Goal: Task Accomplishment & Management: Complete application form

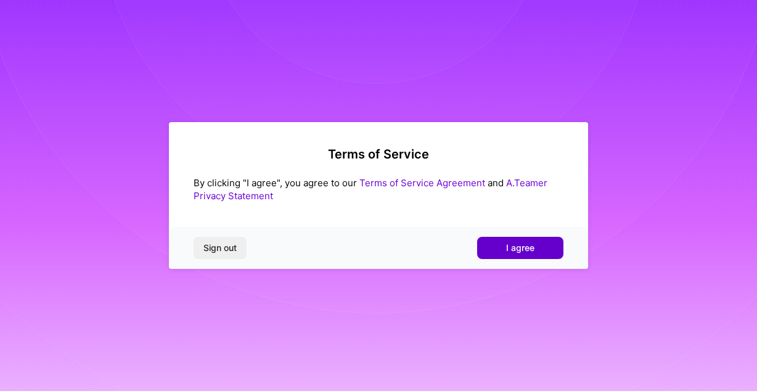
click at [526, 248] on span "I agree" at bounding box center [520, 248] width 28 height 12
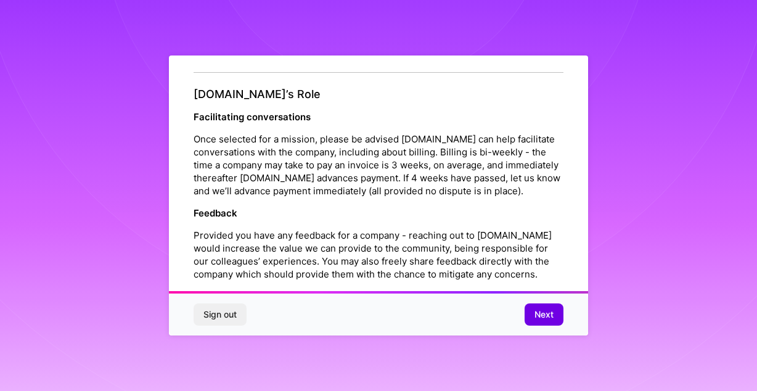
scroll to position [1417, 0]
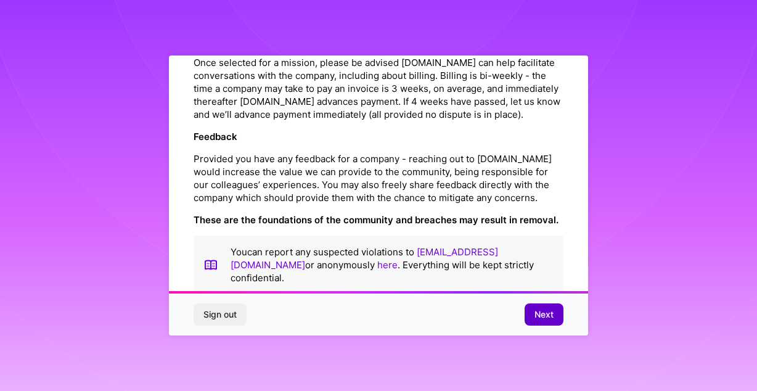
click at [558, 311] on button "Next" at bounding box center [544, 314] width 39 height 22
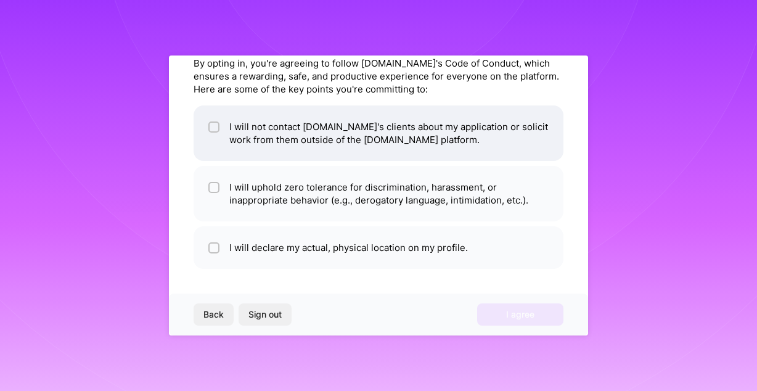
scroll to position [0, 0]
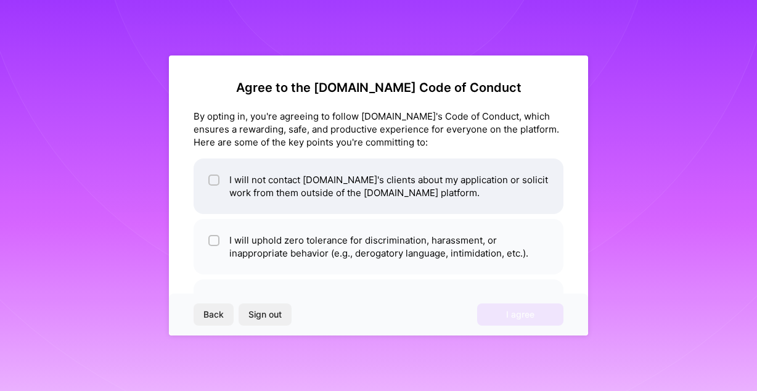
click at [206, 176] on li "I will not contact [DOMAIN_NAME]'s clients about my application or solicit work…" at bounding box center [379, 185] width 370 height 55
checkbox input "true"
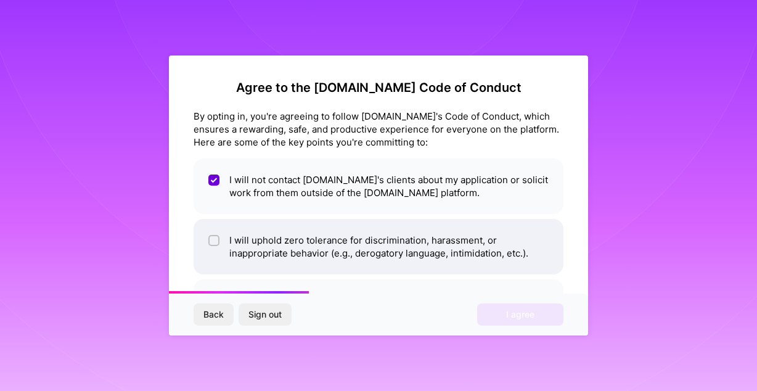
click at [219, 243] on div at bounding box center [213, 240] width 11 height 11
checkbox input "true"
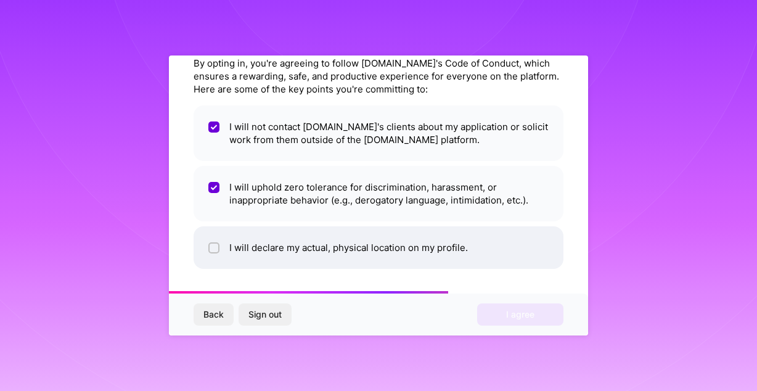
click at [218, 247] on div at bounding box center [213, 247] width 11 height 11
checkbox input "true"
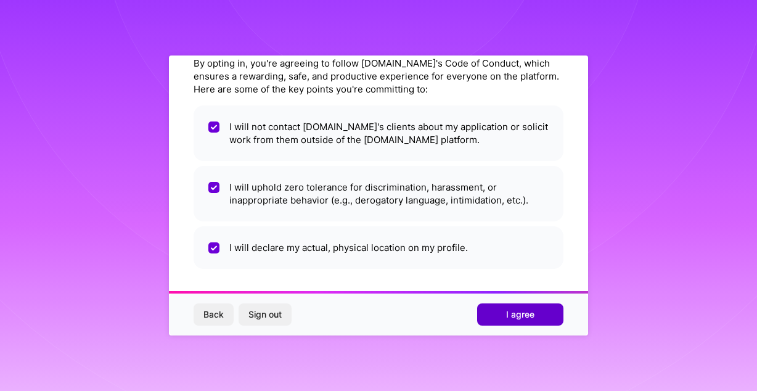
click at [517, 311] on span "I agree" at bounding box center [520, 314] width 28 height 12
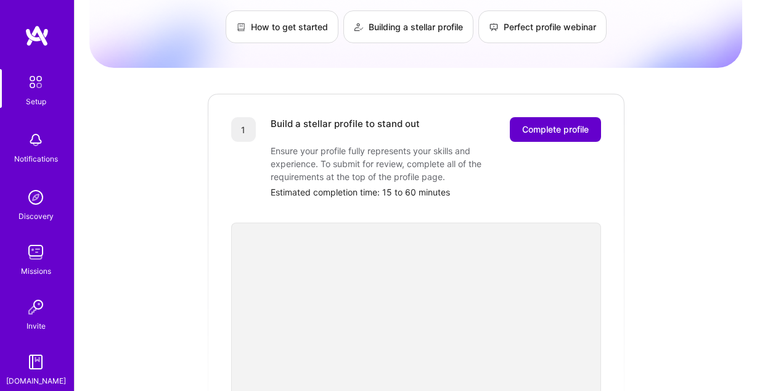
scroll to position [78, 0]
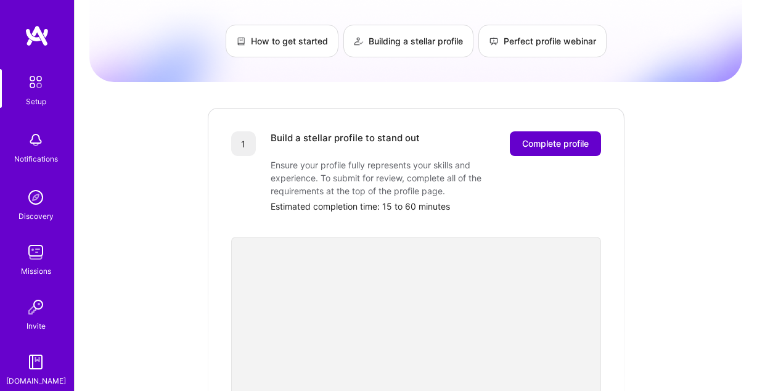
click at [544, 137] on span "Complete profile" at bounding box center [555, 143] width 67 height 12
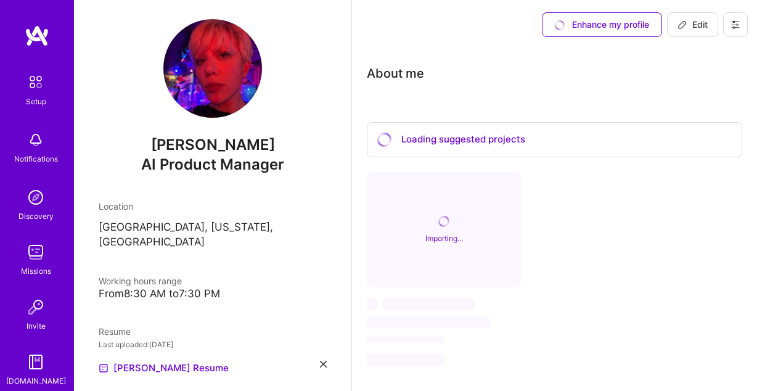
scroll to position [25, 0]
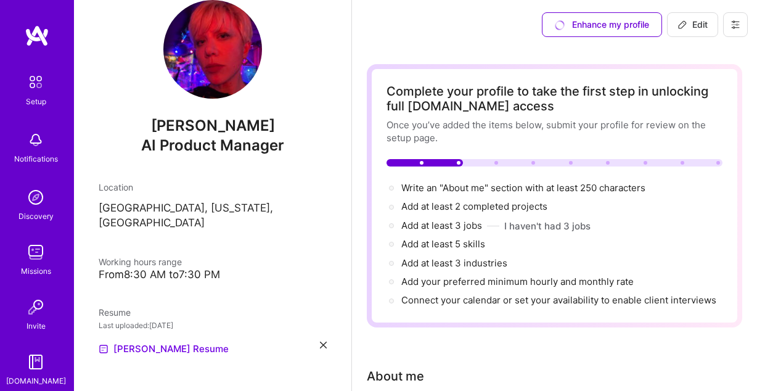
click at [200, 268] on div "From 8:30 AM to 7:30 PM" at bounding box center [213, 274] width 228 height 13
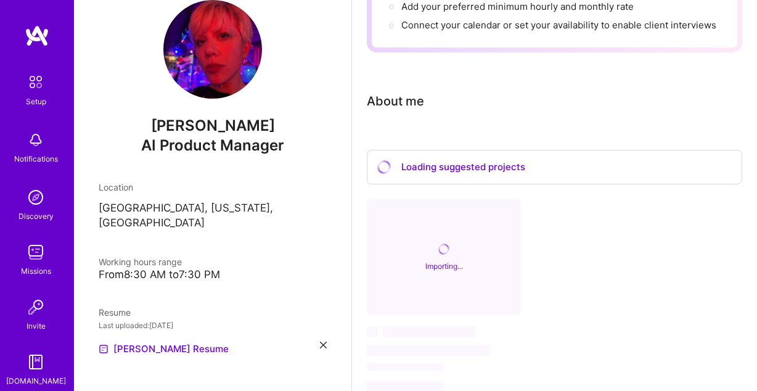
scroll to position [332, 0]
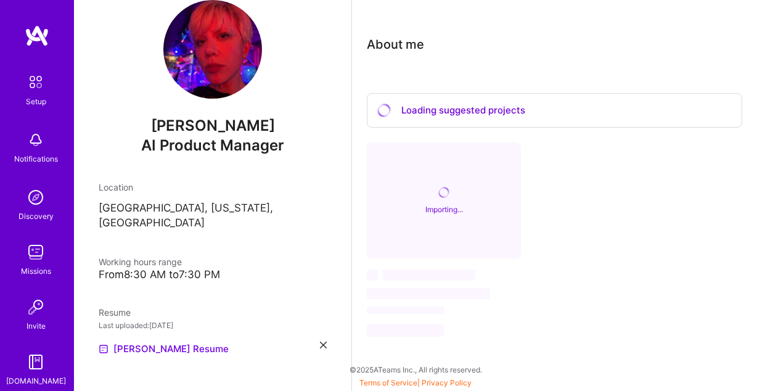
click at [452, 192] on div "Importing..." at bounding box center [444, 200] width 154 height 116
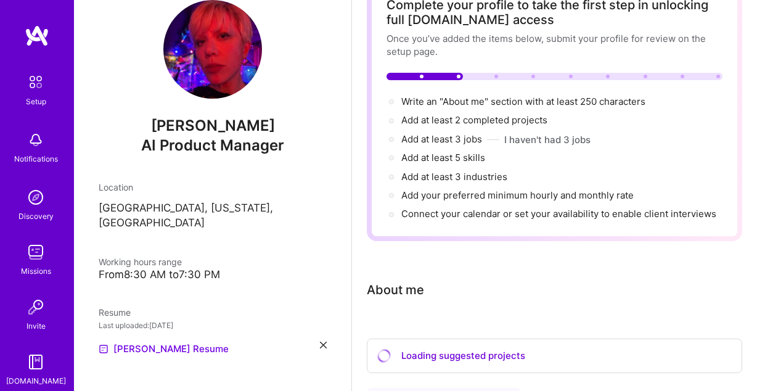
scroll to position [59, 0]
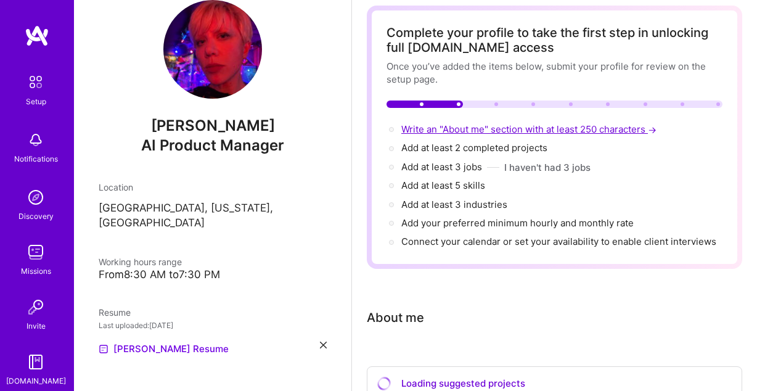
click at [470, 130] on span "Write an "About me" section with at least 250 characters →" at bounding box center [530, 129] width 258 height 12
select select "US"
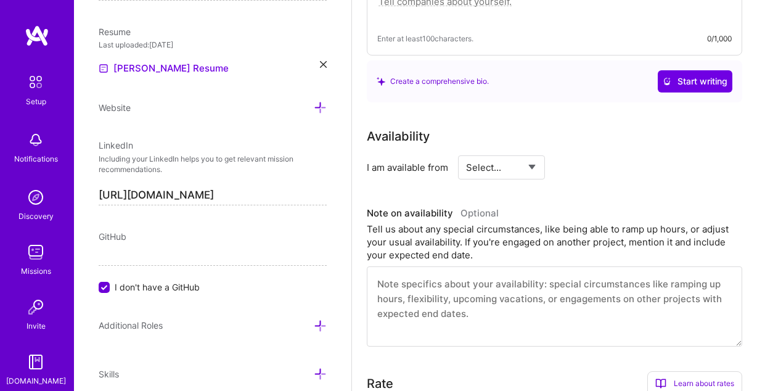
scroll to position [453, 0]
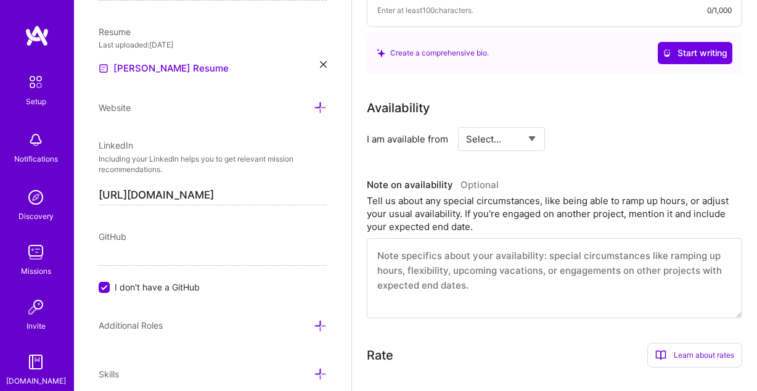
select select "Right Now"
click option "Right Now" at bounding box center [0, 0] width 0 height 0
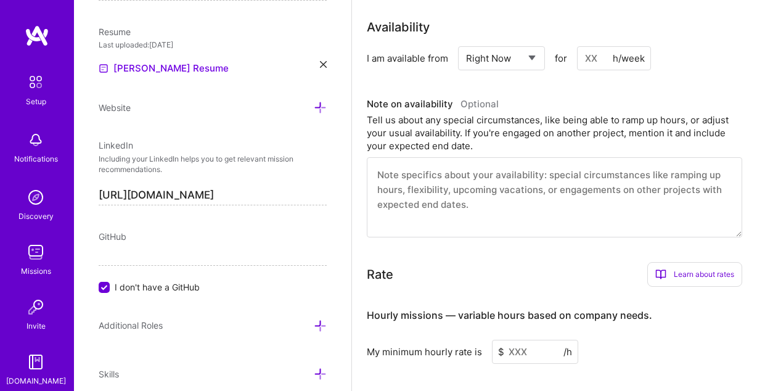
scroll to position [534, 0]
click at [544, 203] on textarea at bounding box center [554, 197] width 375 height 80
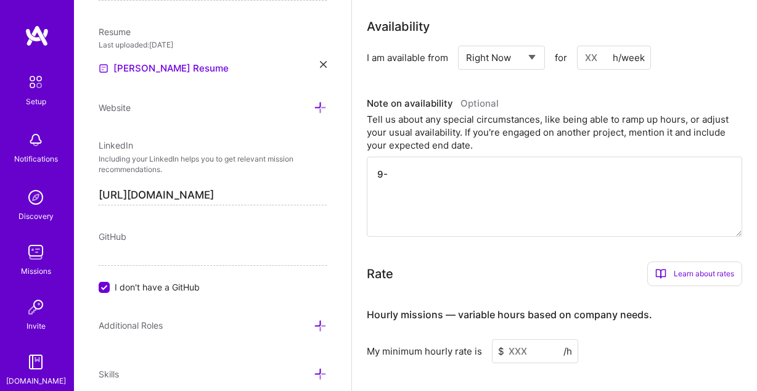
type textarea "9"
type textarea "8"
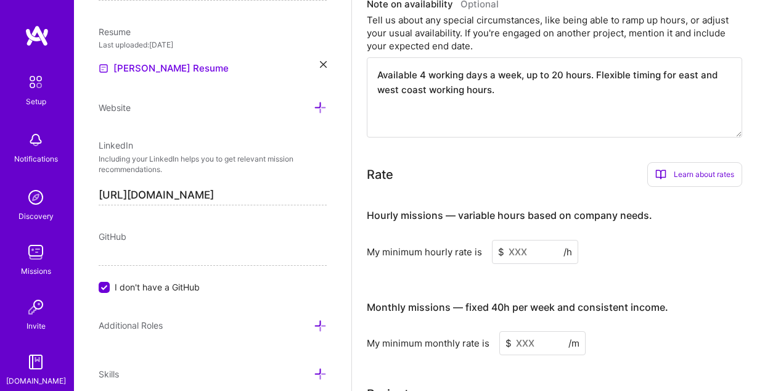
scroll to position [632, 0]
type textarea "Available 4 working days a week, up to 20 hours. Flexible timing for east and w…"
click at [549, 258] on input at bounding box center [535, 253] width 86 height 24
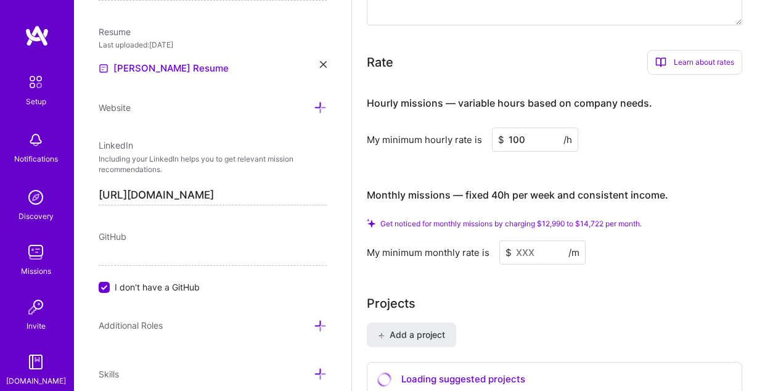
scroll to position [758, 0]
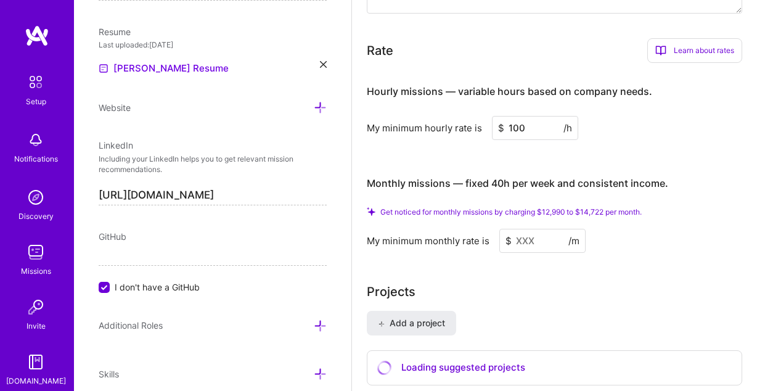
type input "100"
click at [563, 242] on input at bounding box center [542, 241] width 86 height 24
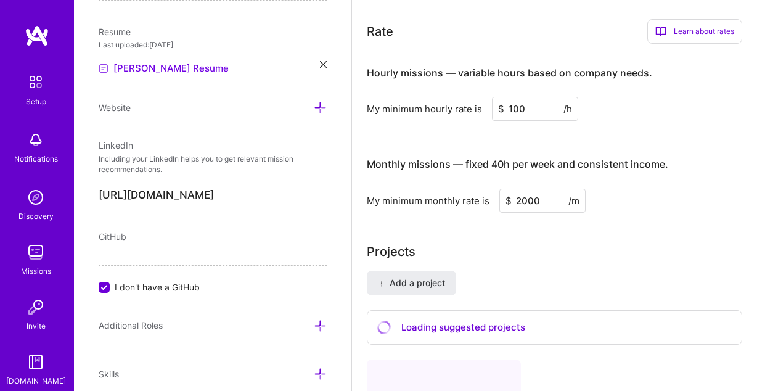
type input "2000"
click at [575, 268] on div "Projects Add a project Loading suggested projects Importing... ‌ ‌ ‌ ‌ ‌" at bounding box center [554, 397] width 375 height 311
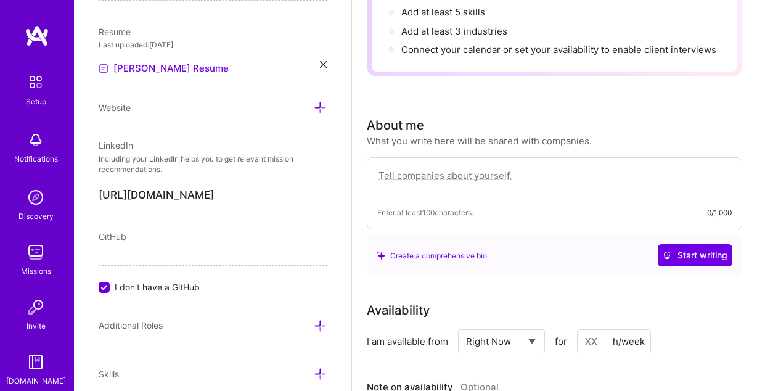
scroll to position [231, 0]
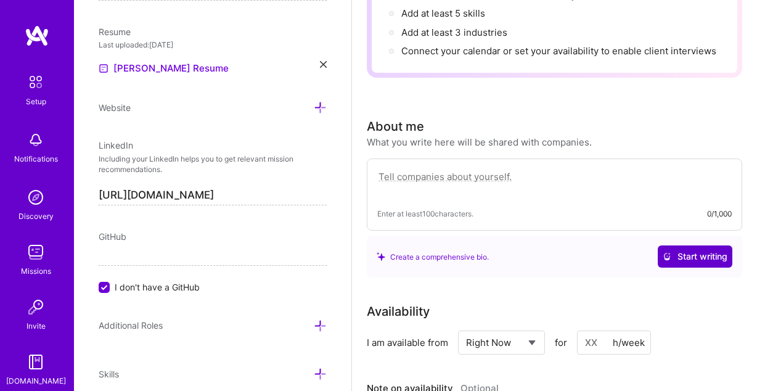
click at [711, 263] on span "Start writing" at bounding box center [695, 256] width 65 height 12
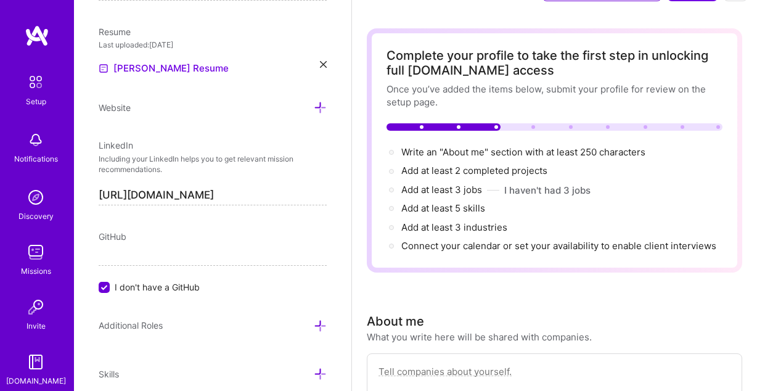
scroll to position [36, 0]
click at [458, 211] on span "Add at least 5 skills →" at bounding box center [448, 208] width 95 height 12
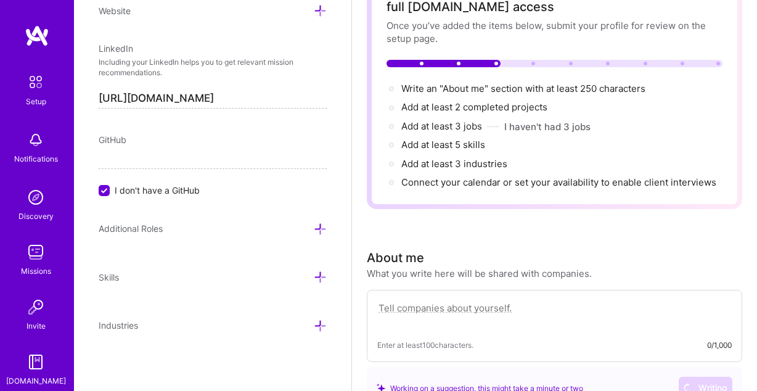
scroll to position [100, 0]
click at [175, 194] on span "I don't have a GitHub" at bounding box center [157, 190] width 85 height 13
click at [111, 194] on input "I don't have a GitHub" at bounding box center [105, 191] width 11 height 11
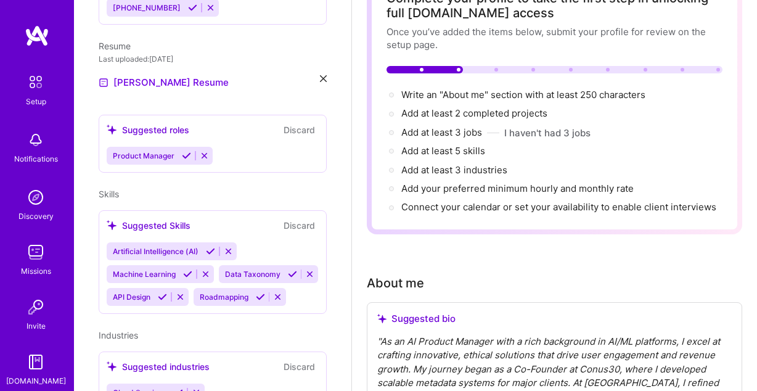
scroll to position [388, 0]
click at [284, 147] on div "Product Manager" at bounding box center [213, 154] width 212 height 18
click at [200, 121] on div "Suggested roles Discard" at bounding box center [213, 128] width 212 height 14
click at [174, 122] on div "Suggested roles" at bounding box center [148, 128] width 83 height 13
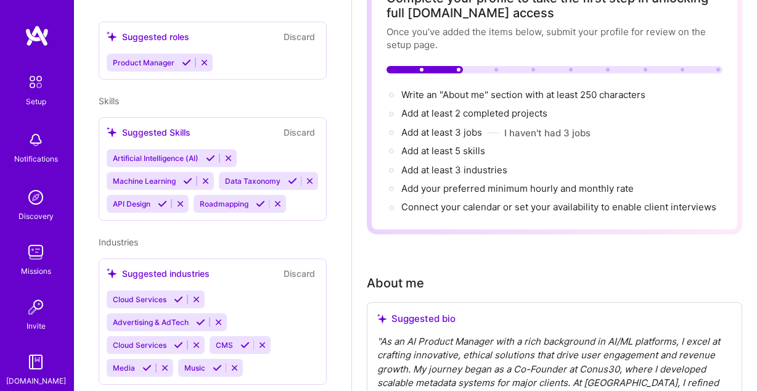
scroll to position [499, 0]
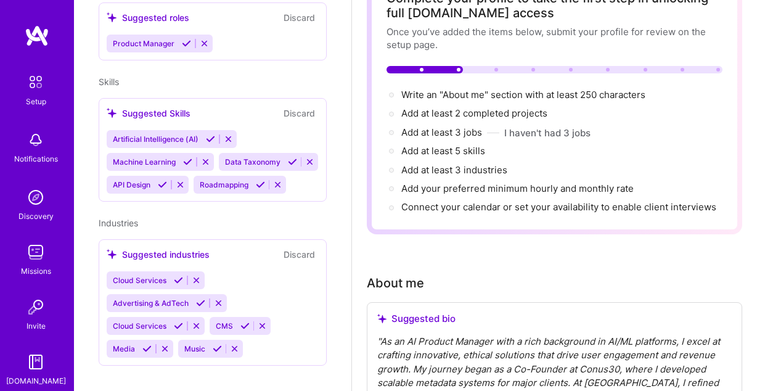
click at [210, 134] on icon at bounding box center [210, 138] width 9 height 9
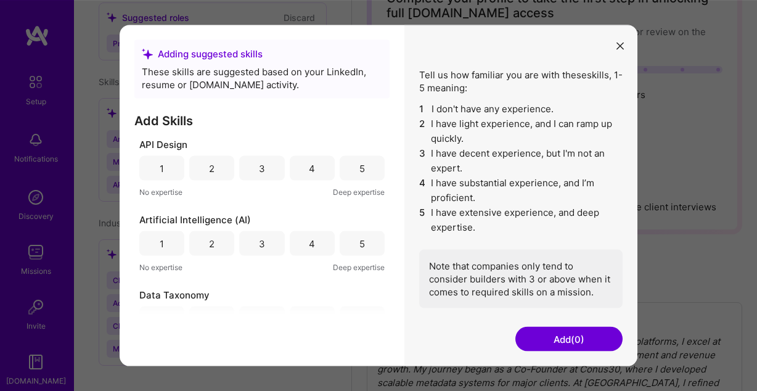
click at [630, 45] on div "Tell us how familiar you are with these skills , 1-5 meaning: 1 I don't have an…" at bounding box center [520, 195] width 233 height 341
click at [627, 44] on button "modal" at bounding box center [620, 45] width 15 height 20
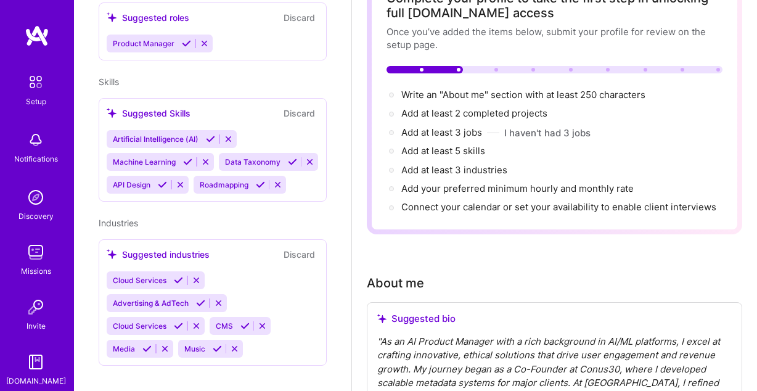
click at [194, 134] on span "Artificial Intelligence (AI)" at bounding box center [156, 138] width 86 height 9
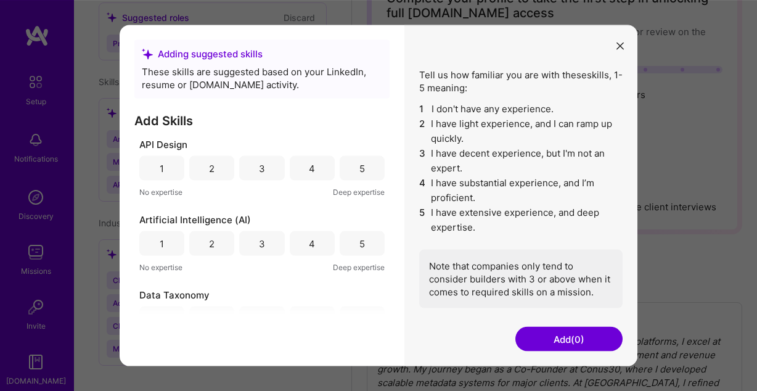
click at [222, 166] on div "2" at bounding box center [211, 168] width 45 height 25
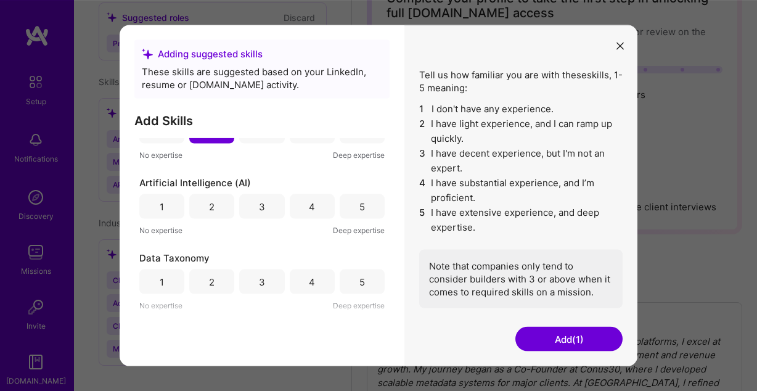
scroll to position [38, 0]
click at [311, 204] on div "4" at bounding box center [312, 204] width 6 height 13
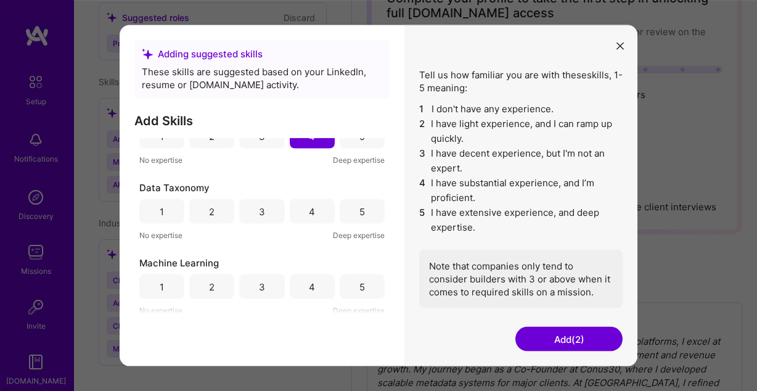
click at [354, 210] on div "5" at bounding box center [362, 211] width 45 height 25
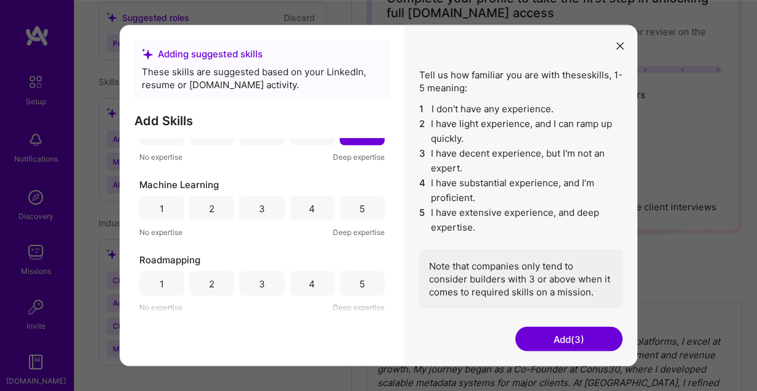
click at [313, 206] on div "4" at bounding box center [312, 208] width 6 height 13
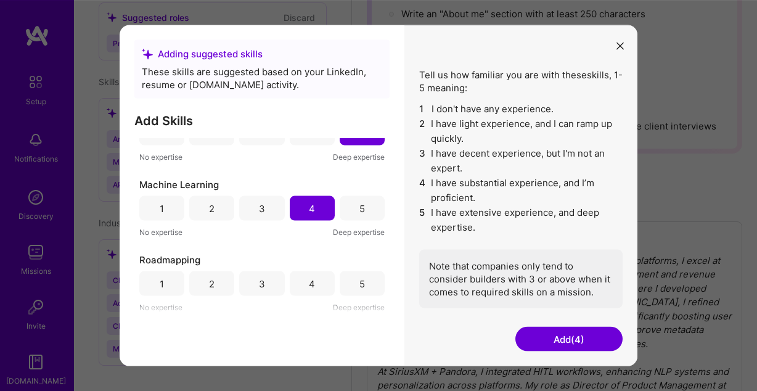
scroll to position [174, 0]
click at [367, 284] on div "5" at bounding box center [362, 283] width 45 height 25
click at [588, 336] on button "Add (5)" at bounding box center [568, 339] width 107 height 25
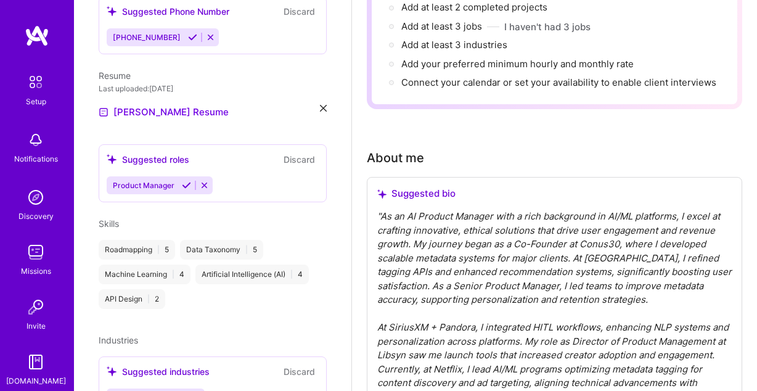
scroll to position [211, 0]
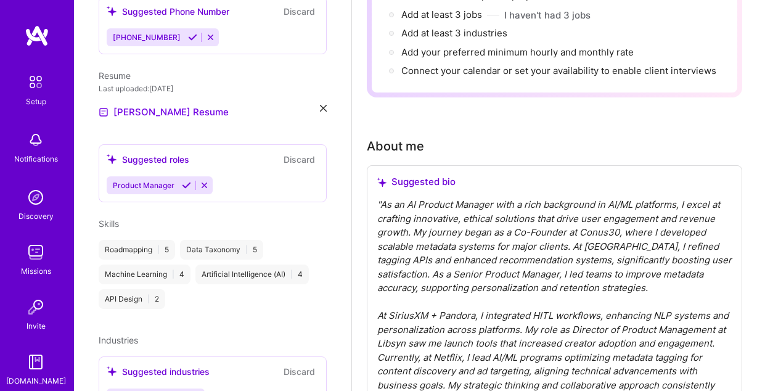
click at [220, 288] on div "Roadmapping | 5 Data Taxonomy | 5 Machine Learning | 4 Artificial Intelligence …" at bounding box center [213, 274] width 228 height 69
click at [155, 289] on div "API Design | 2" at bounding box center [132, 299] width 67 height 20
click at [128, 289] on div "API Design | 2" at bounding box center [132, 299] width 67 height 20
click at [145, 289] on div "API Design | 2" at bounding box center [132, 299] width 67 height 20
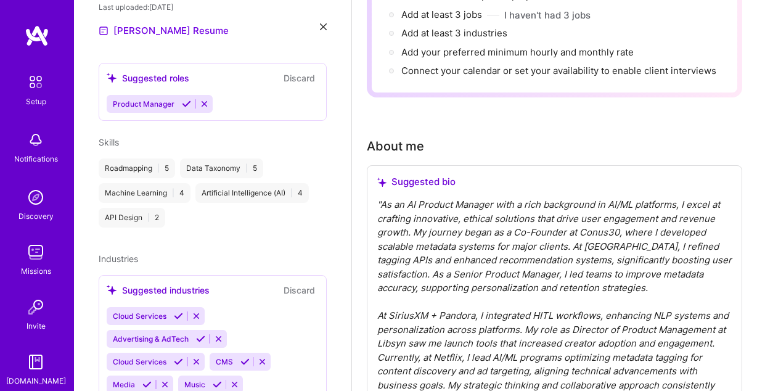
scroll to position [473, 0]
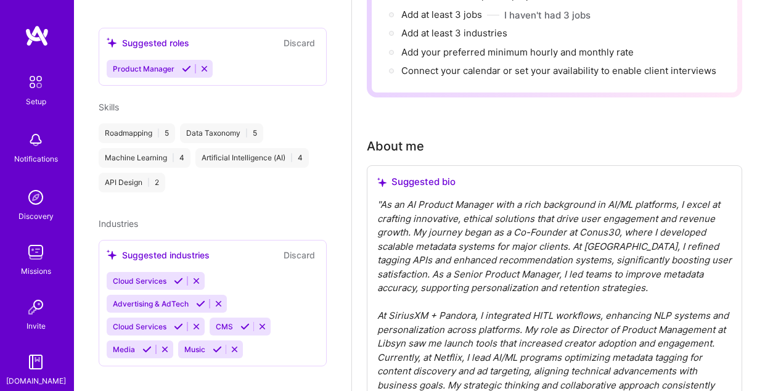
click at [192, 276] on icon at bounding box center [196, 280] width 9 height 9
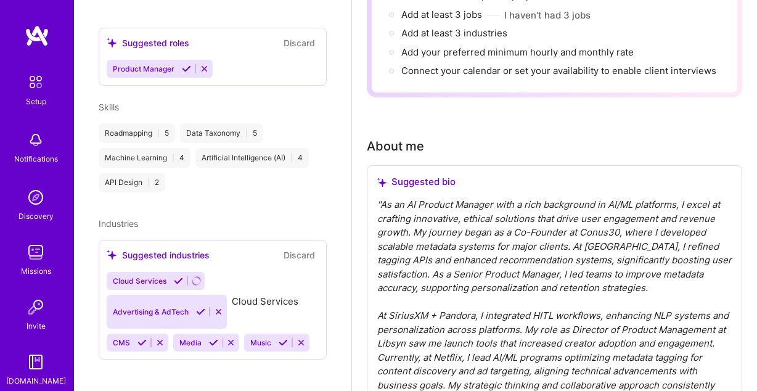
scroll to position [451, 0]
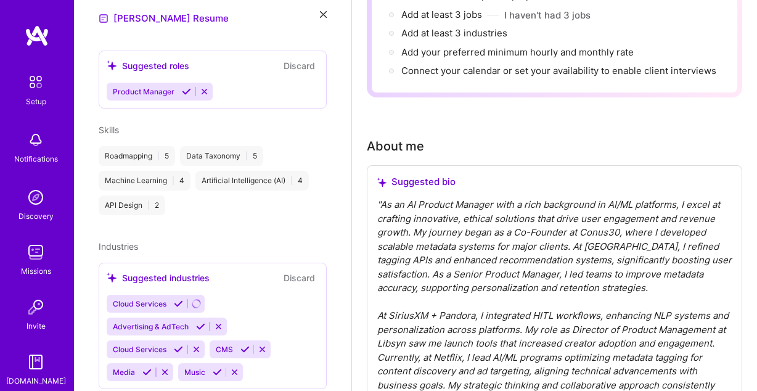
click at [198, 322] on icon at bounding box center [200, 326] width 9 height 9
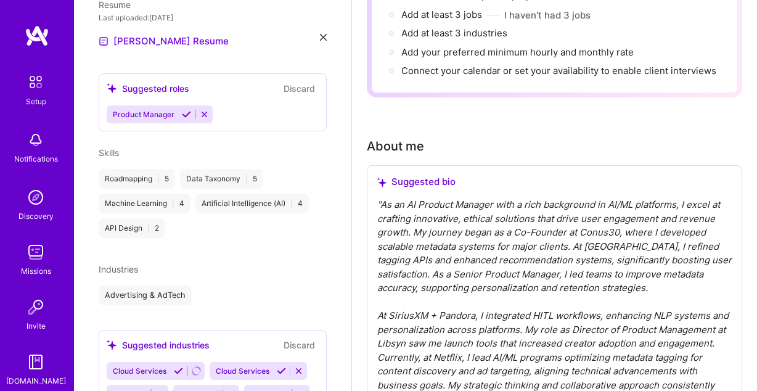
scroll to position [472, 0]
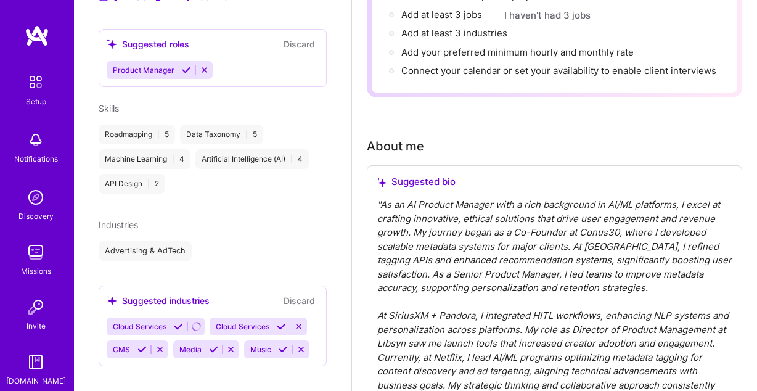
click at [209, 345] on icon at bounding box center [213, 349] width 9 height 9
click at [208, 345] on icon at bounding box center [212, 349] width 9 height 9
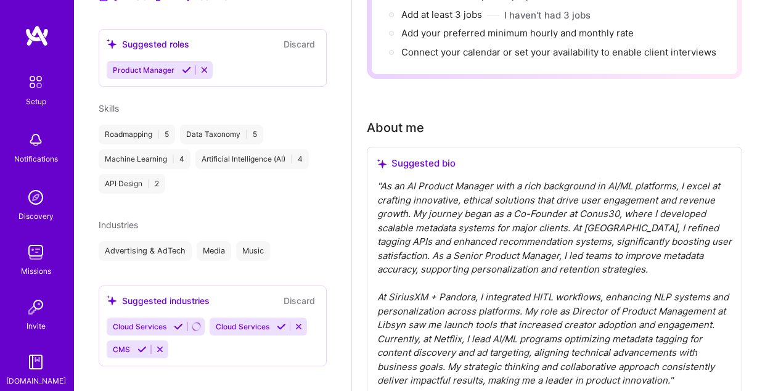
click at [147, 344] on button at bounding box center [142, 349] width 17 height 10
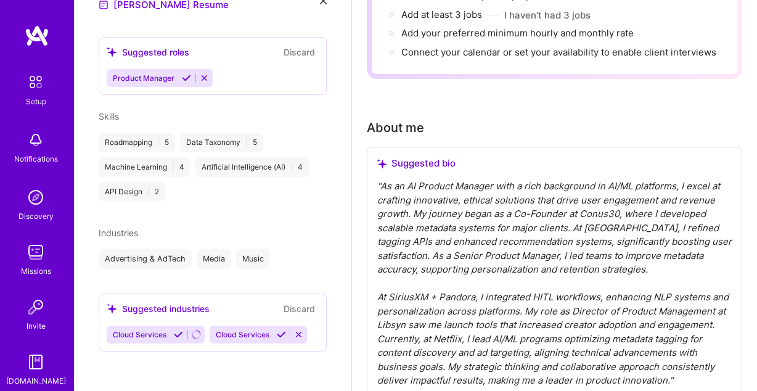
scroll to position [449, 0]
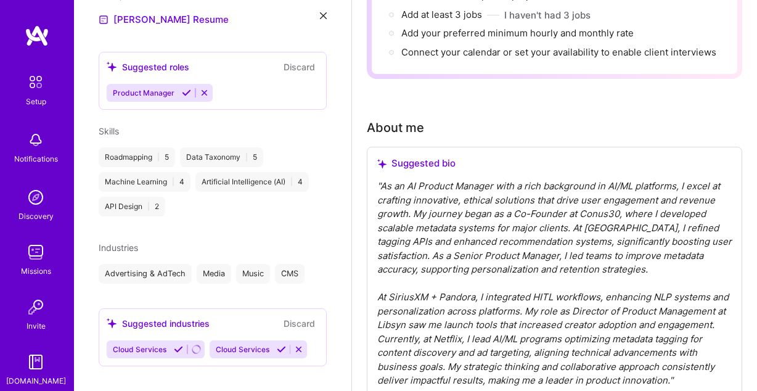
click at [294, 345] on icon at bounding box center [298, 349] width 9 height 9
click at [195, 345] on icon at bounding box center [196, 349] width 9 height 9
click at [196, 345] on icon at bounding box center [196, 349] width 9 height 9
click at [209, 340] on div "Cloud Services" at bounding box center [213, 349] width 212 height 18
click at [178, 345] on icon at bounding box center [178, 349] width 9 height 9
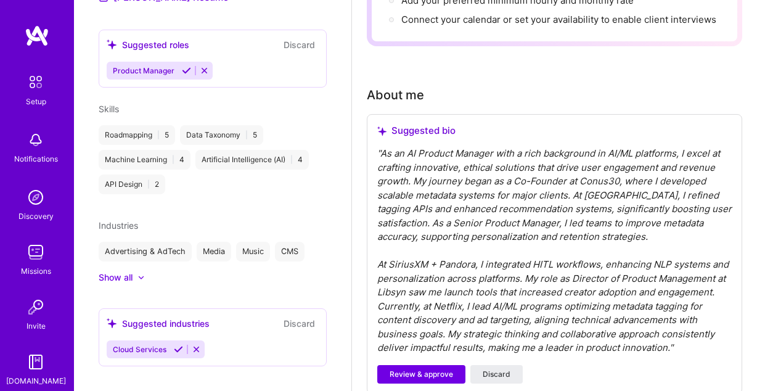
scroll to position [244, 0]
click at [125, 271] on div "Show all" at bounding box center [116, 277] width 34 height 12
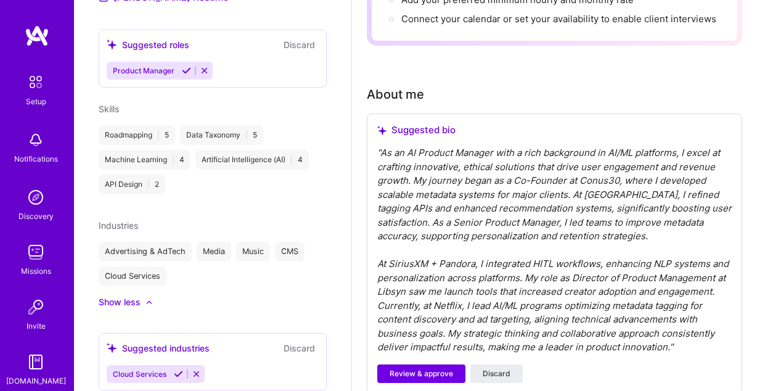
scroll to position [496, 0]
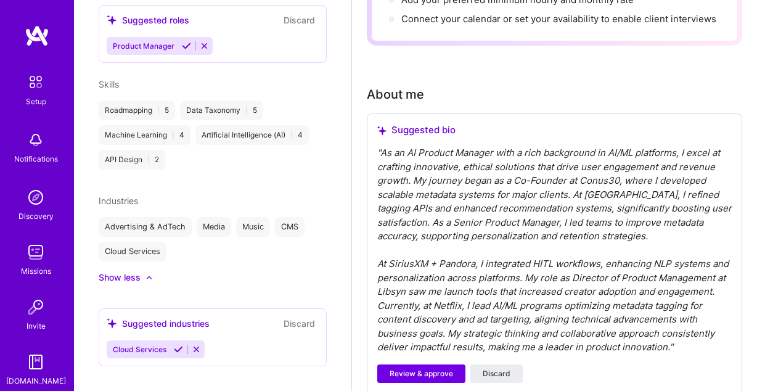
click at [224, 340] on div "Cloud Services" at bounding box center [213, 349] width 212 height 18
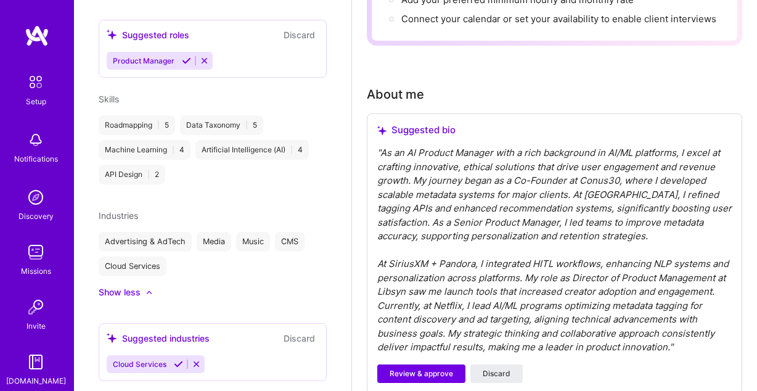
click at [180, 249] on div "Advertising & AdTech Media Music CMS Cloud Services" at bounding box center [213, 254] width 228 height 44
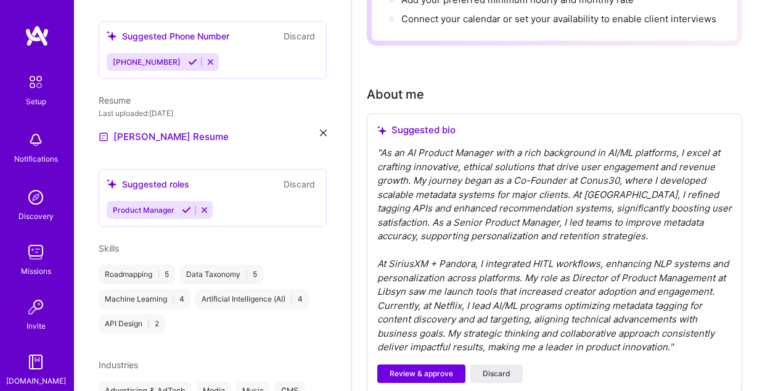
scroll to position [332, 0]
click at [182, 206] on icon at bounding box center [186, 210] width 9 height 9
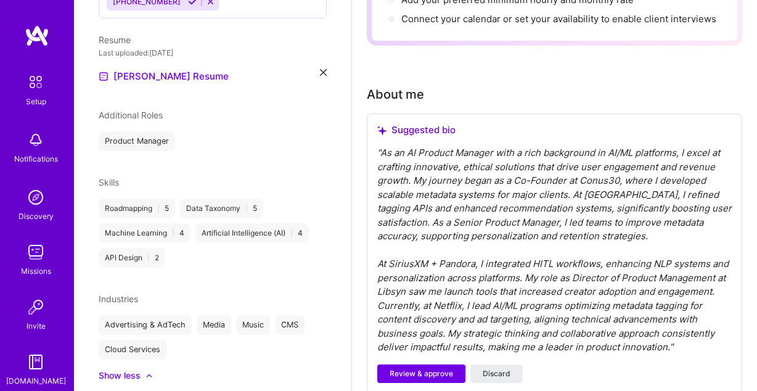
click at [214, 131] on div "Product Manager" at bounding box center [213, 141] width 228 height 20
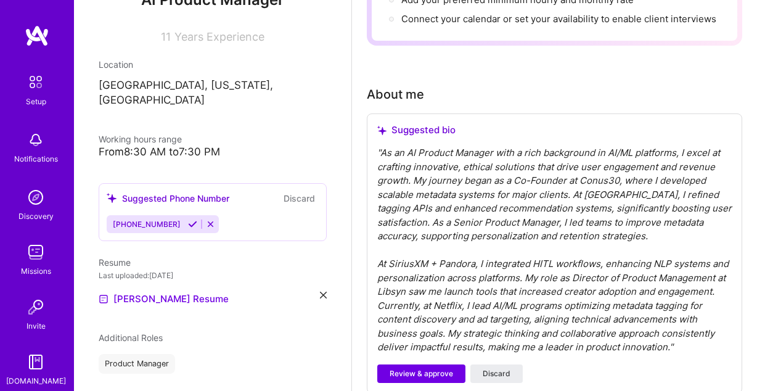
scroll to position [170, 0]
click at [188, 220] on icon at bounding box center [192, 224] width 9 height 9
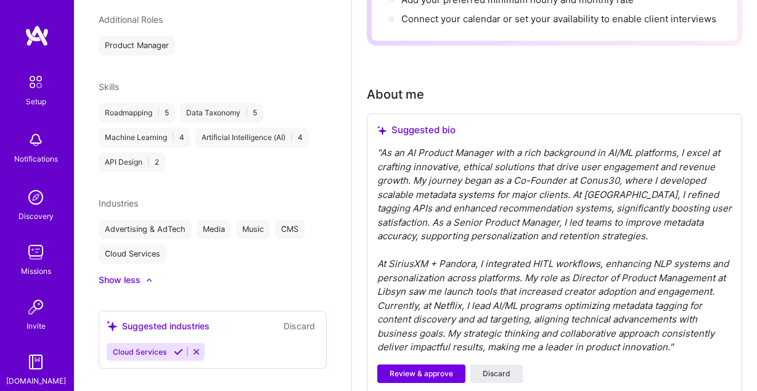
scroll to position [478, 0]
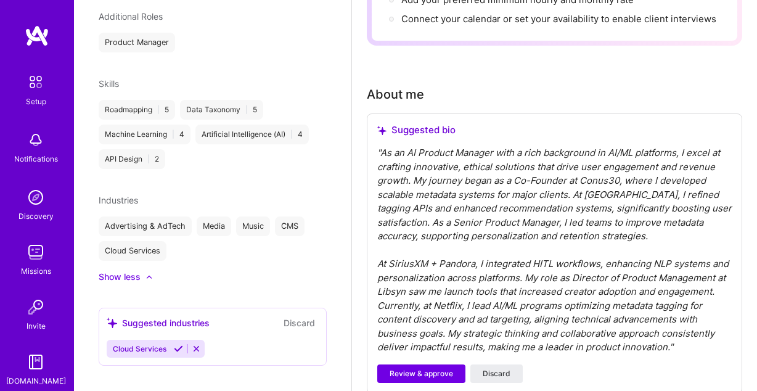
click at [194, 344] on icon at bounding box center [196, 348] width 9 height 9
click at [135, 271] on div "Show less" at bounding box center [120, 277] width 42 height 12
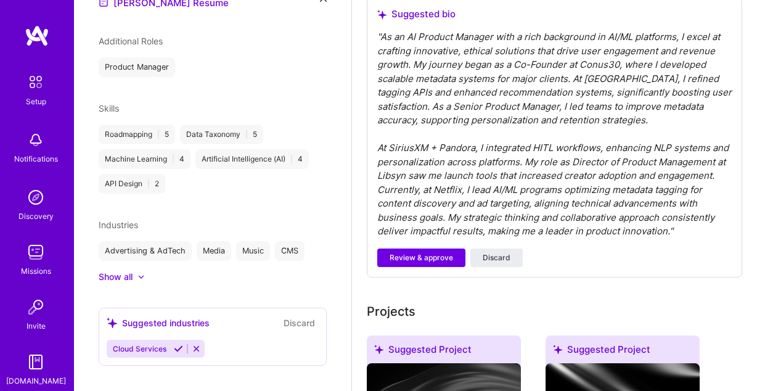
scroll to position [356, 0]
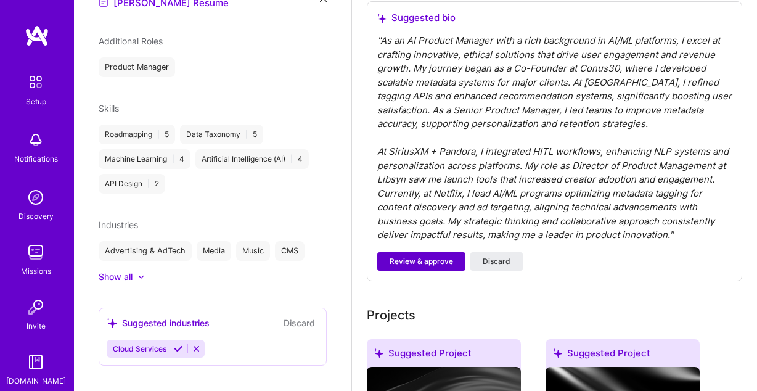
click at [441, 262] on span "Review & approve" at bounding box center [421, 261] width 63 height 11
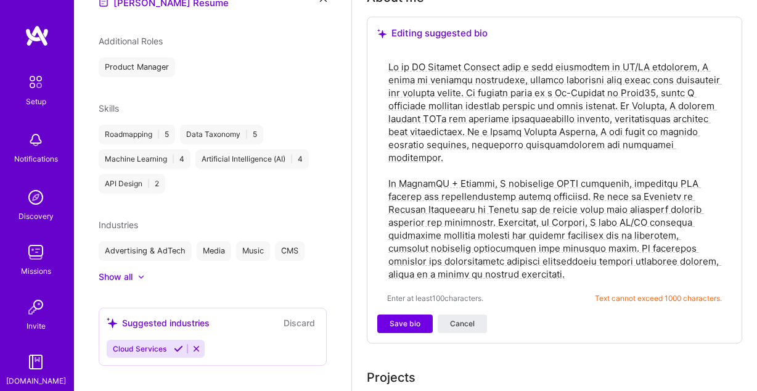
scroll to position [338, 0]
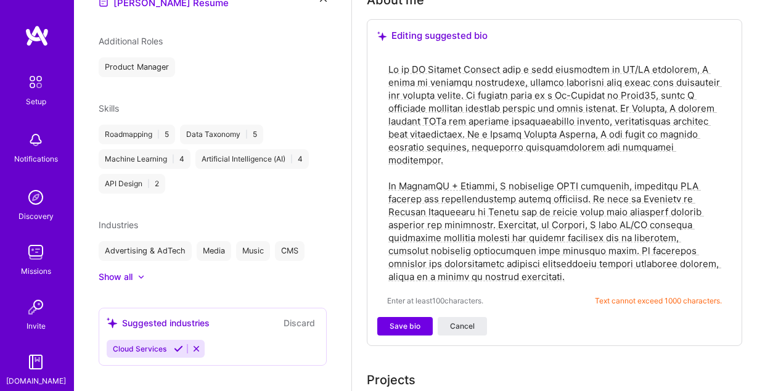
drag, startPoint x: 547, startPoint y: 276, endPoint x: 393, endPoint y: 36, distance: 285.6
click at [393, 62] on textarea at bounding box center [554, 173] width 335 height 223
paste textarea "deep expertise in AI/ML platforms, I design ethical, data-driven systems that e…"
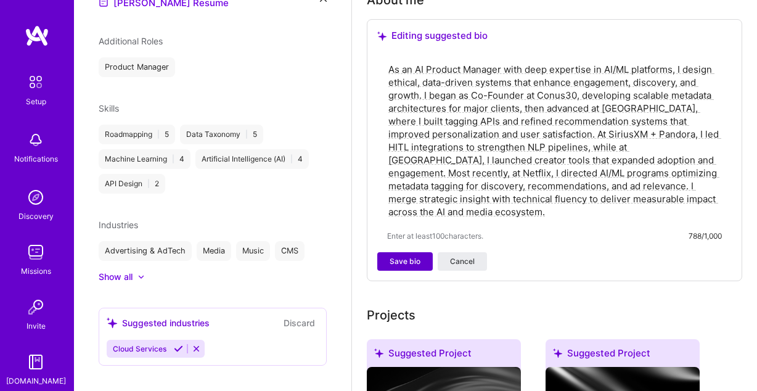
type textarea "As an AI Product Manager with deep expertise in AI/ML platforms, I design ethic…"
click at [417, 262] on span "Save bio" at bounding box center [405, 261] width 31 height 11
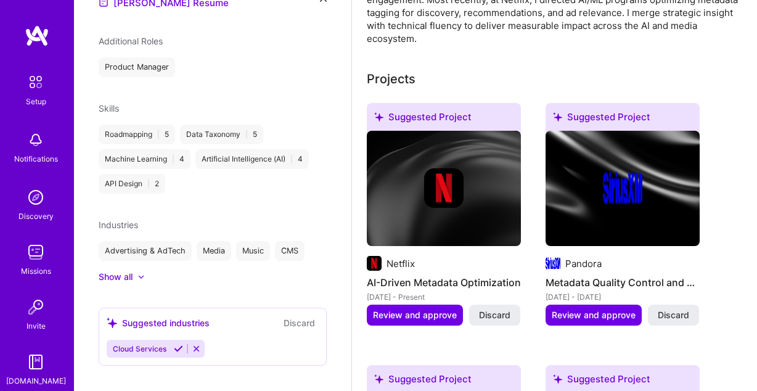
scroll to position [468, 0]
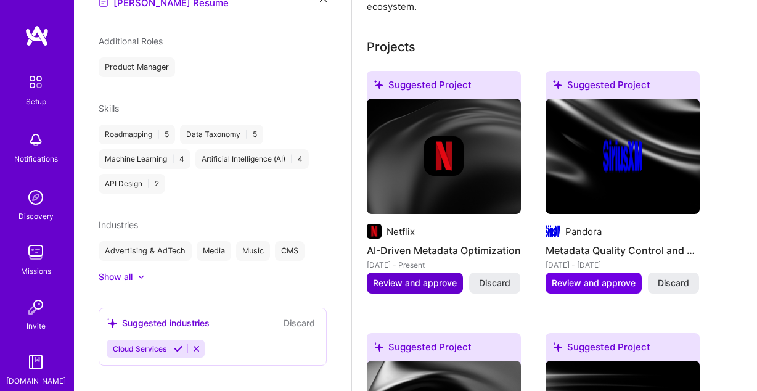
click at [443, 277] on span "Review and approve" at bounding box center [415, 283] width 84 height 12
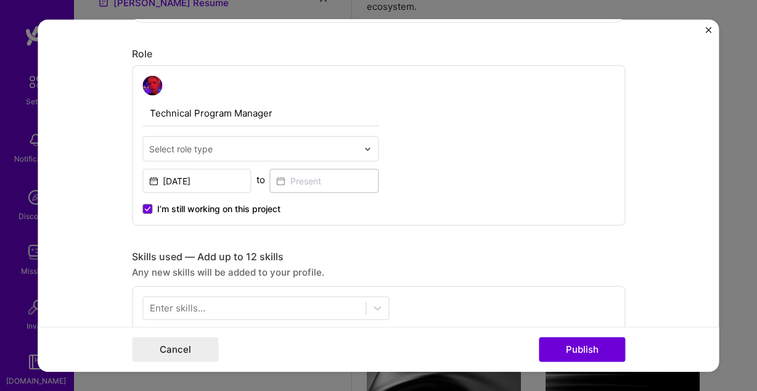
scroll to position [391, 0]
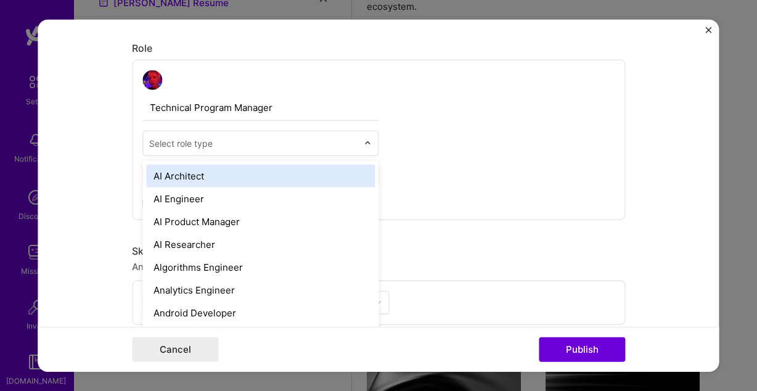
click at [348, 144] on input "text" at bounding box center [253, 143] width 208 height 13
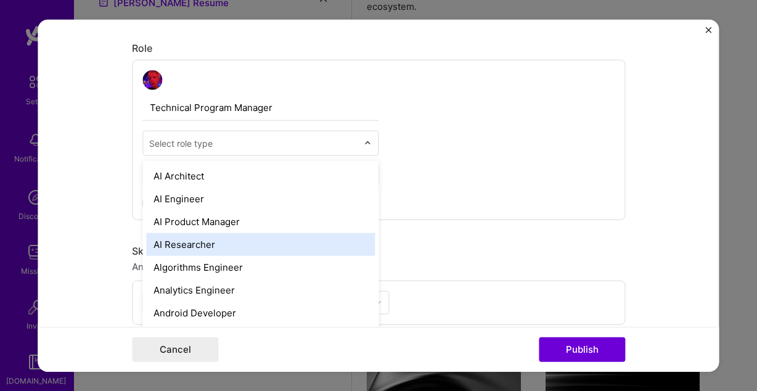
click at [271, 245] on div "AI Researcher" at bounding box center [260, 244] width 229 height 23
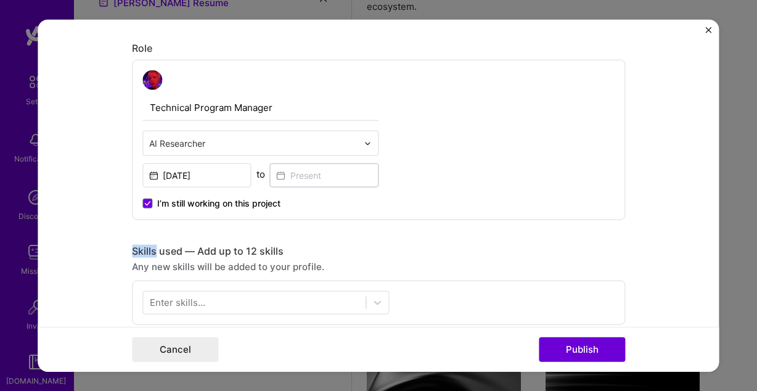
click at [271, 245] on div "Editing suggested project This project is suggested based on your LinkedIn, res…" at bounding box center [378, 298] width 493 height 1290
click at [291, 149] on input "text" at bounding box center [253, 143] width 208 height 13
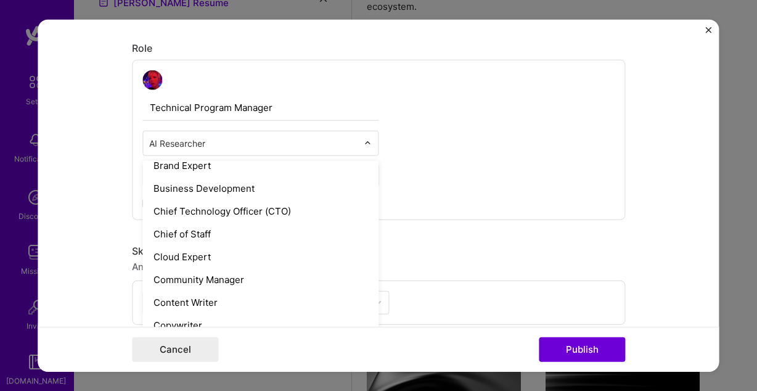
scroll to position [264, 0]
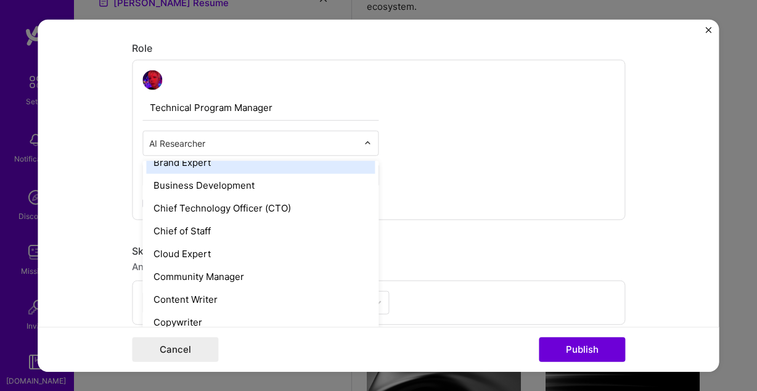
click at [248, 147] on input "text" at bounding box center [253, 143] width 208 height 13
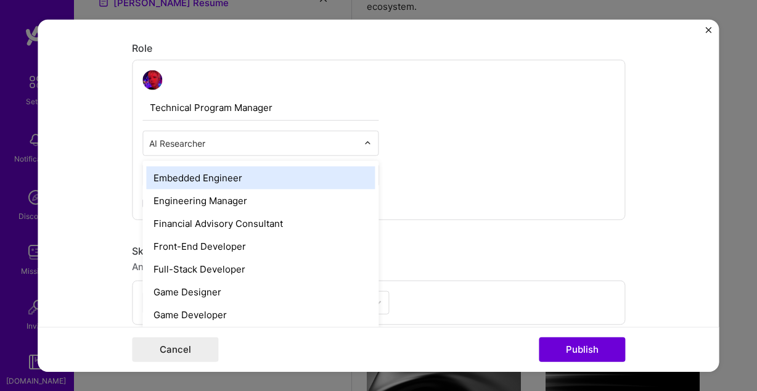
scroll to position [615, 0]
click at [250, 144] on input "text" at bounding box center [253, 143] width 208 height 13
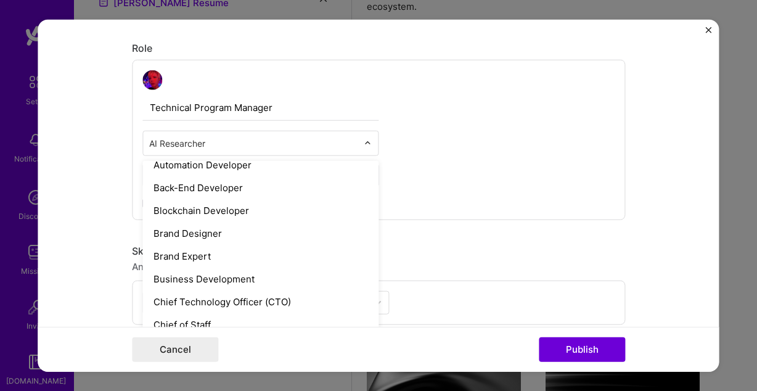
scroll to position [0, 0]
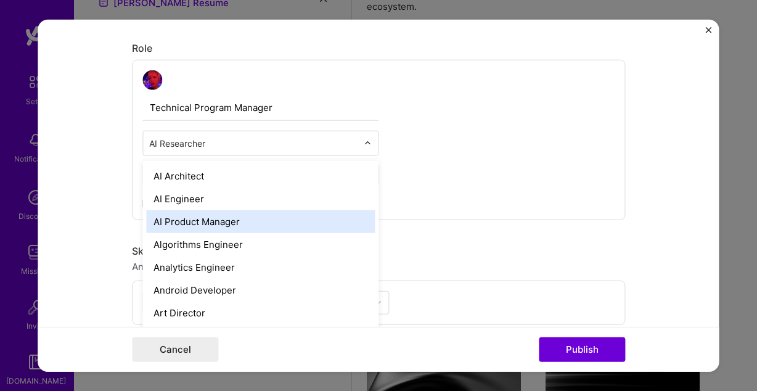
click at [268, 222] on div "AI Product Manager" at bounding box center [260, 221] width 229 height 23
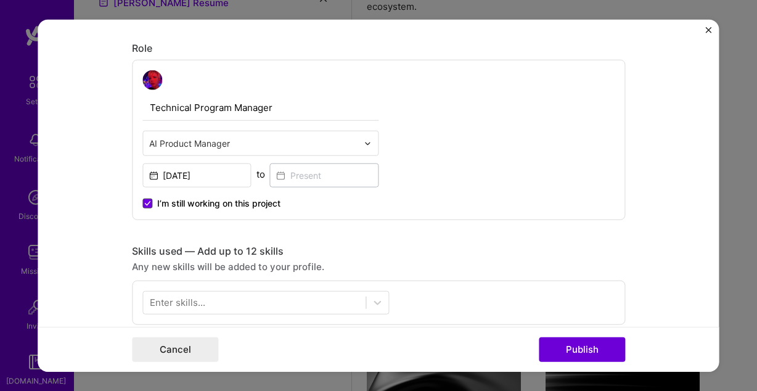
click at [143, 200] on span at bounding box center [147, 203] width 10 height 10
click at [0, 0] on input "I’m still working on this project" at bounding box center [0, 0] width 0 height 0
click at [327, 178] on input at bounding box center [324, 175] width 109 height 24
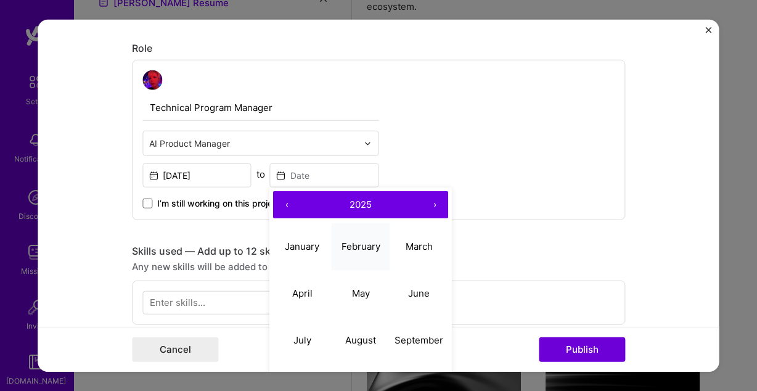
click at [367, 255] on button "February" at bounding box center [361, 246] width 59 height 47
type input "Feb, 2025"
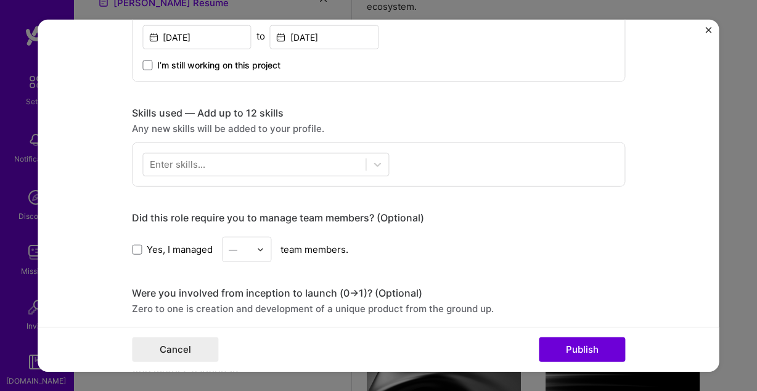
scroll to position [530, 0]
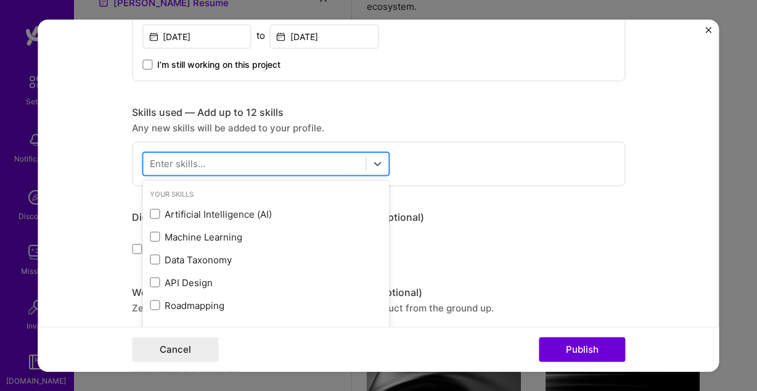
click at [288, 169] on div at bounding box center [254, 163] width 223 height 20
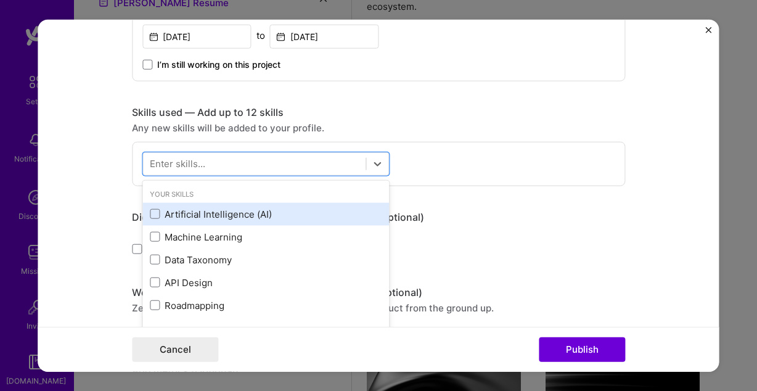
click at [211, 211] on div "Artificial Intelligence (AI)" at bounding box center [266, 214] width 232 height 13
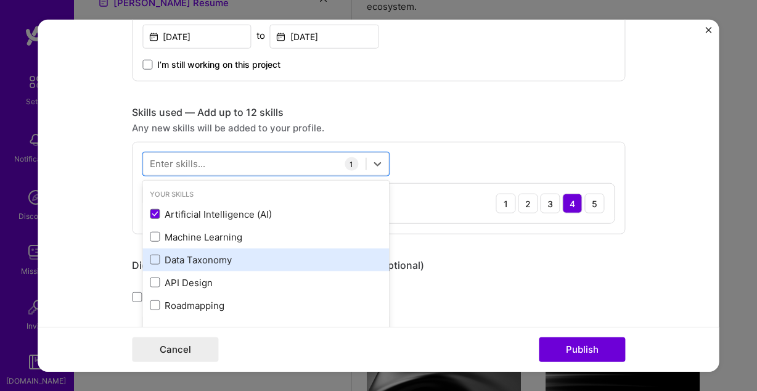
click at [213, 261] on div "Data Taxonomy" at bounding box center [266, 259] width 232 height 13
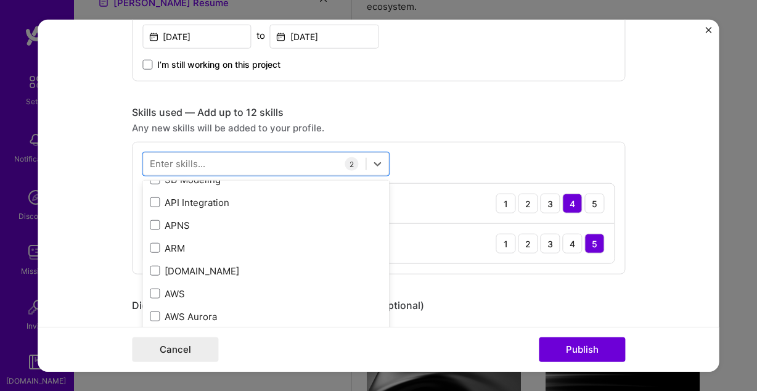
scroll to position [222, 0]
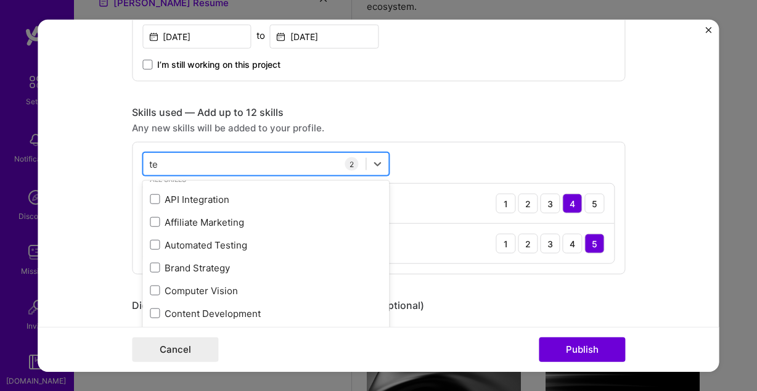
type input "t"
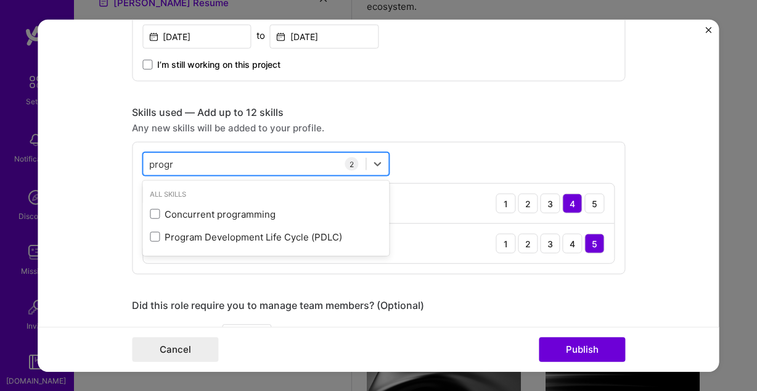
scroll to position [0, 0]
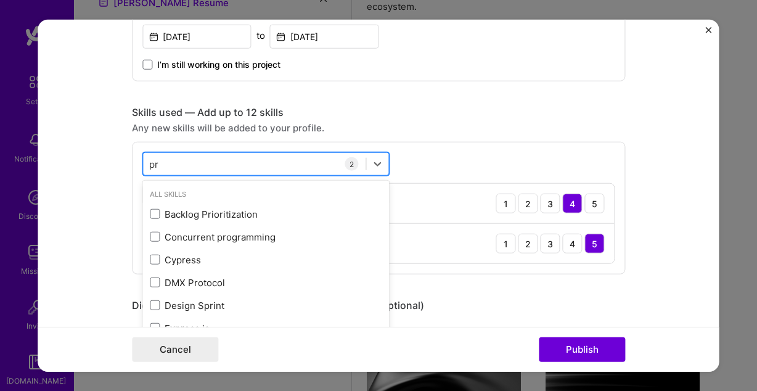
type input "p"
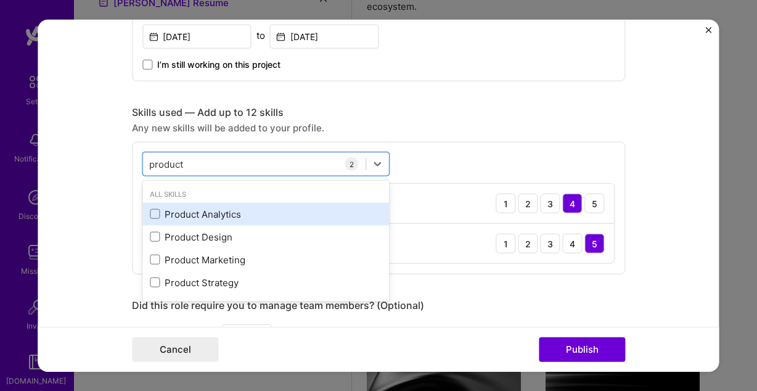
click at [190, 219] on div "Product Analytics" at bounding box center [266, 214] width 232 height 13
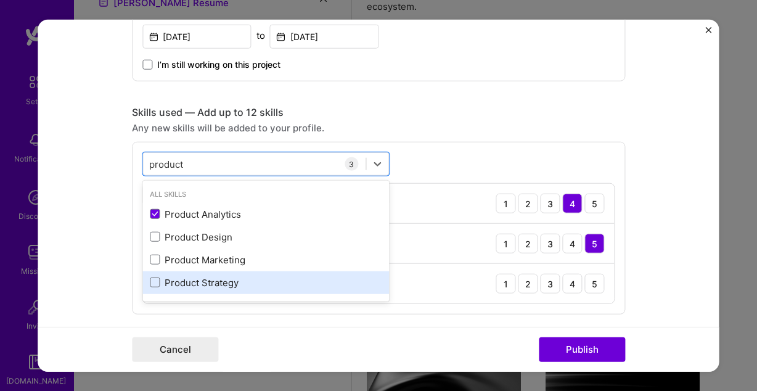
click at [218, 281] on div "Product Strategy" at bounding box center [266, 282] width 232 height 13
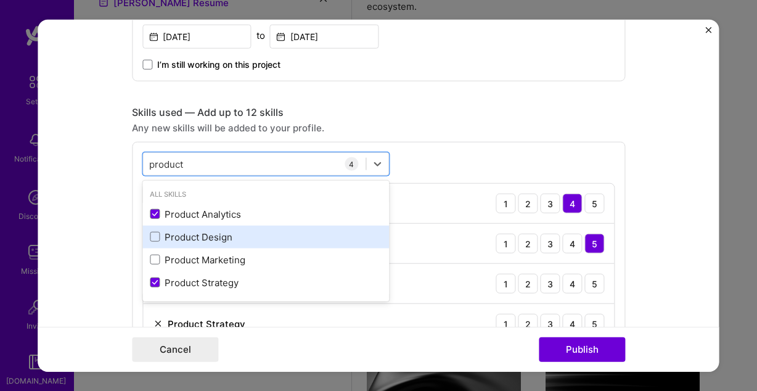
click at [226, 238] on div "Product Design" at bounding box center [266, 237] width 232 height 13
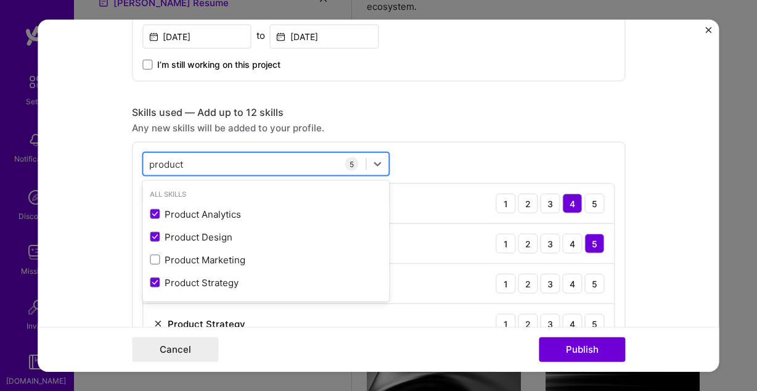
click at [255, 166] on div "product product" at bounding box center [254, 163] width 223 height 20
drag, startPoint x: 233, startPoint y: 166, endPoint x: 73, endPoint y: 150, distance: 160.5
click at [73, 150] on form "Editing suggested project This project is suggested based on your LinkedIn, res…" at bounding box center [378, 196] width 681 height 352
type input "product"
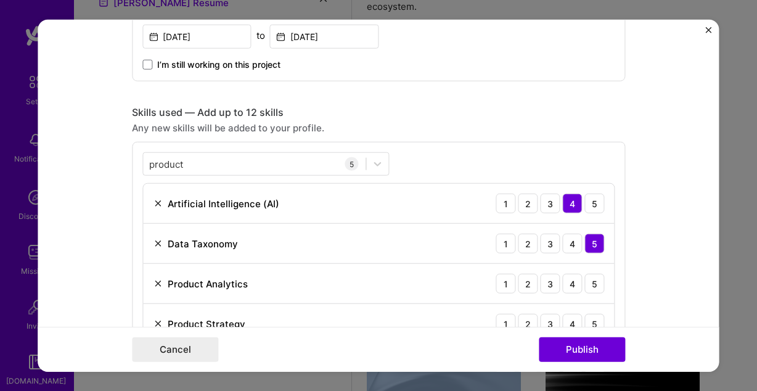
click at [68, 232] on form "Editing suggested project This project is suggested based on your LinkedIn, res…" at bounding box center [378, 196] width 681 height 352
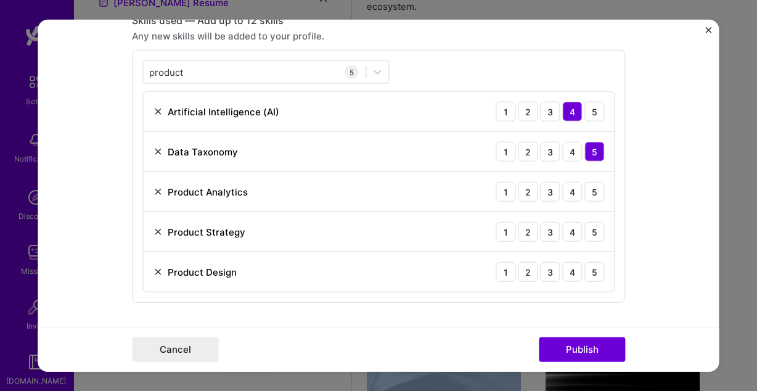
scroll to position [624, 0]
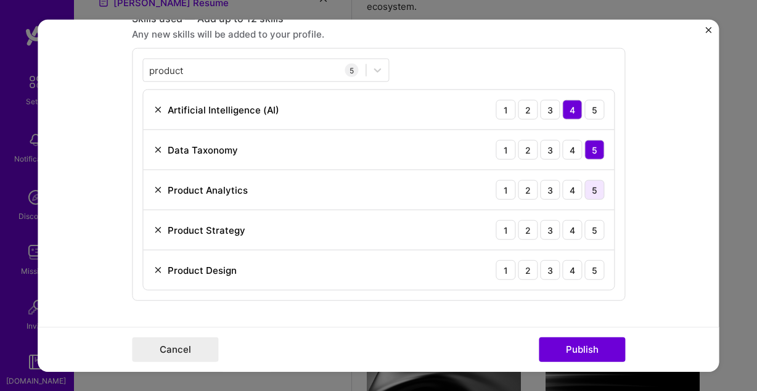
click at [593, 189] on div "5" at bounding box center [594, 190] width 20 height 20
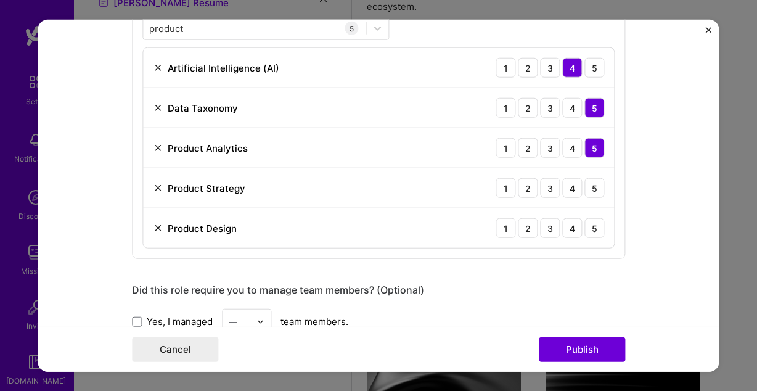
scroll to position [668, 0]
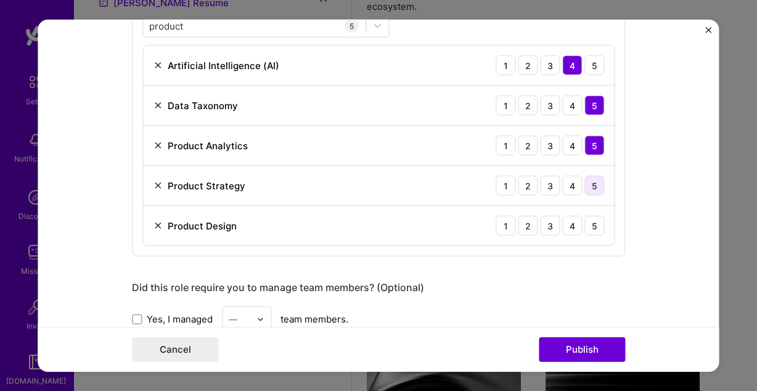
click at [597, 183] on div "5" at bounding box center [594, 186] width 20 height 20
click at [551, 226] on div "3" at bounding box center [550, 226] width 20 height 20
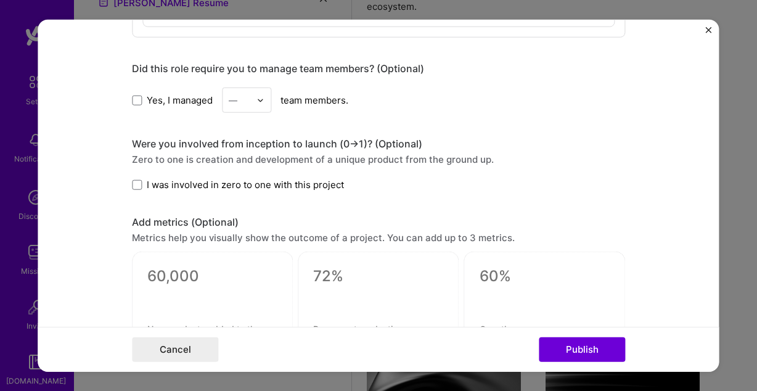
scroll to position [889, 0]
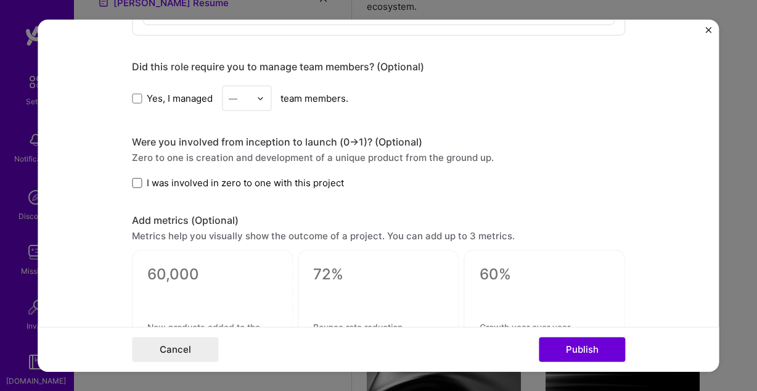
click at [134, 186] on span at bounding box center [137, 183] width 10 height 10
click at [0, 0] on input "I was involved in zero to one with this project" at bounding box center [0, 0] width 0 height 0
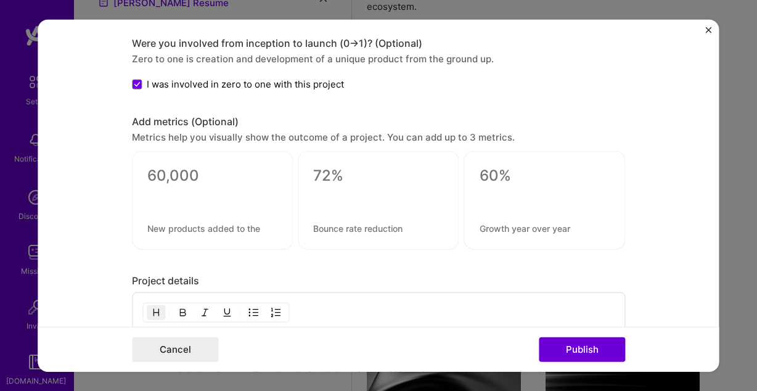
scroll to position [1012, 0]
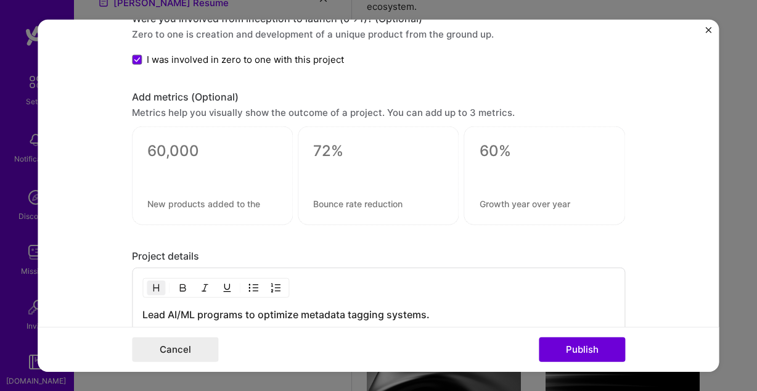
click at [186, 154] on textarea at bounding box center [212, 151] width 130 height 18
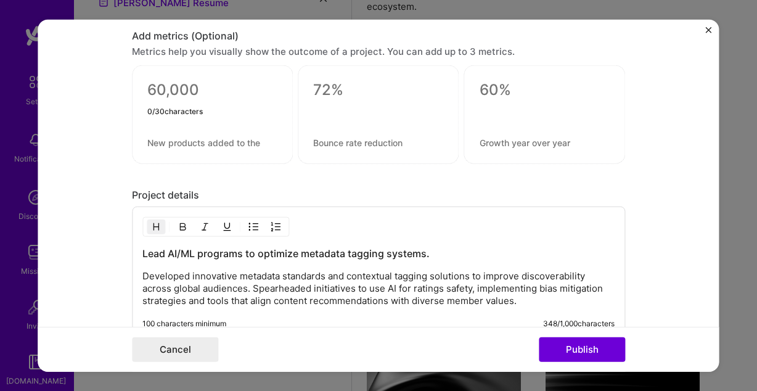
scroll to position [1077, 0]
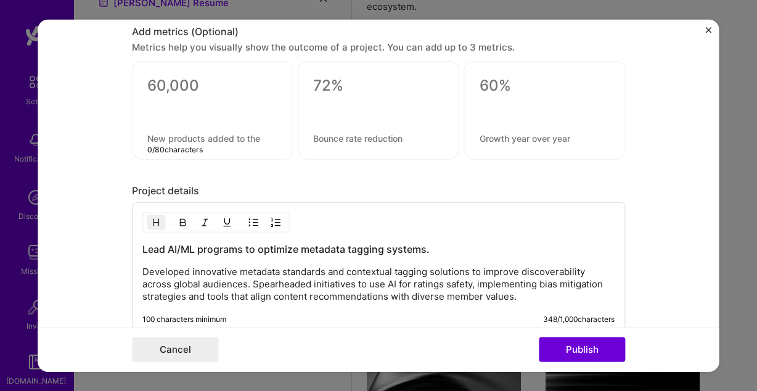
click at [245, 134] on textarea at bounding box center [212, 139] width 130 height 12
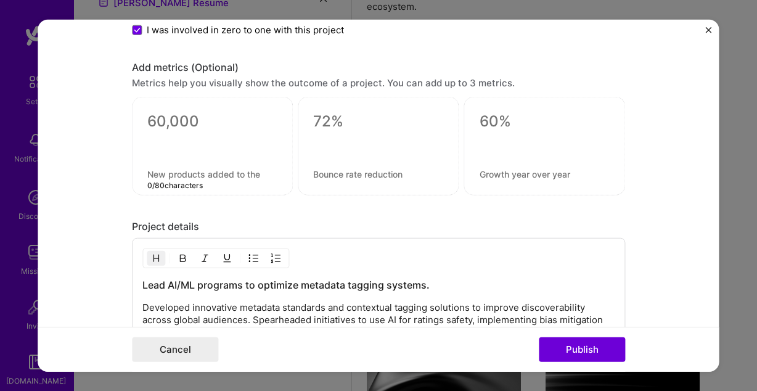
scroll to position [1041, 0]
click at [211, 126] on textarea at bounding box center [212, 122] width 130 height 18
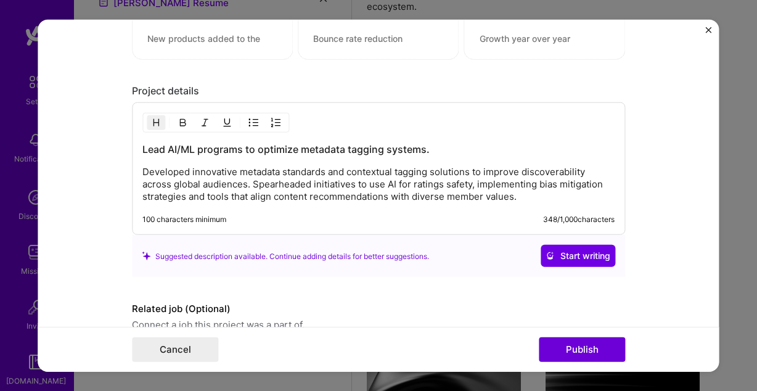
scroll to position [1192, 0]
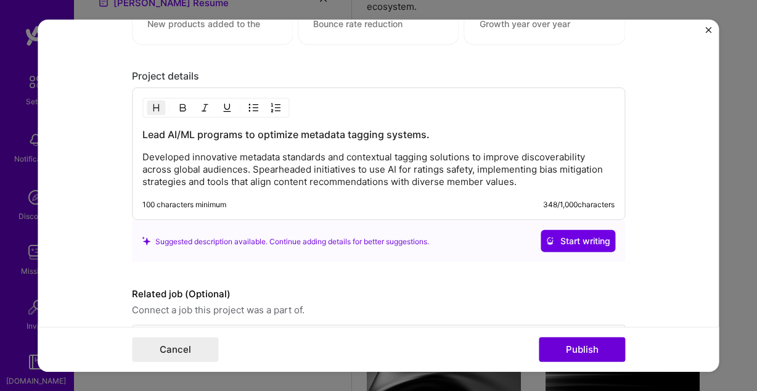
click at [541, 181] on p "Developed innovative metadata standards and contextual tagging solutions to imp…" at bounding box center [378, 169] width 472 height 37
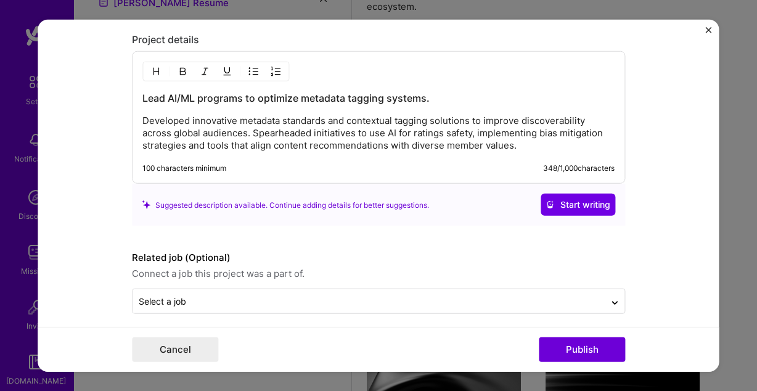
scroll to position [1239, 0]
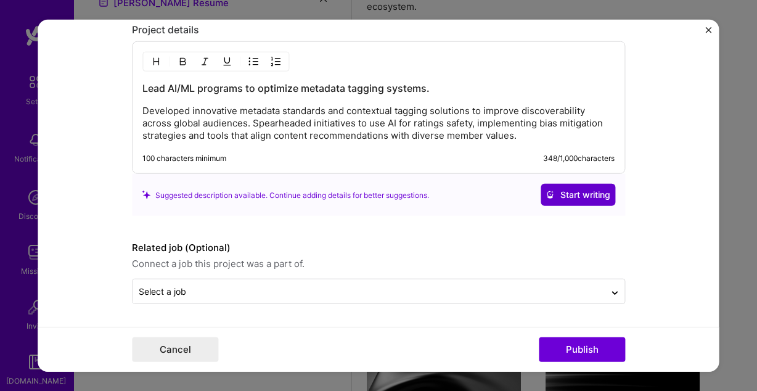
click at [591, 193] on span "Start writing" at bounding box center [578, 195] width 65 height 12
click at [540, 137] on p "Developed innovative metadata standards and contextual tagging solutions to imp…" at bounding box center [378, 123] width 472 height 37
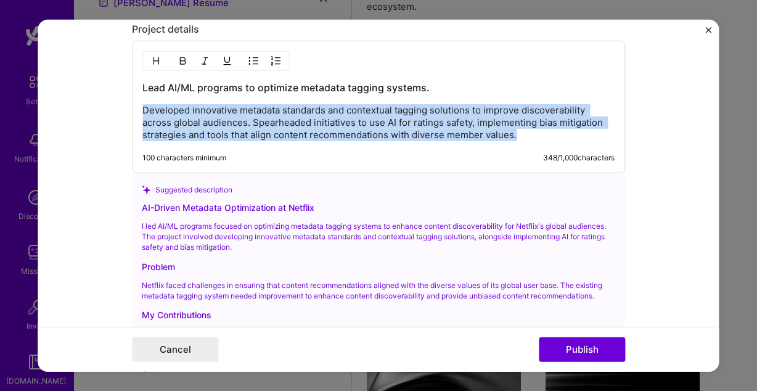
drag, startPoint x: 540, startPoint y: 137, endPoint x: 160, endPoint y: 87, distance: 383.1
click at [160, 87] on div "Lead AI/ML programs to optimize metadata tagging systems. Developed innovative …" at bounding box center [378, 111] width 472 height 60
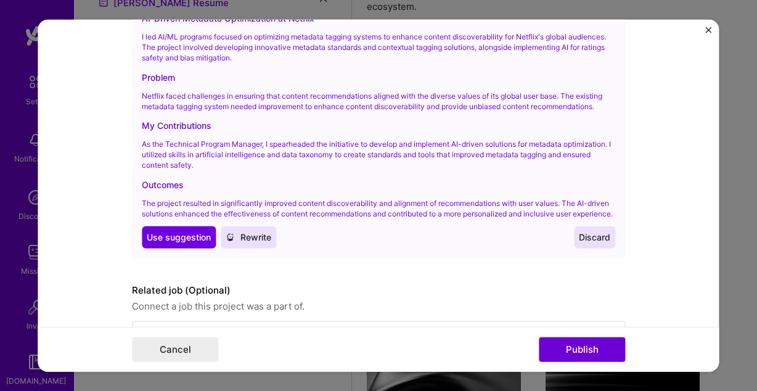
scroll to position [1431, 0]
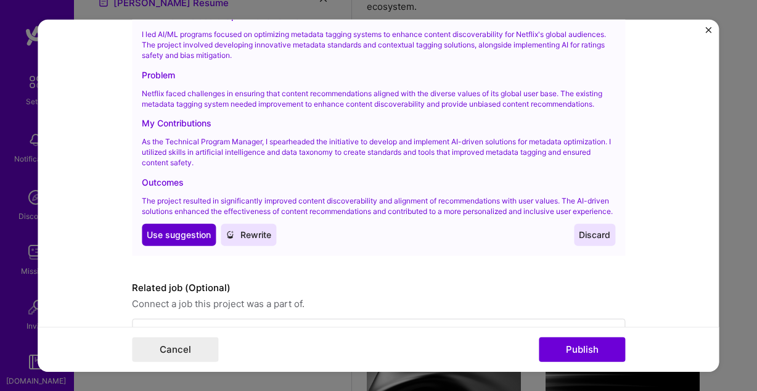
click at [196, 241] on span "Use suggestion" at bounding box center [179, 235] width 64 height 12
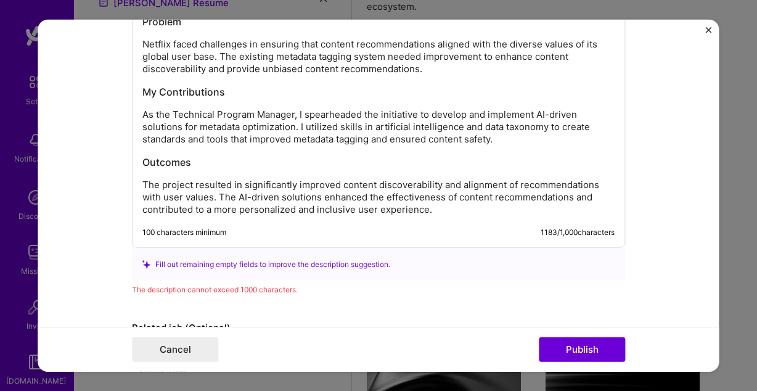
scroll to position [1369, 0]
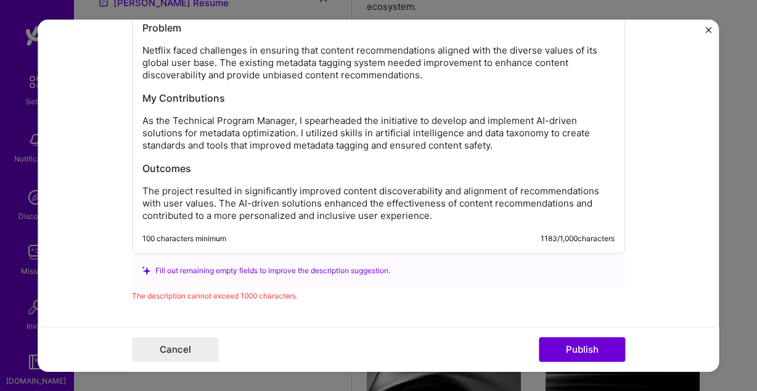
click at [142, 190] on p "The project resulted in significantly improved content discoverability and alig…" at bounding box center [378, 203] width 472 height 37
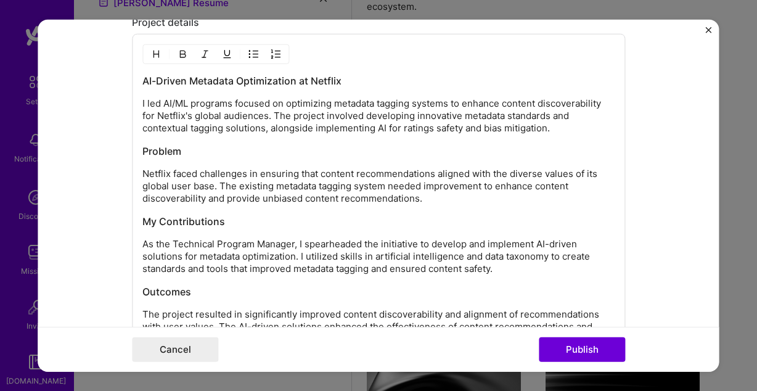
scroll to position [1245, 0]
drag, startPoint x: 202, startPoint y: 152, endPoint x: 121, endPoint y: 152, distance: 80.8
click at [121, 152] on form "Editing suggested project This project is suggested based on your LinkedIn, res…" at bounding box center [378, 196] width 681 height 352
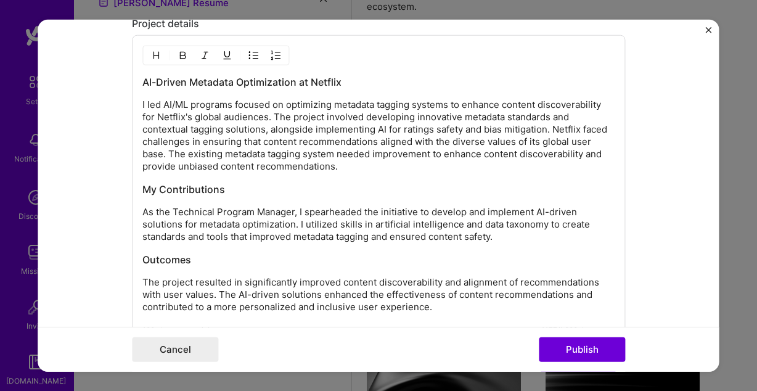
click at [141, 215] on div "AI-Driven Metadata Optimization at Netflix I led AI/ML programs focused on opti…" at bounding box center [378, 190] width 493 height 310
click at [143, 215] on p "As the Technical Program Manager, I spearheaded the initiative to develop and i…" at bounding box center [378, 224] width 472 height 37
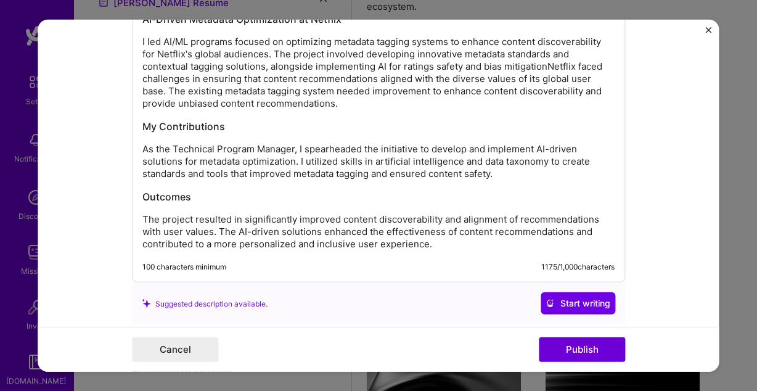
scroll to position [1310, 0]
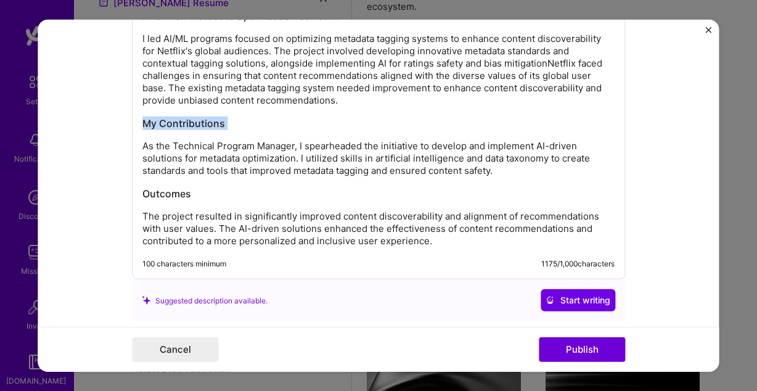
drag, startPoint x: 144, startPoint y: 147, endPoint x: 143, endPoint y: 123, distance: 24.1
click at [143, 123] on div "AI-Driven Metadata Optimization at Netflix I led AI/ML programs focused on opti…" at bounding box center [378, 128] width 472 height 238
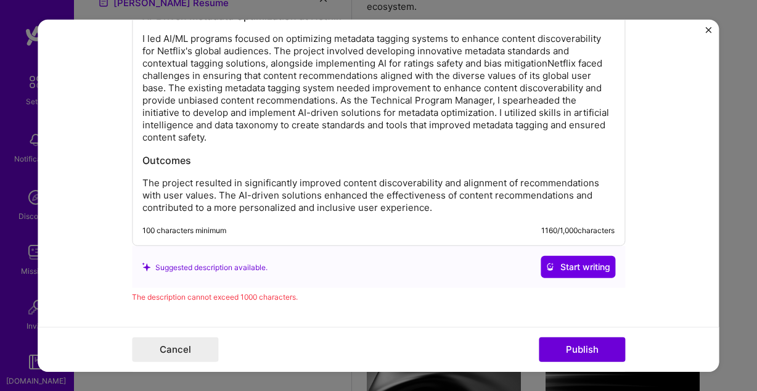
click at [144, 182] on p "The project resulted in significantly improved content discoverability and alig…" at bounding box center [378, 195] width 472 height 37
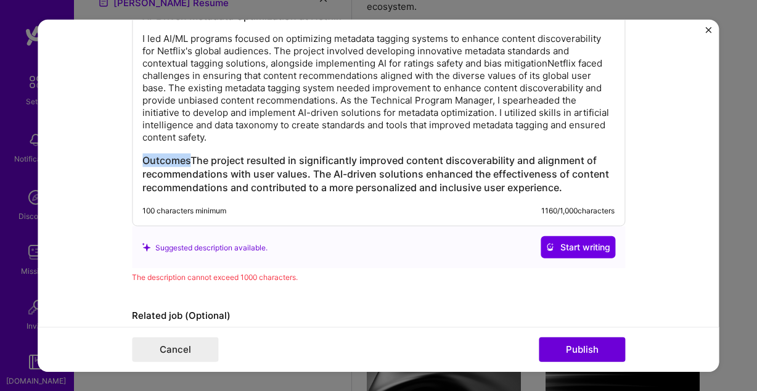
drag, startPoint x: 191, startPoint y: 162, endPoint x: 110, endPoint y: 157, distance: 80.9
click at [110, 157] on form "Editing suggested project This project is suggested based on your LinkedIn, res…" at bounding box center [378, 196] width 681 height 352
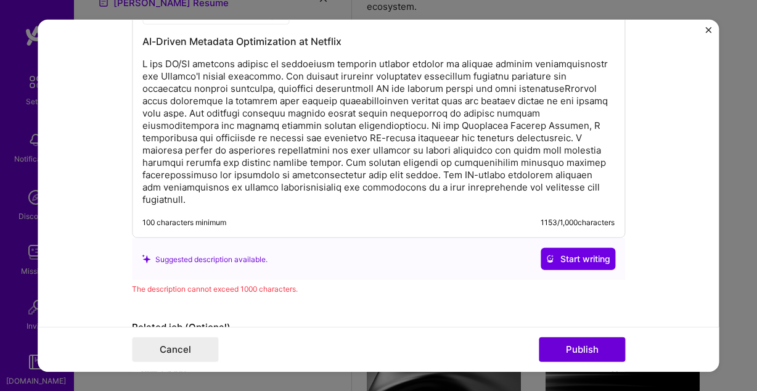
scroll to position [1285, 0]
click at [549, 92] on p at bounding box center [378, 133] width 472 height 148
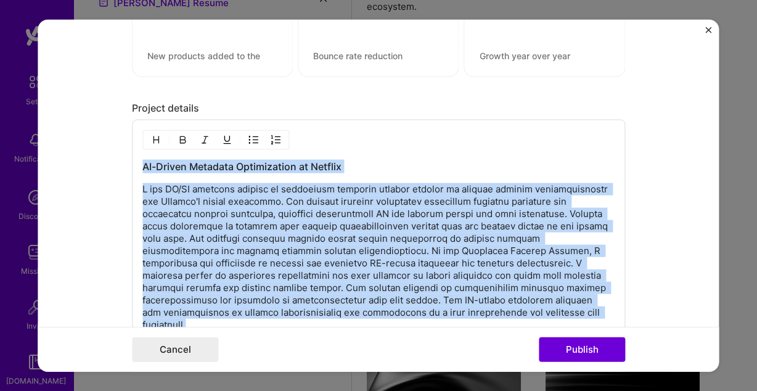
scroll to position [1158, 0]
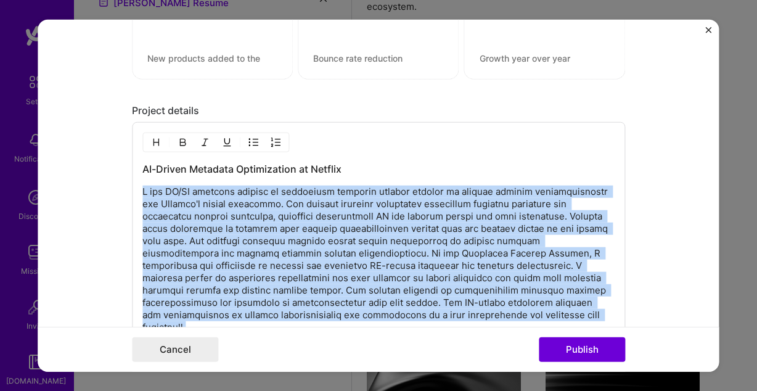
drag, startPoint x: 547, startPoint y: 192, endPoint x: 141, endPoint y: 195, distance: 406.2
click at [141, 195] on div "AI-Driven Metadata Optimization at Netflix 100 characters minimum 1155 / 1,000 …" at bounding box center [378, 243] width 493 height 243
copy p "I led AI/ML programs focused on optimizing metadata tagging systems to enhance …"
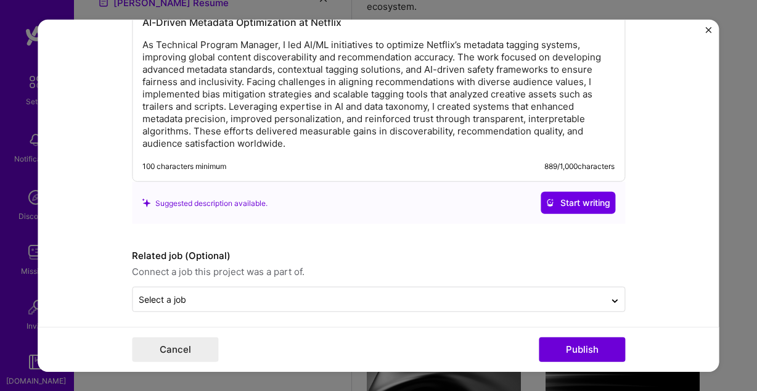
scroll to position [1309, 0]
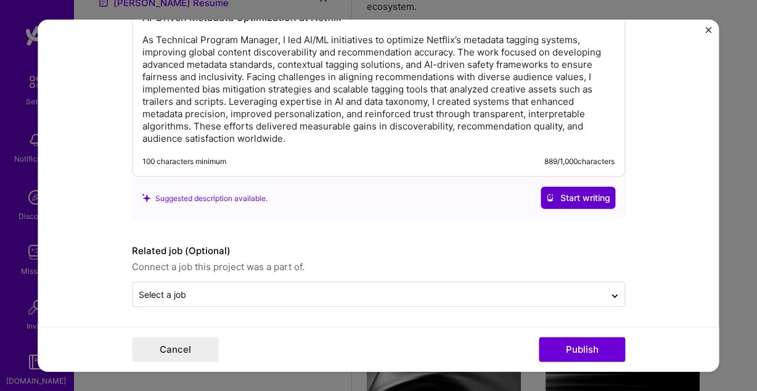
click at [578, 197] on span "Start writing" at bounding box center [578, 198] width 65 height 12
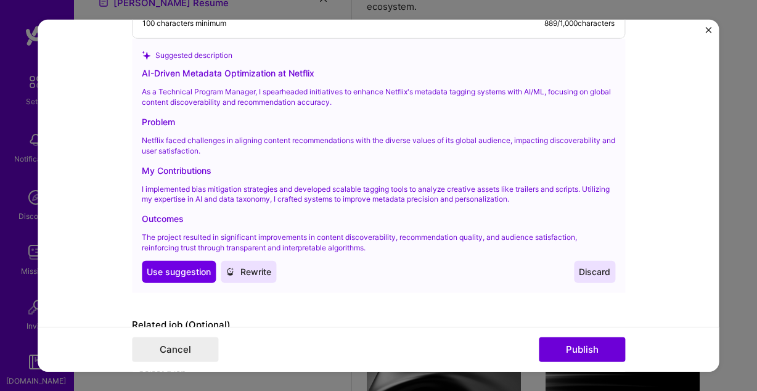
scroll to position [1448, 0]
click at [187, 275] on span "Use suggestion" at bounding box center [179, 271] width 64 height 12
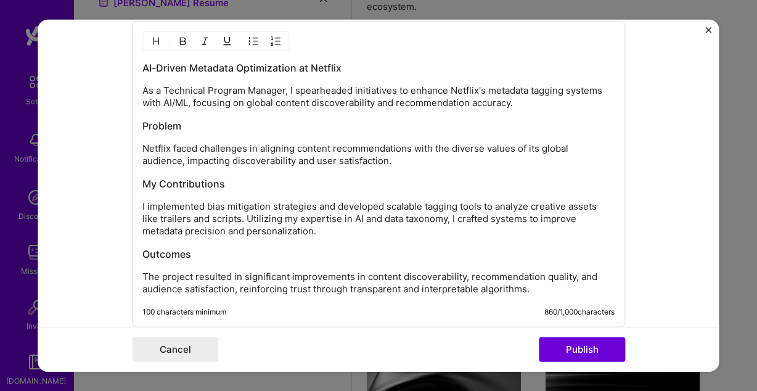
scroll to position [1404, 0]
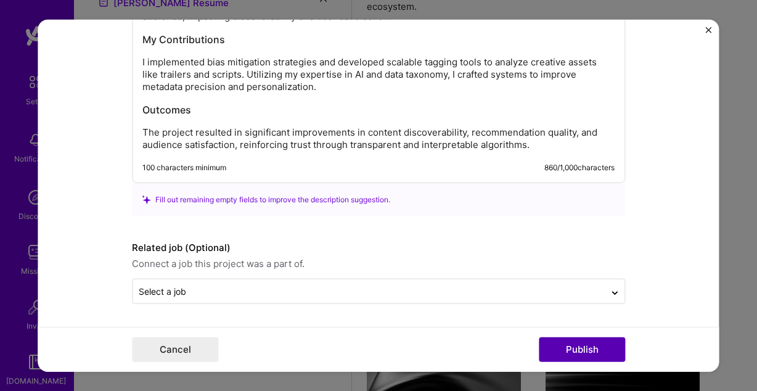
click at [571, 351] on button "Publish" at bounding box center [582, 349] width 86 height 25
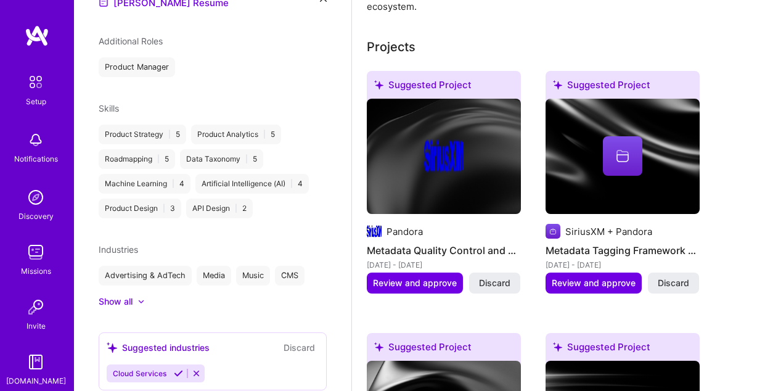
scroll to position [523, 0]
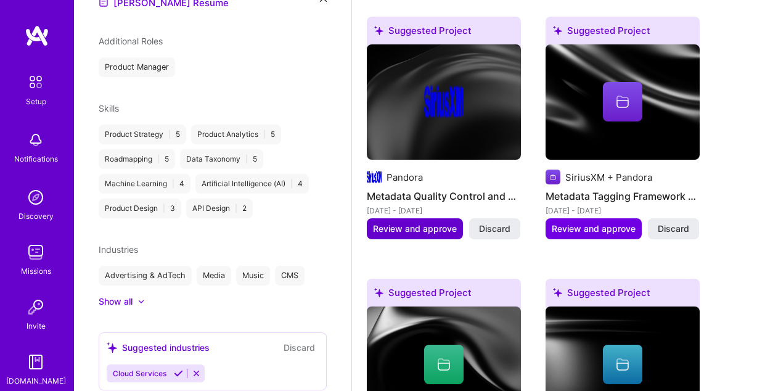
click at [443, 223] on span "Review and approve" at bounding box center [415, 229] width 84 height 12
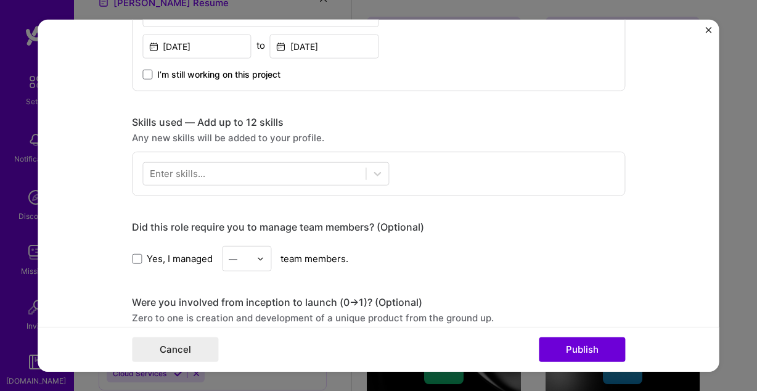
scroll to position [528, 0]
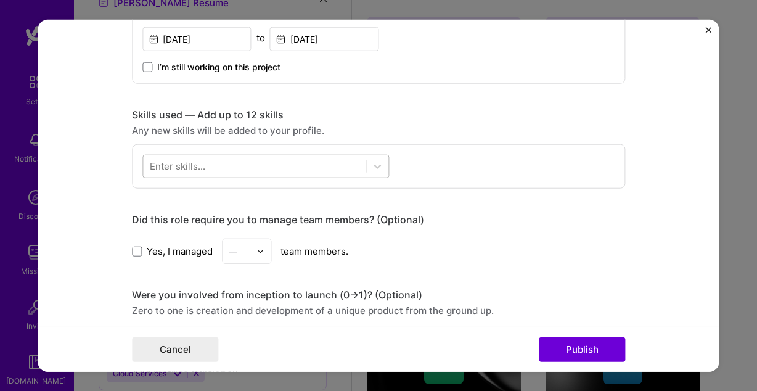
click at [356, 166] on div at bounding box center [254, 166] width 223 height 20
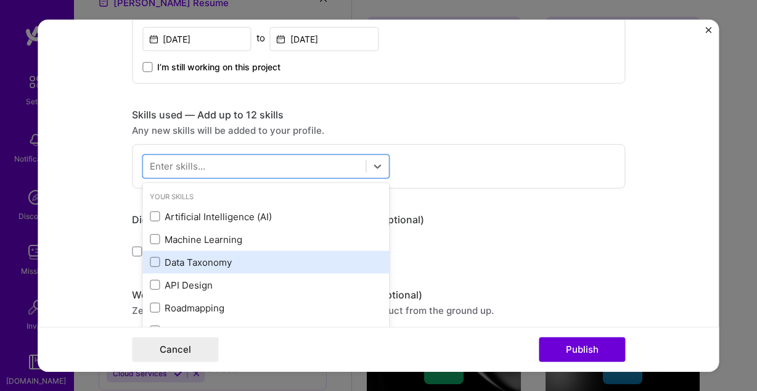
click at [228, 266] on div "Data Taxonomy" at bounding box center [266, 262] width 232 height 13
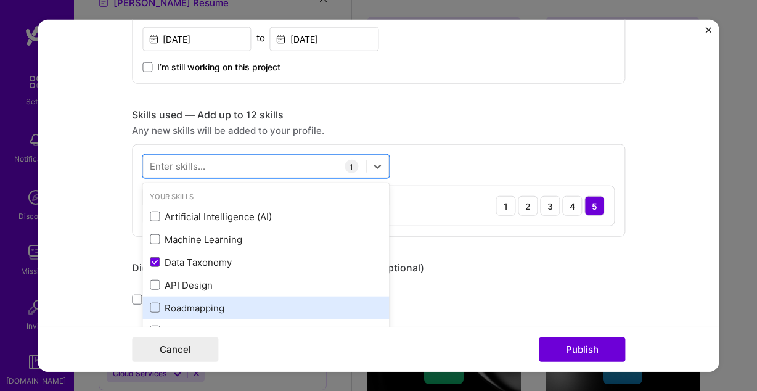
click at [211, 313] on div "Roadmapping" at bounding box center [266, 307] width 232 height 13
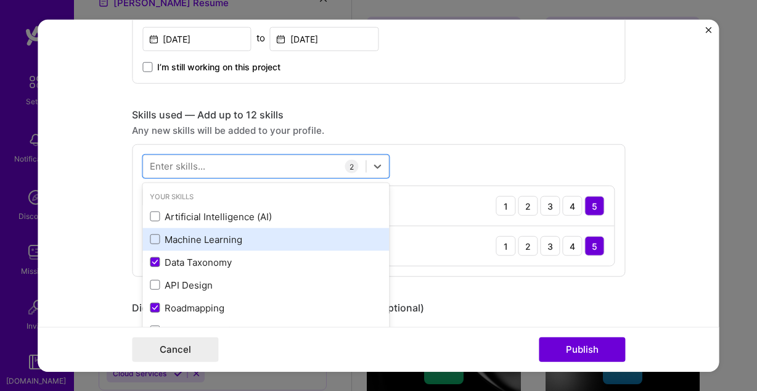
click at [239, 239] on div "Machine Learning" at bounding box center [266, 239] width 232 height 13
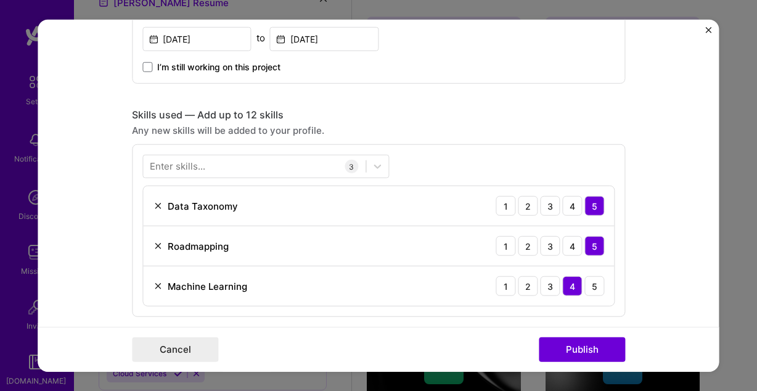
click at [510, 144] on div "Enter skills... 3 Data Taxonomy 1 2 3 4 5 Roadmapping 1 2 3 4 5 Machine Learnin…" at bounding box center [378, 230] width 493 height 173
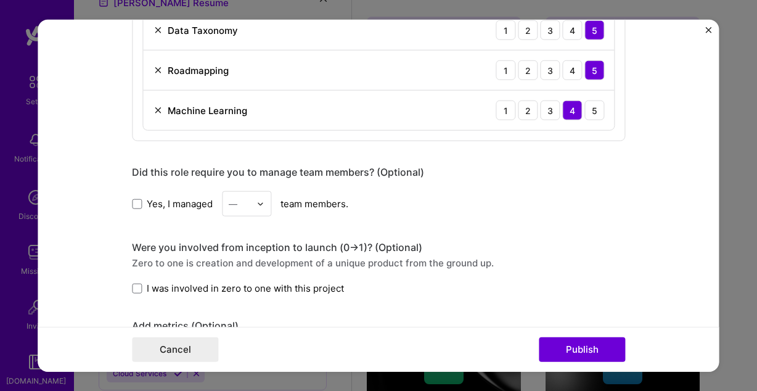
scroll to position [743, 0]
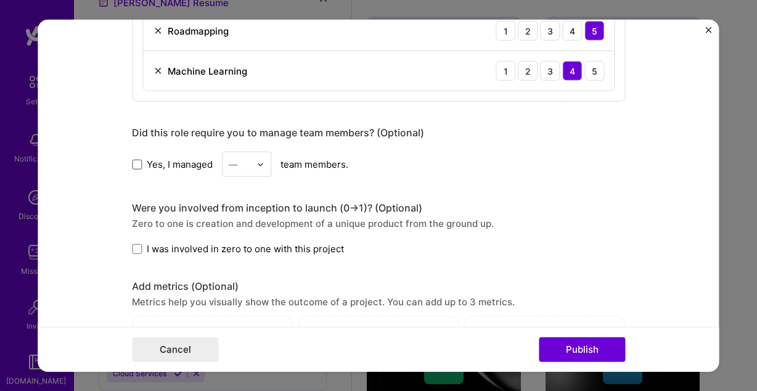
click at [139, 165] on span at bounding box center [137, 164] width 10 height 10
click at [0, 0] on input "Yes, I managed" at bounding box center [0, 0] width 0 height 0
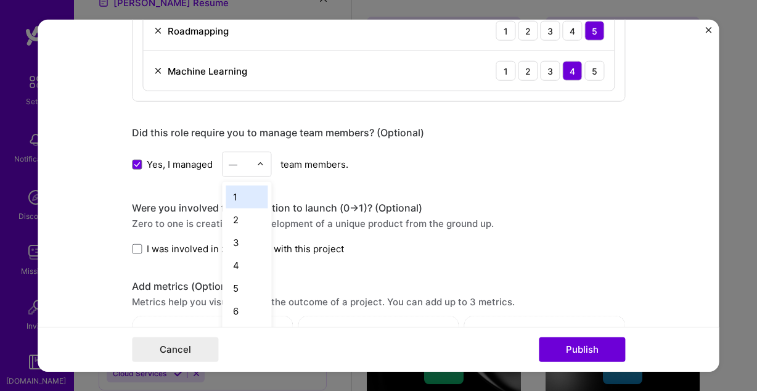
click at [247, 170] on input "text" at bounding box center [240, 164] width 22 height 13
click at [248, 291] on div "5" at bounding box center [247, 288] width 42 height 23
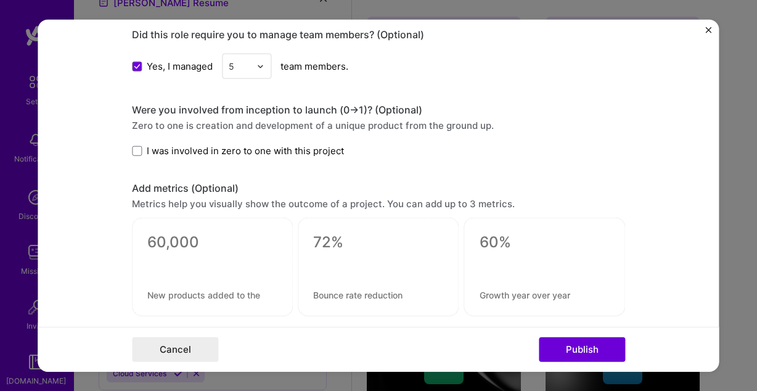
scroll to position [842, 0]
click at [138, 150] on span at bounding box center [137, 149] width 10 height 10
click at [0, 0] on input "I was involved in zero to one with this project" at bounding box center [0, 0] width 0 height 0
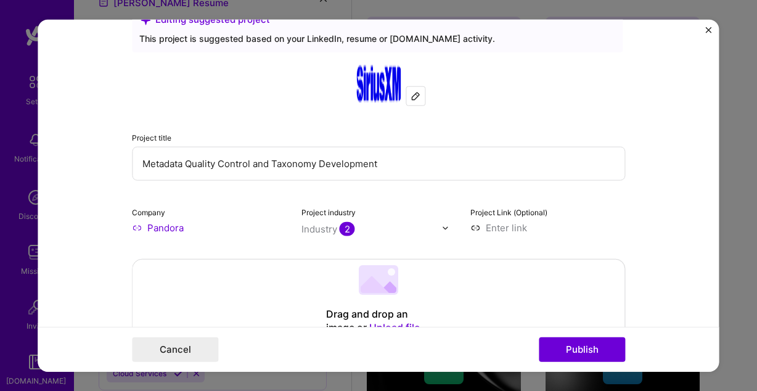
scroll to position [0, 0]
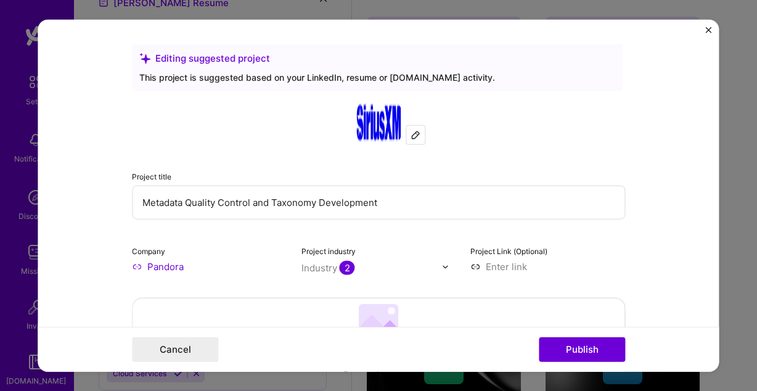
drag, startPoint x: 406, startPoint y: 202, endPoint x: 71, endPoint y: 200, distance: 335.3
click at [132, 200] on input "Metadata Quality Control and Taxonomy Development" at bounding box center [378, 203] width 493 height 34
click at [184, 345] on button "Cancel" at bounding box center [175, 349] width 86 height 25
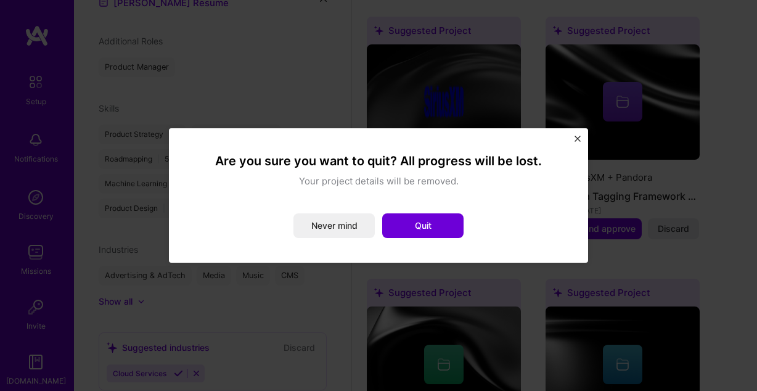
click at [576, 140] on img "Close" at bounding box center [577, 139] width 6 height 6
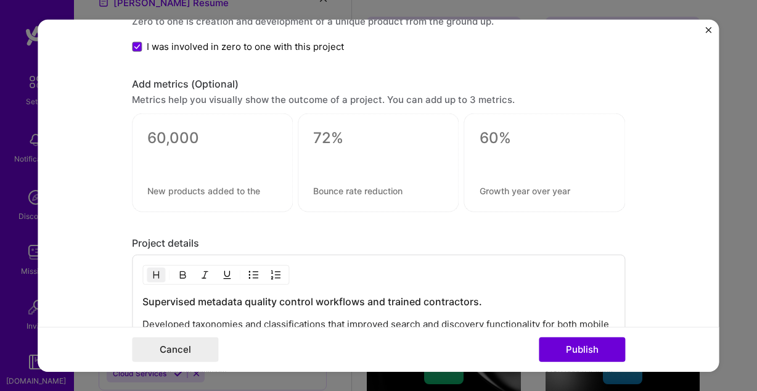
scroll to position [1159, 0]
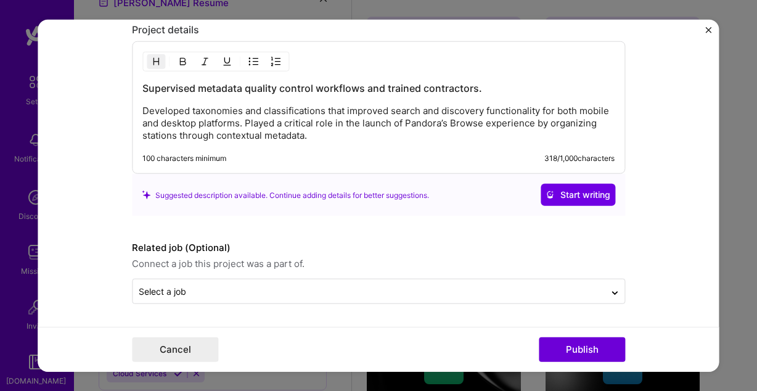
click at [706, 35] on button "Close" at bounding box center [709, 33] width 6 height 13
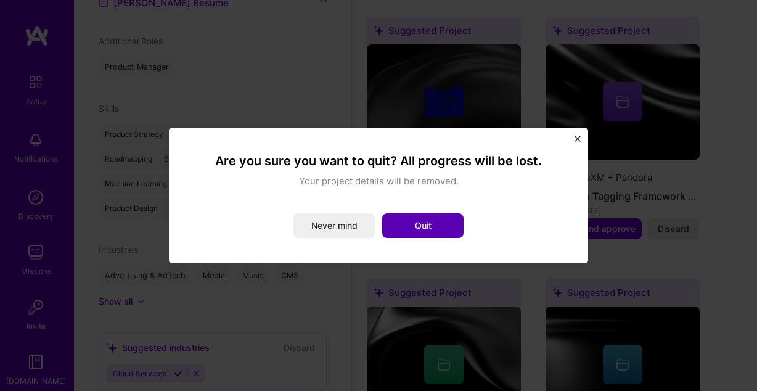
click at [420, 231] on button "Quit" at bounding box center [422, 225] width 81 height 25
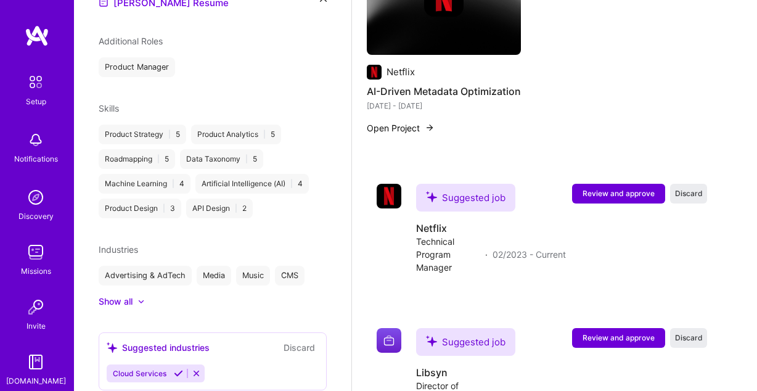
scroll to position [1390, 0]
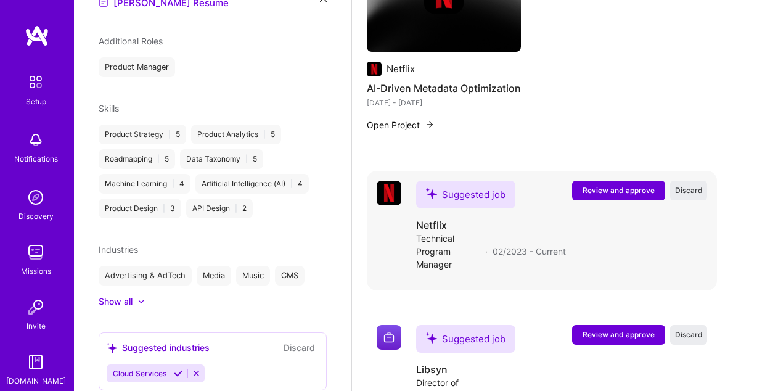
click at [600, 181] on button "Review and approve" at bounding box center [618, 191] width 93 height 20
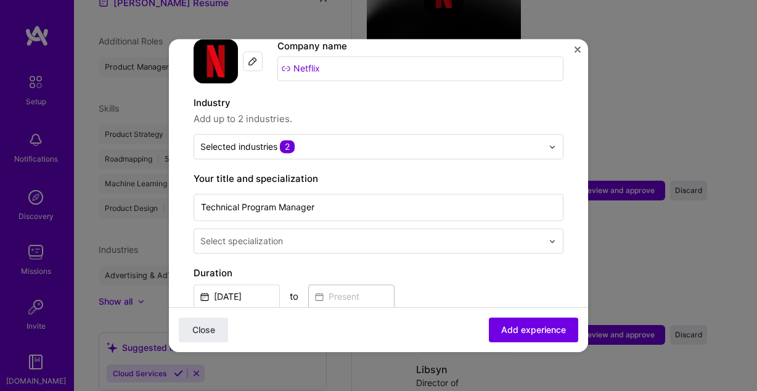
scroll to position [137, 0]
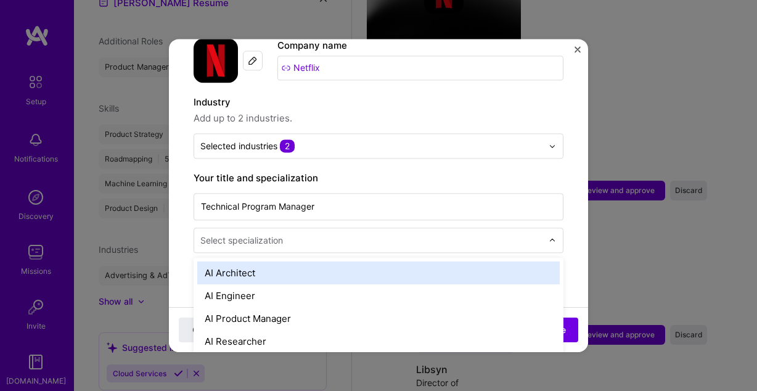
click at [333, 234] on input "text" at bounding box center [372, 240] width 345 height 13
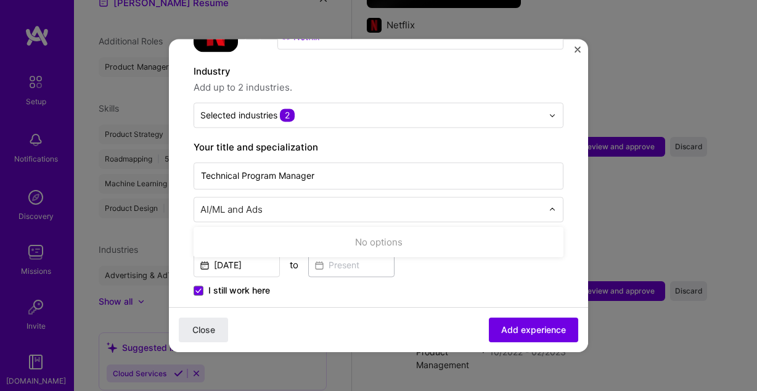
scroll to position [168, 0]
type input "AI/ML and Ads"
click at [235, 284] on span "I still work here" at bounding box center [239, 290] width 62 height 12
click at [0, 0] on input "I still work here" at bounding box center [0, 0] width 0 height 0
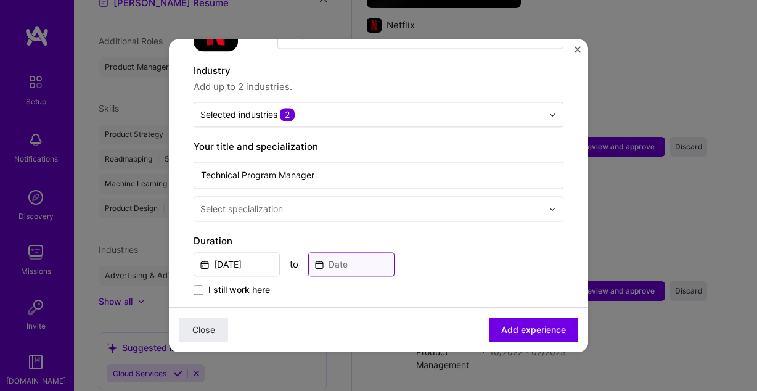
click at [327, 255] on input at bounding box center [351, 264] width 86 height 24
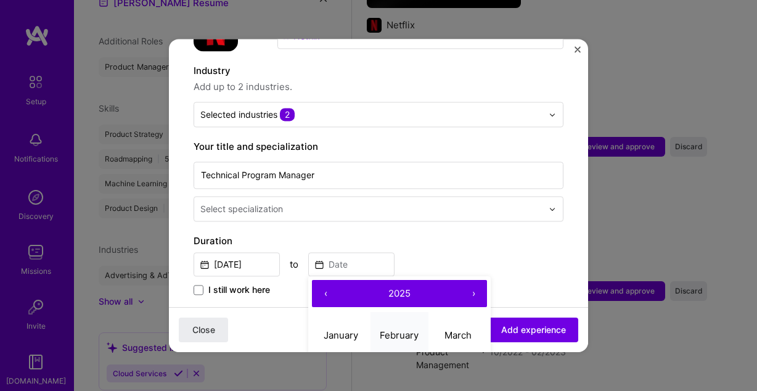
click at [403, 316] on button "February" at bounding box center [399, 335] width 59 height 47
type input "Feb, 2025"
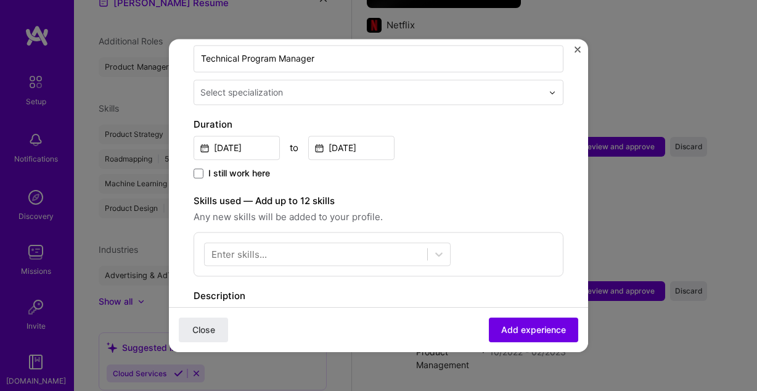
scroll to position [285, 0]
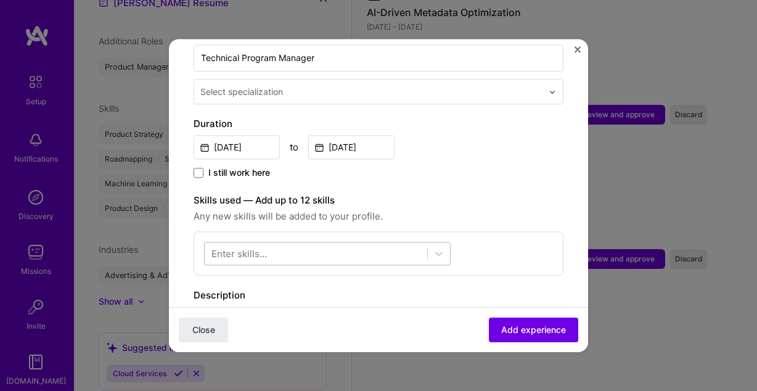
click at [351, 243] on div at bounding box center [316, 253] width 223 height 20
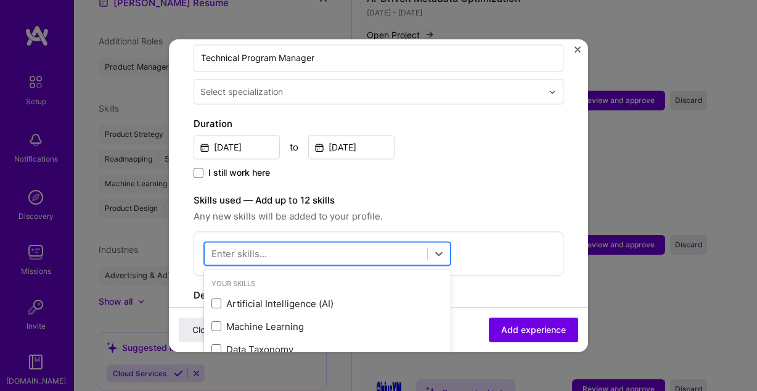
scroll to position [1490, 0]
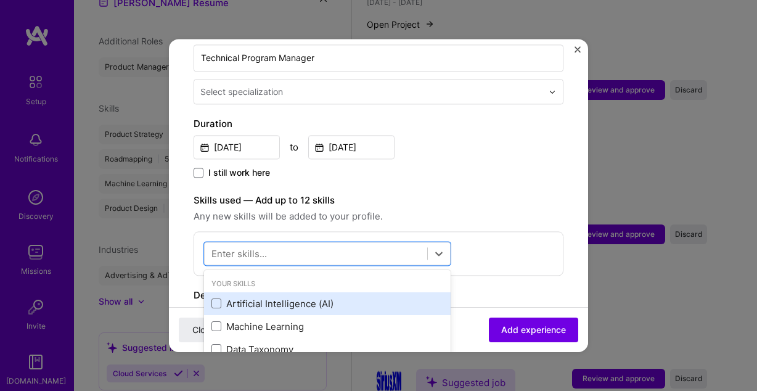
click at [317, 297] on div "Artificial Intelligence (AI)" at bounding box center [327, 303] width 232 height 13
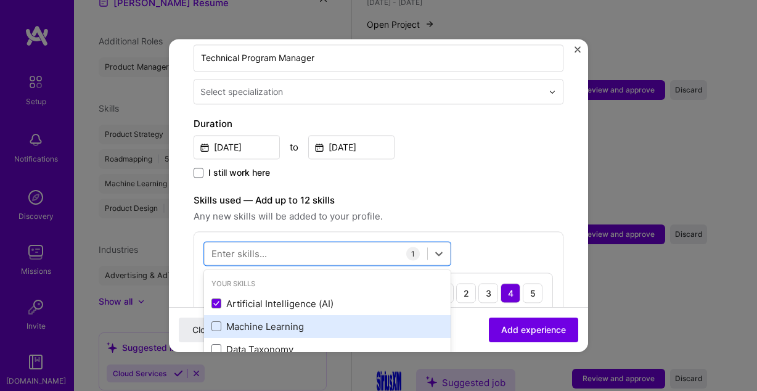
click at [292, 320] on div "Machine Learning" at bounding box center [327, 326] width 232 height 13
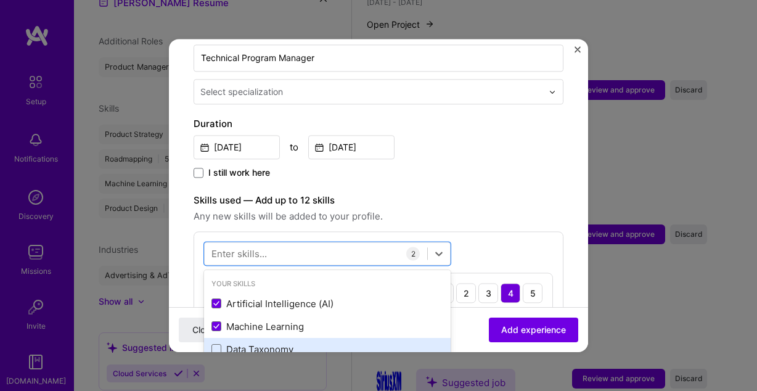
click at [287, 343] on div "Data Taxonomy" at bounding box center [327, 349] width 232 height 13
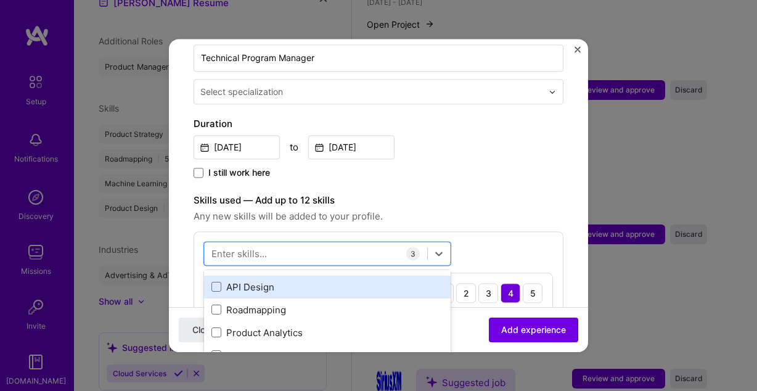
scroll to position [88, 0]
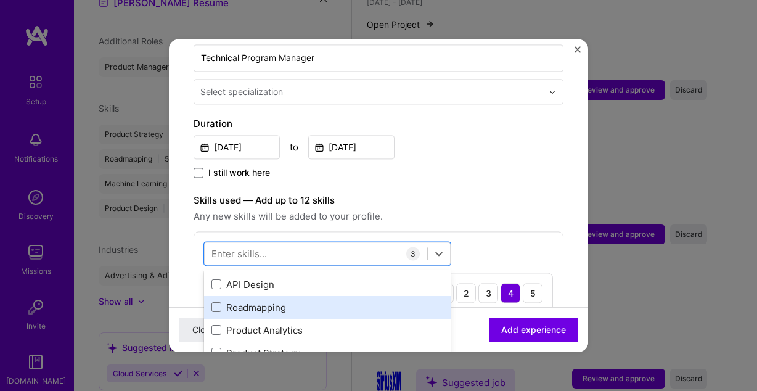
click at [288, 302] on div "Roadmapping" at bounding box center [327, 307] width 247 height 23
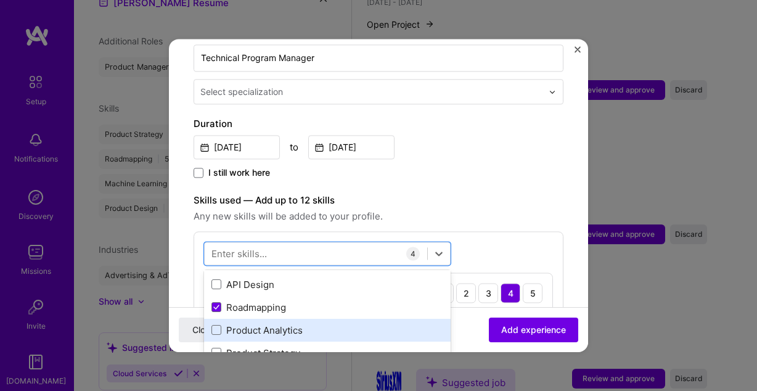
click at [293, 324] on div "Product Analytics" at bounding box center [327, 330] width 232 height 13
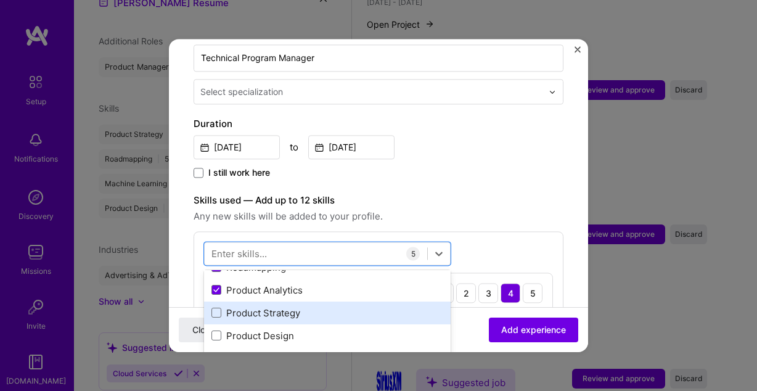
click at [293, 307] on div "Product Strategy" at bounding box center [327, 312] width 247 height 23
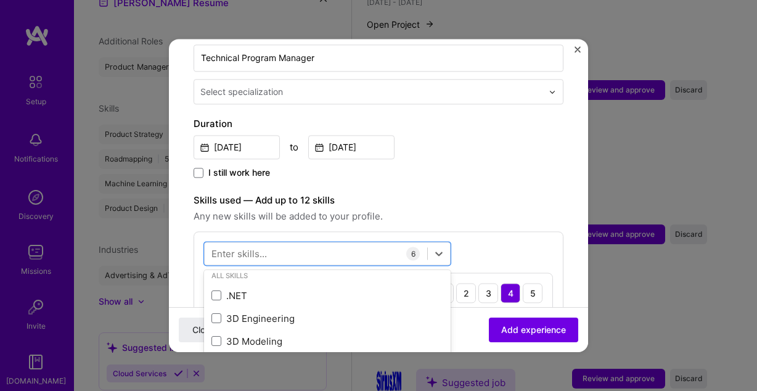
scroll to position [210, 0]
click at [504, 193] on label "Skills used — Add up to 12 skills" at bounding box center [379, 200] width 370 height 15
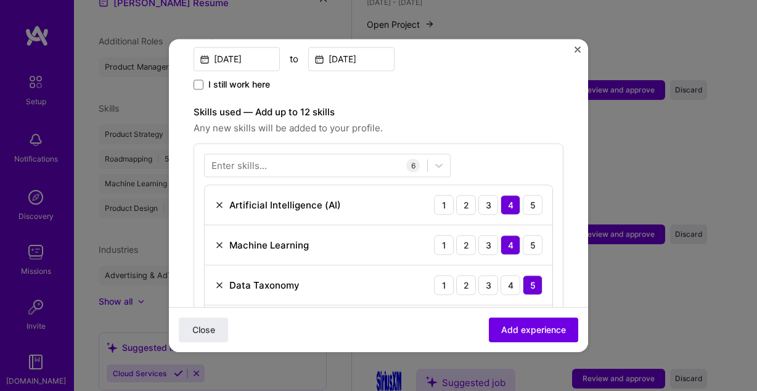
scroll to position [409, 0]
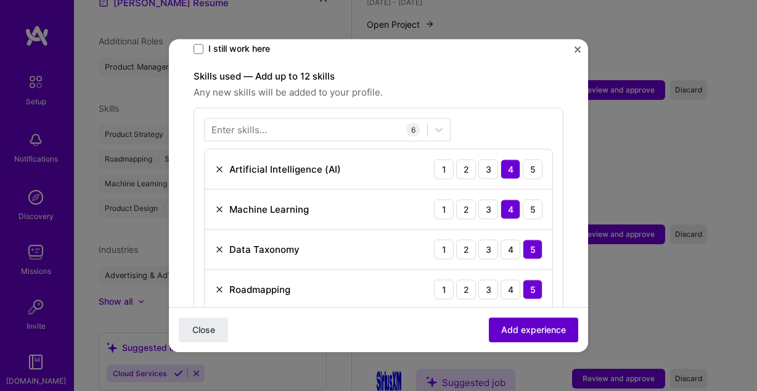
click at [549, 331] on span "Add experience" at bounding box center [533, 330] width 65 height 12
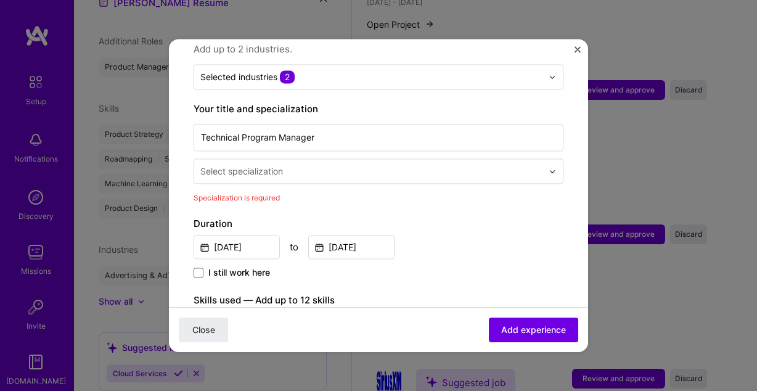
scroll to position [200, 0]
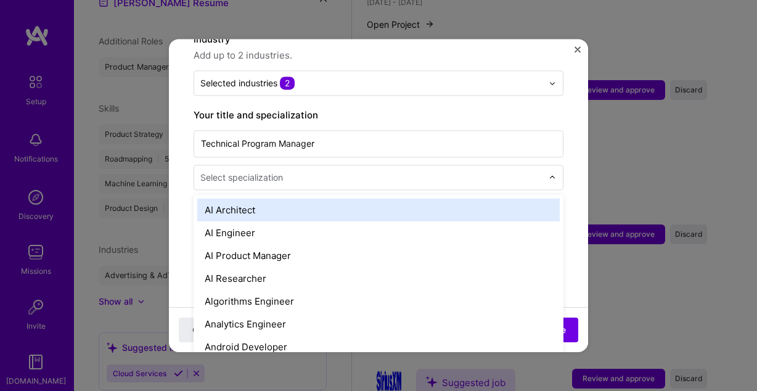
click at [324, 171] on input "text" at bounding box center [372, 177] width 345 height 13
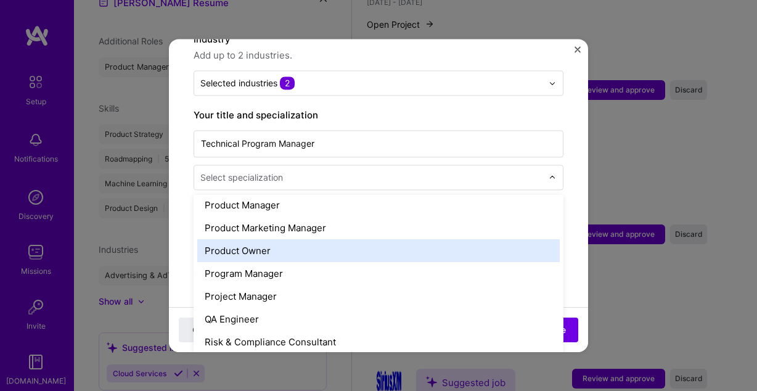
scroll to position [1147, 0]
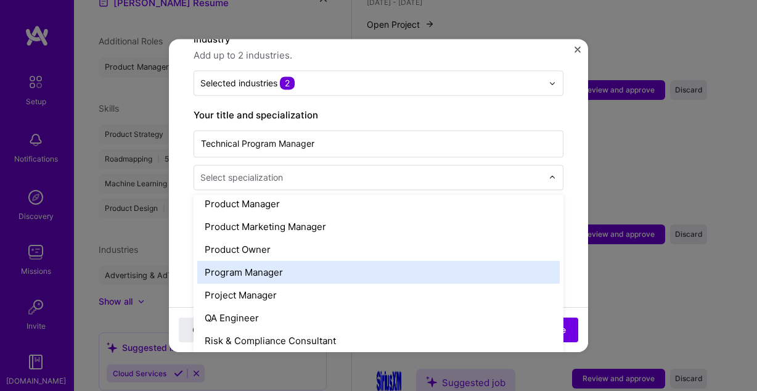
click at [301, 262] on div "Program Manager" at bounding box center [378, 272] width 362 height 23
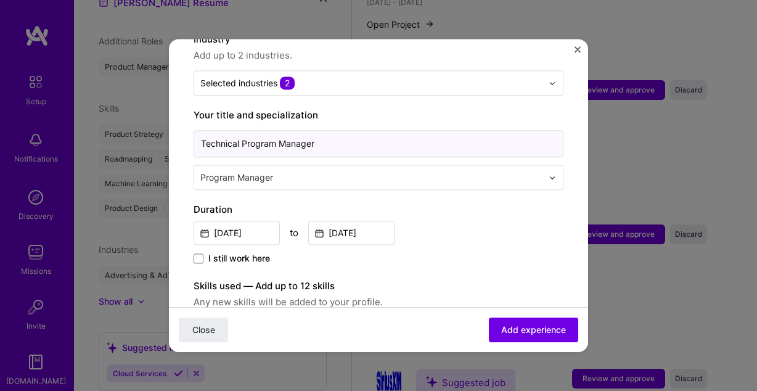
click at [358, 135] on input "Technical Program Manager" at bounding box center [379, 143] width 370 height 27
type input "Technical Program Manager (AI/ML and Ads)"
click at [528, 333] on span "Add experience" at bounding box center [533, 330] width 65 height 12
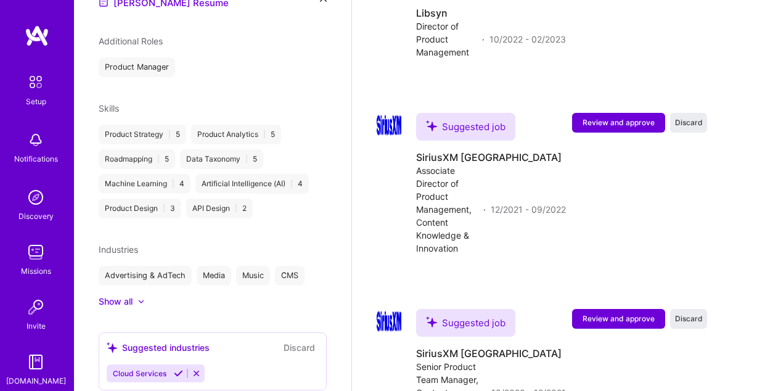
scroll to position [1841, 0]
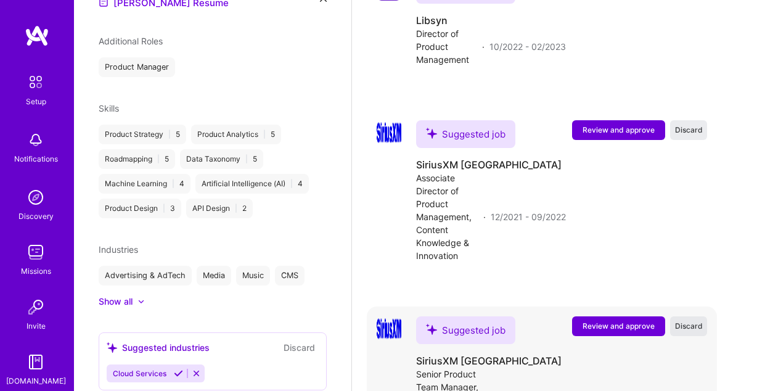
click at [687, 321] on span "Discard" at bounding box center [689, 326] width 28 height 10
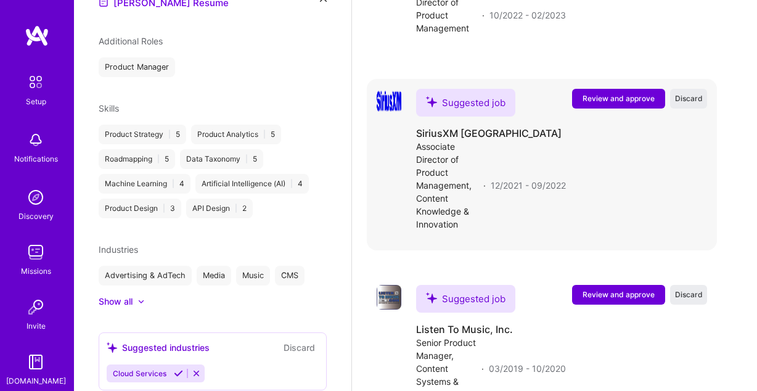
scroll to position [1910, 0]
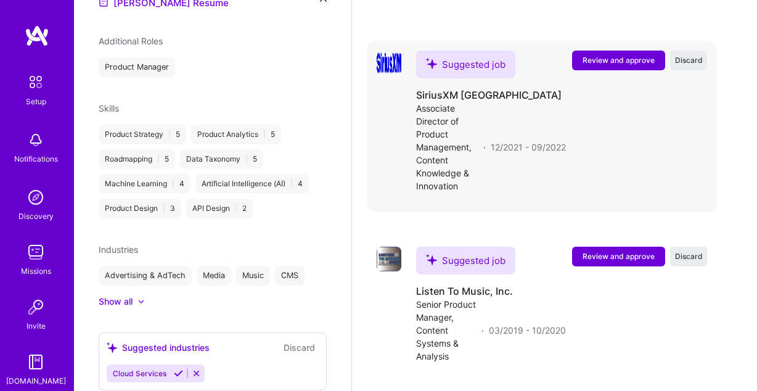
click at [615, 55] on span "Review and approve" at bounding box center [619, 60] width 72 height 10
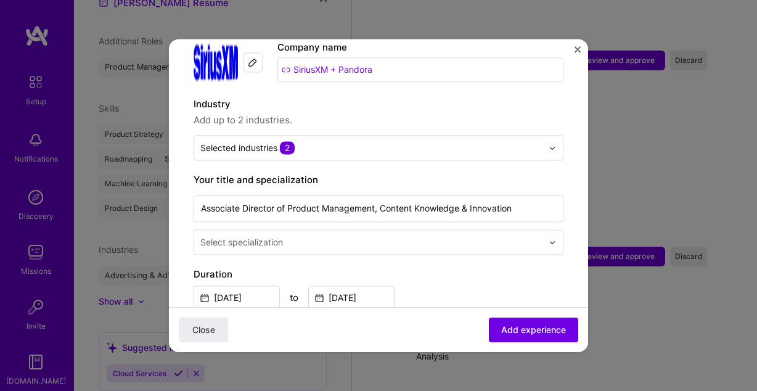
scroll to position [136, 0]
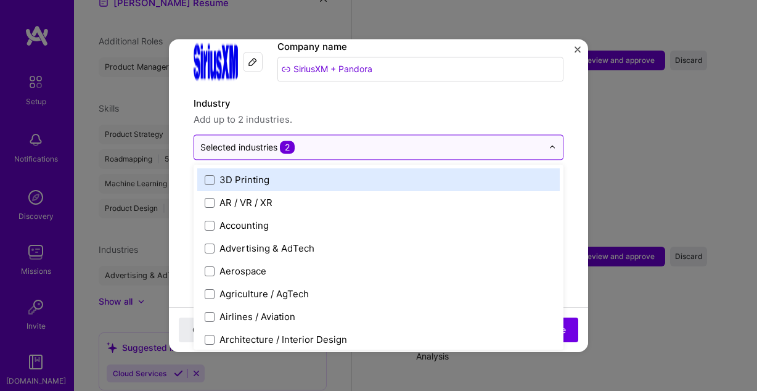
click at [287, 141] on span "2" at bounding box center [287, 147] width 15 height 13
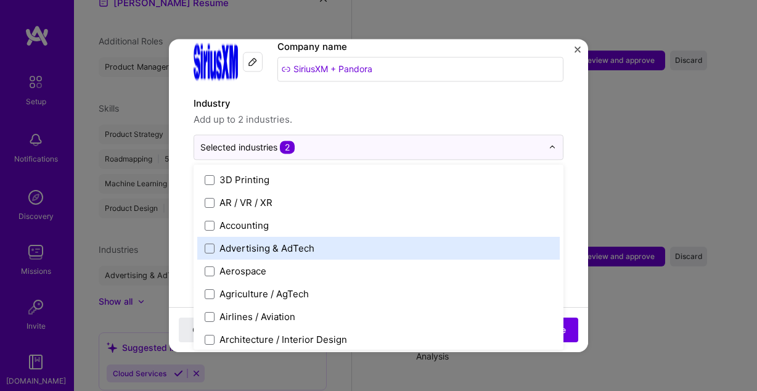
click at [294, 242] on div "Advertising & AdTech" at bounding box center [266, 248] width 95 height 13
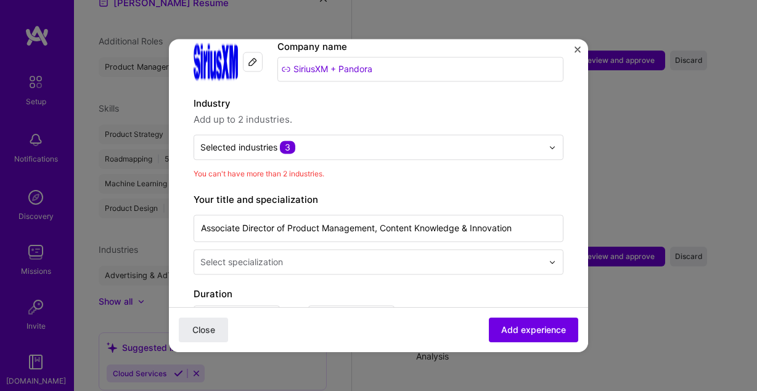
click at [359, 112] on span "Add up to 2 industries." at bounding box center [379, 119] width 370 height 15
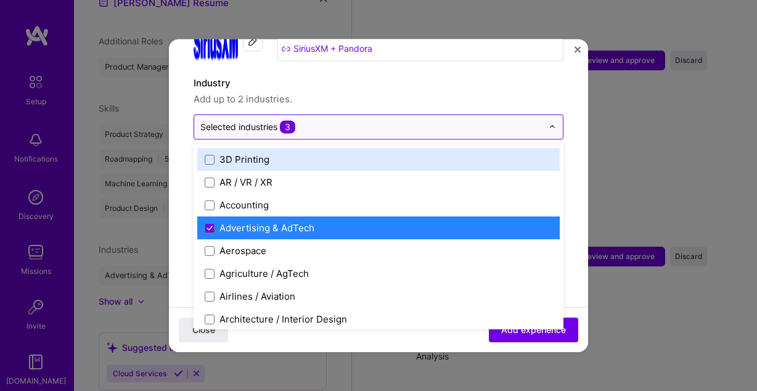
click at [315, 120] on input "text" at bounding box center [371, 126] width 342 height 13
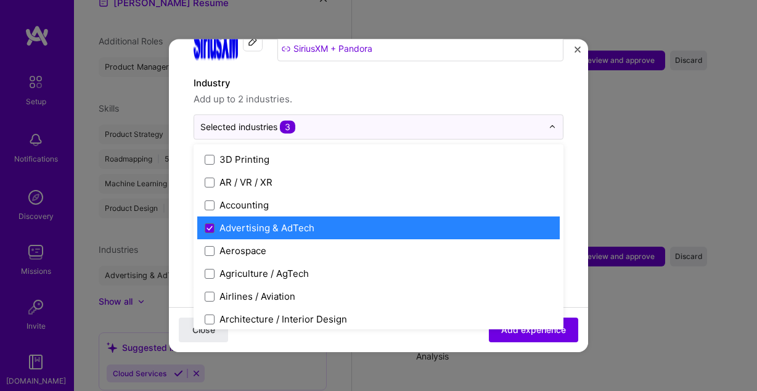
click at [277, 221] on div "Advertising & AdTech" at bounding box center [266, 227] width 95 height 13
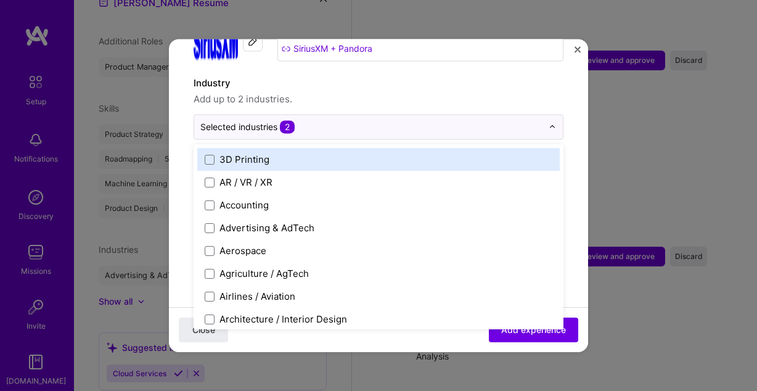
click at [347, 77] on label "Industry" at bounding box center [379, 83] width 370 height 15
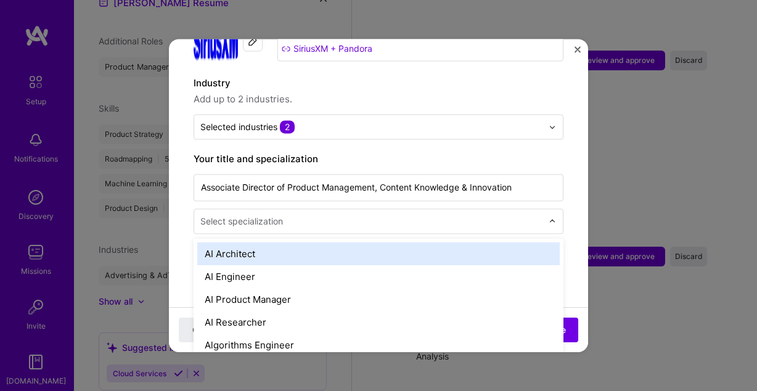
click at [321, 216] on div at bounding box center [372, 220] width 345 height 15
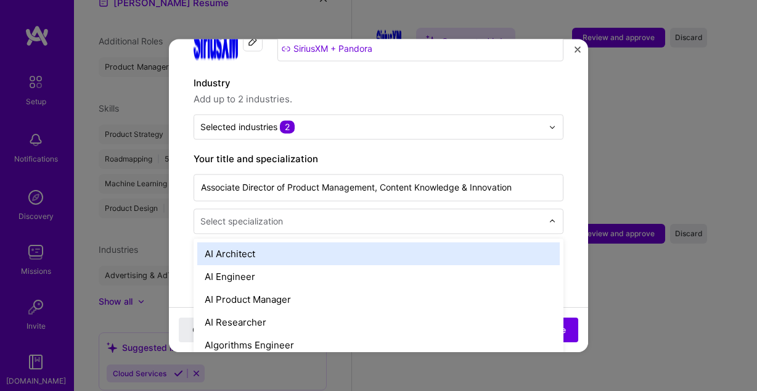
scroll to position [1935, 0]
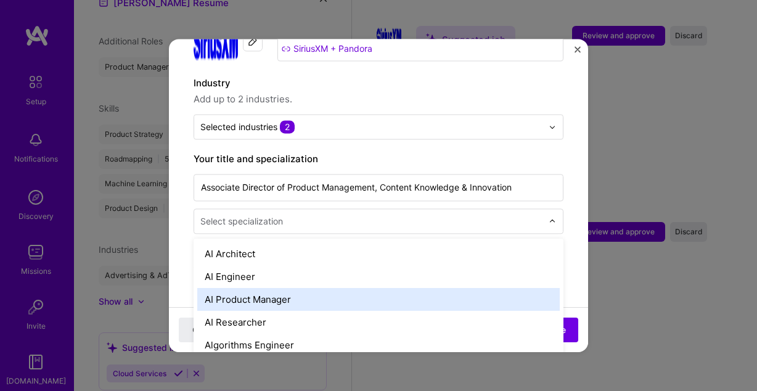
click at [288, 288] on div "AI Product Manager" at bounding box center [378, 299] width 362 height 23
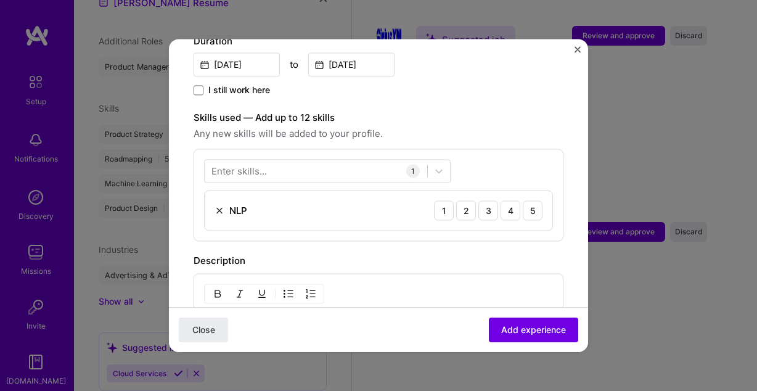
scroll to position [375, 0]
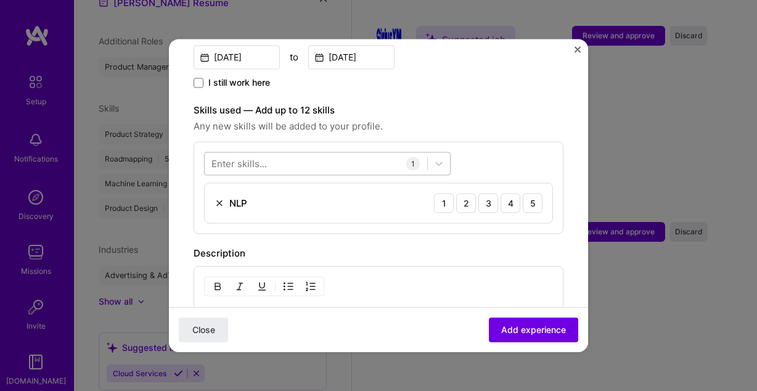
click at [328, 153] on div at bounding box center [316, 163] width 223 height 20
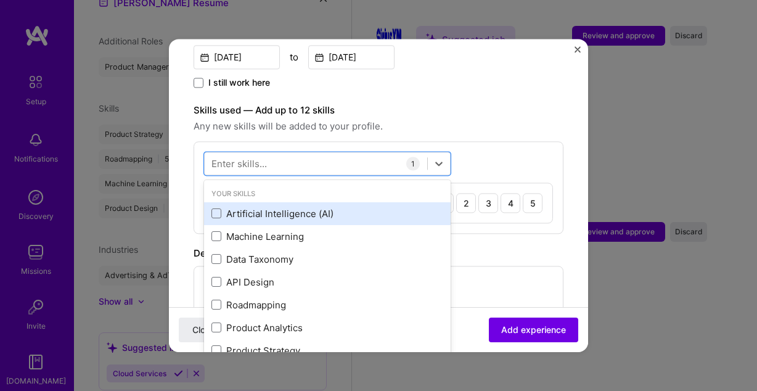
click at [300, 207] on div "Artificial Intelligence (AI)" at bounding box center [327, 213] width 232 height 13
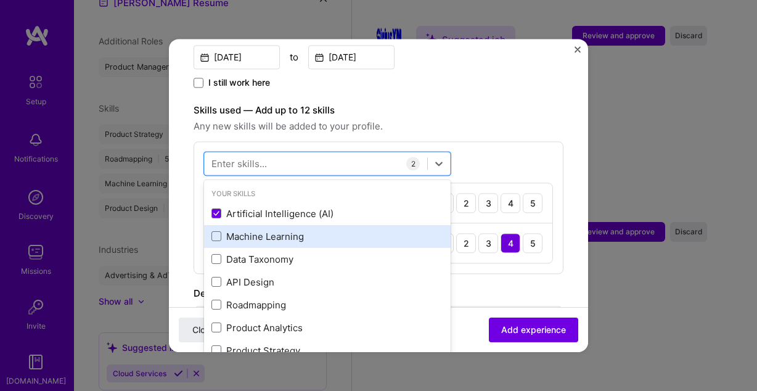
click at [255, 230] on div "Machine Learning" at bounding box center [327, 236] width 232 height 13
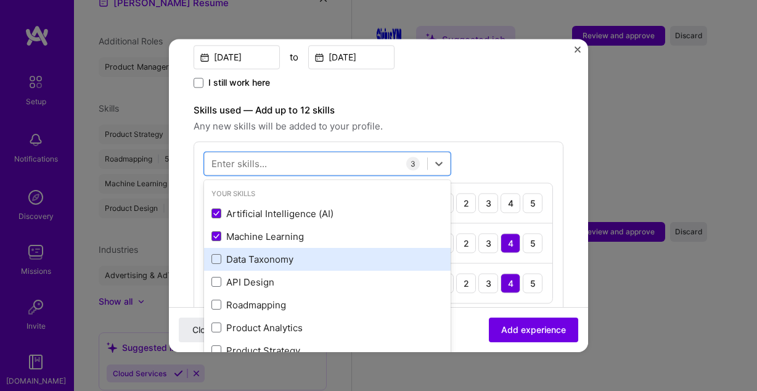
click at [260, 253] on div "Data Taxonomy" at bounding box center [327, 259] width 232 height 13
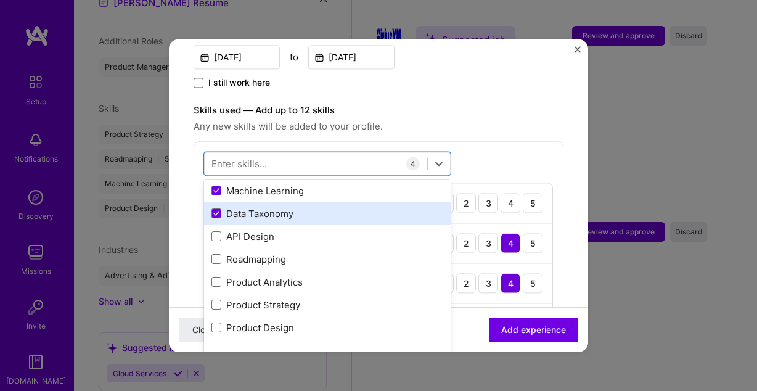
scroll to position [44, 0]
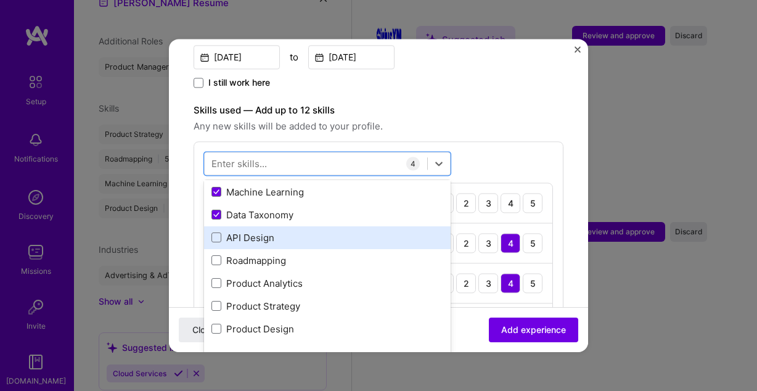
click at [262, 231] on div "API Design" at bounding box center [327, 237] width 232 height 13
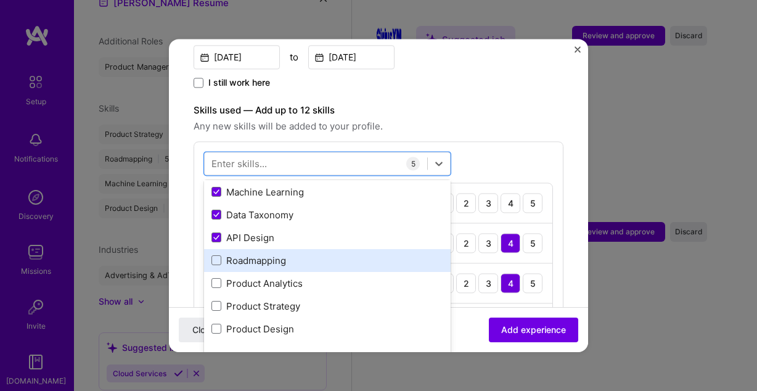
click at [272, 254] on div "Roadmapping" at bounding box center [327, 260] width 232 height 13
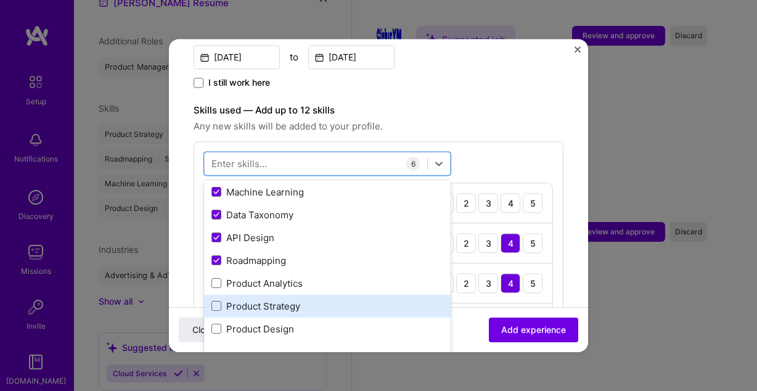
click at [283, 300] on div "Product Strategy" at bounding box center [327, 306] width 232 height 13
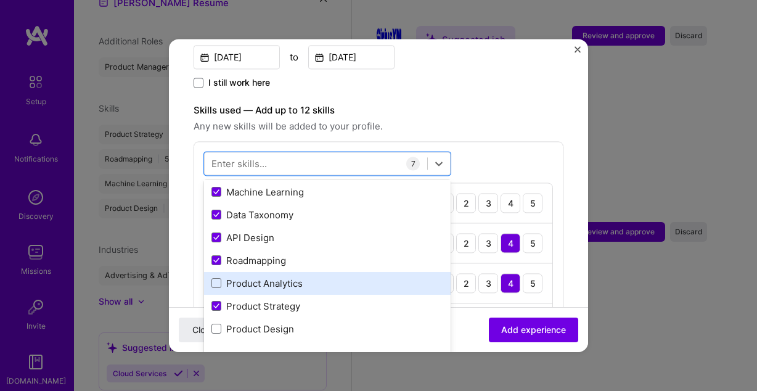
click at [285, 277] on div "Product Analytics" at bounding box center [327, 283] width 232 height 13
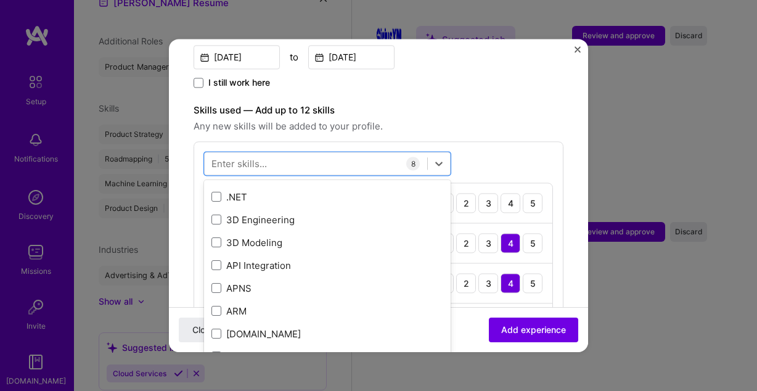
scroll to position [0, 0]
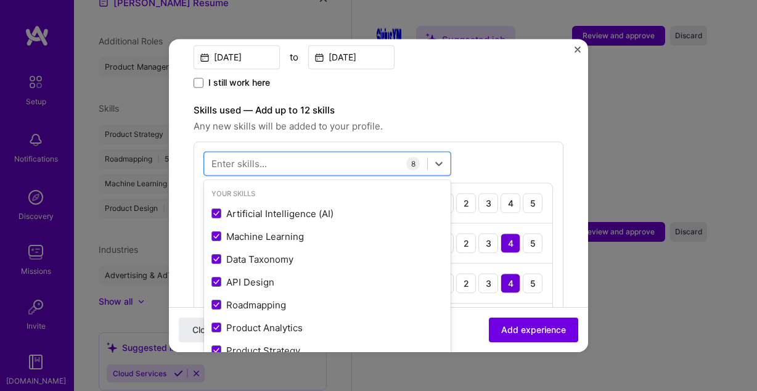
click at [518, 119] on span "Any new skills will be added to your profile." at bounding box center [379, 126] width 370 height 15
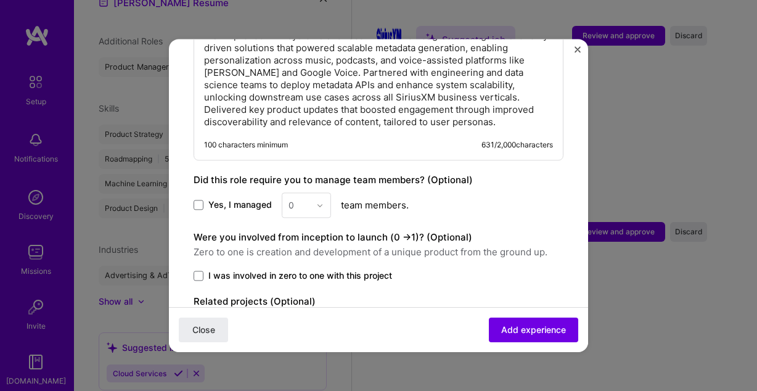
scroll to position [945, 0]
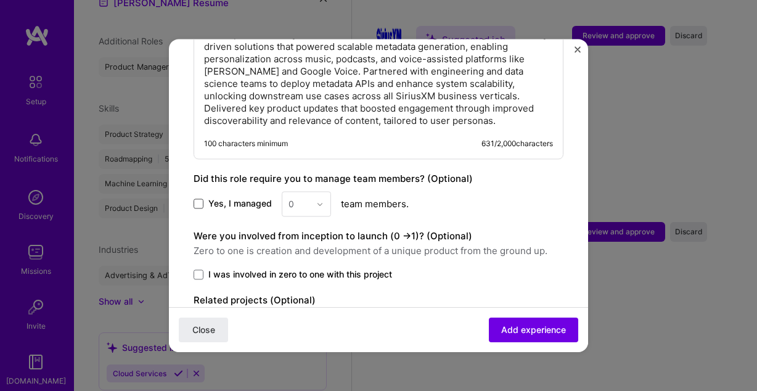
click at [203, 199] on span at bounding box center [199, 204] width 10 height 10
click at [0, 0] on input "Yes, I managed" at bounding box center [0, 0] width 0 height 0
click at [321, 200] on img at bounding box center [319, 203] width 7 height 7
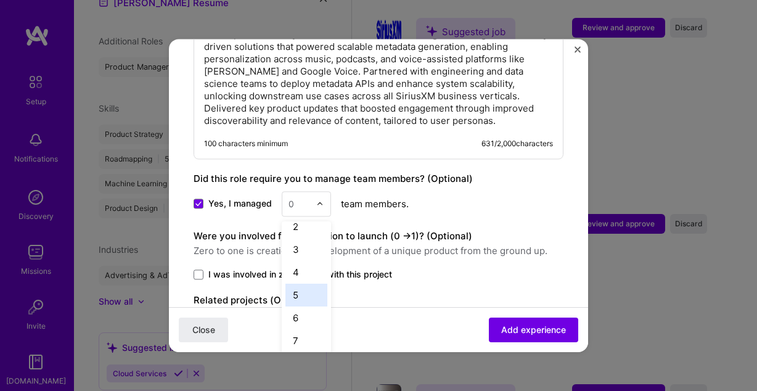
scroll to position [33, 0]
click at [300, 306] on div "6" at bounding box center [306, 317] width 42 height 23
click at [308, 197] on input "text" at bounding box center [299, 203] width 22 height 13
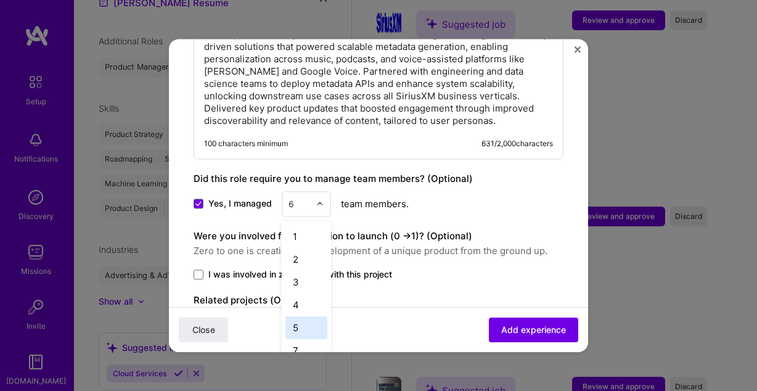
click at [305, 316] on div "5" at bounding box center [306, 327] width 42 height 23
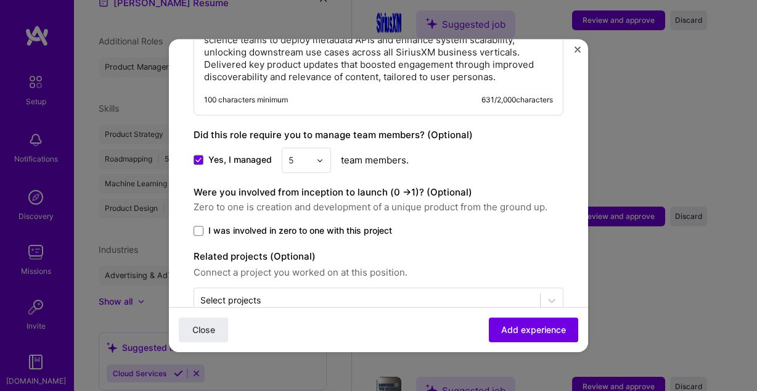
scroll to position [1007, 0]
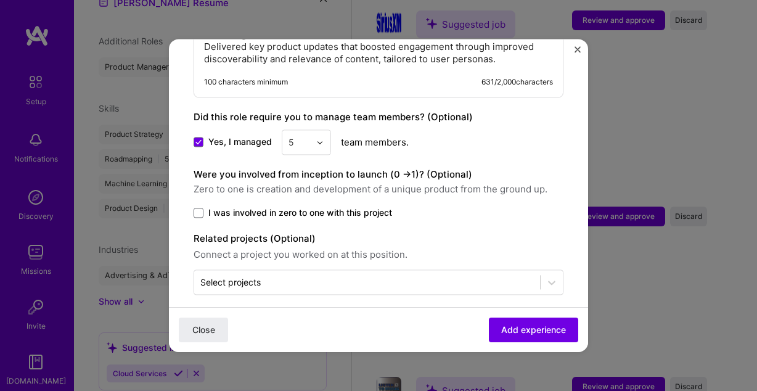
click at [194, 206] on label "I was involved in zero to one with this project" at bounding box center [379, 212] width 370 height 12
click at [0, 0] on input "I was involved in zero to one with this project" at bounding box center [0, 0] width 0 height 0
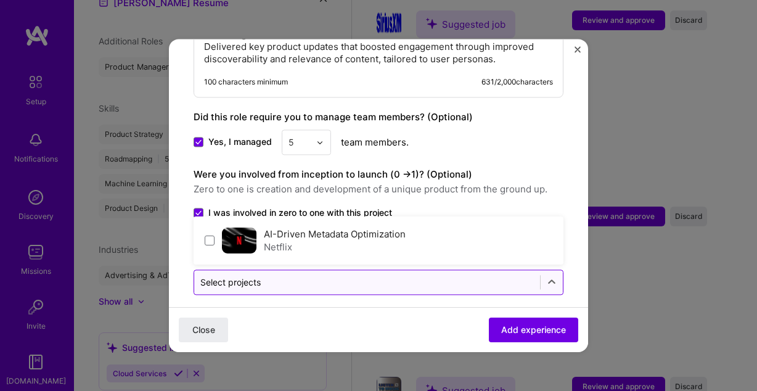
click at [261, 276] on div "Select projects" at bounding box center [230, 282] width 60 height 13
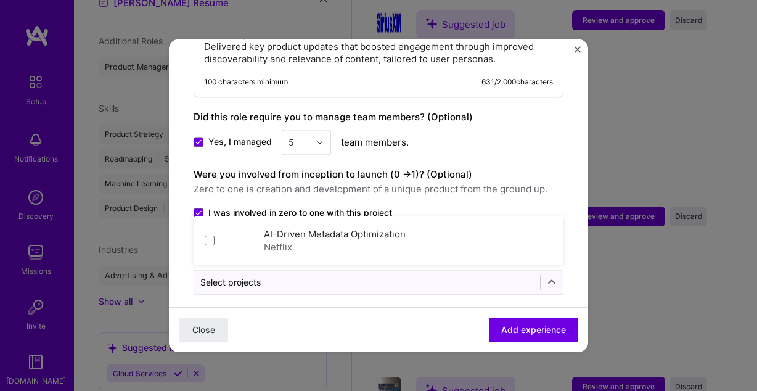
click at [499, 167] on div "Were you involved from inception to launch (0 - > 1)? (Optional) Zero to one is…" at bounding box center [379, 182] width 370 height 30
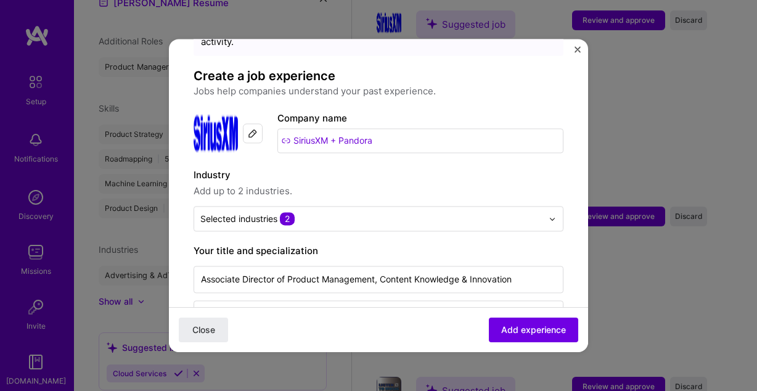
scroll to position [0, 0]
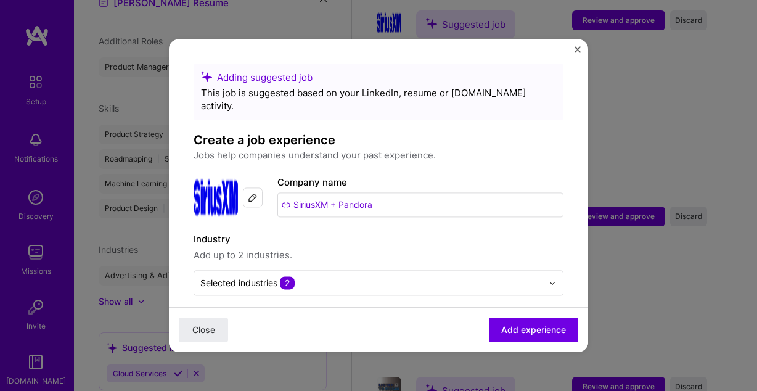
click at [351, 201] on input "SiriusXM + Pandora" at bounding box center [420, 204] width 286 height 25
click at [386, 197] on input "SiriusXM + Pandora" at bounding box center [420, 204] width 286 height 25
click at [381, 193] on input "SiriusXM + Pandora" at bounding box center [420, 204] width 286 height 25
click at [520, 327] on span "Add experience" at bounding box center [533, 330] width 65 height 12
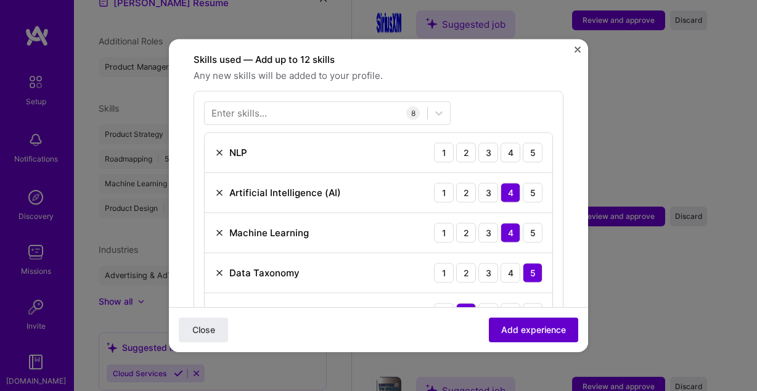
scroll to position [427, 0]
click at [520, 327] on span "Add experience" at bounding box center [533, 330] width 65 height 12
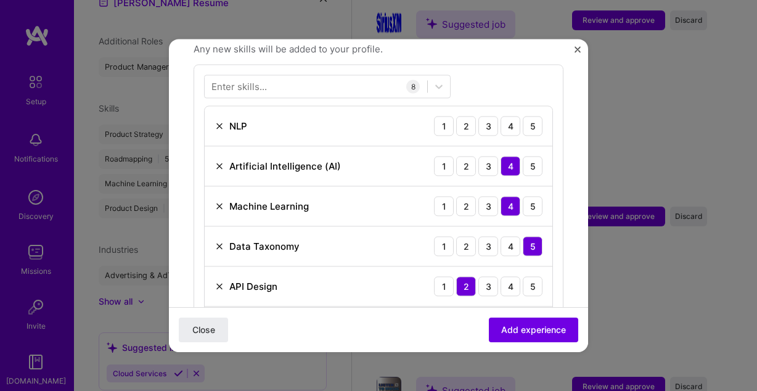
scroll to position [448, 0]
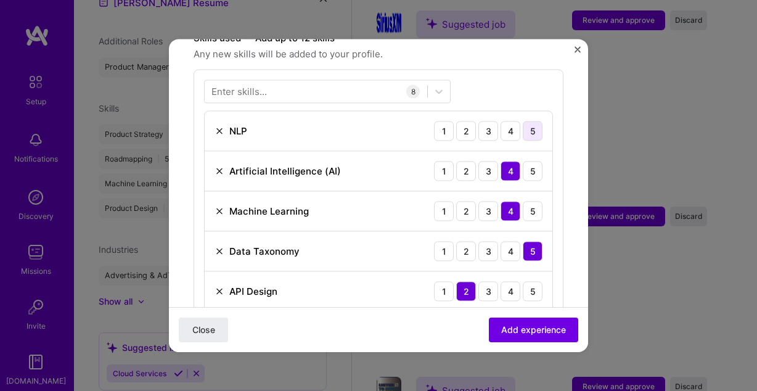
click at [538, 121] on div "5" at bounding box center [533, 131] width 20 height 20
click at [535, 329] on span "Add experience" at bounding box center [533, 330] width 65 height 12
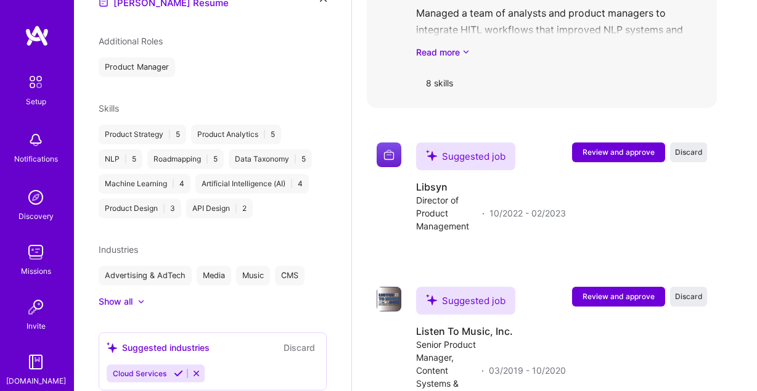
scroll to position [1894, 0]
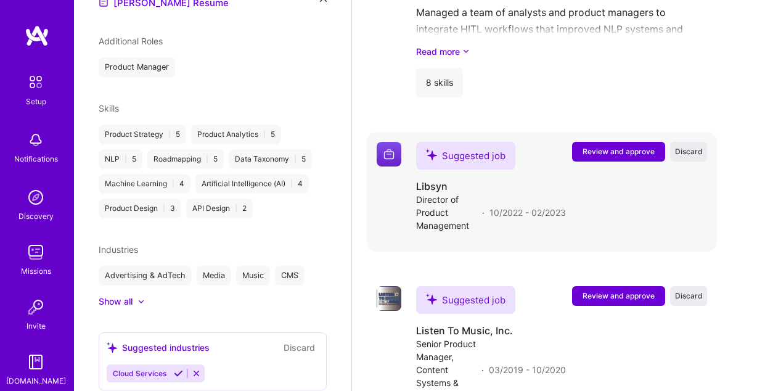
click at [600, 146] on span "Review and approve" at bounding box center [619, 151] width 72 height 10
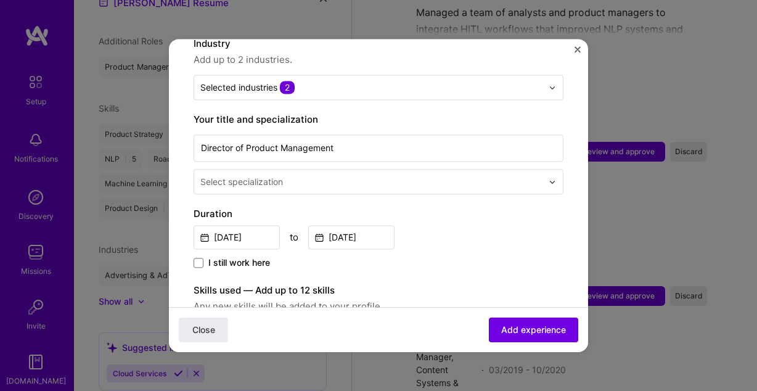
scroll to position [198, 0]
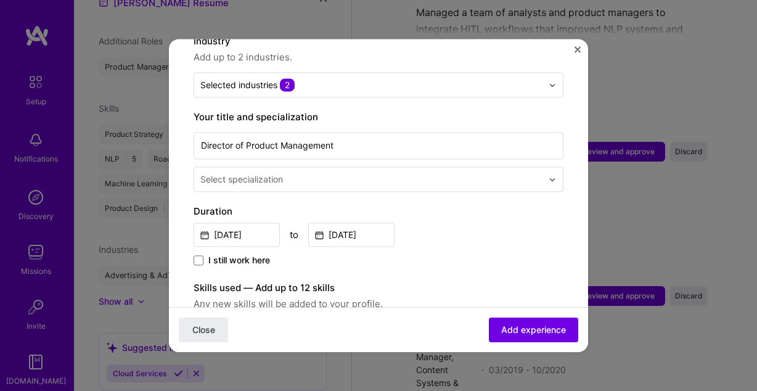
click at [301, 173] on input "text" at bounding box center [372, 179] width 345 height 13
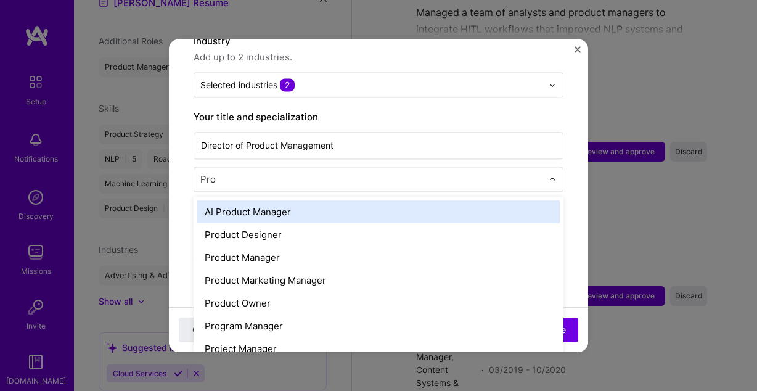
type input "Prod"
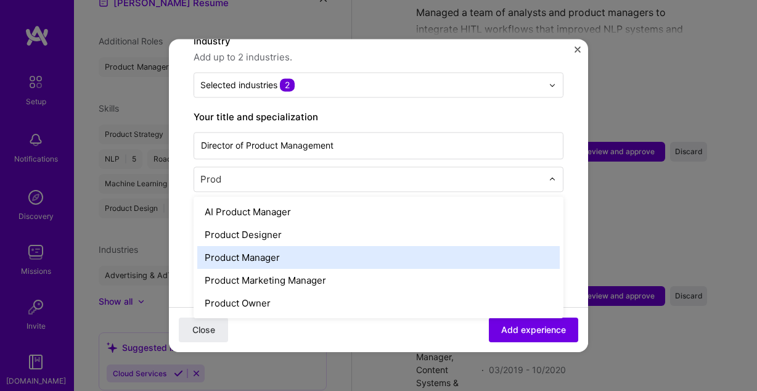
click at [263, 246] on div "Product Manager" at bounding box center [378, 257] width 362 height 23
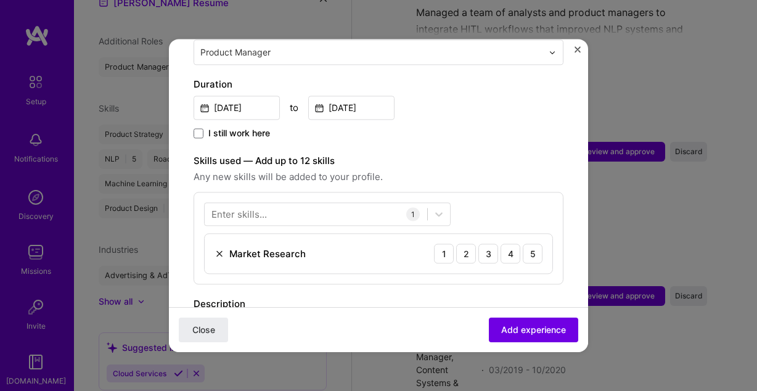
scroll to position [325, 0]
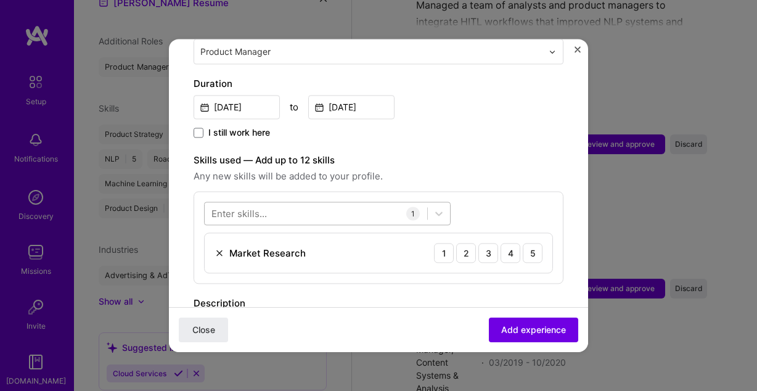
click at [335, 203] on div at bounding box center [316, 213] width 223 height 20
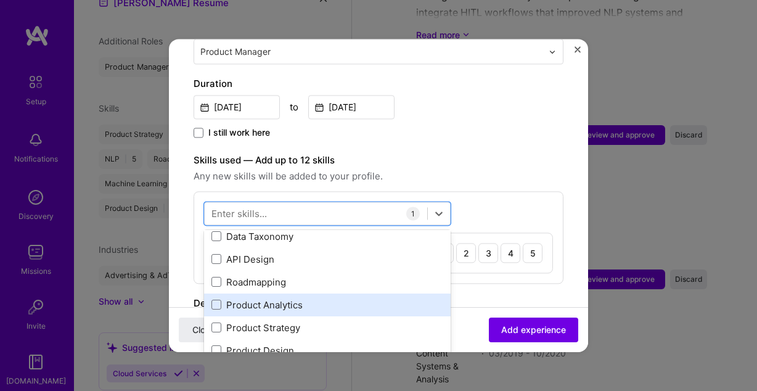
scroll to position [74, 0]
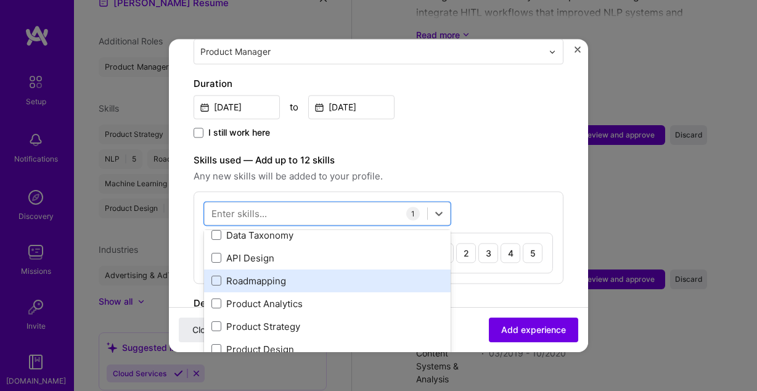
click at [270, 274] on div "Roadmapping" at bounding box center [327, 280] width 232 height 13
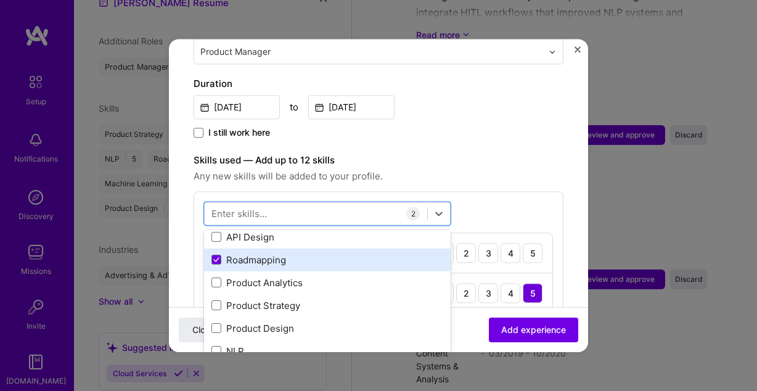
scroll to position [99, 0]
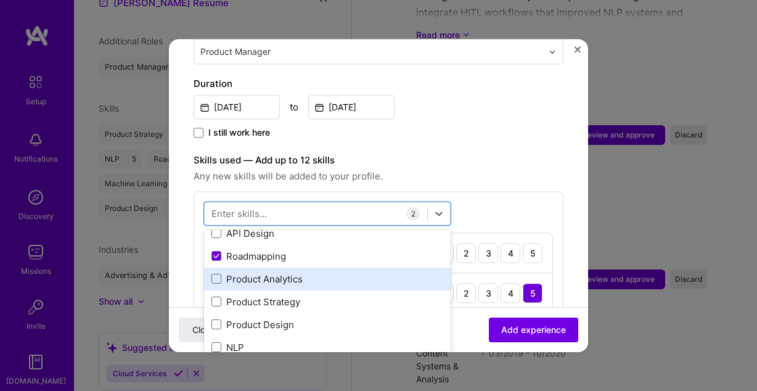
click at [274, 272] on div "Product Analytics" at bounding box center [327, 278] width 232 height 13
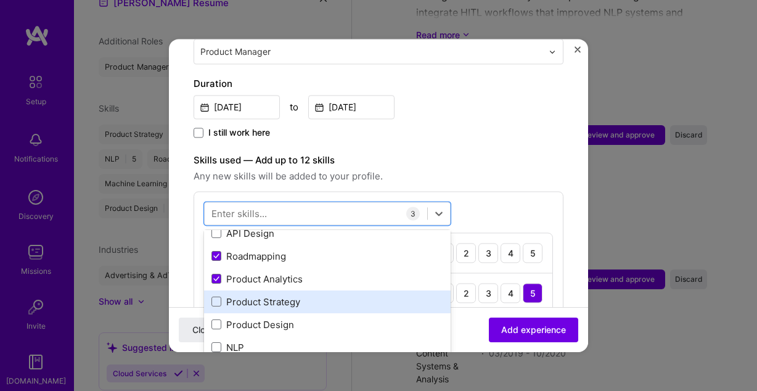
click at [280, 295] on div "Product Strategy" at bounding box center [327, 301] width 232 height 13
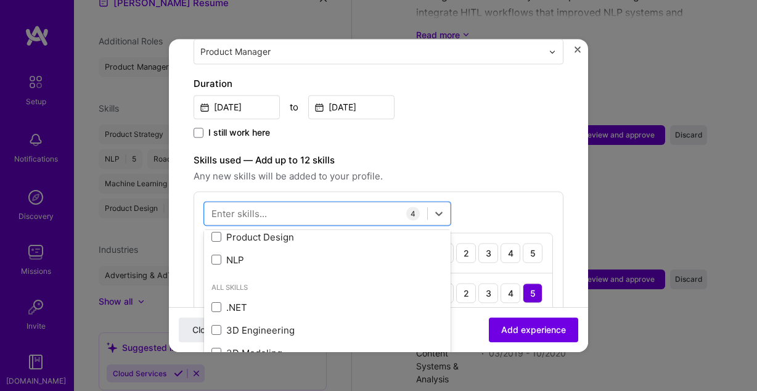
scroll to position [189, 0]
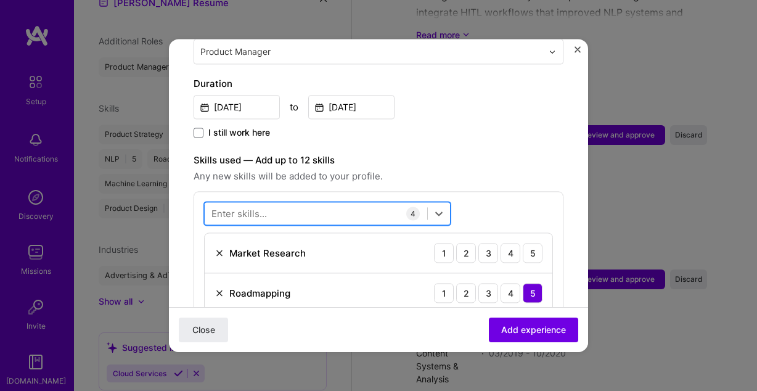
click at [282, 204] on div at bounding box center [316, 213] width 223 height 20
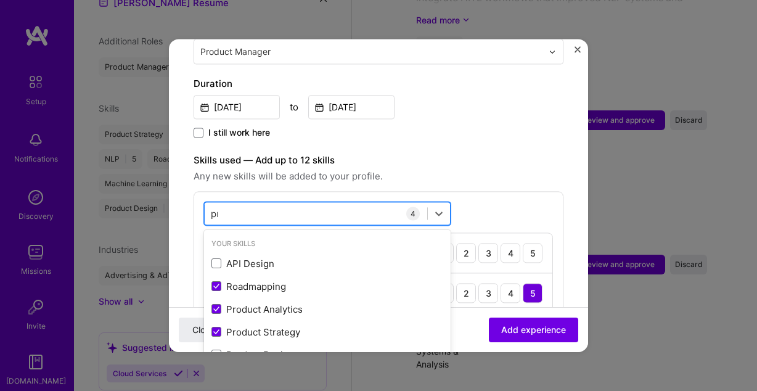
scroll to position [1927, 0]
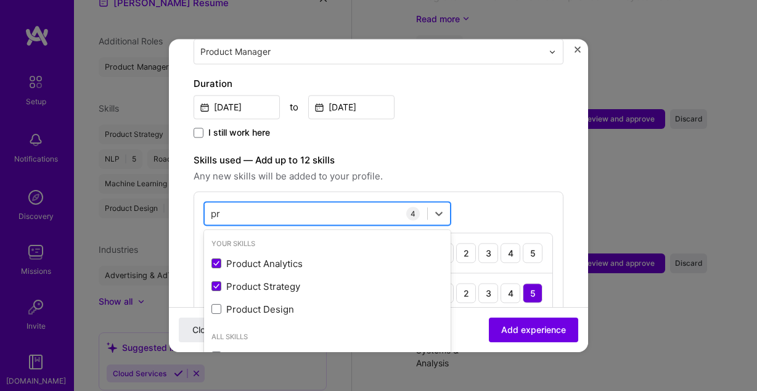
type input "p"
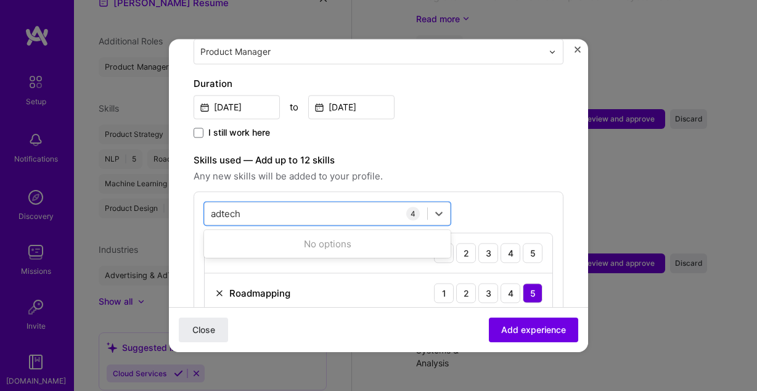
click at [515, 153] on label "Skills used — Add up to 12 skills" at bounding box center [379, 160] width 370 height 15
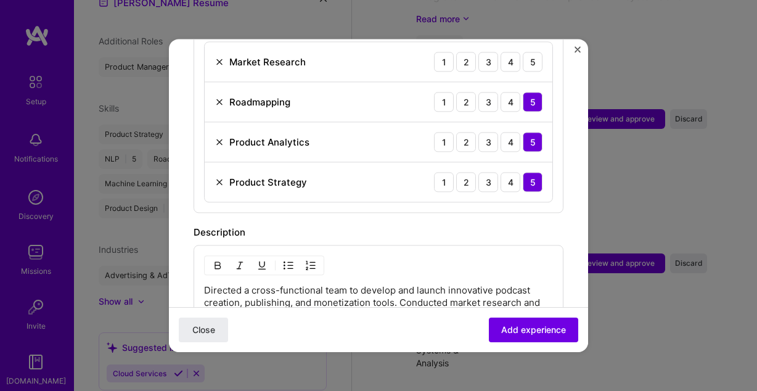
scroll to position [421, 0]
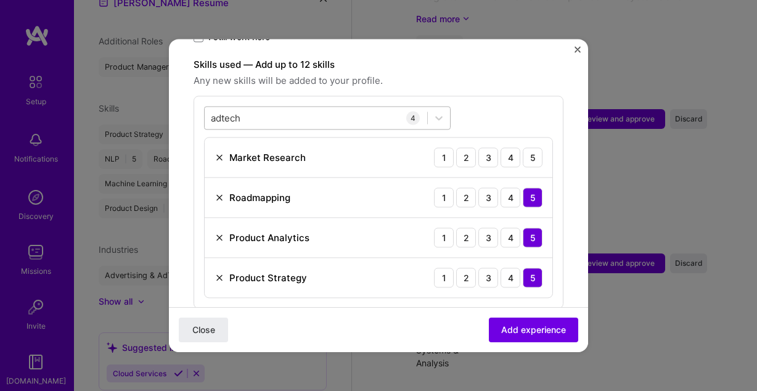
click at [316, 108] on div "adtech adtech" at bounding box center [316, 118] width 223 height 20
drag, startPoint x: 306, startPoint y: 108, endPoint x: 166, endPoint y: 92, distance: 140.2
click at [166, 92] on div "Adding suggested job This job is suggested based on your LinkedIn, resume or A.…" at bounding box center [378, 195] width 757 height 391
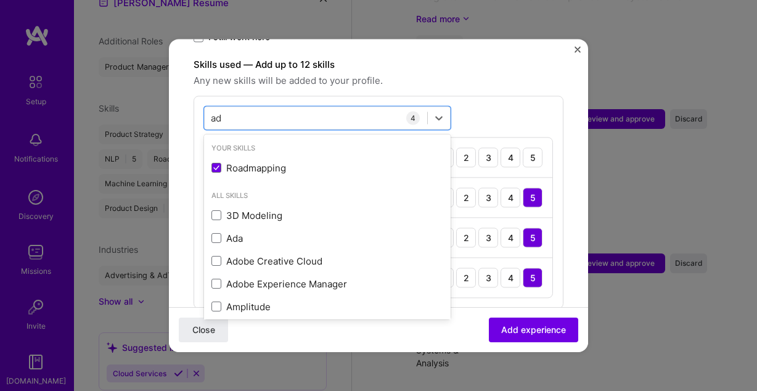
type input "a"
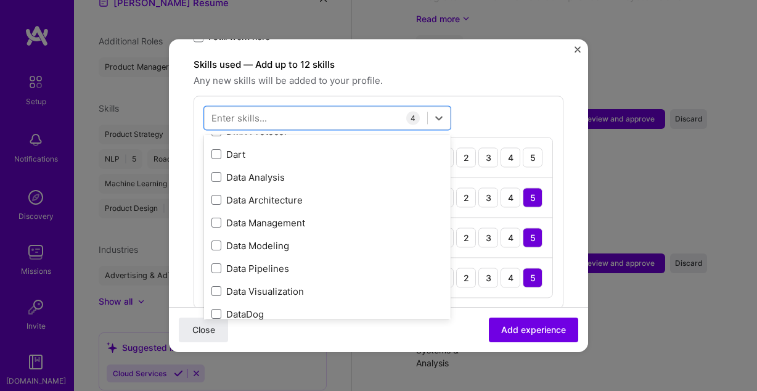
scroll to position [2126, 0]
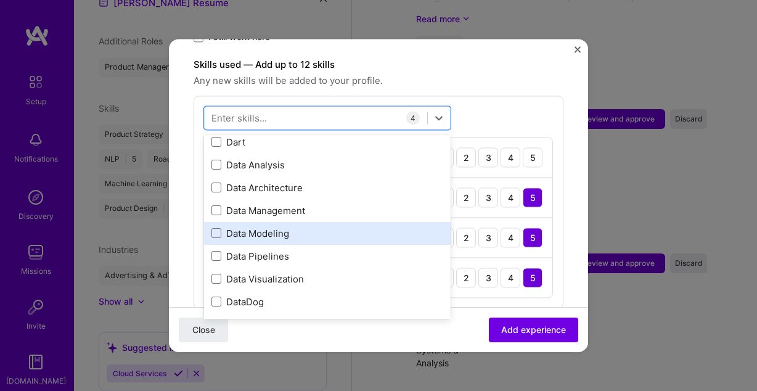
click at [281, 227] on div "Data Modeling" at bounding box center [327, 233] width 232 height 13
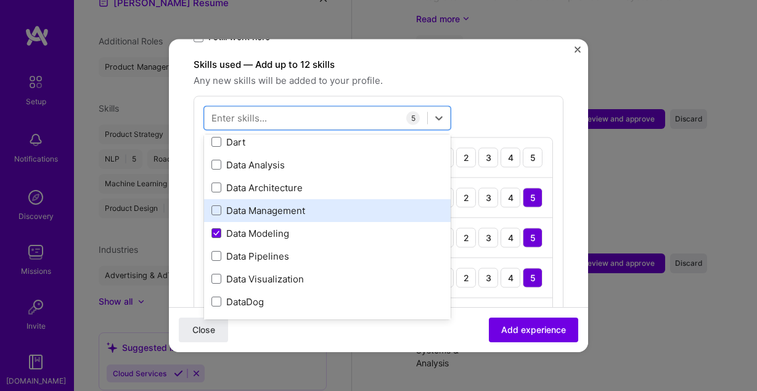
click at [285, 199] on div "Data Management" at bounding box center [327, 210] width 247 height 23
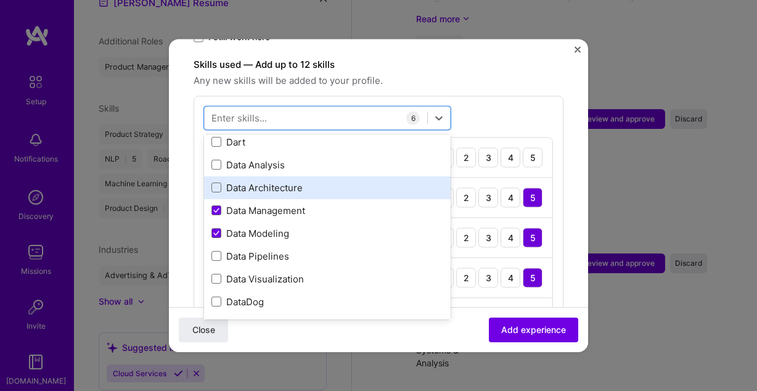
click at [285, 181] on div "Data Architecture" at bounding box center [327, 187] width 232 height 13
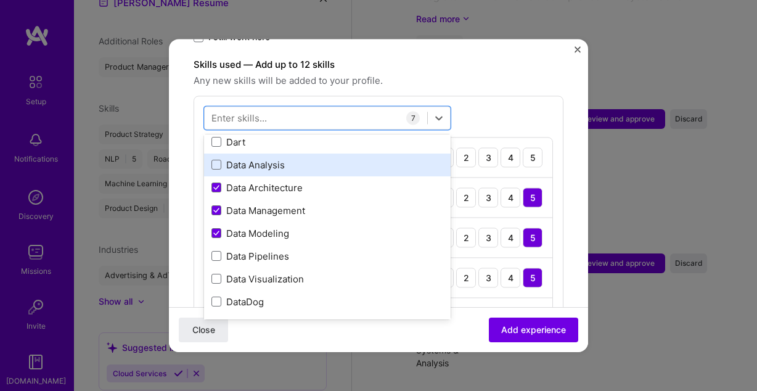
click at [274, 158] on div "Data Analysis" at bounding box center [327, 164] width 232 height 13
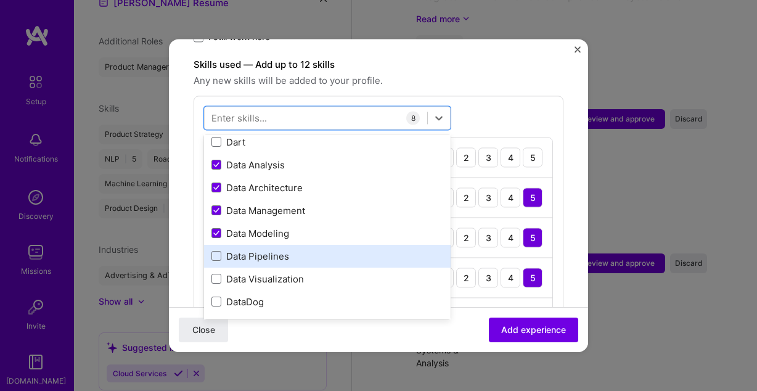
click at [288, 250] on div "Data Pipelines" at bounding box center [327, 256] width 232 height 13
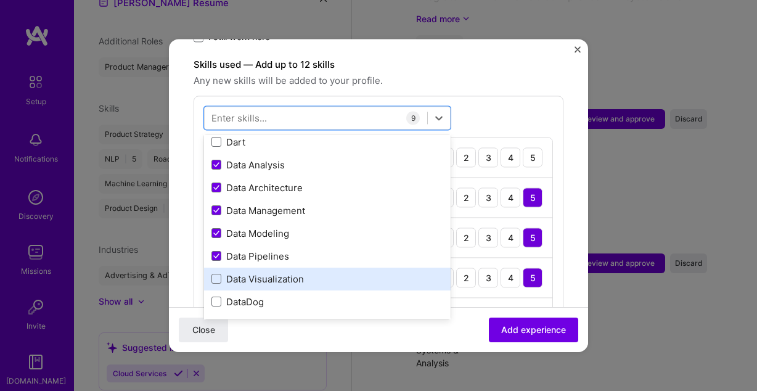
click at [296, 272] on div "Data Visualization" at bounding box center [327, 278] width 232 height 13
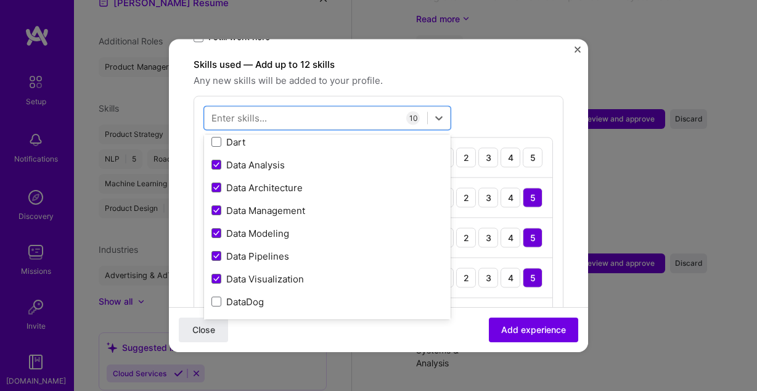
click at [331, 322] on div "Close Add experience" at bounding box center [378, 329] width 419 height 45
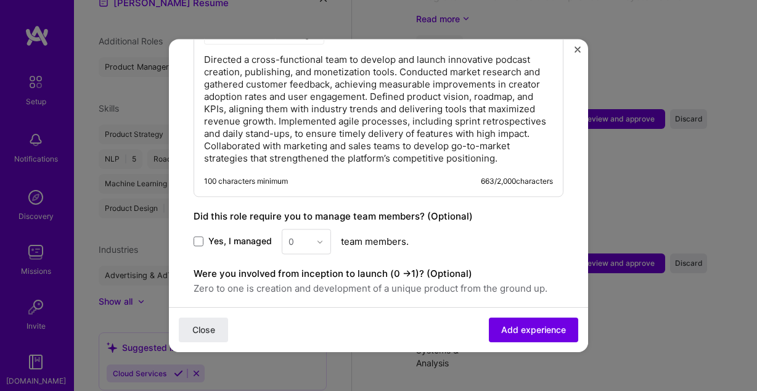
scroll to position [1036, 0]
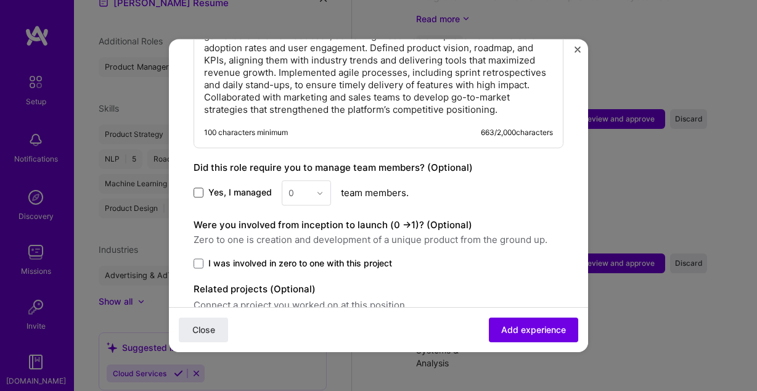
click at [197, 188] on span at bounding box center [199, 193] width 10 height 10
click at [0, 0] on input "Yes, I managed" at bounding box center [0, 0] width 0 height 0
click at [309, 181] on div "0" at bounding box center [299, 193] width 34 height 24
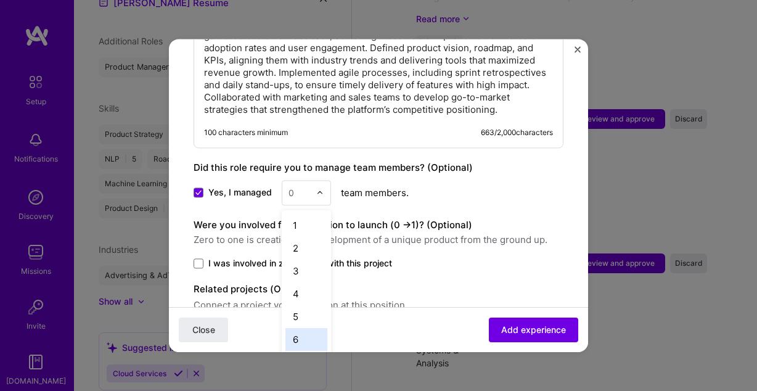
click at [308, 328] on div "6" at bounding box center [306, 339] width 42 height 23
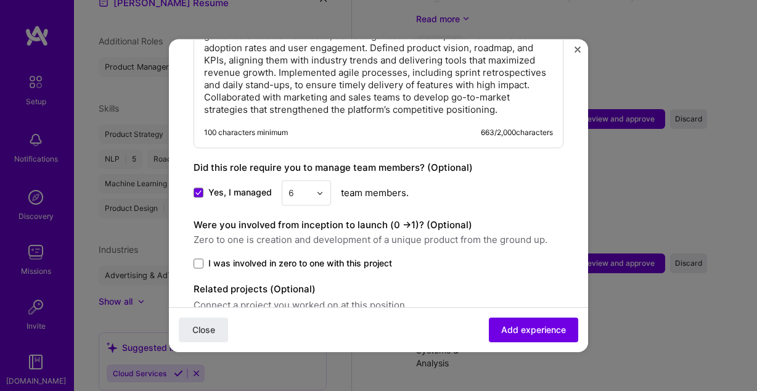
scroll to position [1087, 0]
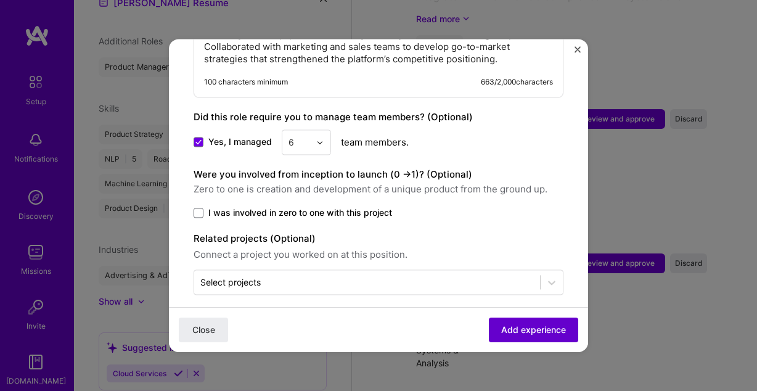
click at [517, 327] on span "Add experience" at bounding box center [533, 330] width 65 height 12
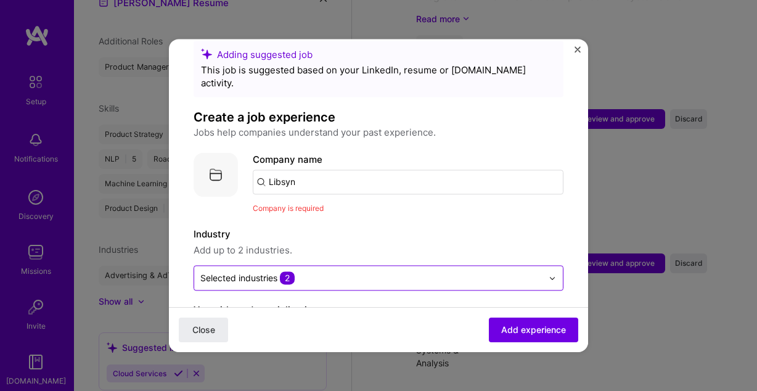
scroll to position [23, 0]
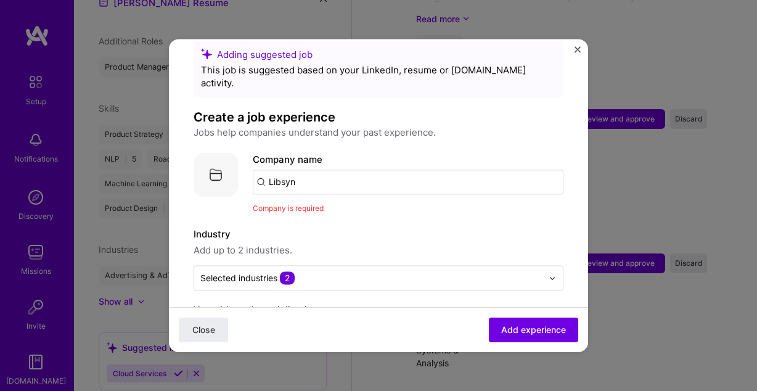
click at [340, 172] on input "Libsyn" at bounding box center [408, 182] width 311 height 25
click at [258, 174] on input "Libsyn" at bounding box center [408, 182] width 311 height 25
click at [317, 174] on input "Libsyn" at bounding box center [408, 182] width 311 height 25
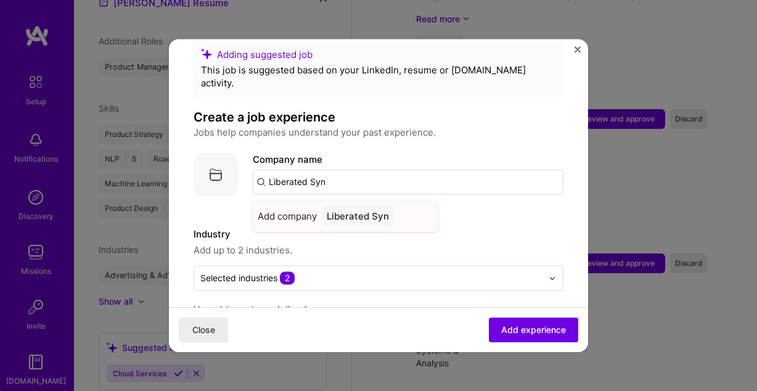
type input "Liberated Syn"
click at [364, 210] on div "Liberated Syn" at bounding box center [358, 216] width 72 height 22
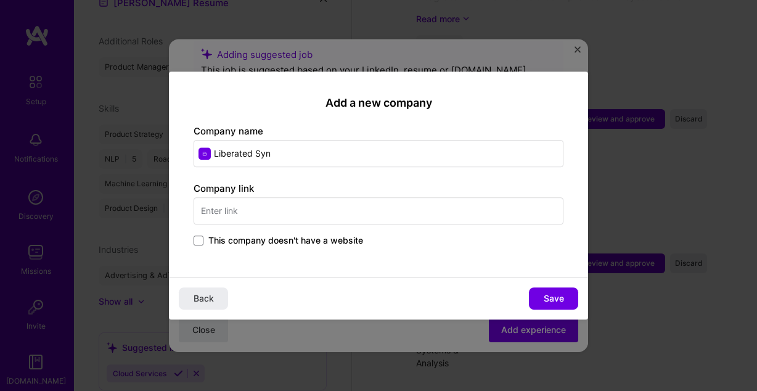
click at [287, 218] on input "text" at bounding box center [379, 210] width 370 height 27
type input "libsyn.com"
click at [351, 261] on div "Add a new company Company name Liberated Syn Company link libsyn.com This compa…" at bounding box center [378, 174] width 419 height 205
click at [547, 295] on span "Save" at bounding box center [554, 298] width 20 height 12
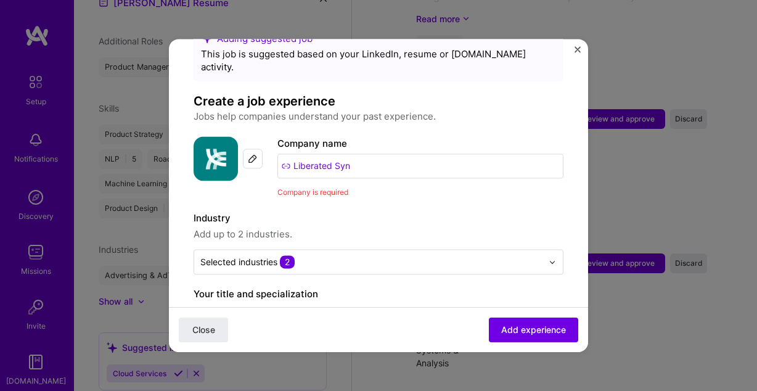
scroll to position [38, 0]
click at [373, 164] on input "Liberated Syn" at bounding box center [420, 166] width 286 height 25
click at [321, 188] on span "Company is required" at bounding box center [312, 192] width 71 height 9
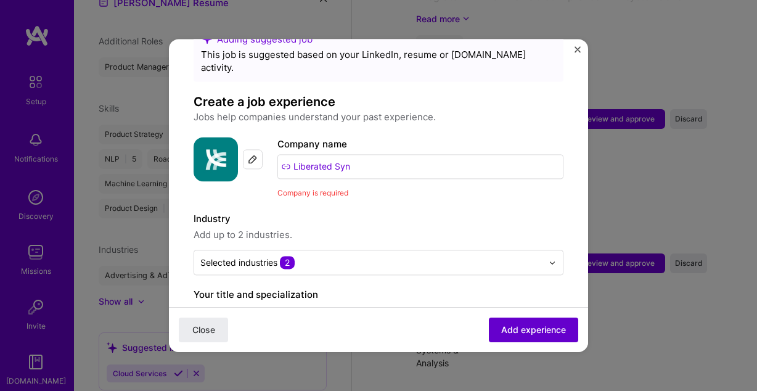
click at [517, 330] on span "Add experience" at bounding box center [533, 330] width 65 height 12
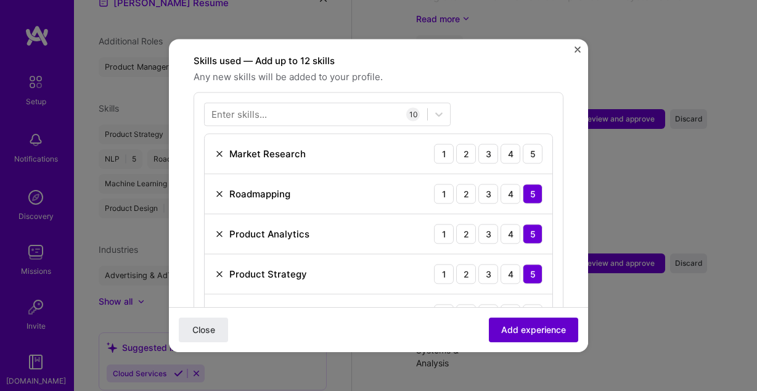
scroll to position [427, 0]
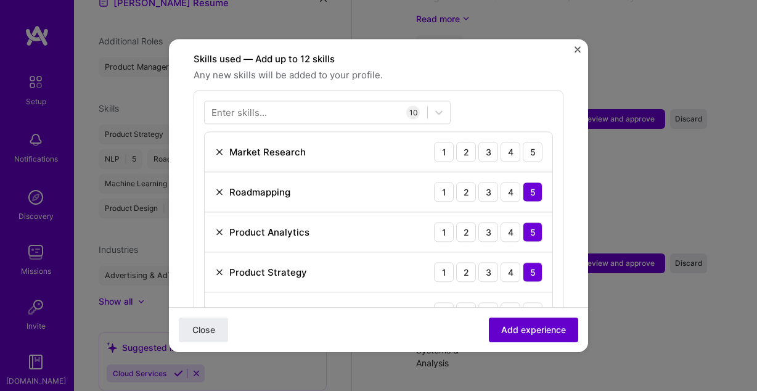
click at [518, 330] on span "Add experience" at bounding box center [533, 330] width 65 height 12
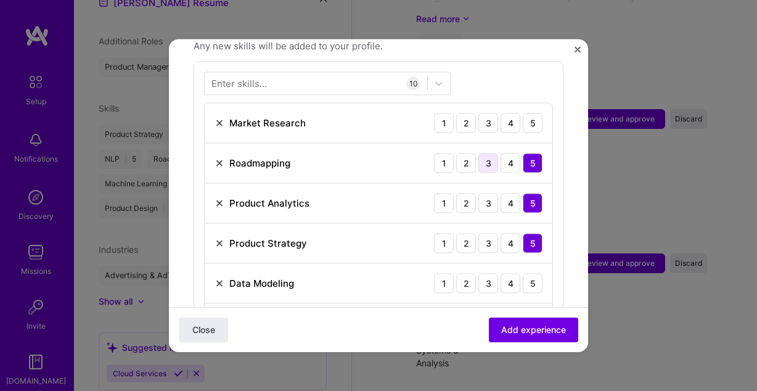
scroll to position [455, 0]
click at [490, 113] on div "3" at bounding box center [488, 123] width 20 height 20
click at [505, 113] on div "4" at bounding box center [511, 123] width 20 height 20
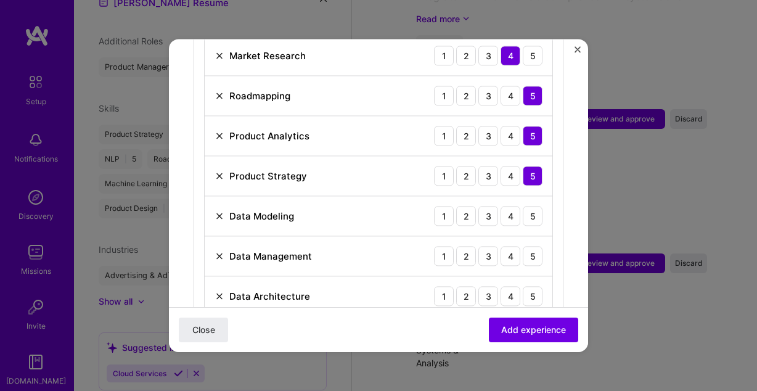
scroll to position [534, 0]
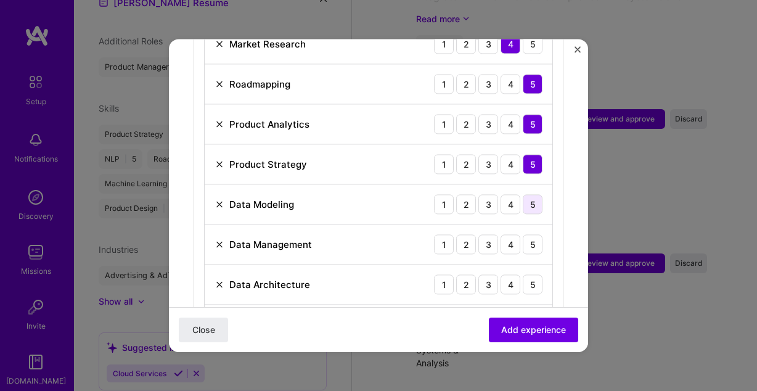
click at [531, 194] on div "5" at bounding box center [533, 204] width 20 height 20
click at [534, 234] on div "5" at bounding box center [533, 244] width 20 height 20
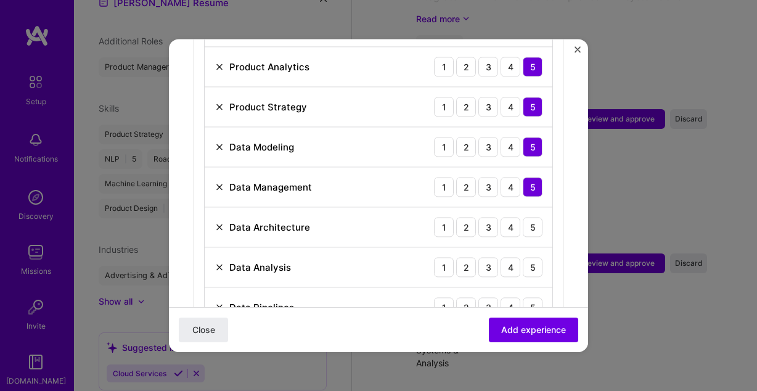
scroll to position [603, 0]
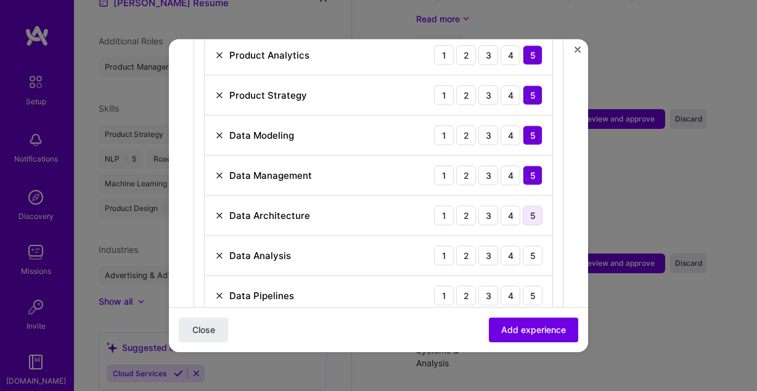
click at [534, 205] on div "5" at bounding box center [533, 215] width 20 height 20
click at [492, 245] on div "3" at bounding box center [488, 255] width 20 height 20
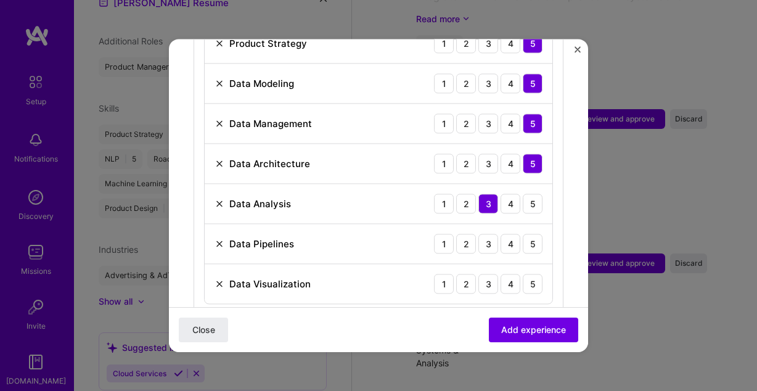
scroll to position [663, 0]
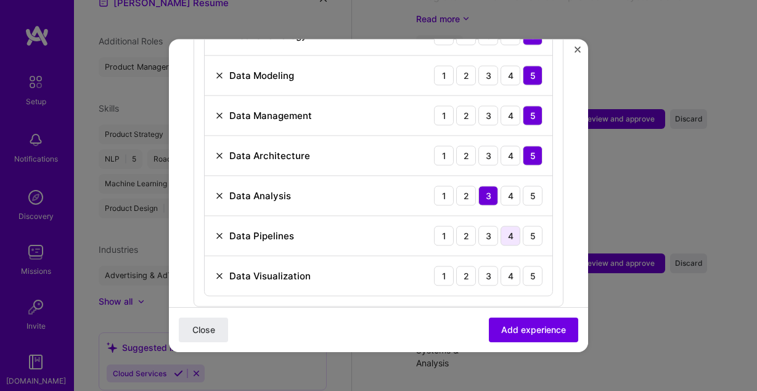
click at [515, 226] on div "4" at bounding box center [511, 236] width 20 height 20
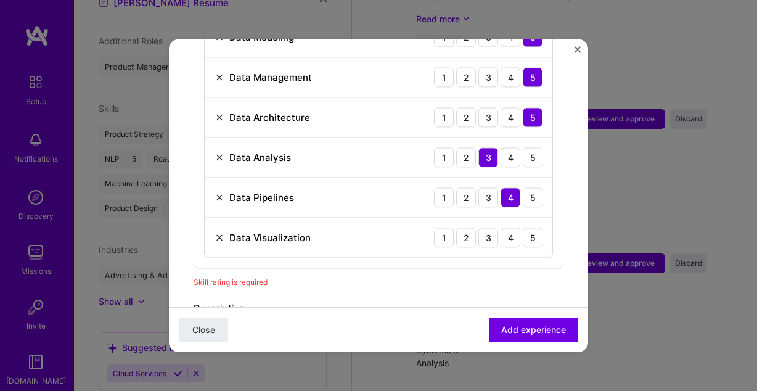
scroll to position [708, 0]
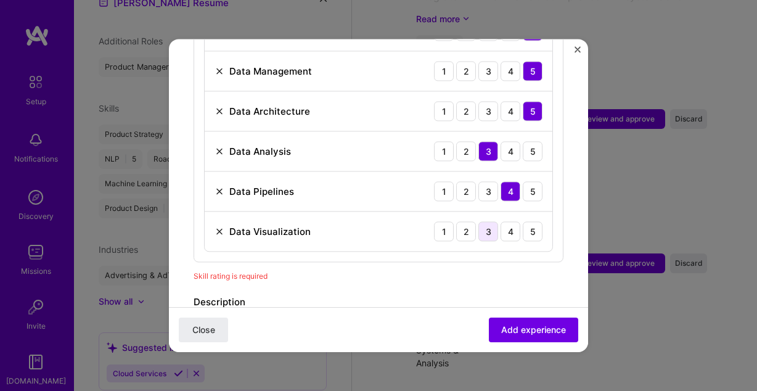
click at [490, 221] on div "3" at bounding box center [488, 231] width 20 height 20
click at [519, 331] on span "Add experience" at bounding box center [533, 330] width 65 height 12
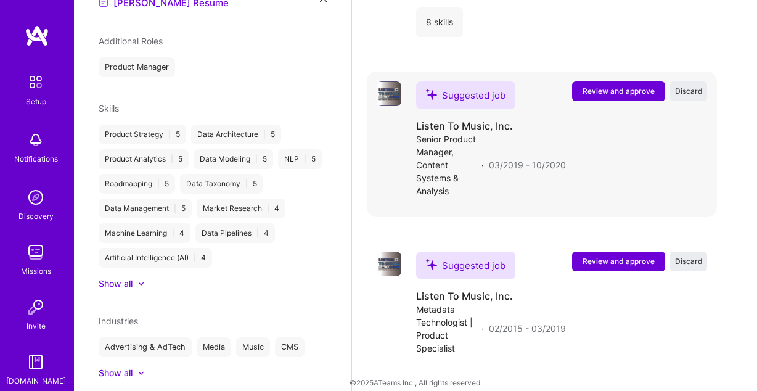
scroll to position [2142, 0]
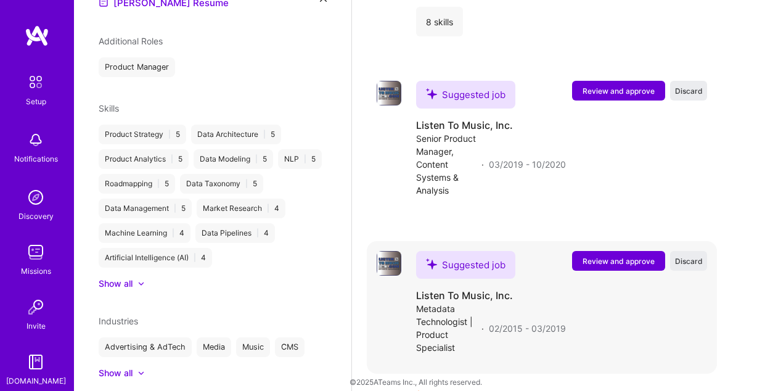
click at [617, 256] on span "Review and approve" at bounding box center [619, 261] width 72 height 10
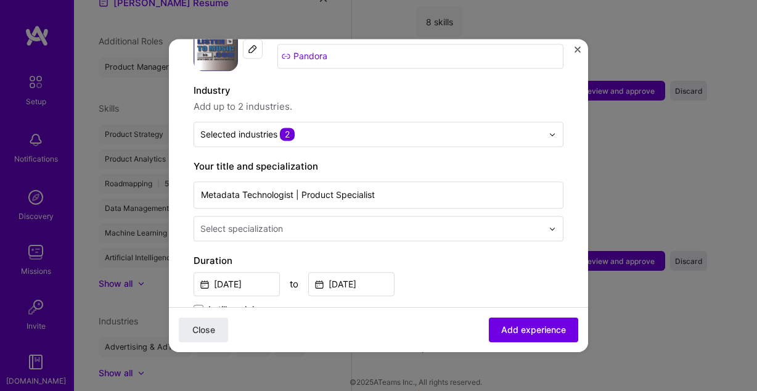
scroll to position [149, 0]
drag, startPoint x: 392, startPoint y: 182, endPoint x: 181, endPoint y: 182, distance: 211.4
click at [194, 182] on input "Metadata Technologist | Product Specialist" at bounding box center [379, 194] width 370 height 27
type input "Sr. Product"
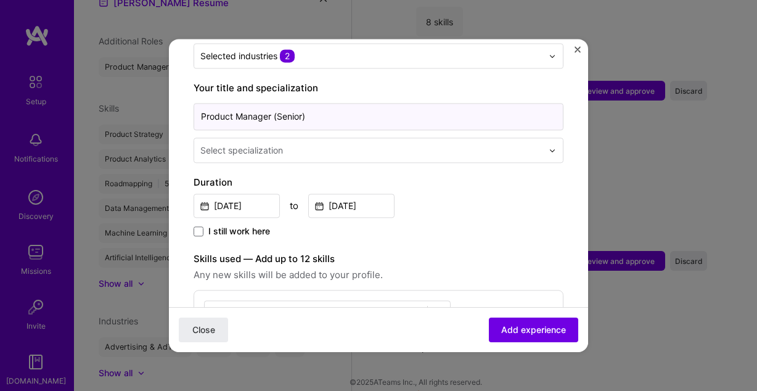
scroll to position [209, 0]
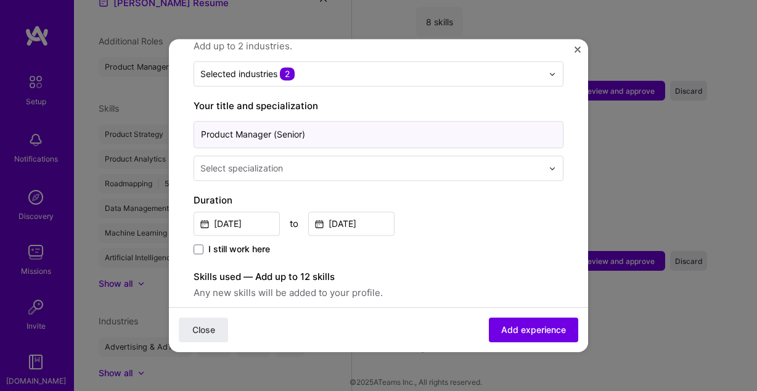
drag, startPoint x: 317, startPoint y: 120, endPoint x: 275, endPoint y: 118, distance: 42.0
click at [273, 121] on input "Product Manager (Senior)" at bounding box center [379, 134] width 370 height 27
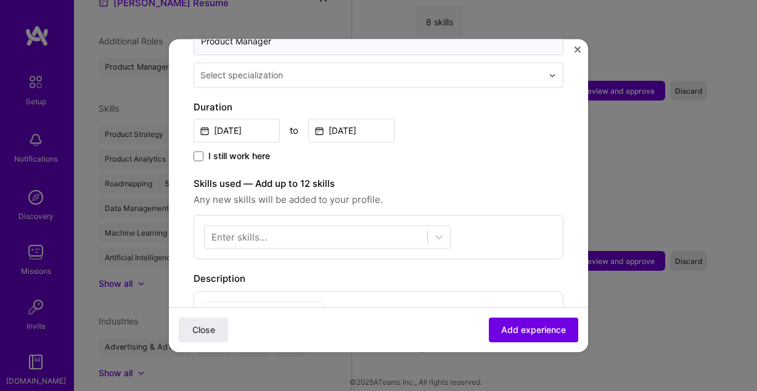
scroll to position [329, 0]
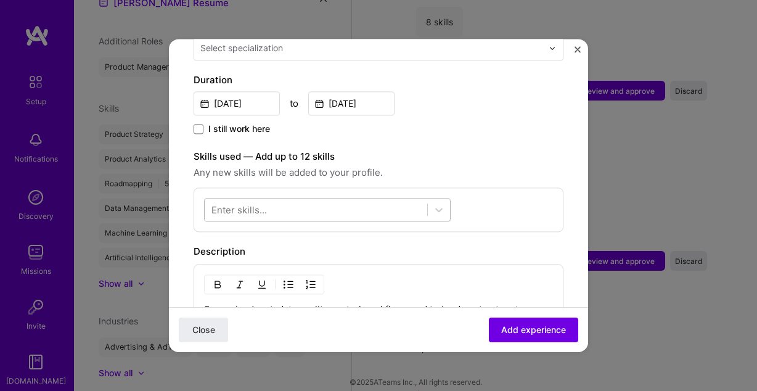
type input "Product Manager"
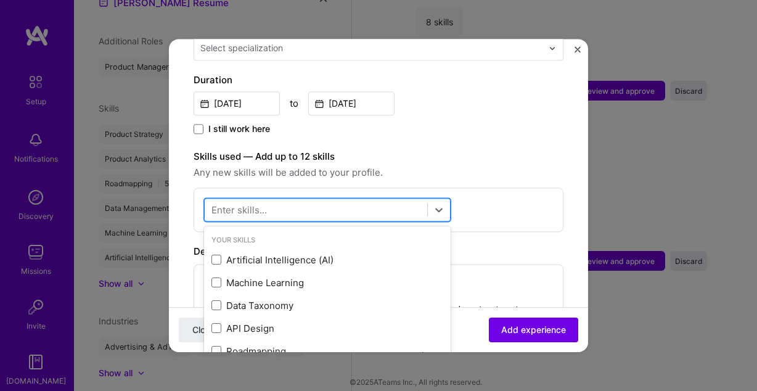
click at [279, 200] on div at bounding box center [316, 210] width 223 height 20
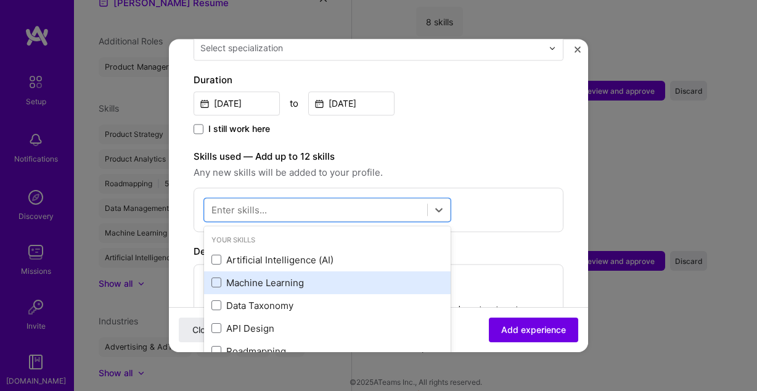
click at [263, 276] on div "Machine Learning" at bounding box center [327, 282] width 232 height 13
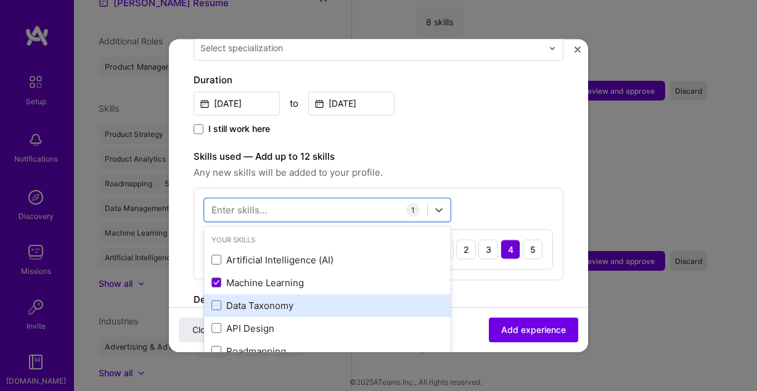
click at [268, 299] on div "Data Taxonomy" at bounding box center [327, 305] width 232 height 13
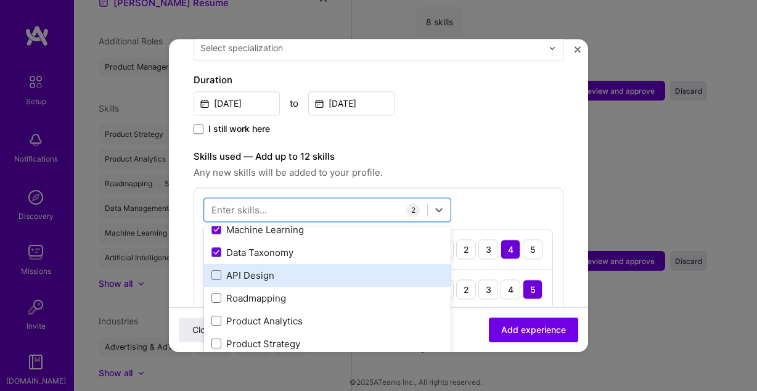
scroll to position [59, 0]
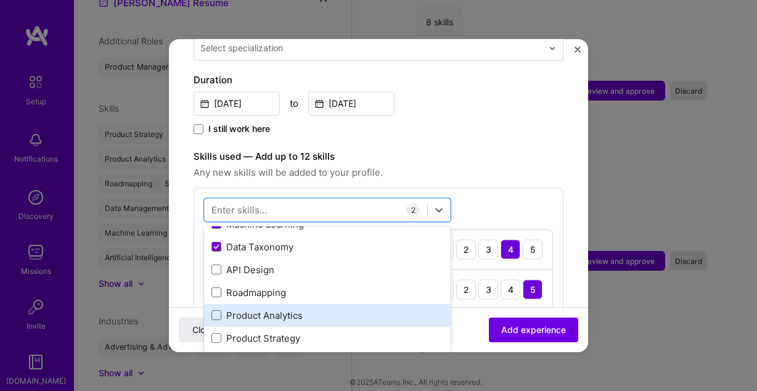
click at [282, 309] on div "Product Analytics" at bounding box center [327, 315] width 232 height 13
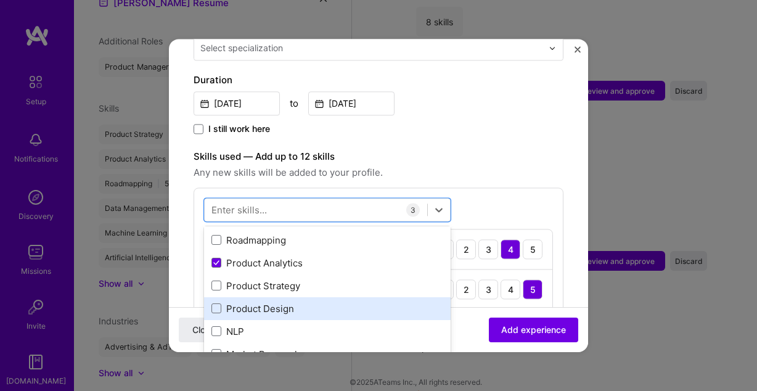
click at [280, 302] on div "Product Design" at bounding box center [327, 308] width 232 height 13
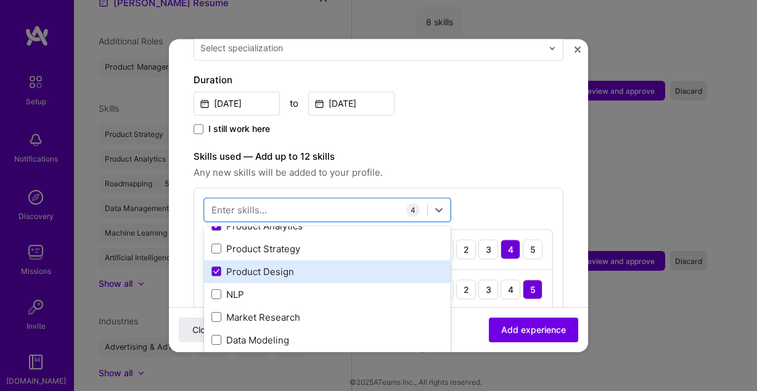
click at [280, 306] on div "Market Research" at bounding box center [327, 317] width 247 height 23
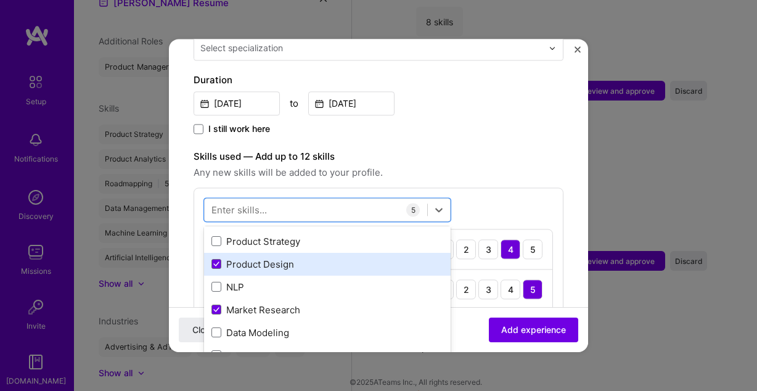
click at [280, 303] on div "Market Research" at bounding box center [327, 309] width 232 height 13
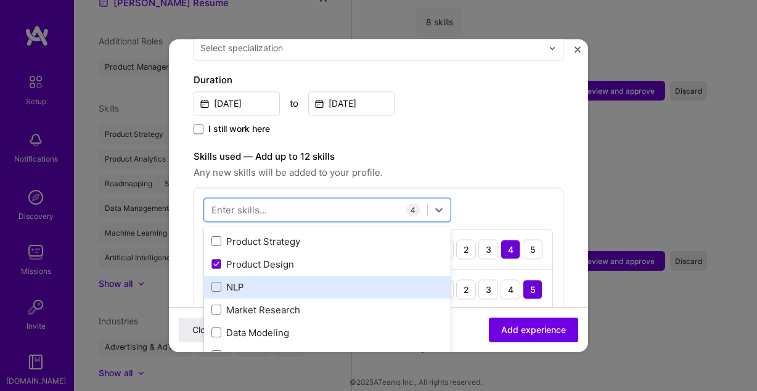
click at [279, 282] on div "NLP" at bounding box center [327, 287] width 247 height 23
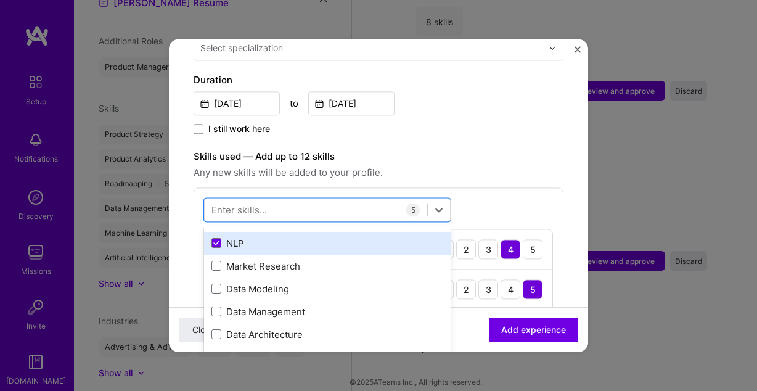
scroll to position [202, 0]
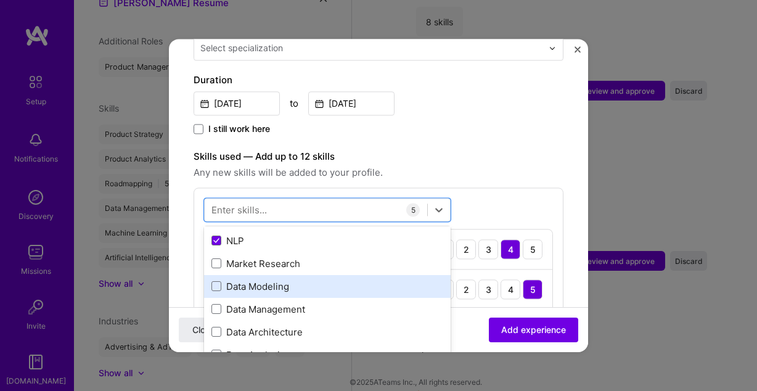
click at [279, 281] on div "Data Modeling" at bounding box center [327, 286] width 247 height 23
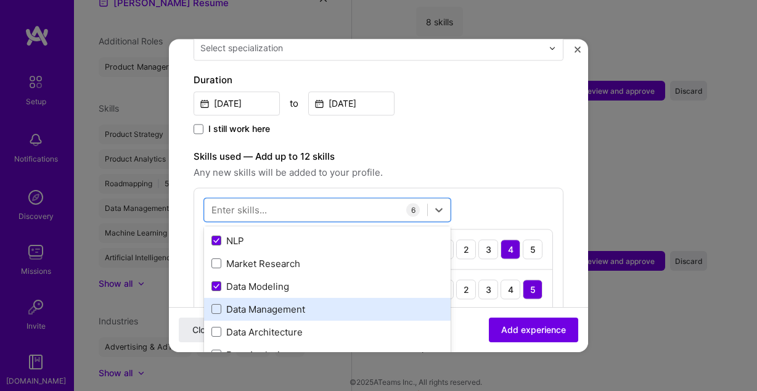
click at [283, 303] on div "Data Management" at bounding box center [327, 309] width 232 height 13
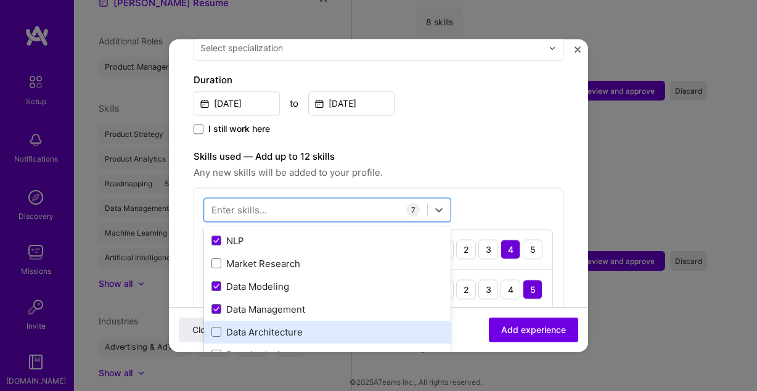
click at [285, 325] on div "Data Architecture" at bounding box center [327, 331] width 232 height 13
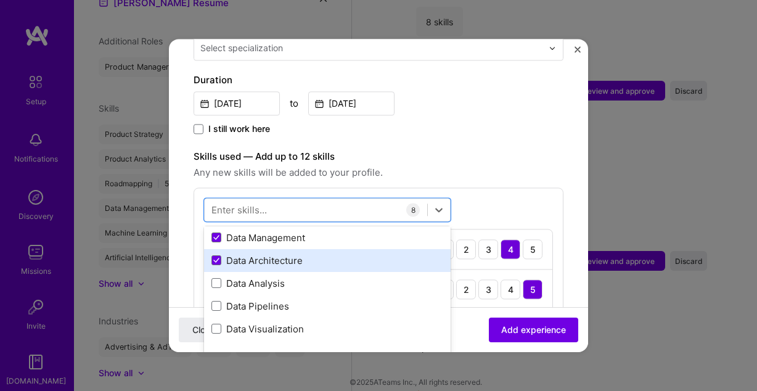
scroll to position [274, 0]
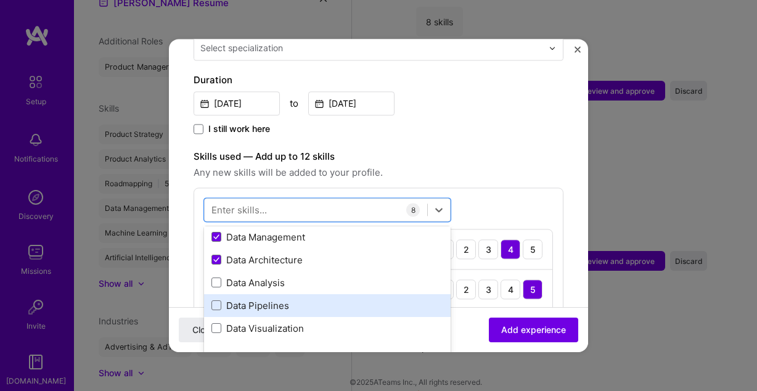
click at [286, 299] on div "Data Pipelines" at bounding box center [327, 305] width 232 height 13
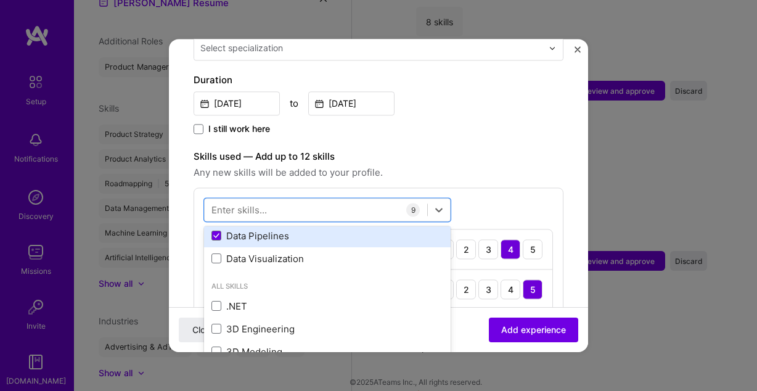
scroll to position [359, 0]
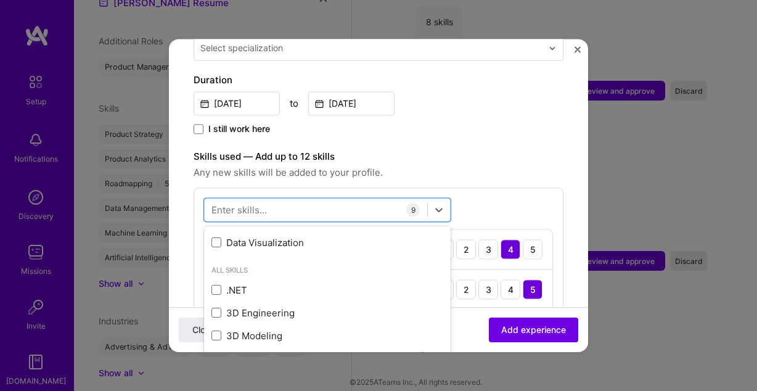
click at [493, 123] on div "I still work here" at bounding box center [379, 130] width 370 height 14
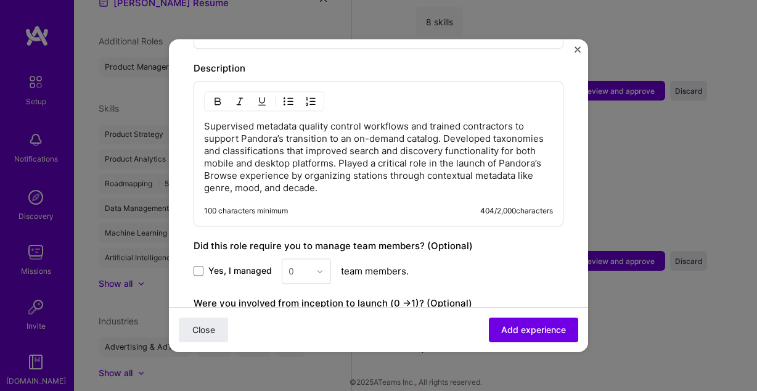
scroll to position [875, 0]
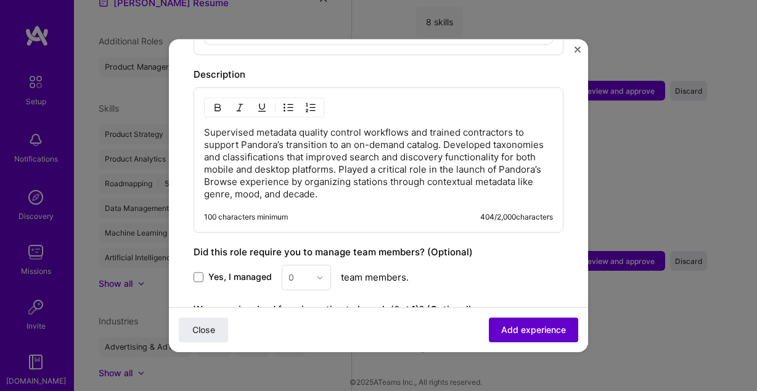
click at [525, 329] on span "Add experience" at bounding box center [533, 330] width 65 height 12
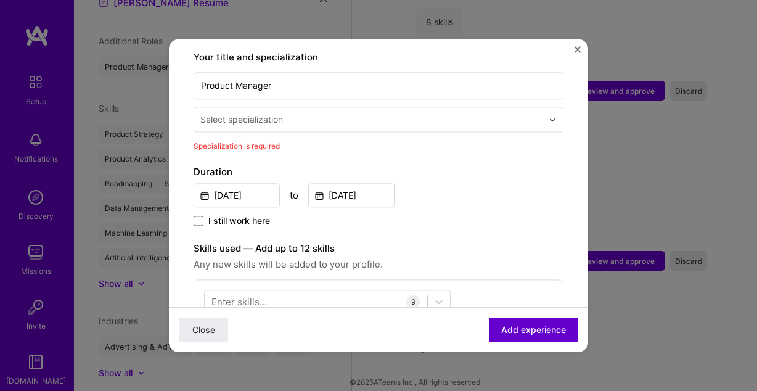
scroll to position [256, 0]
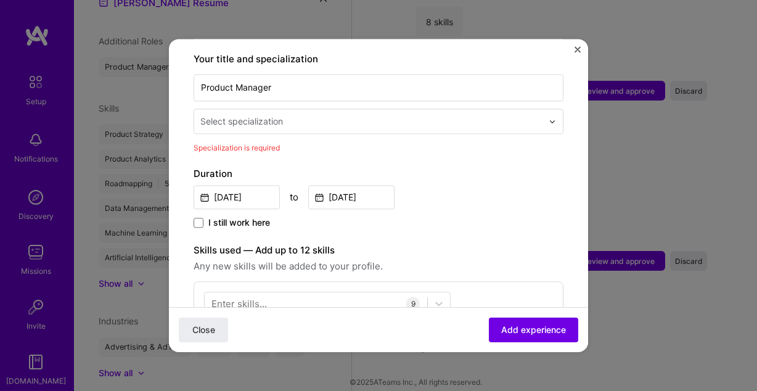
click at [261, 113] on div at bounding box center [372, 120] width 345 height 15
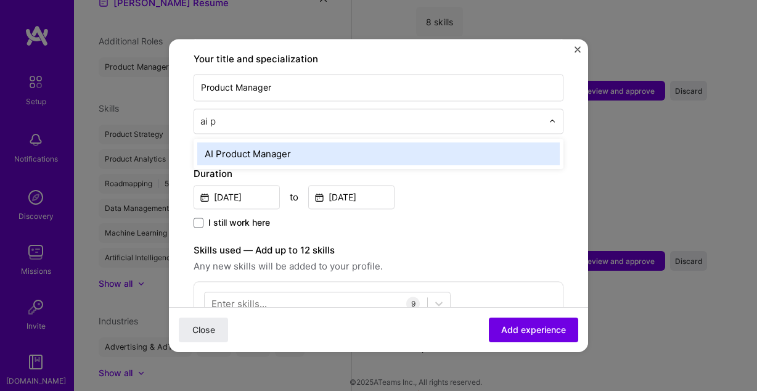
type input "ai pr"
click at [299, 143] on div "AI Product Manager" at bounding box center [378, 153] width 362 height 23
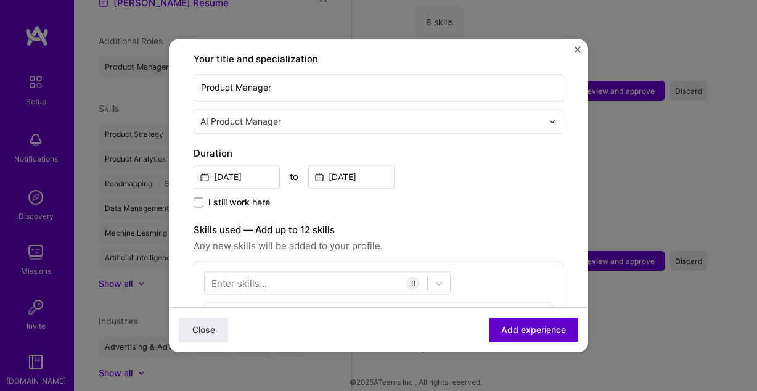
click at [520, 329] on span "Add experience" at bounding box center [533, 330] width 65 height 12
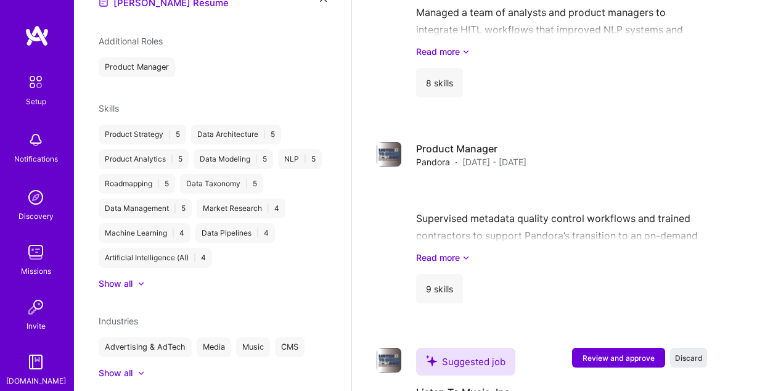
scroll to position [2191, 0]
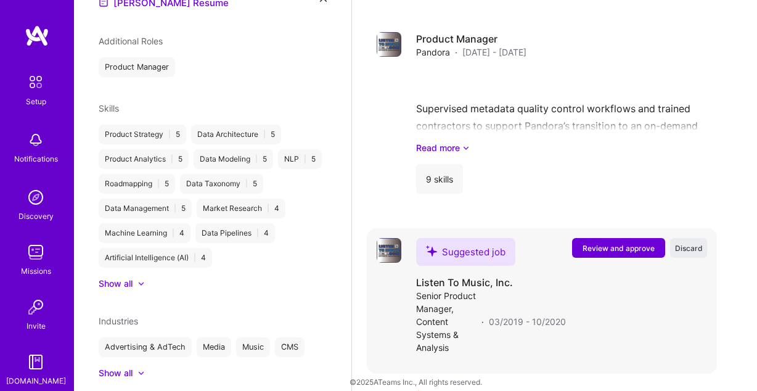
click at [612, 243] on span "Review and approve" at bounding box center [619, 248] width 72 height 10
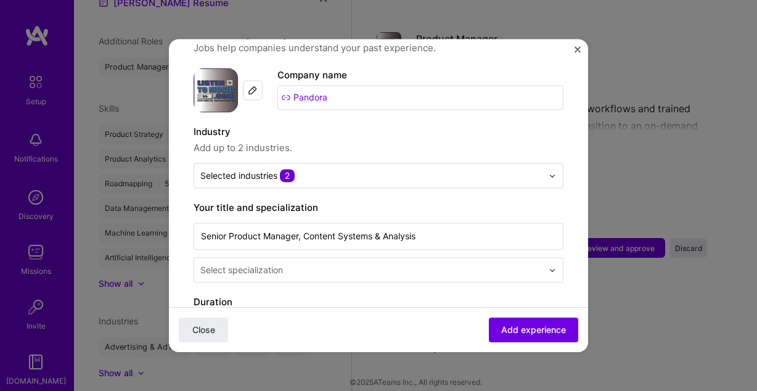
scroll to position [180, 0]
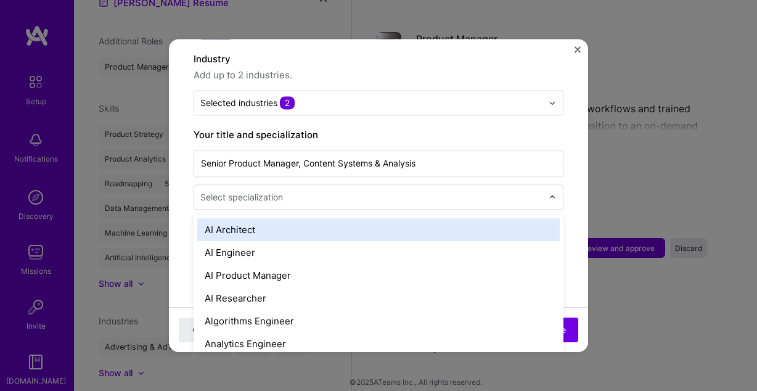
click at [309, 190] on input "text" at bounding box center [372, 196] width 345 height 13
type input "a"
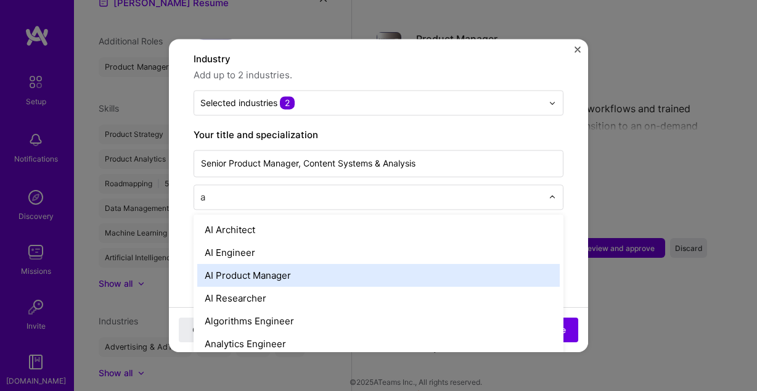
click at [291, 264] on div "AI Product Manager" at bounding box center [378, 275] width 362 height 23
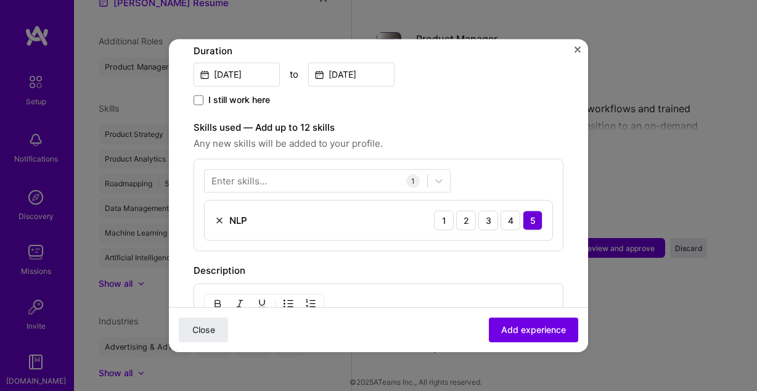
scroll to position [361, 0]
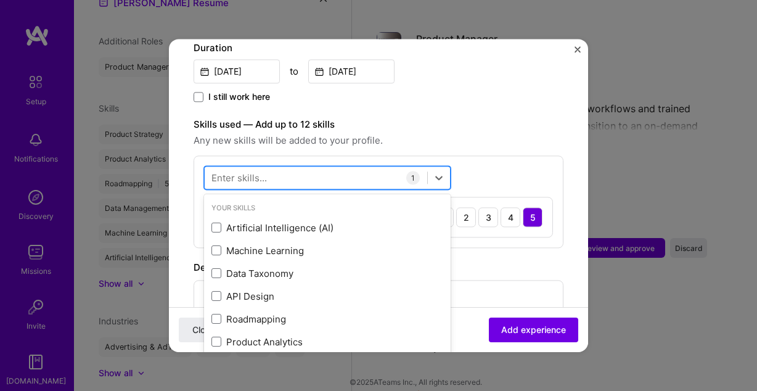
click at [350, 168] on div at bounding box center [316, 178] width 223 height 20
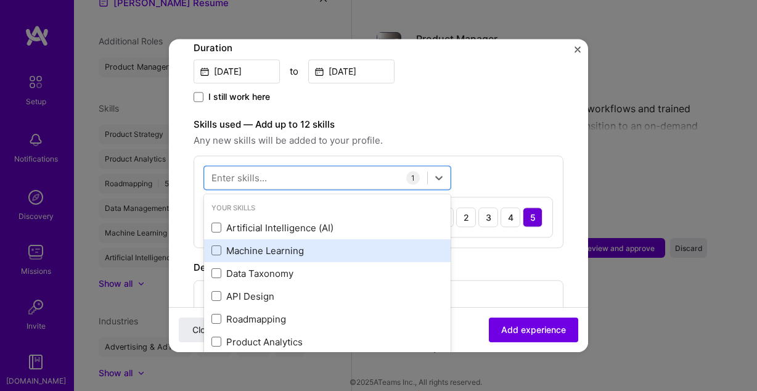
click at [297, 244] on div "Machine Learning" at bounding box center [327, 250] width 232 height 13
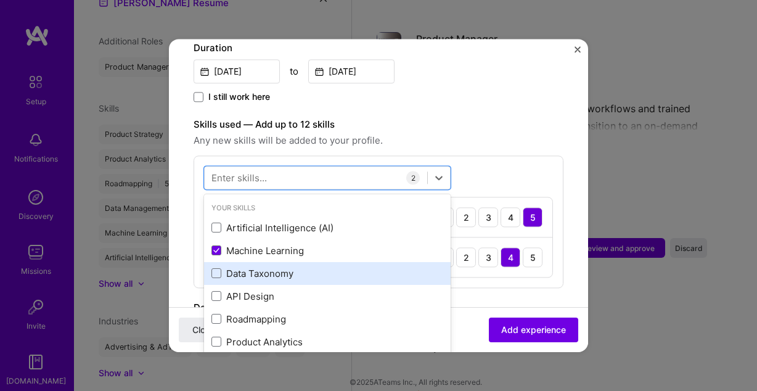
click at [293, 267] on div "Data Taxonomy" at bounding box center [327, 273] width 232 height 13
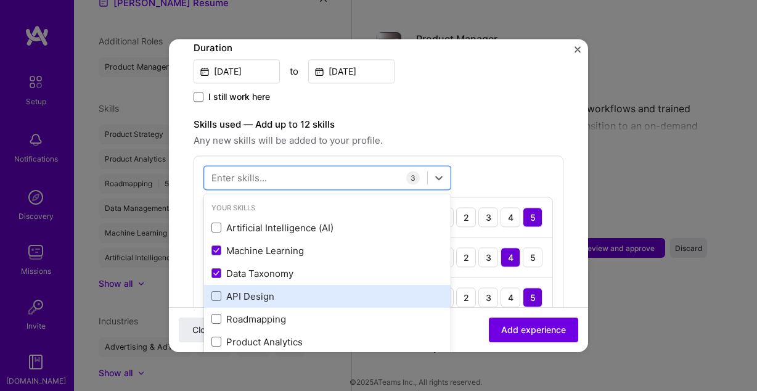
click at [294, 290] on div "API Design" at bounding box center [327, 296] width 232 height 13
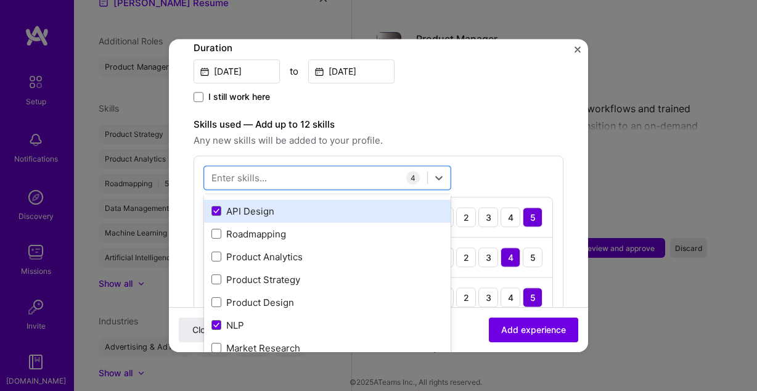
scroll to position [86, 0]
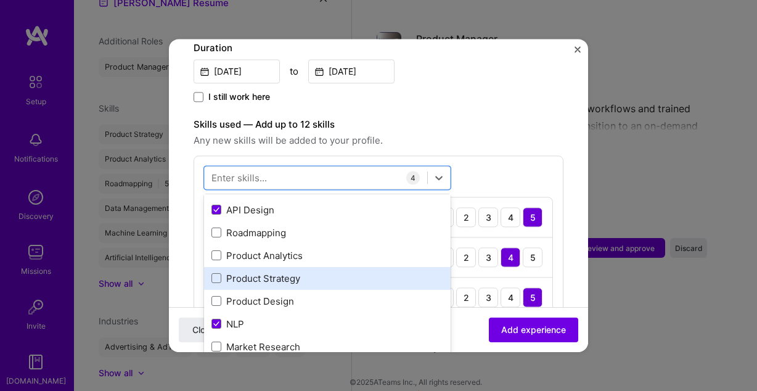
click at [296, 272] on div "Product Strategy" at bounding box center [327, 278] width 232 height 13
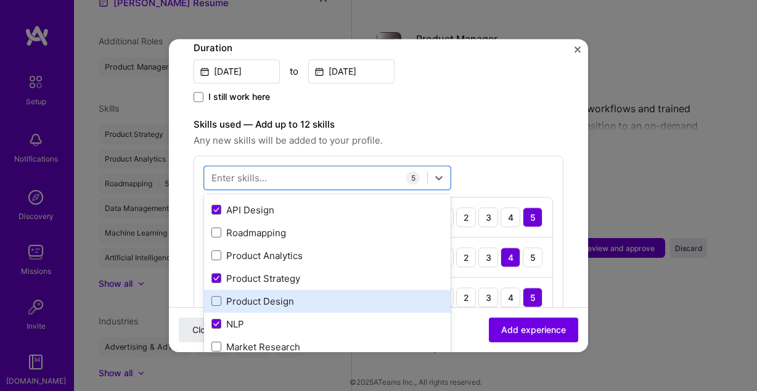
click at [294, 295] on div "Product Design" at bounding box center [327, 301] width 232 height 13
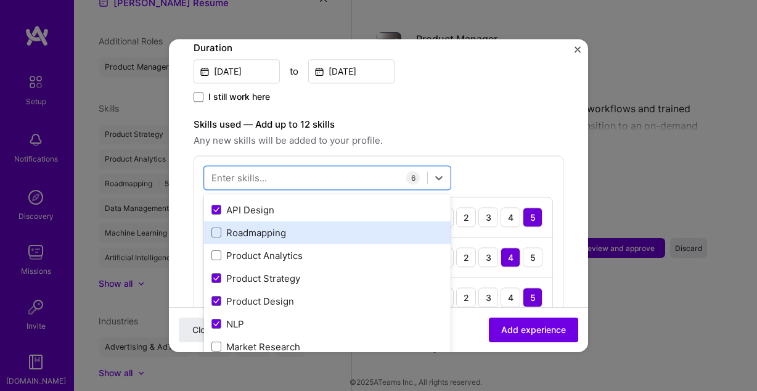
click at [296, 226] on div "Roadmapping" at bounding box center [327, 232] width 232 height 13
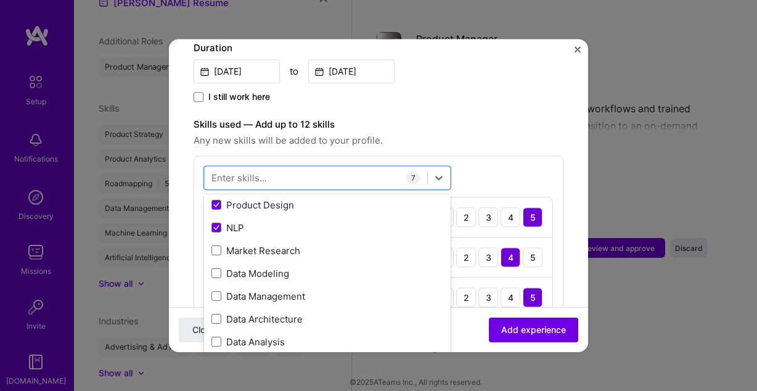
scroll to position [183, 0]
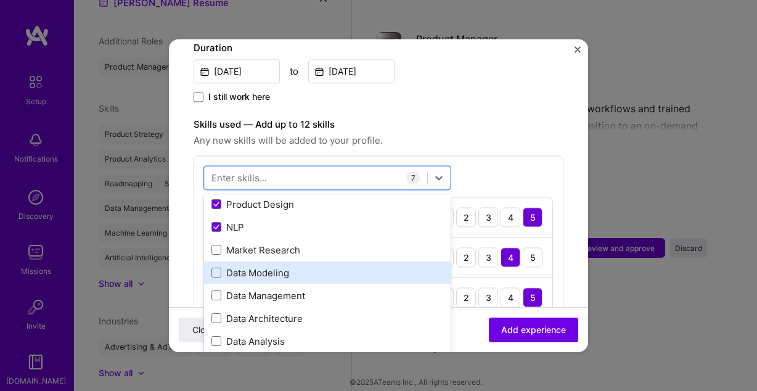
click at [298, 266] on div "Data Modeling" at bounding box center [327, 272] width 232 height 13
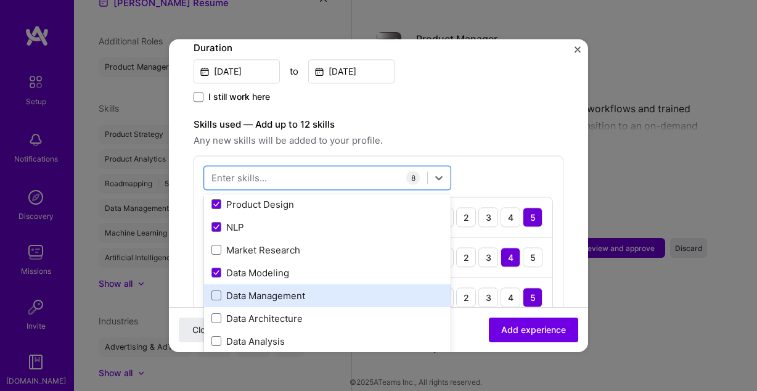
click at [303, 289] on div "Data Management" at bounding box center [327, 295] width 232 height 13
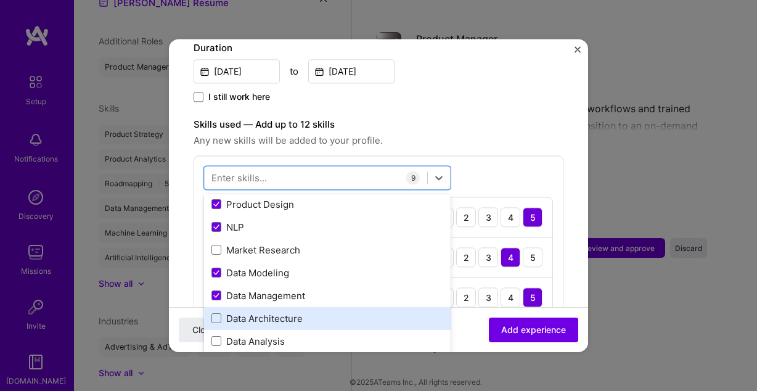
click at [310, 312] on div "Data Architecture" at bounding box center [327, 318] width 232 height 13
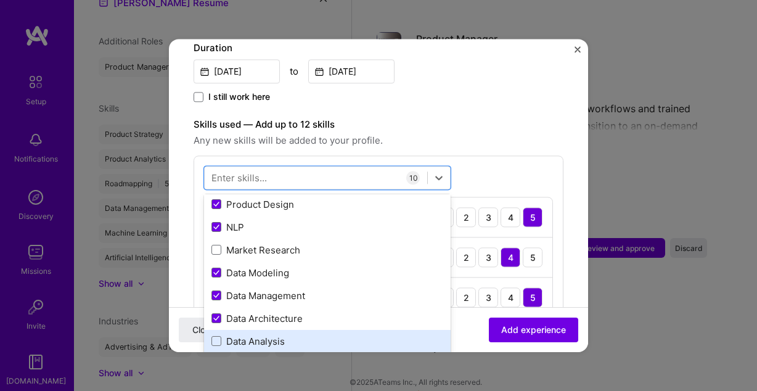
click at [303, 335] on div "Data Analysis" at bounding box center [327, 341] width 232 height 13
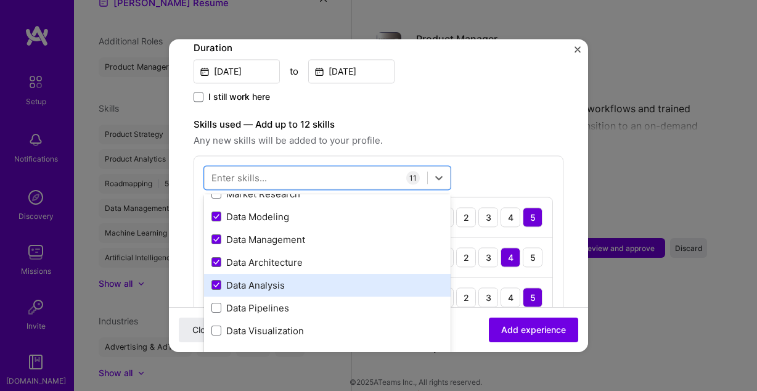
scroll to position [256, 0]
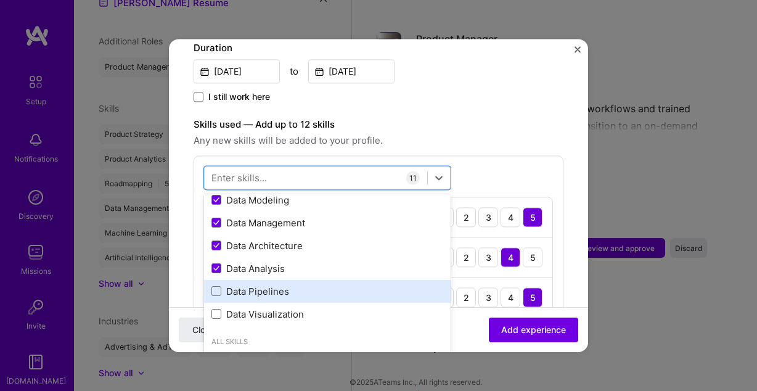
click at [296, 285] on div "Data Pipelines" at bounding box center [327, 291] width 232 height 13
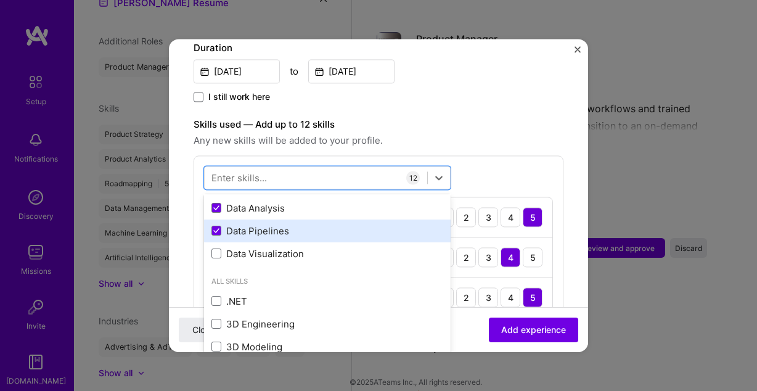
scroll to position [360, 0]
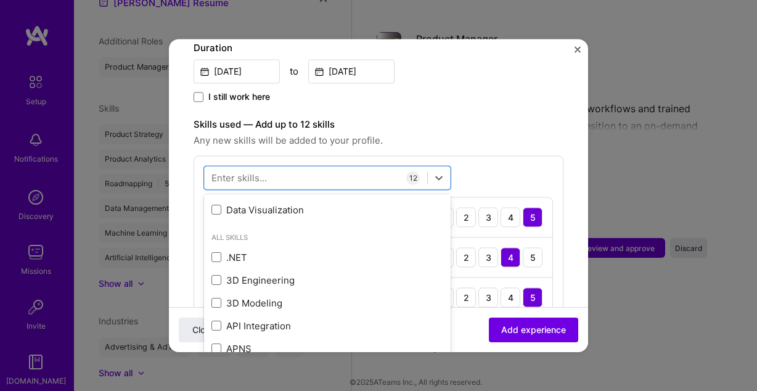
click at [497, 103] on div "Adding suggested job This job is suggested based on your LinkedIn, resume or A.…" at bounding box center [379, 395] width 370 height 1386
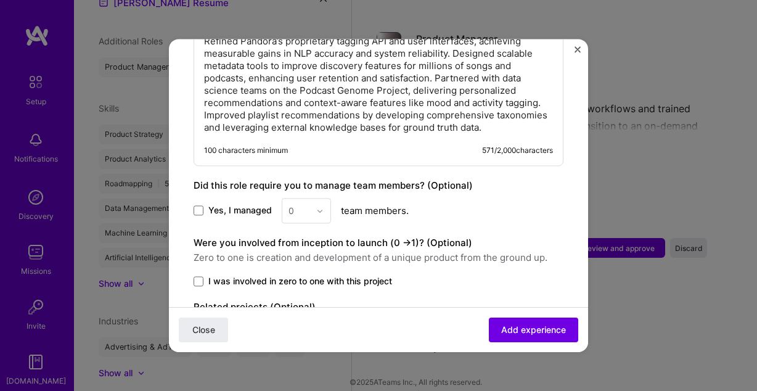
scroll to position [1155, 0]
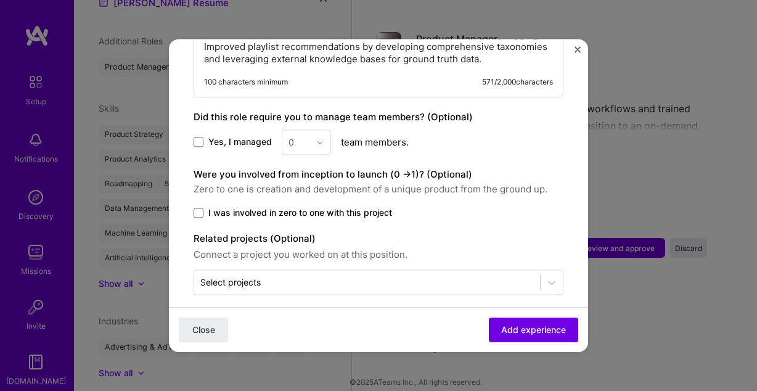
click at [204, 206] on label "I was involved in zero to one with this project" at bounding box center [379, 212] width 370 height 12
click at [0, 0] on input "I was involved in zero to one with this project" at bounding box center [0, 0] width 0 height 0
click at [518, 333] on span "Add experience" at bounding box center [533, 330] width 65 height 12
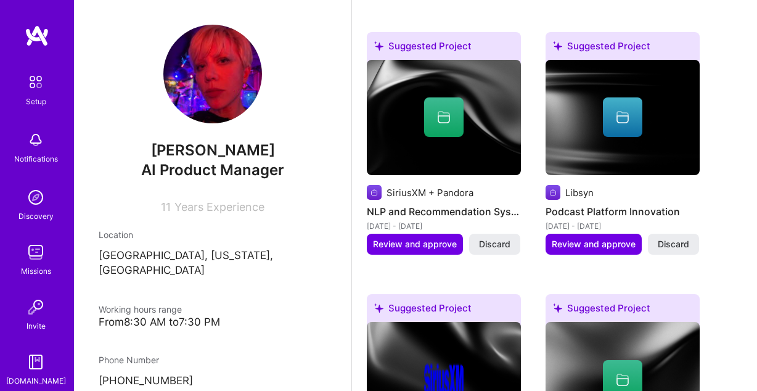
scroll to position [750, 0]
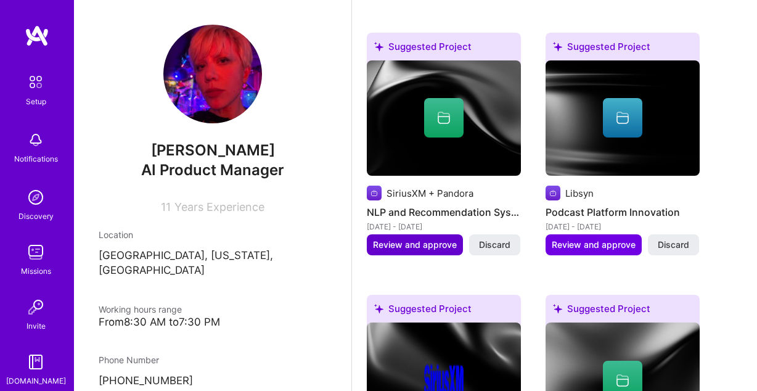
click at [454, 239] on span "Review and approve" at bounding box center [415, 245] width 84 height 12
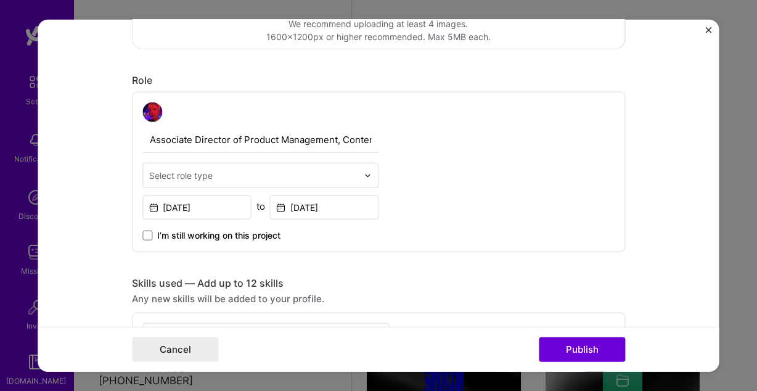
scroll to position [361, 0]
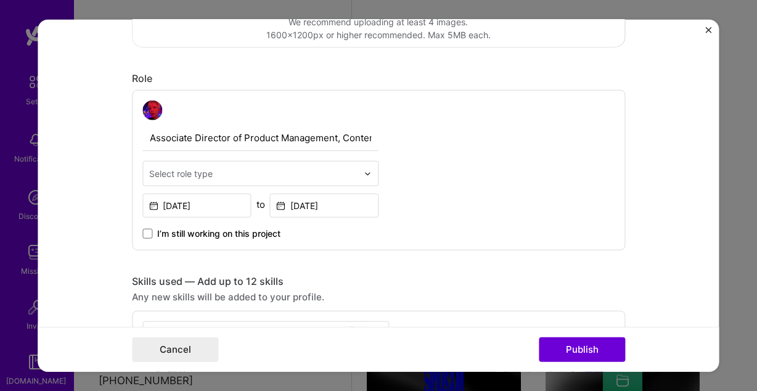
click at [276, 177] on input "text" at bounding box center [253, 173] width 208 height 13
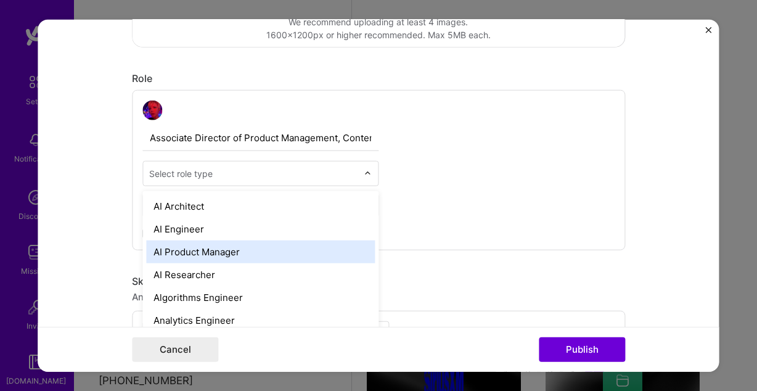
click at [243, 250] on div "AI Product Manager" at bounding box center [260, 251] width 229 height 23
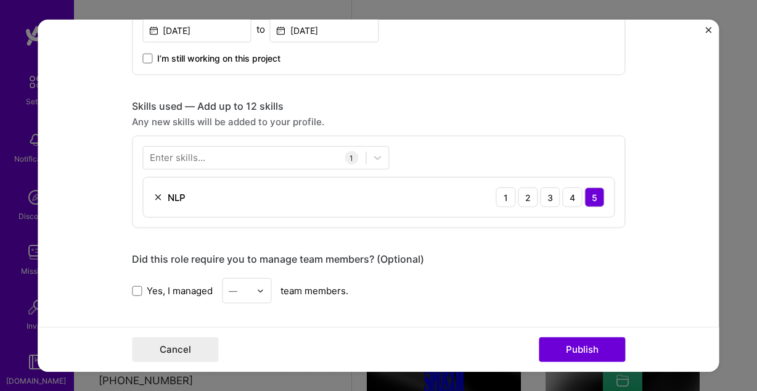
scroll to position [537, 0]
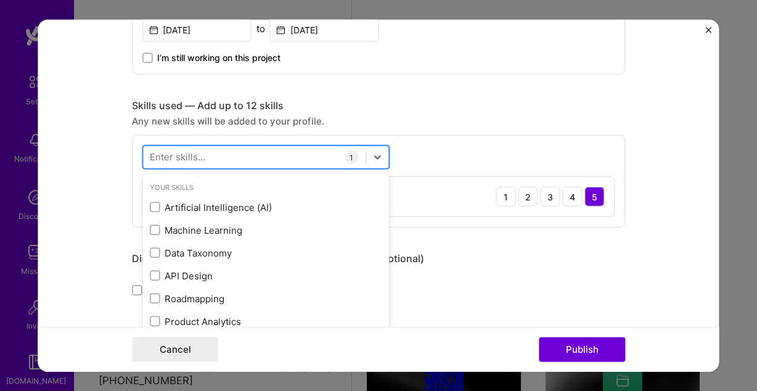
click at [288, 153] on div at bounding box center [254, 157] width 223 height 20
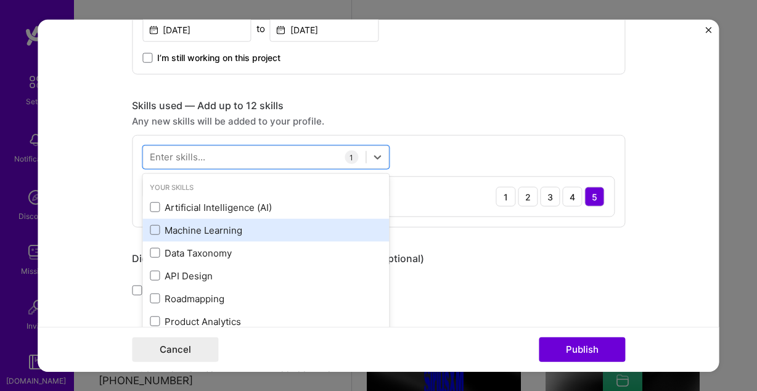
click at [246, 226] on div "Machine Learning" at bounding box center [266, 230] width 232 height 13
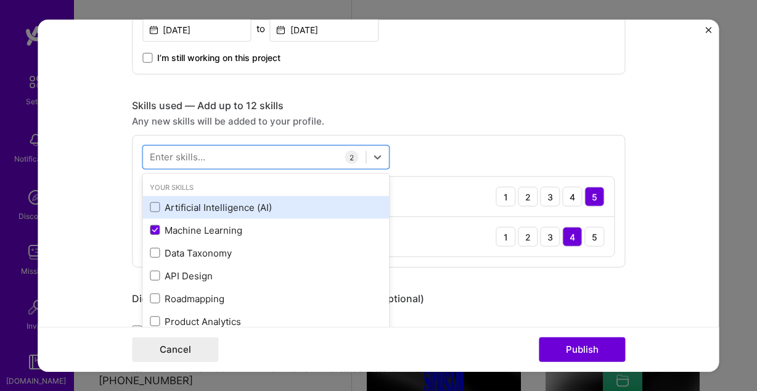
click at [260, 204] on div "Artificial Intelligence (AI)" at bounding box center [266, 207] width 232 height 13
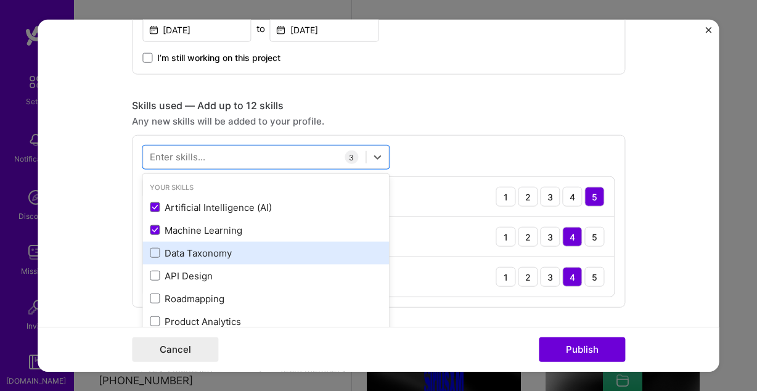
click at [231, 253] on div "Data Taxonomy" at bounding box center [266, 253] width 232 height 13
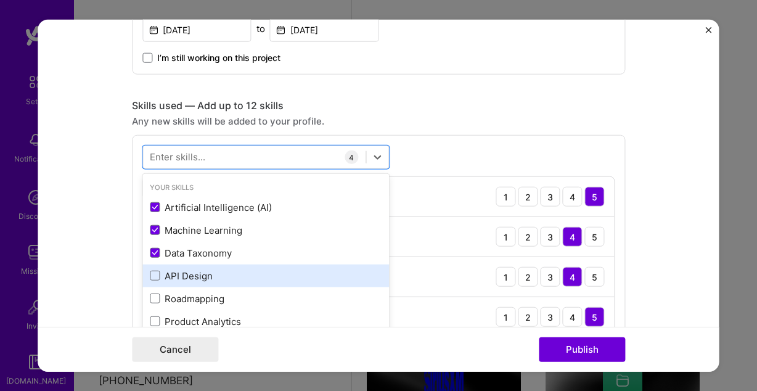
click at [218, 282] on div "API Design" at bounding box center [266, 275] width 232 height 13
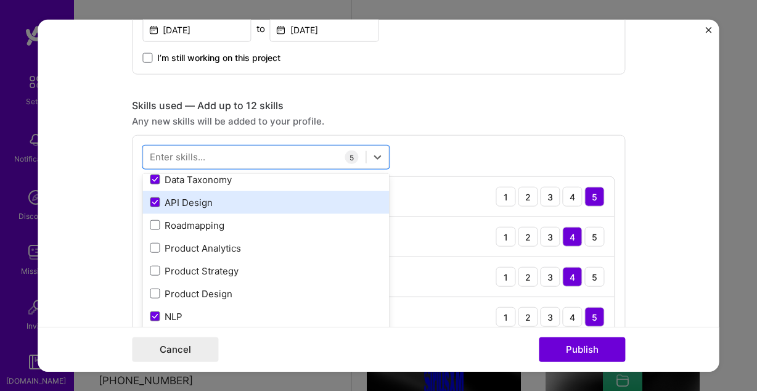
scroll to position [84, 0]
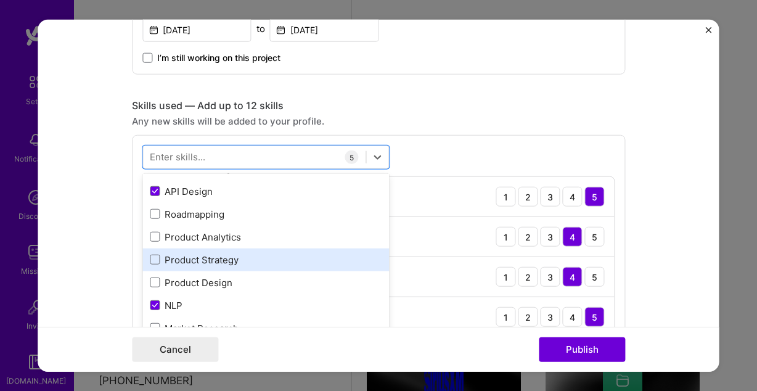
click at [221, 261] on div "Product Strategy" at bounding box center [266, 259] width 232 height 13
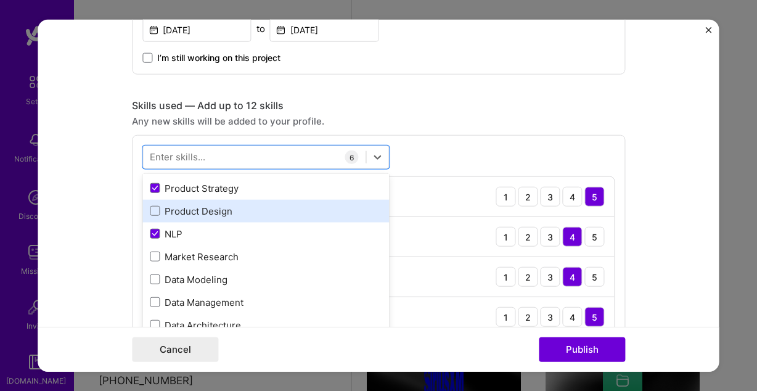
scroll to position [157, 0]
click at [225, 214] on div "Product Design" at bounding box center [266, 209] width 232 height 13
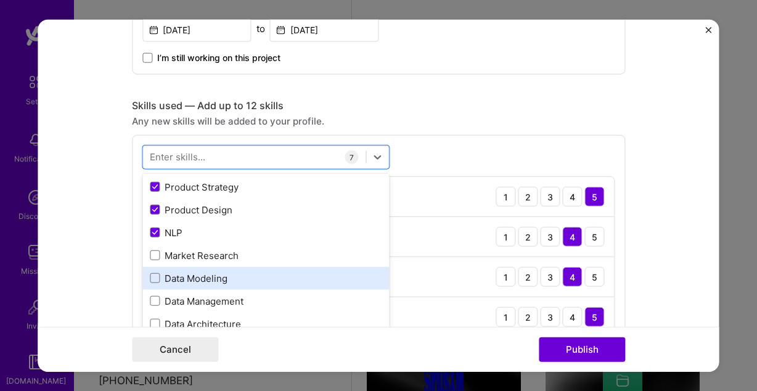
click at [227, 277] on div "Data Modeling" at bounding box center [266, 278] width 232 height 13
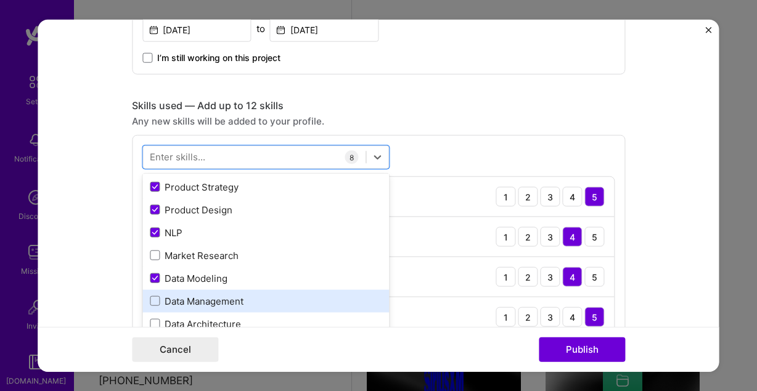
click at [230, 304] on div "Data Management" at bounding box center [266, 301] width 232 height 13
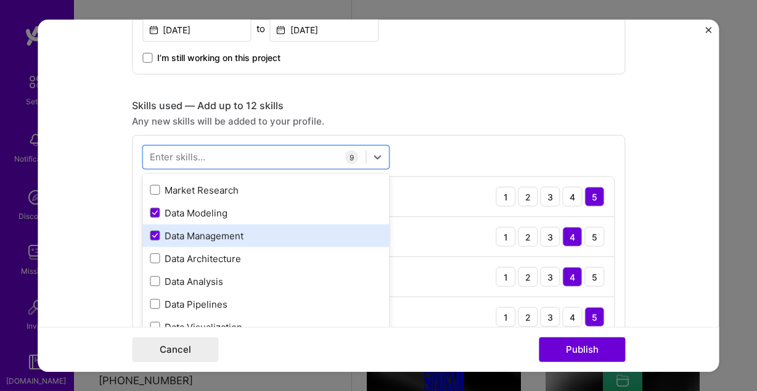
scroll to position [226, 0]
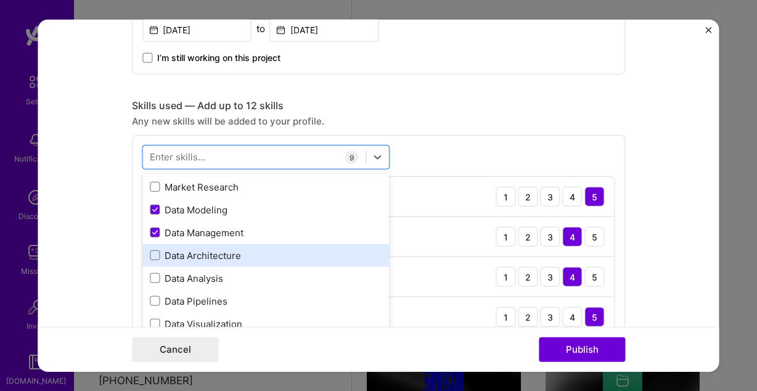
click at [235, 258] on div "Data Architecture" at bounding box center [266, 255] width 232 height 13
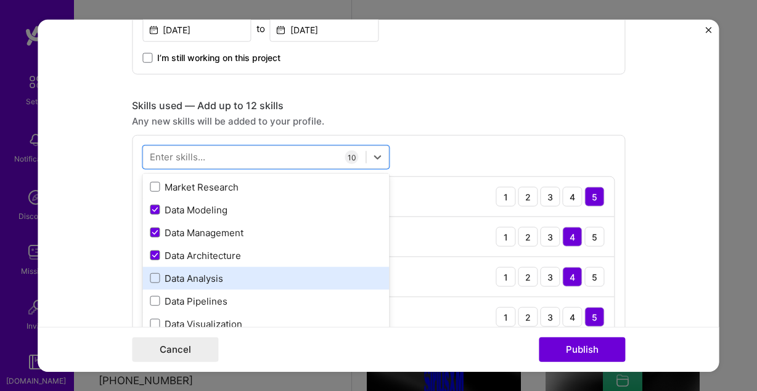
click at [232, 281] on div "Data Analysis" at bounding box center [266, 278] width 232 height 13
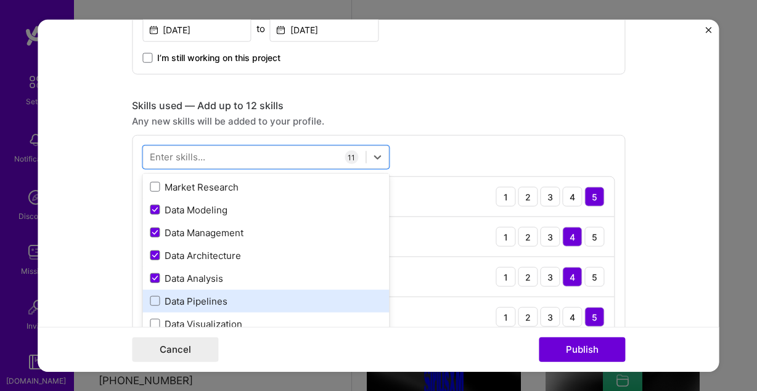
click at [232, 298] on div "Data Pipelines" at bounding box center [266, 301] width 232 height 13
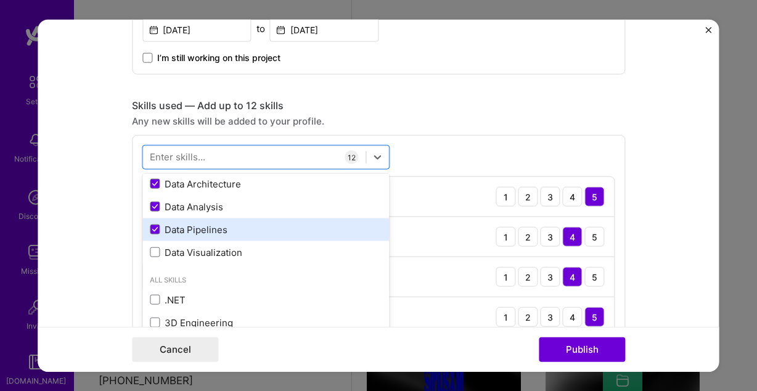
scroll to position [296, 0]
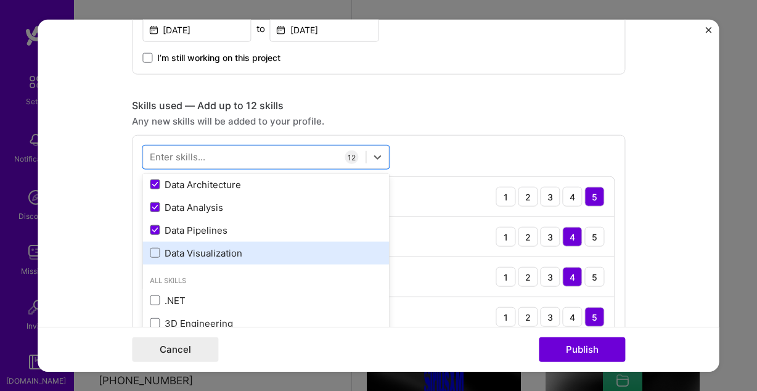
click at [238, 263] on div "Data Visualization" at bounding box center [265, 253] width 247 height 23
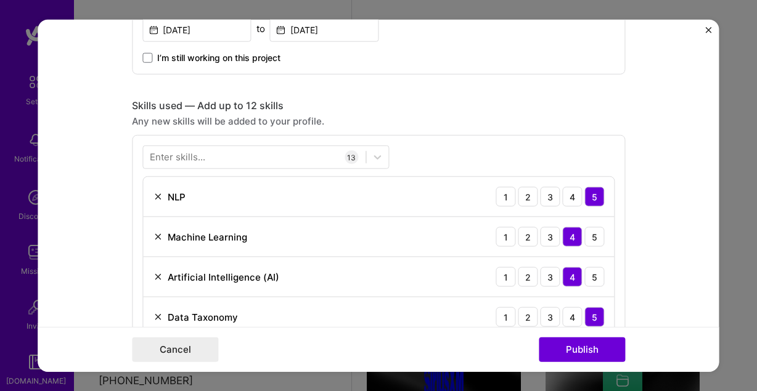
click at [514, 109] on div "Skills used — Add up to 12 skills" at bounding box center [378, 105] width 493 height 13
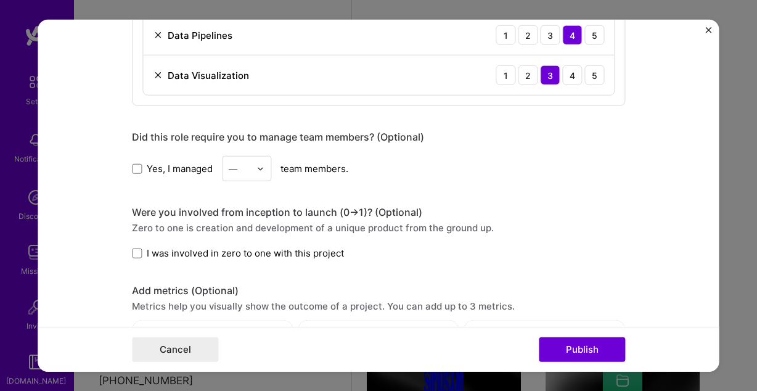
scroll to position [1144, 0]
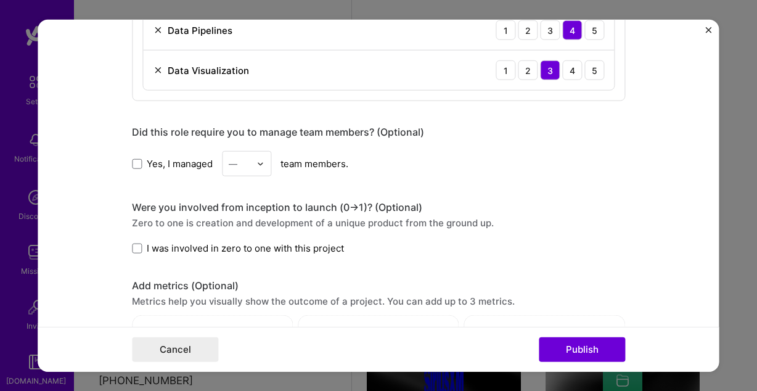
click at [142, 165] on label "Yes, I managed" at bounding box center [172, 163] width 81 height 13
click at [0, 0] on input "Yes, I managed" at bounding box center [0, 0] width 0 height 0
click at [254, 171] on div "—" at bounding box center [240, 164] width 34 height 24
click at [254, 278] on div "5" at bounding box center [247, 287] width 42 height 23
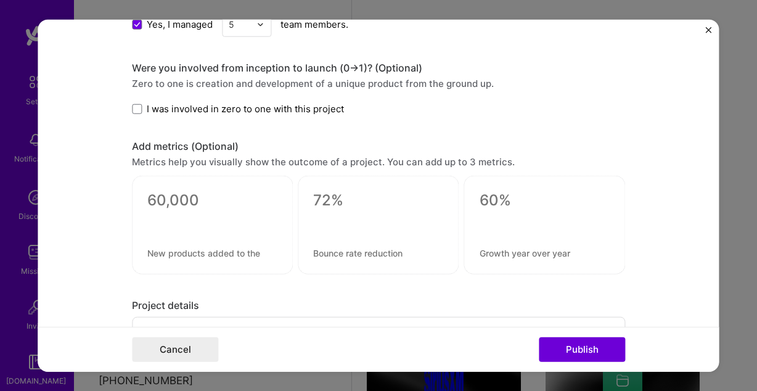
scroll to position [1286, 0]
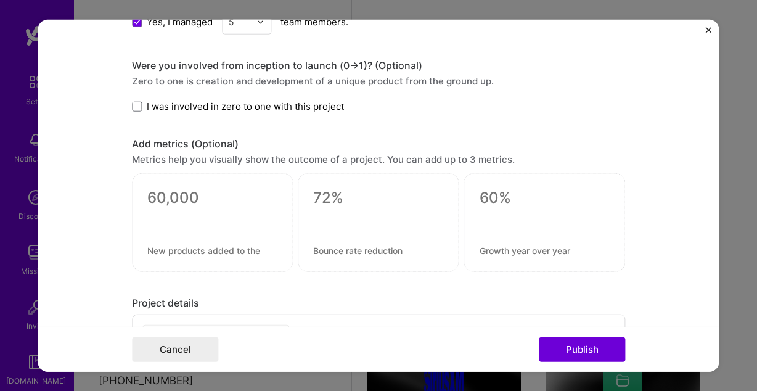
click at [139, 99] on div "Were you involved from inception to launch (0 -> 1)? (Optional) Zero to one is …" at bounding box center [378, 86] width 493 height 54
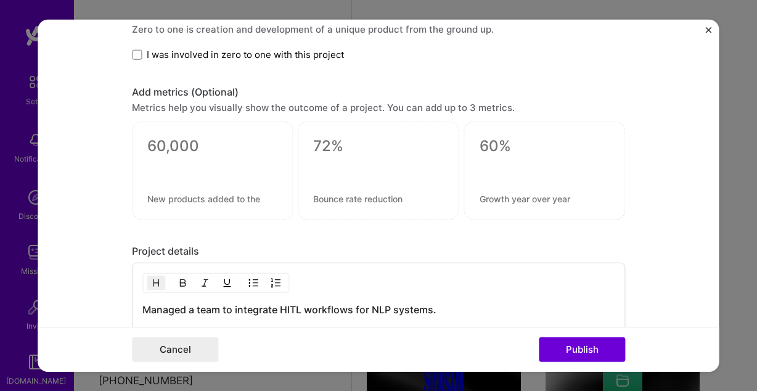
scroll to position [1306, 0]
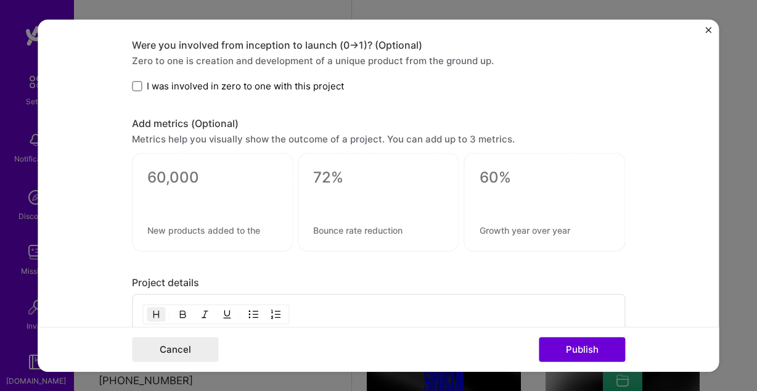
click at [142, 88] on span at bounding box center [137, 86] width 10 height 10
click at [0, 0] on input "I was involved in zero to one with this project" at bounding box center [0, 0] width 0 height 0
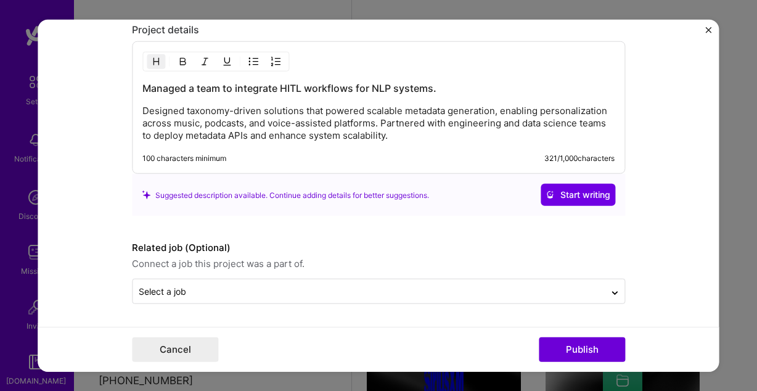
scroll to position [1558, 0]
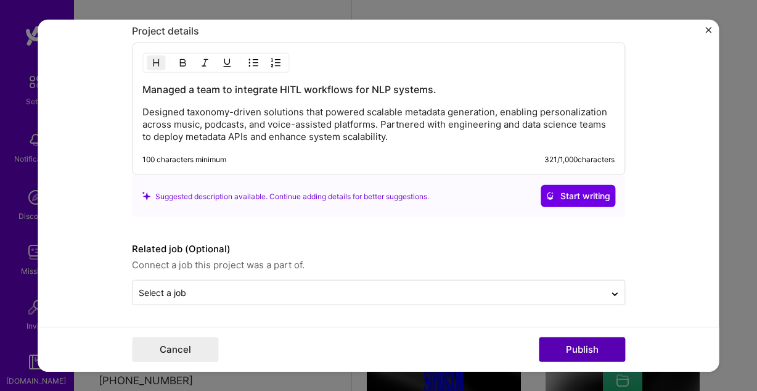
click at [576, 348] on button "Publish" at bounding box center [582, 349] width 86 height 25
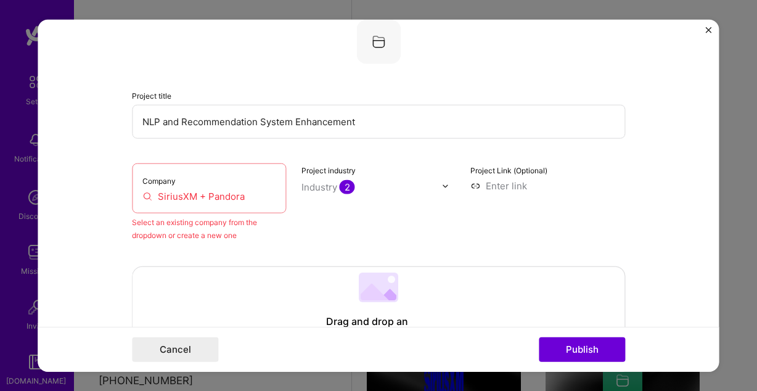
scroll to position [81, 0]
click at [223, 201] on input "SiriusXM + Pandora" at bounding box center [209, 196] width 134 height 13
drag, startPoint x: 264, startPoint y: 198, endPoint x: 123, endPoint y: 198, distance: 141.8
click at [142, 198] on input "SiriusXM + Pandora" at bounding box center [209, 196] width 134 height 13
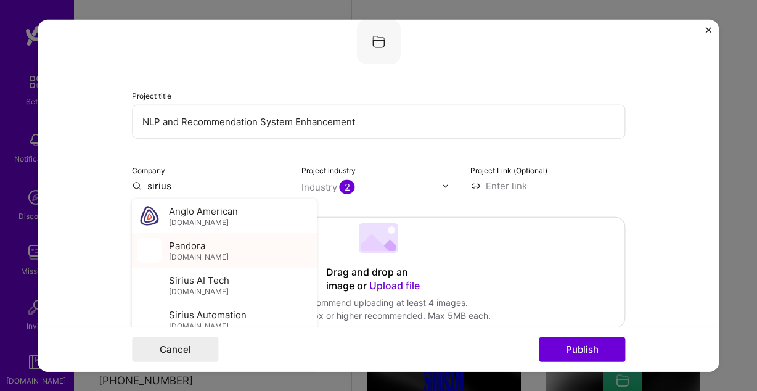
click at [185, 247] on span "Pandora" at bounding box center [187, 245] width 36 height 13
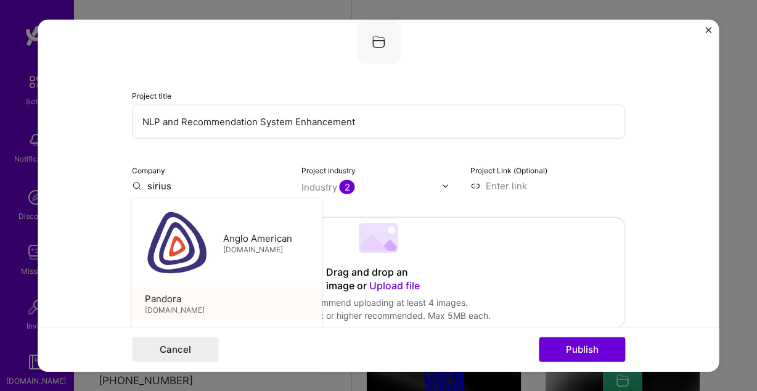
type input "Pandora"
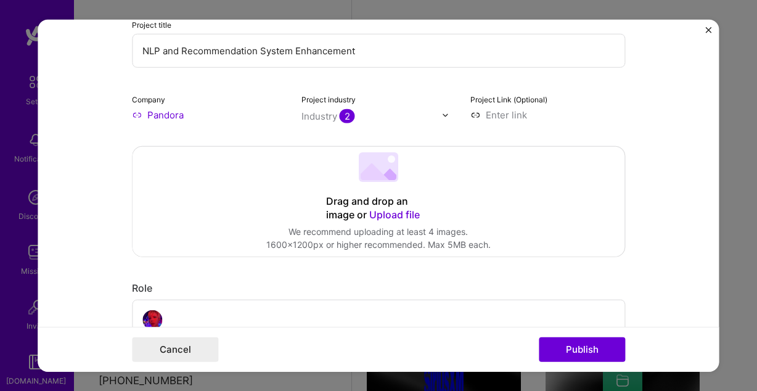
scroll to position [144, 0]
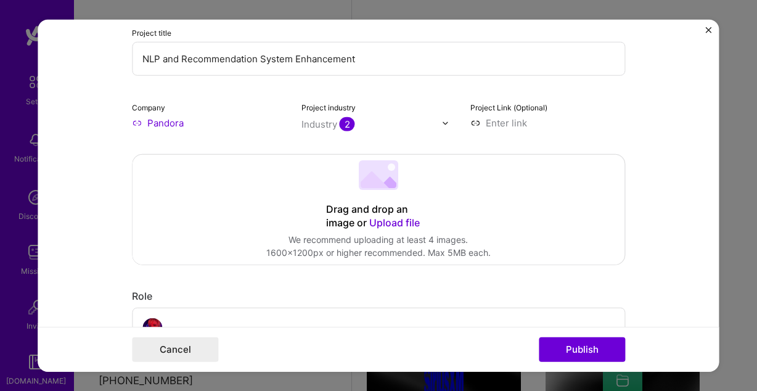
click at [226, 125] on input "Pandora" at bounding box center [209, 123] width 155 height 13
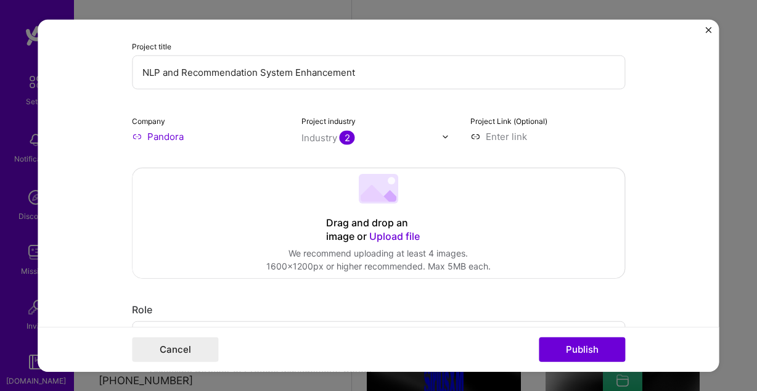
scroll to position [126, 0]
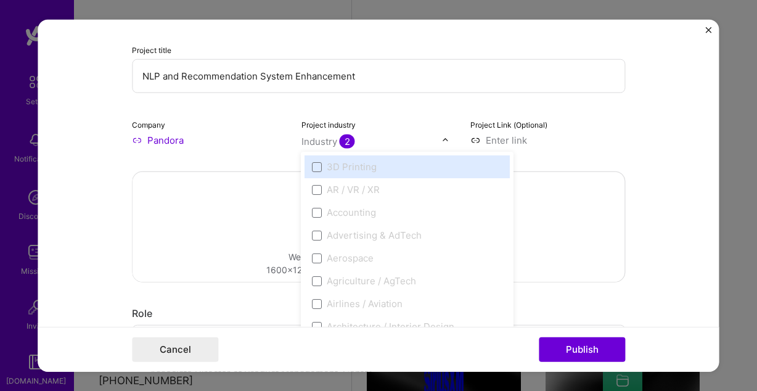
click at [373, 142] on input "text" at bounding box center [371, 141] width 141 height 13
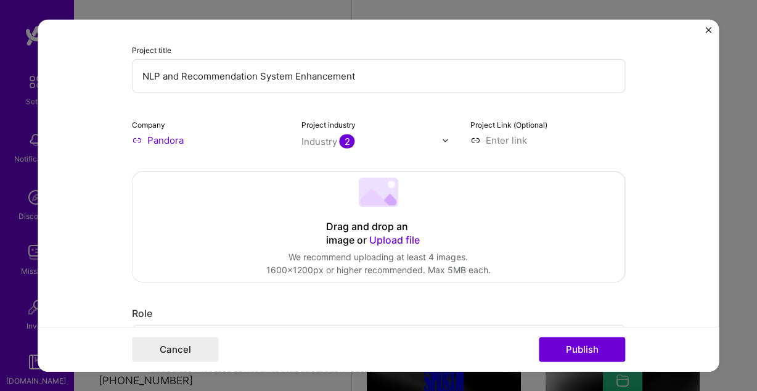
click at [182, 141] on input "Pandora" at bounding box center [209, 140] width 155 height 13
click at [609, 345] on button "Publish" at bounding box center [582, 349] width 86 height 25
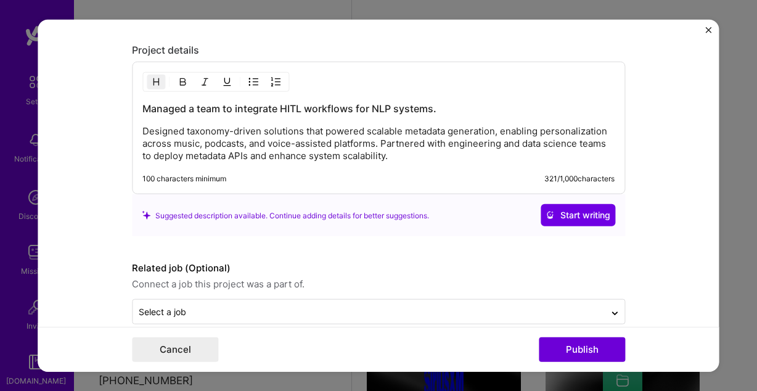
scroll to position [1552, 0]
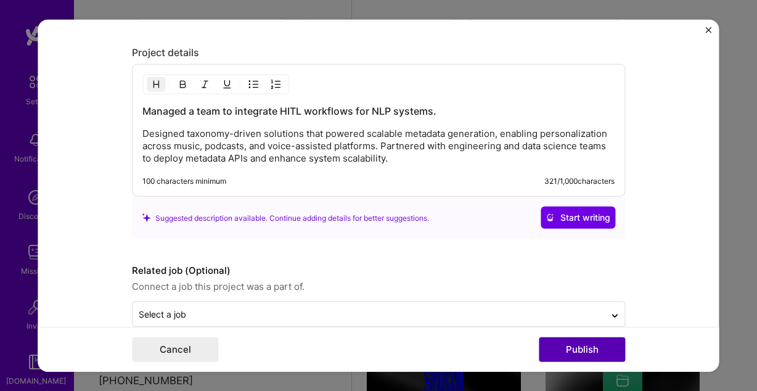
click at [584, 350] on button "Publish" at bounding box center [582, 349] width 86 height 25
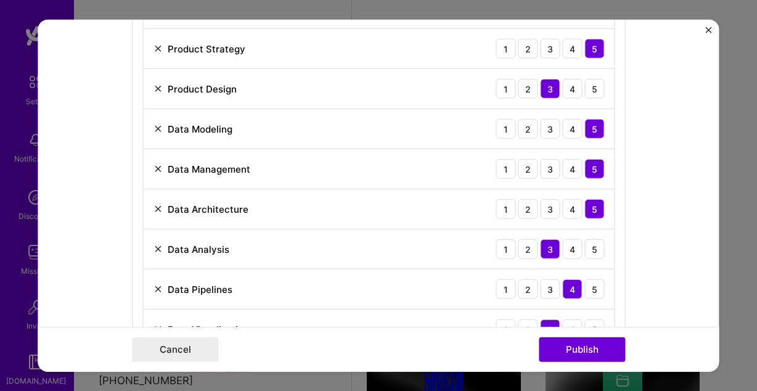
scroll to position [875, 0]
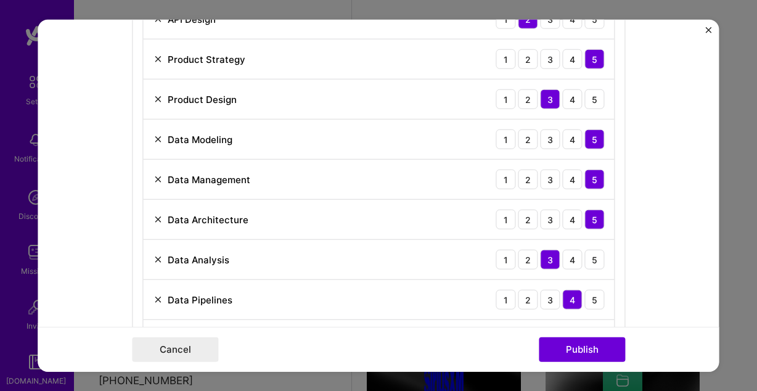
click at [158, 137] on img at bounding box center [158, 139] width 10 height 10
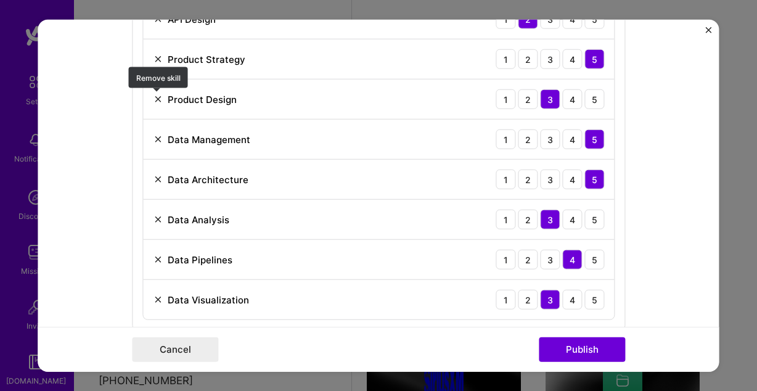
click at [160, 102] on img at bounding box center [158, 99] width 10 height 10
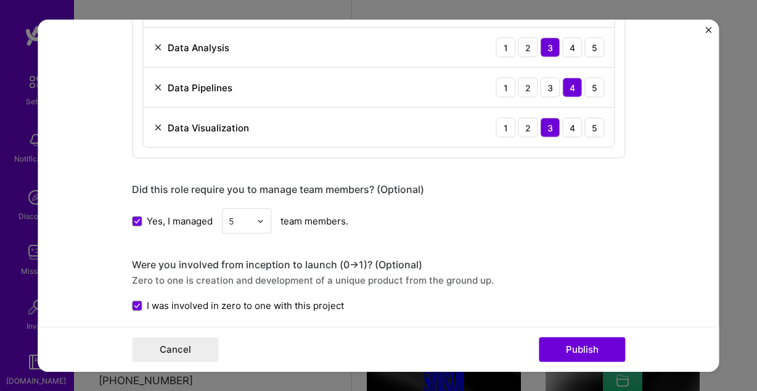
scroll to position [1024, 0]
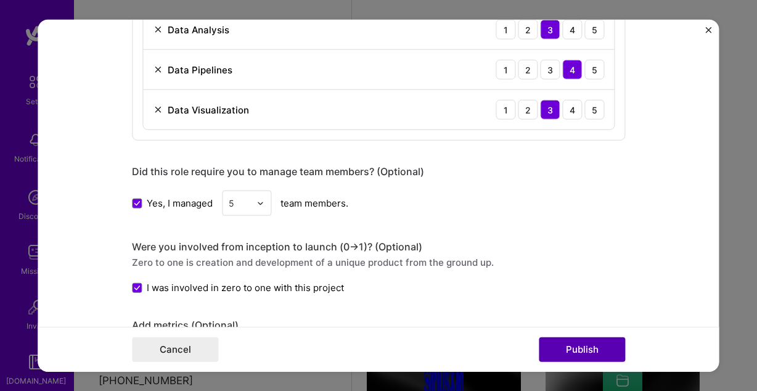
click at [573, 346] on button "Publish" at bounding box center [582, 349] width 86 height 25
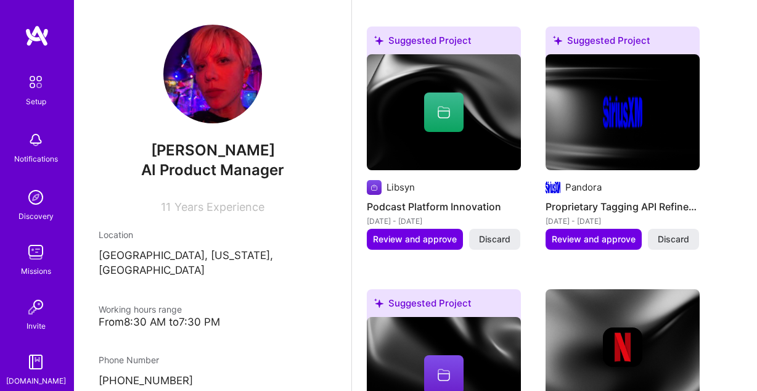
scroll to position [736, 0]
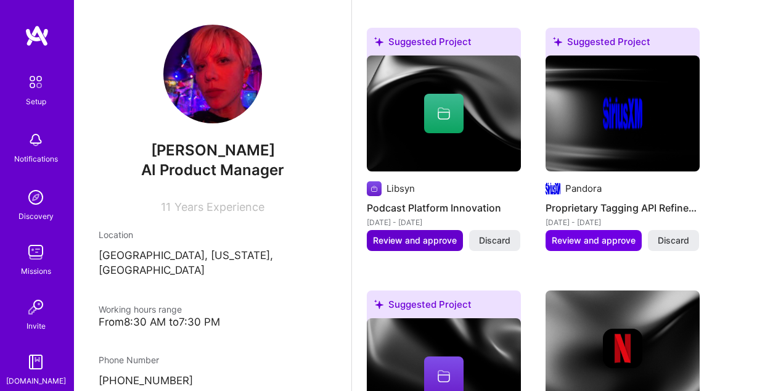
click at [436, 234] on span "Review and approve" at bounding box center [415, 240] width 84 height 12
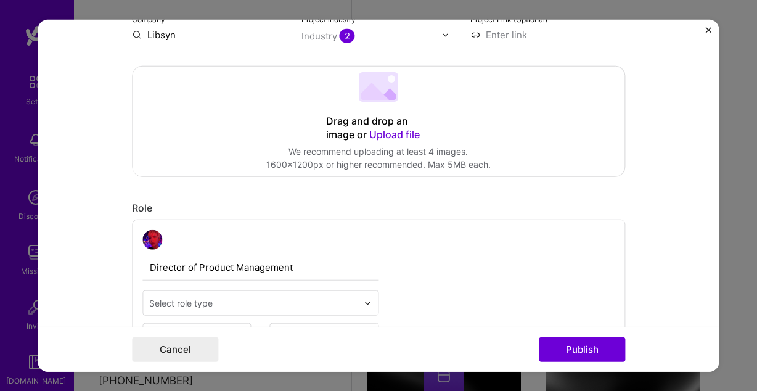
scroll to position [229, 0]
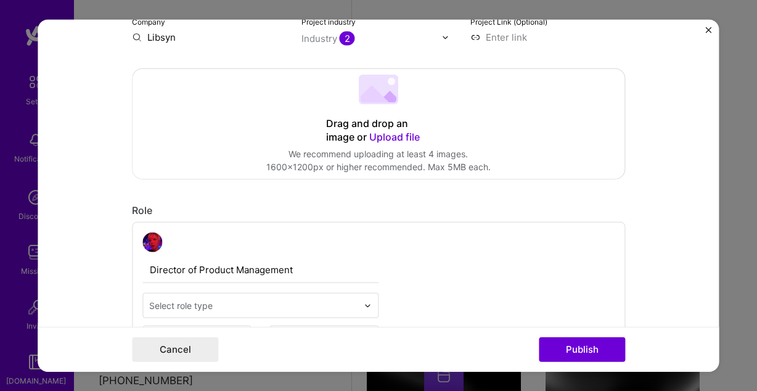
click at [171, 39] on input "Libsyn" at bounding box center [209, 37] width 155 height 13
click at [187, 40] on input "Libsyn" at bounding box center [209, 37] width 155 height 13
drag, startPoint x: 187, startPoint y: 40, endPoint x: 115, endPoint y: 40, distance: 72.7
click at [132, 40] on input "Libsyn" at bounding box center [209, 37] width 155 height 13
type input "liberated syn"
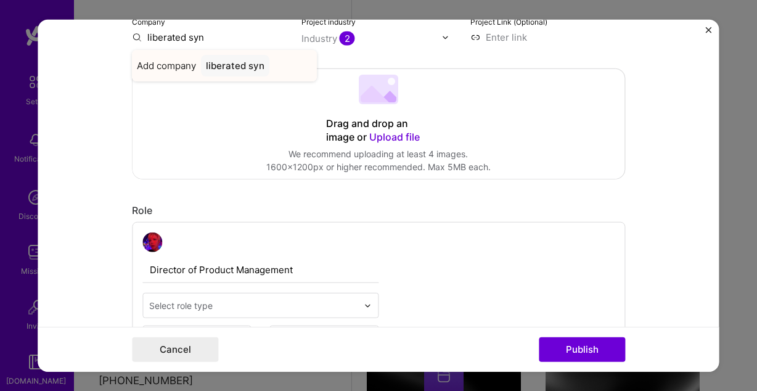
click at [221, 62] on div "liberated syn" at bounding box center [235, 66] width 68 height 22
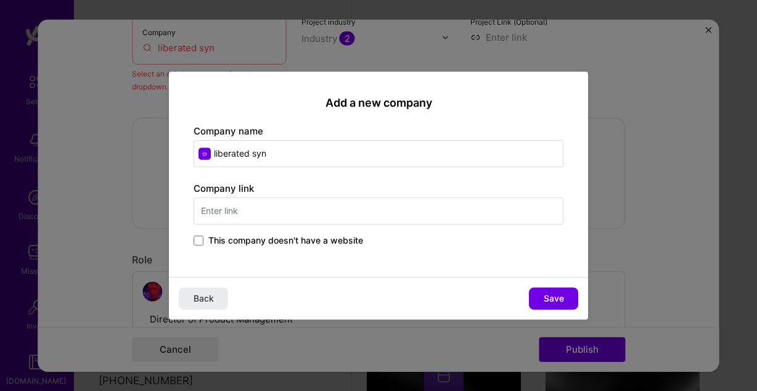
drag, startPoint x: 295, startPoint y: 153, endPoint x: 148, endPoint y: 121, distance: 150.8
click at [194, 140] on input "liberated syn" at bounding box center [379, 153] width 370 height 27
type input "Liberated Syn"
click at [268, 214] on input "text" at bounding box center [379, 210] width 370 height 27
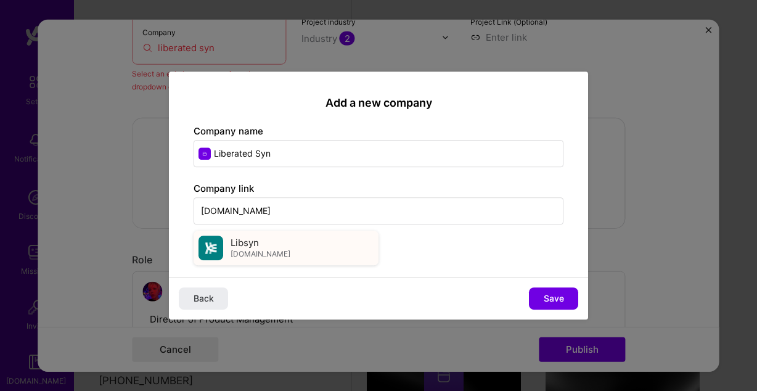
type input "libsyn.com"
click at [247, 251] on span "libsyn.com" at bounding box center [261, 254] width 60 height 10
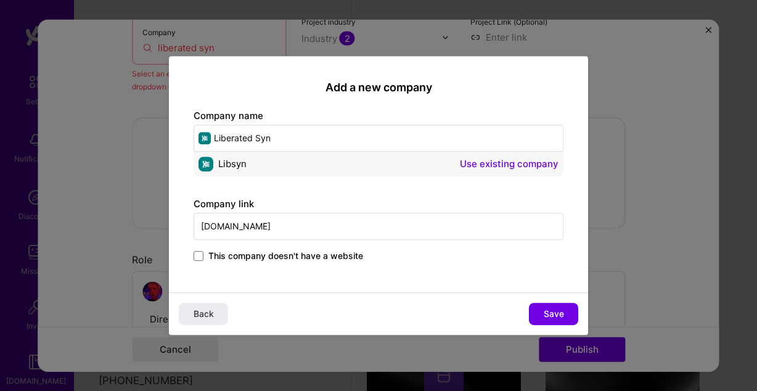
click at [285, 137] on input "Liberated Syn" at bounding box center [379, 138] width 370 height 27
click at [531, 162] on button "Use existing company" at bounding box center [509, 164] width 99 height 15
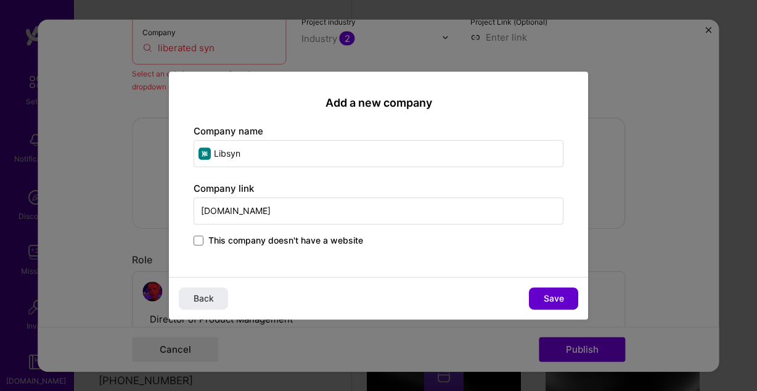
click at [570, 293] on button "Save" at bounding box center [553, 298] width 49 height 22
type input "Libsyn"
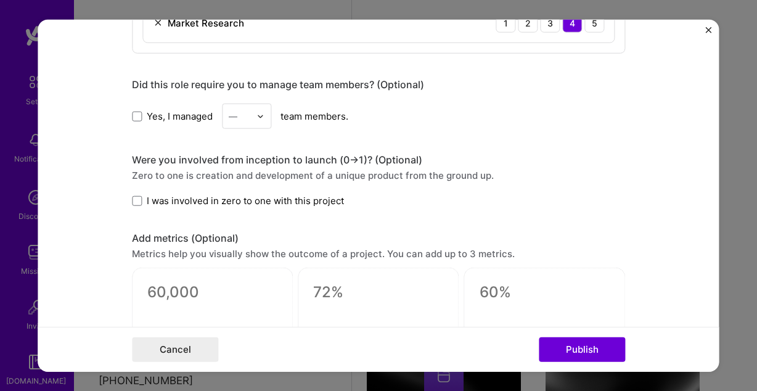
scroll to position [704, 0]
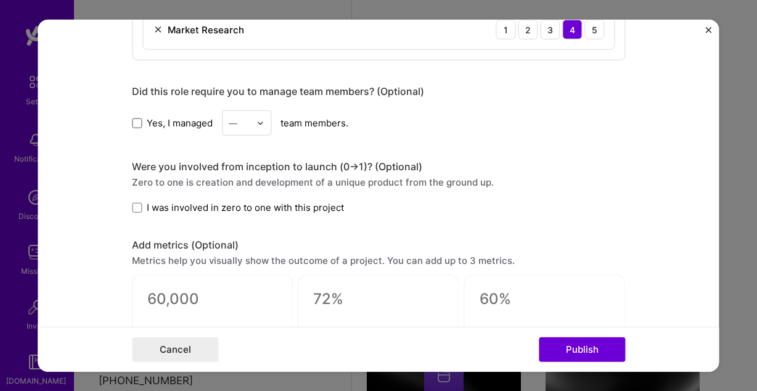
click at [134, 123] on span at bounding box center [137, 123] width 10 height 10
click at [0, 0] on input "Yes, I managed" at bounding box center [0, 0] width 0 height 0
click at [264, 121] on img at bounding box center [259, 122] width 7 height 7
click at [254, 264] on div "6" at bounding box center [247, 269] width 42 height 23
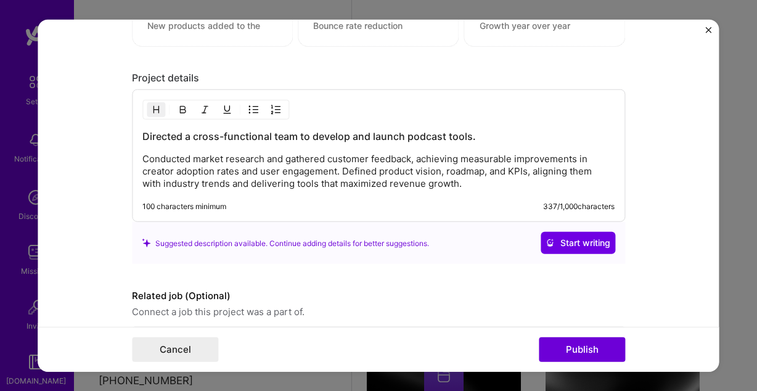
scroll to position [1079, 0]
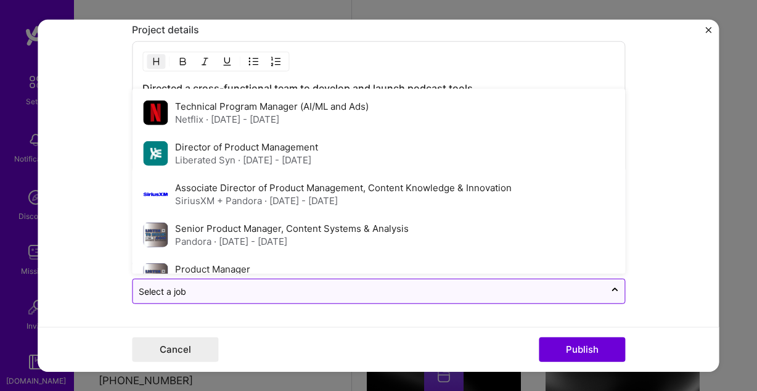
click at [404, 302] on div "Select a job" at bounding box center [369, 291] width 472 height 24
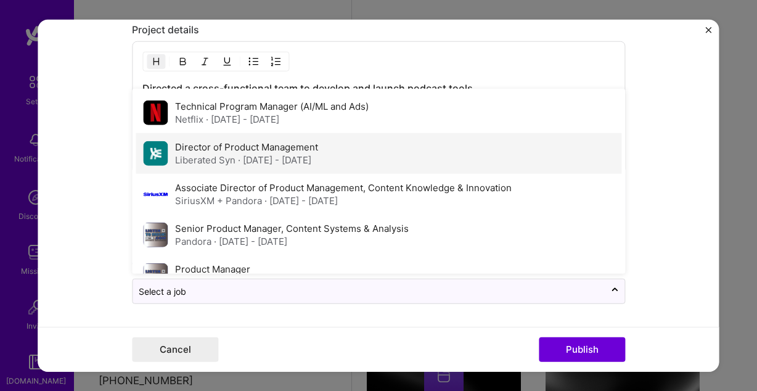
click at [378, 172] on div "Director of Product Management Liberated Syn · Oct 2022 - Feb 2023" at bounding box center [379, 153] width 486 height 41
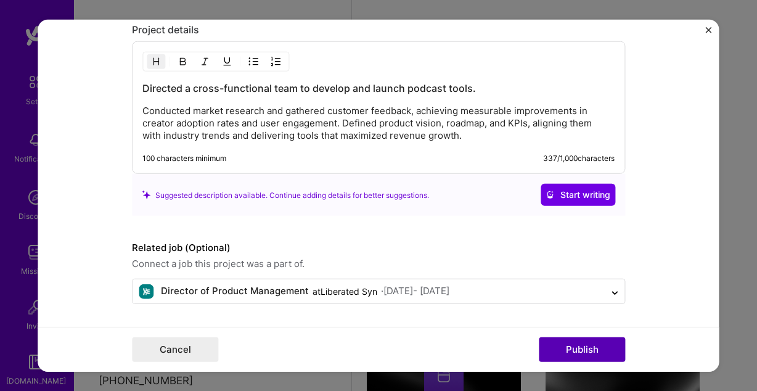
click at [579, 346] on button "Publish" at bounding box center [582, 349] width 86 height 25
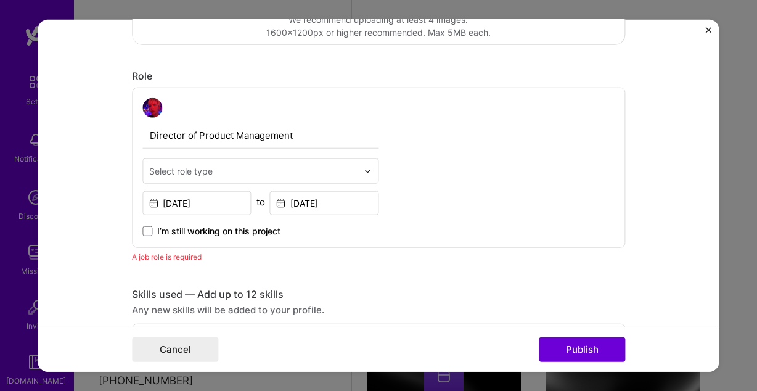
scroll to position [362, 0]
click at [212, 171] on div "Select role type" at bounding box center [180, 172] width 63 height 13
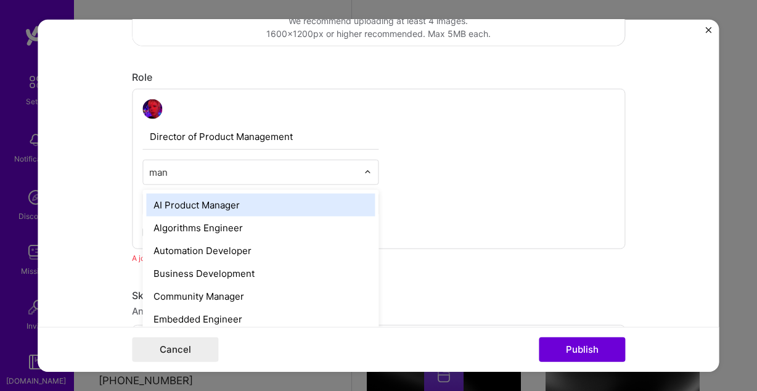
type input "mana"
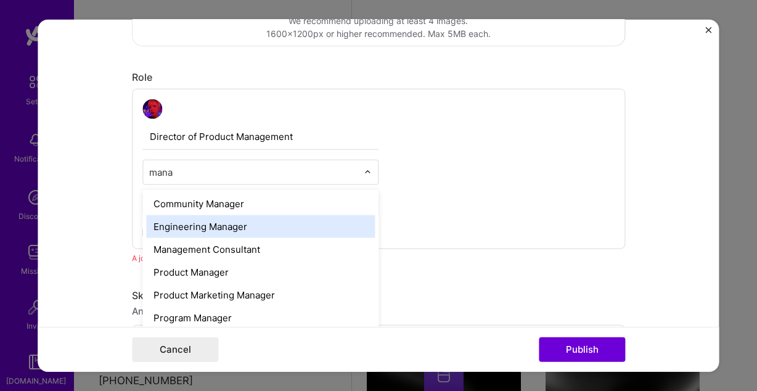
scroll to position [28, 0]
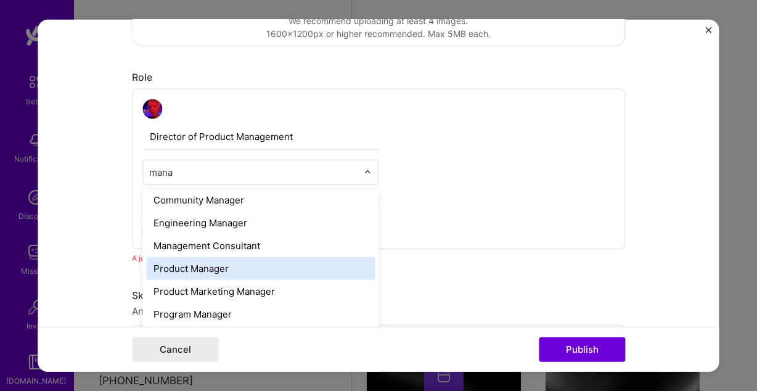
click at [263, 271] on div "Product Manager" at bounding box center [260, 268] width 229 height 23
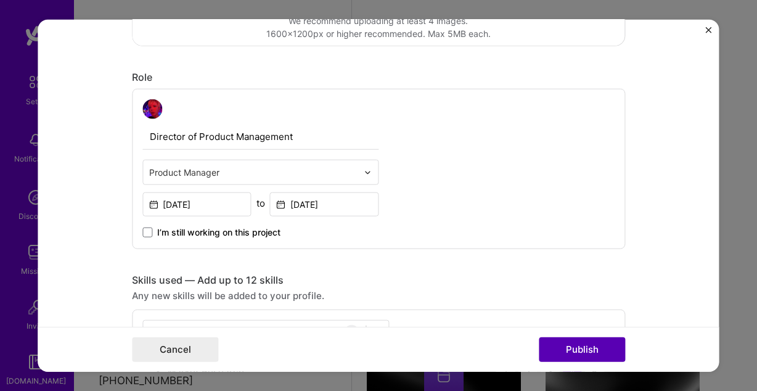
click at [564, 348] on button "Publish" at bounding box center [582, 349] width 86 height 25
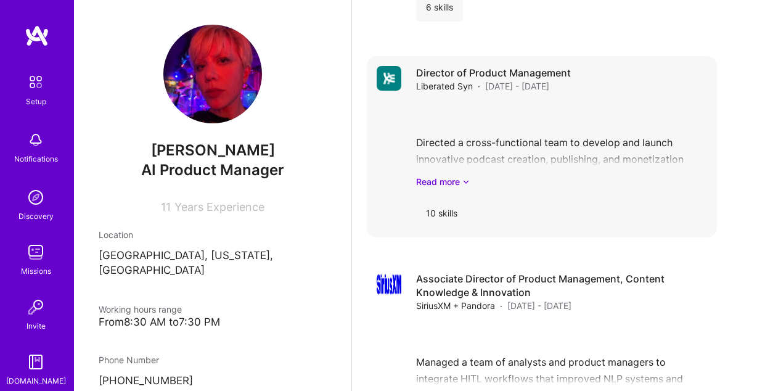
scroll to position [1638, 0]
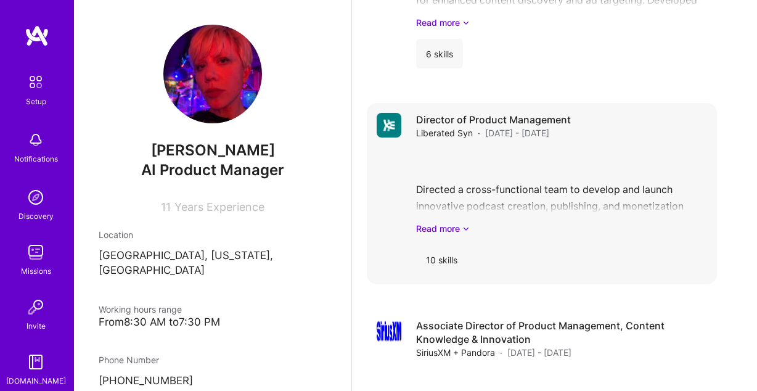
click at [512, 126] on div "Director of Product Management Liberated Syn · Oct 2022 - Feb 2023 Directed a c…" at bounding box center [561, 194] width 291 height 162
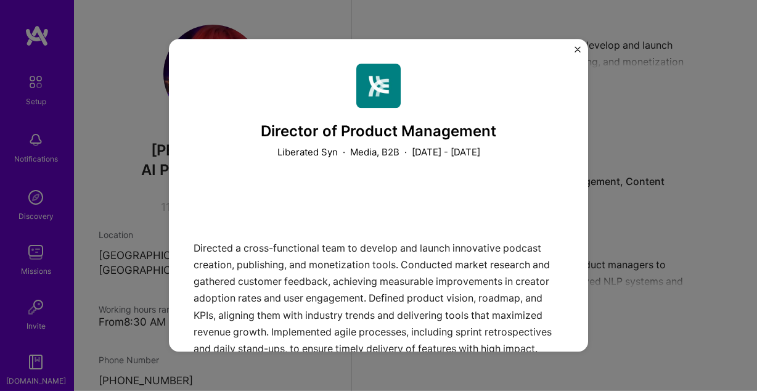
click at [576, 49] on img "Close" at bounding box center [577, 49] width 6 height 6
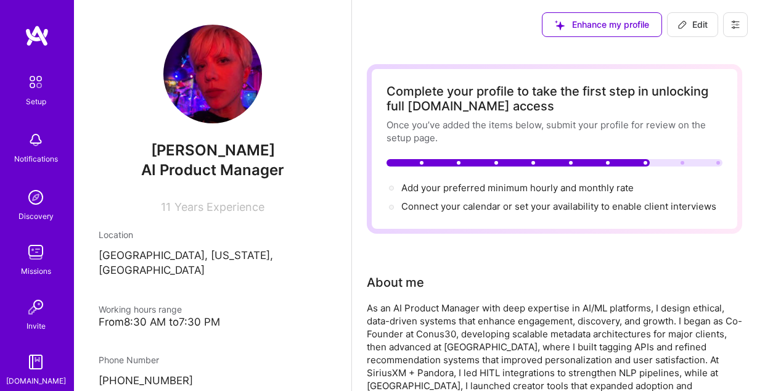
click at [687, 27] on span "Edit" at bounding box center [692, 24] width 30 height 12
select select "US"
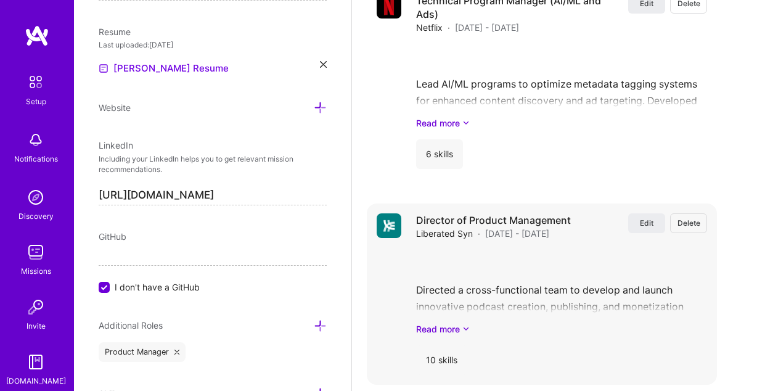
scroll to position [2218, 0]
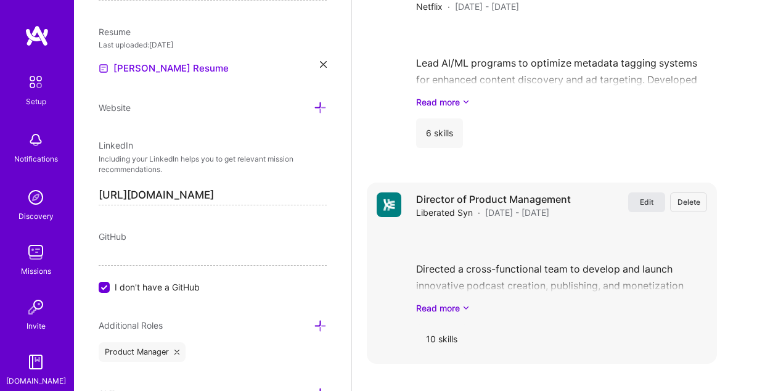
click at [654, 202] on button "Edit" at bounding box center [646, 202] width 37 height 20
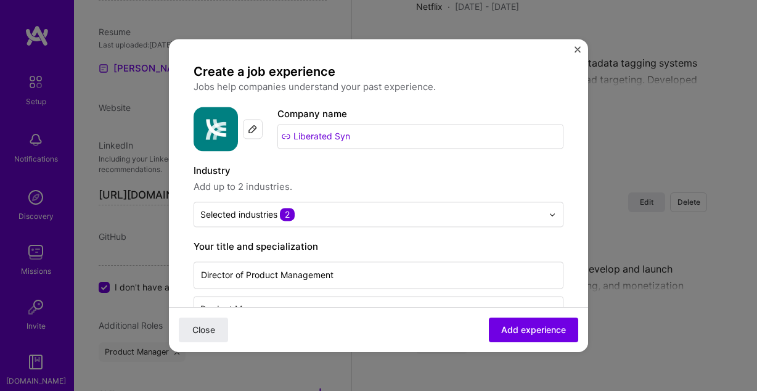
drag, startPoint x: 360, startPoint y: 136, endPoint x: 265, endPoint y: 129, distance: 95.2
click at [277, 129] on input "Liberated Syn" at bounding box center [420, 136] width 286 height 25
type input "l"
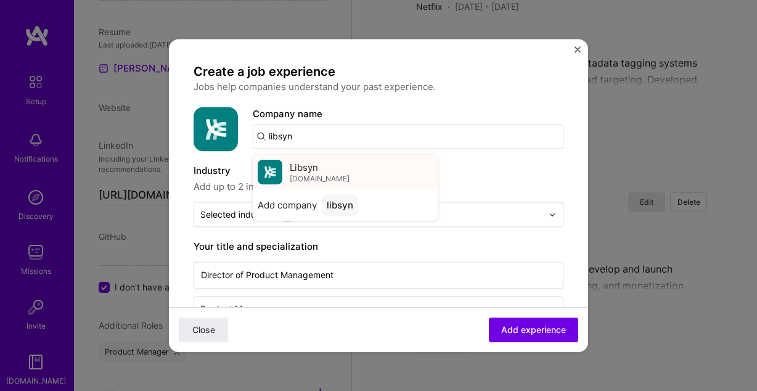
click at [297, 176] on span "libsyn.com" at bounding box center [320, 179] width 60 height 10
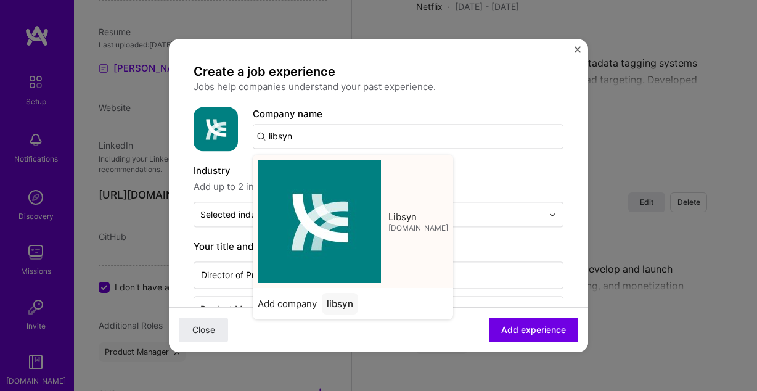
type input "Libsyn"
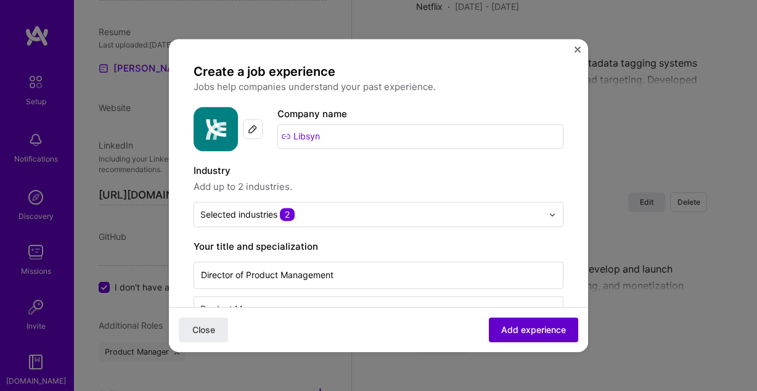
click at [517, 329] on span "Add experience" at bounding box center [533, 330] width 65 height 12
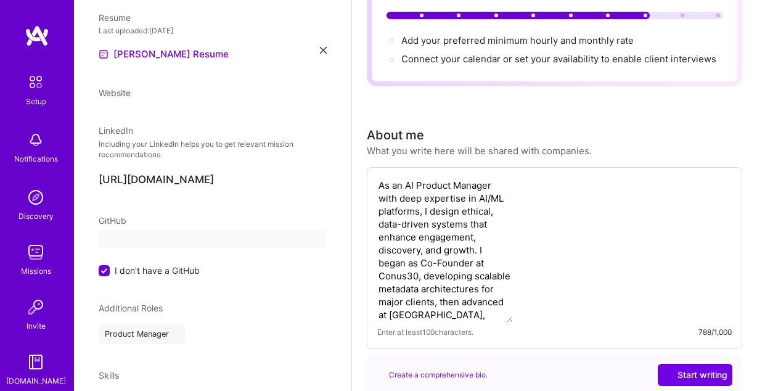
select select "US"
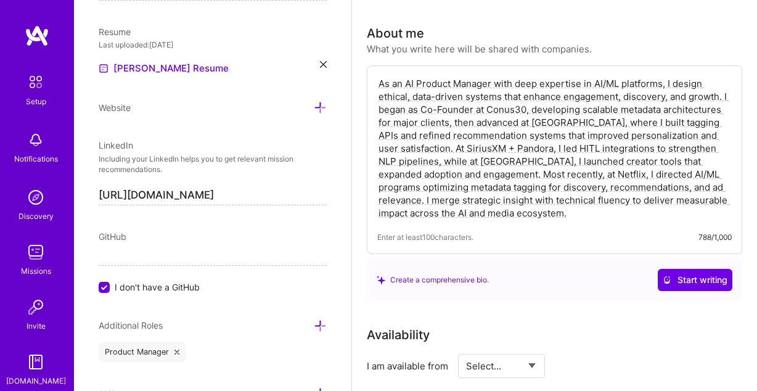
scroll to position [293, 0]
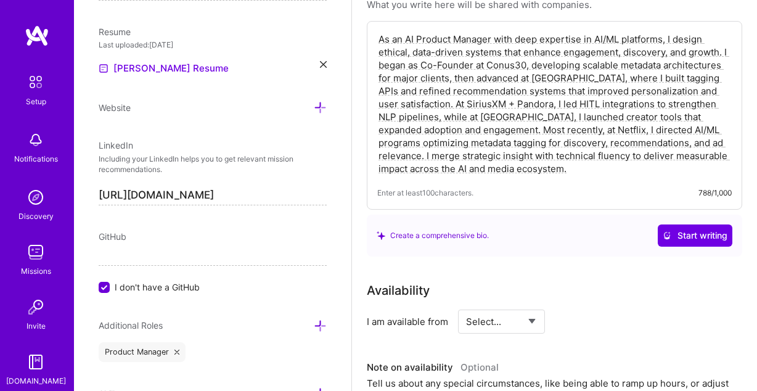
select select "Right Now"
click option "Right Now" at bounding box center [0, 0] width 0 height 0
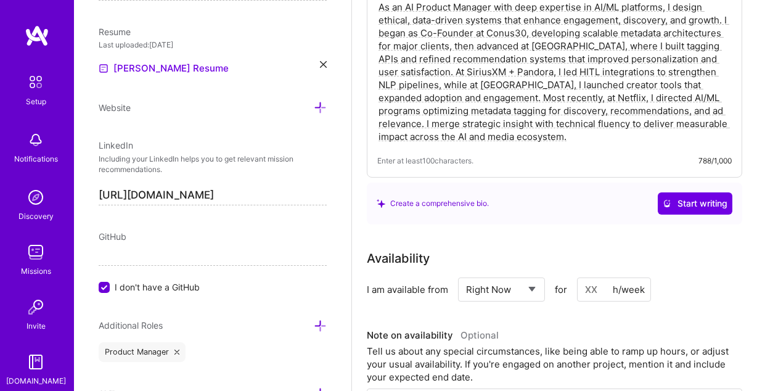
scroll to position [314, 0]
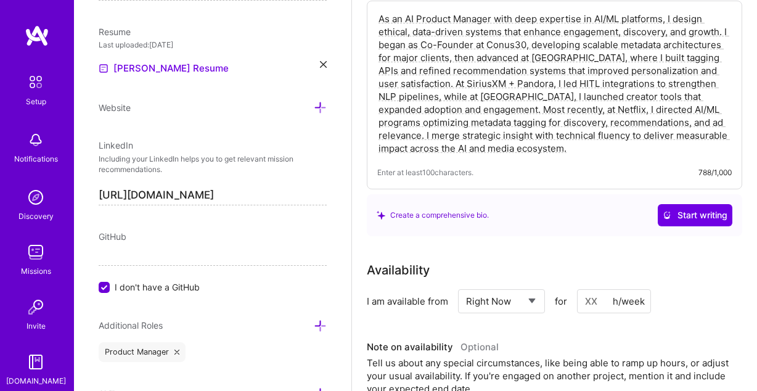
click at [516, 150] on textarea "As an AI Product Manager with deep expertise in AI/ML platforms, I design ethic…" at bounding box center [554, 83] width 354 height 145
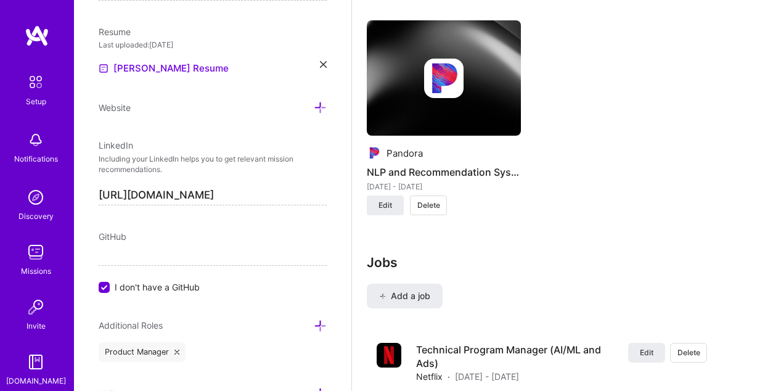
scroll to position [1878, 0]
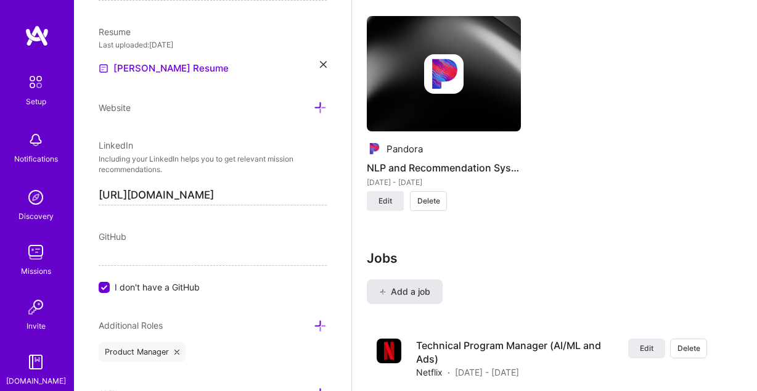
type textarea "As an AI Product Manager with deep expertise in AI/ML platforms, I design ethic…"
click at [414, 290] on span "Add a job" at bounding box center [404, 291] width 51 height 12
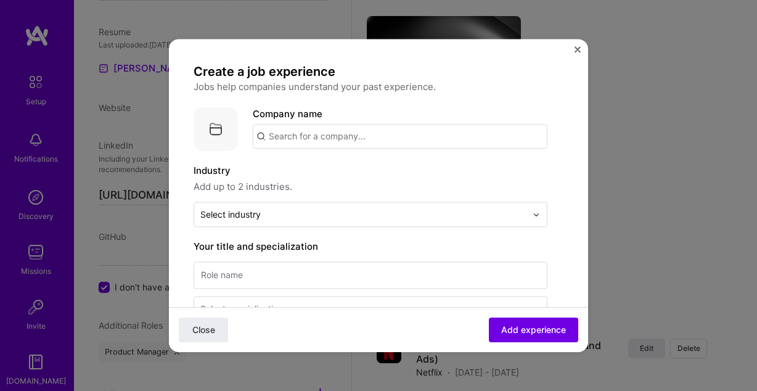
click at [337, 137] on input "text" at bounding box center [400, 136] width 295 height 25
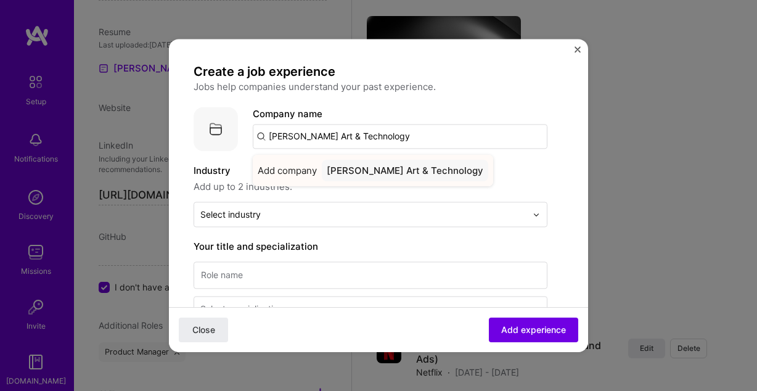
type input "[PERSON_NAME] Art & Technology"
click at [439, 175] on div "[PERSON_NAME] Art & Technology" at bounding box center [405, 171] width 166 height 22
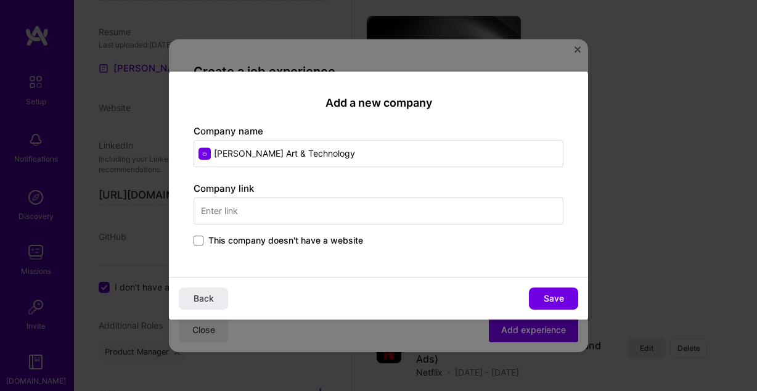
click at [304, 218] on input "text" at bounding box center [379, 210] width 370 height 27
type input "taylorkirch.com"
click at [431, 264] on div "Add a new company Company name Taylor Kirch Art & Technology Company link taylo…" at bounding box center [378, 174] width 419 height 205
click at [370, 213] on input "taylorkirch.com" at bounding box center [379, 210] width 370 height 27
click at [558, 301] on span "Save" at bounding box center [554, 298] width 20 height 12
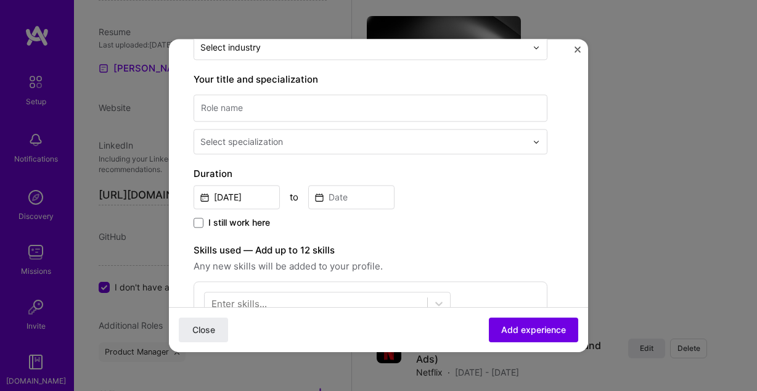
scroll to position [171, 0]
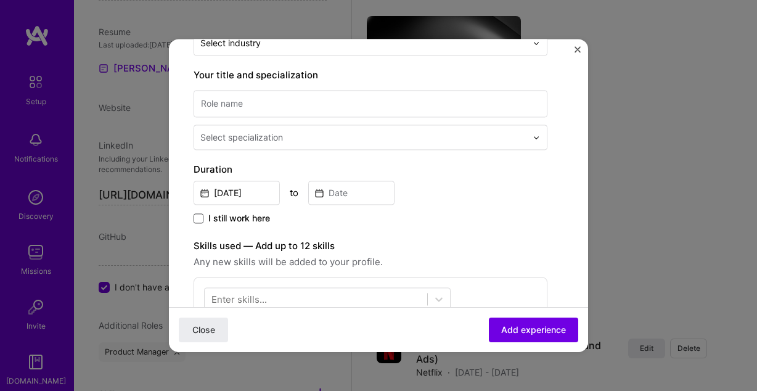
click at [195, 218] on span at bounding box center [199, 218] width 10 height 10
click at [0, 0] on input "I still work here" at bounding box center [0, 0] width 0 height 0
click at [238, 195] on input "Oct, 2025" at bounding box center [237, 193] width 86 height 24
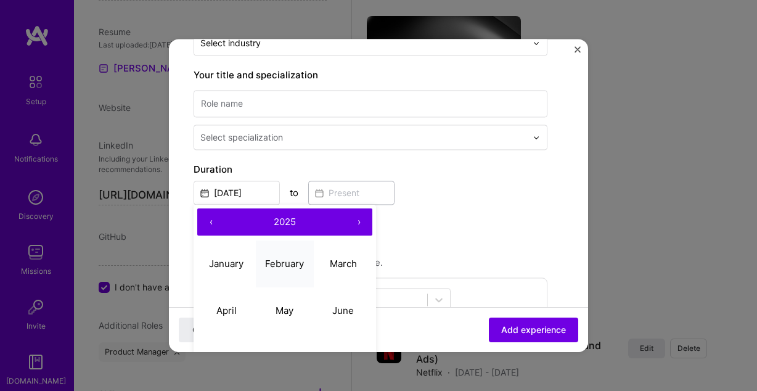
click at [282, 258] on abbr "February" at bounding box center [284, 264] width 39 height 12
type input "Feb, 2025"
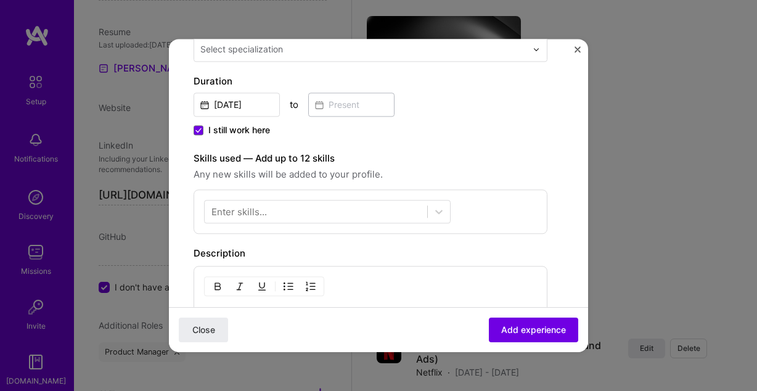
scroll to position [319, 0]
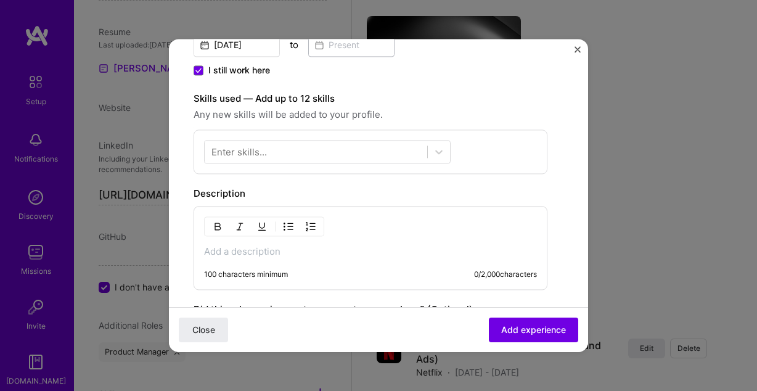
click at [357, 137] on div "Enter skills..." at bounding box center [371, 151] width 354 height 44
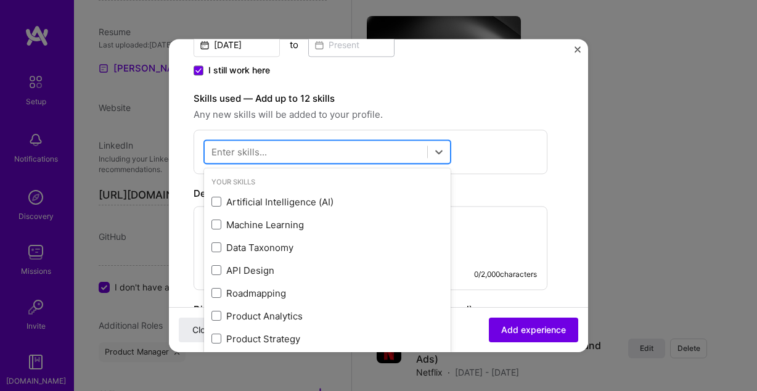
click at [353, 149] on div at bounding box center [316, 152] width 223 height 20
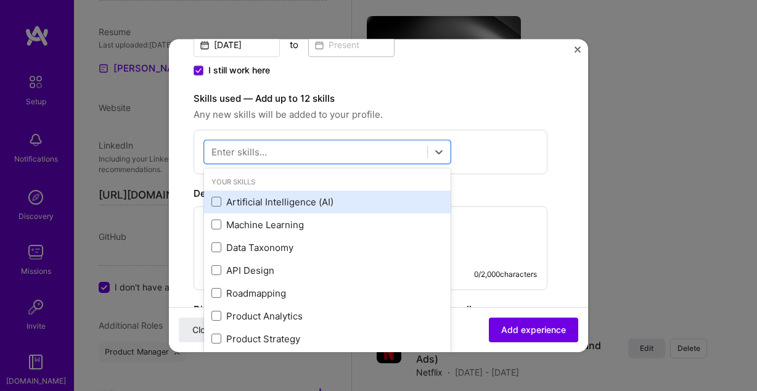
click at [292, 206] on div "Artificial Intelligence (AI)" at bounding box center [327, 201] width 232 height 13
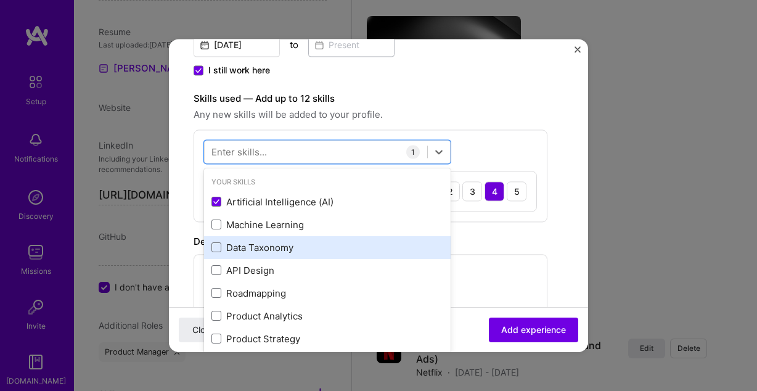
click at [291, 242] on div "Data Taxonomy" at bounding box center [327, 247] width 232 height 13
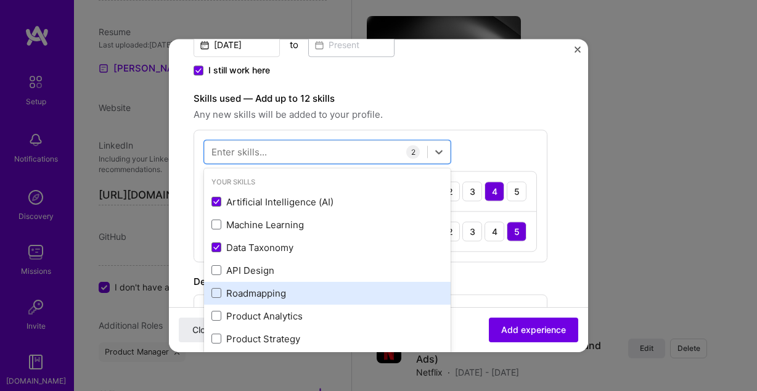
click at [279, 292] on div "Roadmapping" at bounding box center [327, 293] width 232 height 13
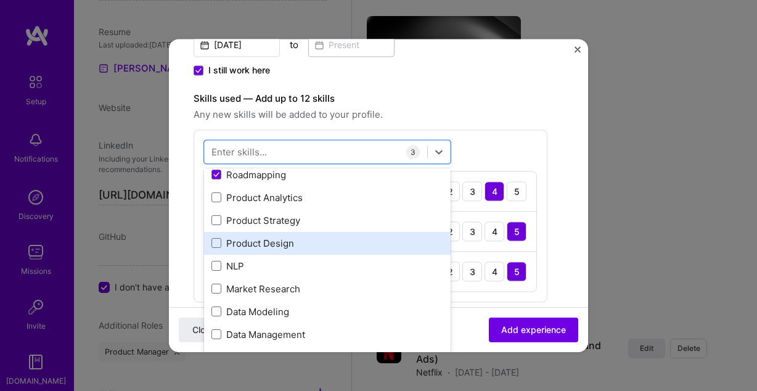
scroll to position [122, 0]
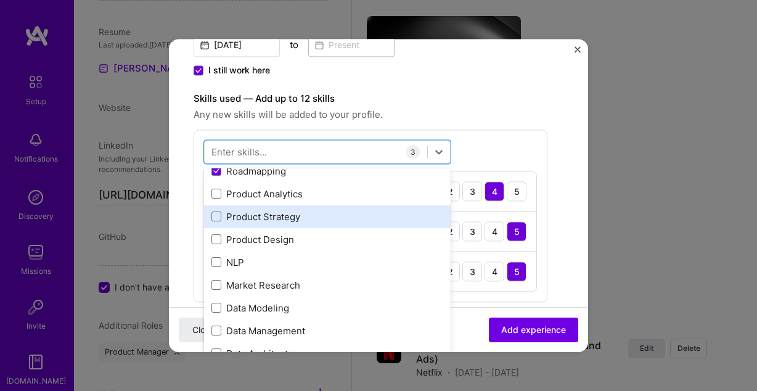
click at [282, 219] on div "Product Strategy" at bounding box center [327, 216] width 232 height 13
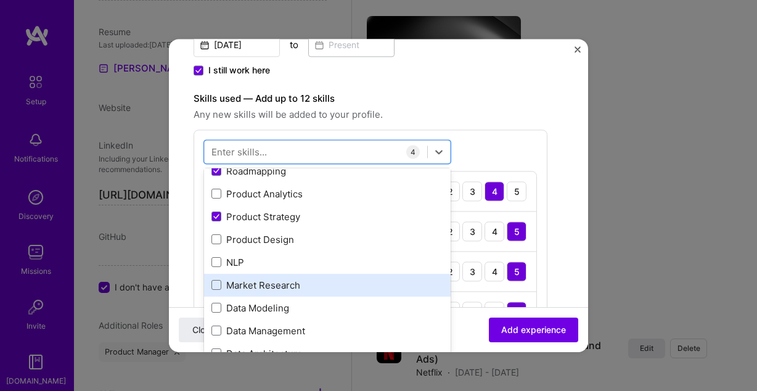
click at [279, 280] on div "Market Research" at bounding box center [327, 285] width 232 height 13
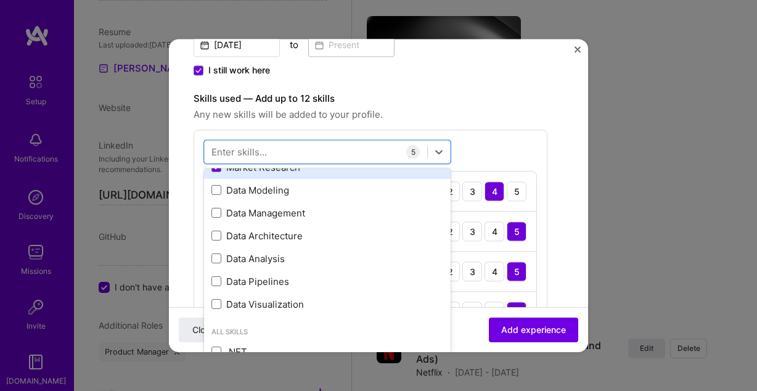
scroll to position [239, 0]
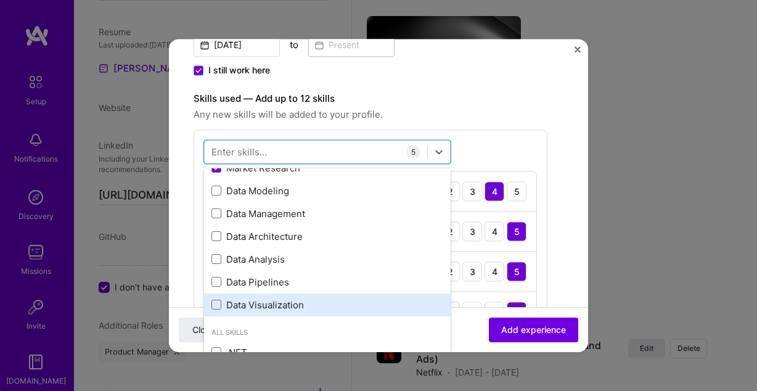
click at [284, 301] on div "Data Visualization" at bounding box center [327, 304] width 232 height 13
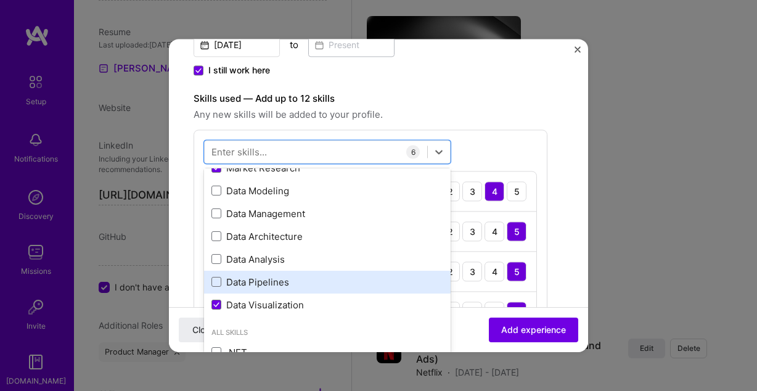
click at [284, 290] on div "Data Pipelines" at bounding box center [327, 282] width 247 height 23
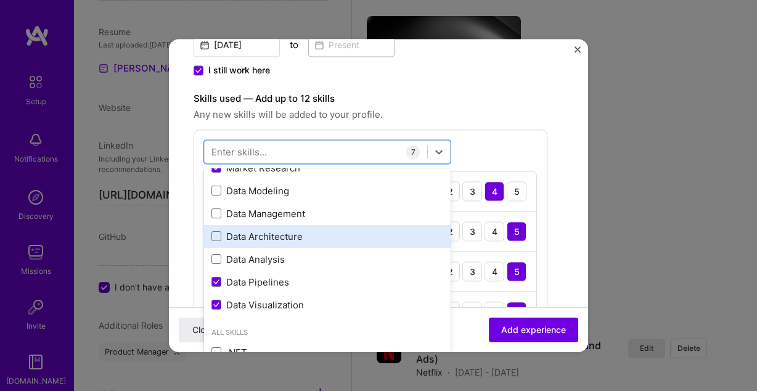
click at [292, 236] on div "Data Architecture" at bounding box center [327, 236] width 232 height 13
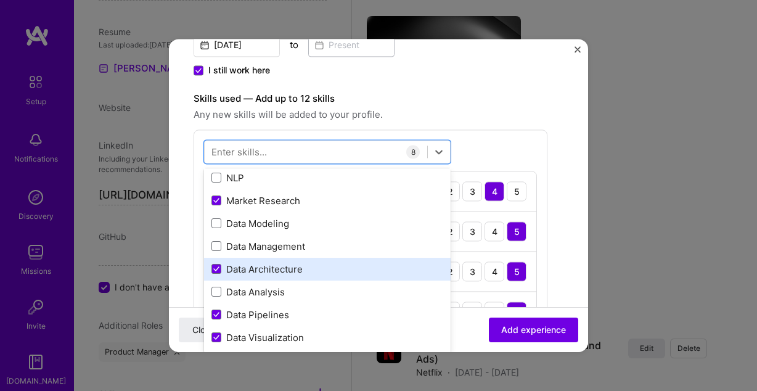
scroll to position [206, 0]
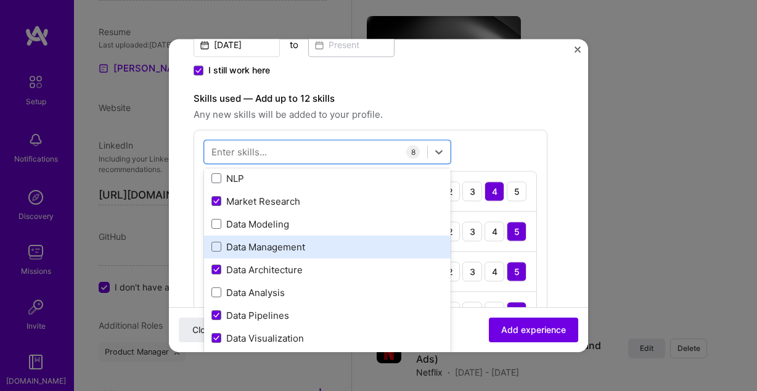
click at [295, 246] on div "Data Management" at bounding box center [327, 246] width 232 height 13
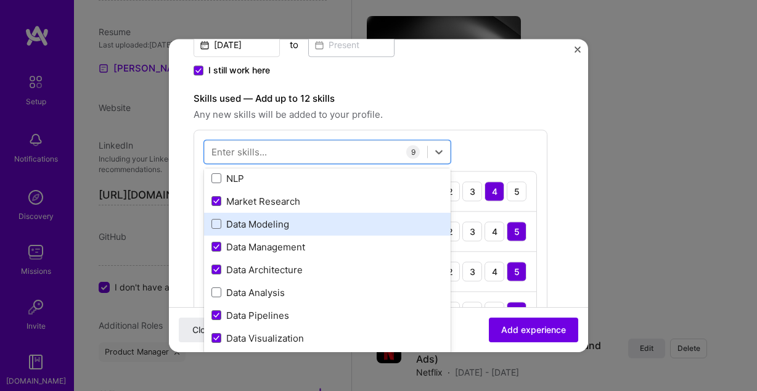
click at [290, 227] on div "Data Modeling" at bounding box center [327, 224] width 232 height 13
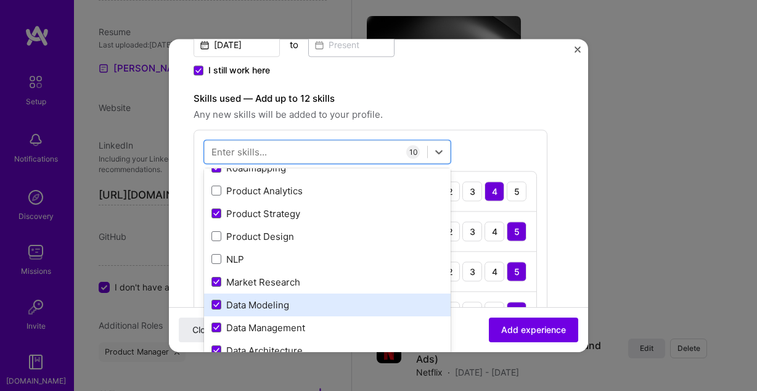
scroll to position [121, 0]
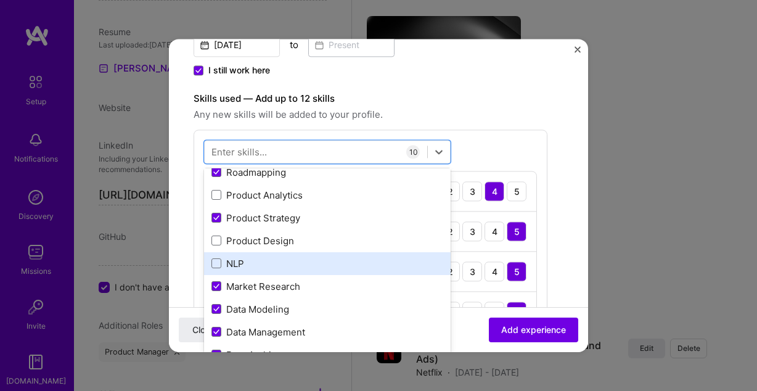
click at [295, 260] on div "NLP" at bounding box center [327, 263] width 232 height 13
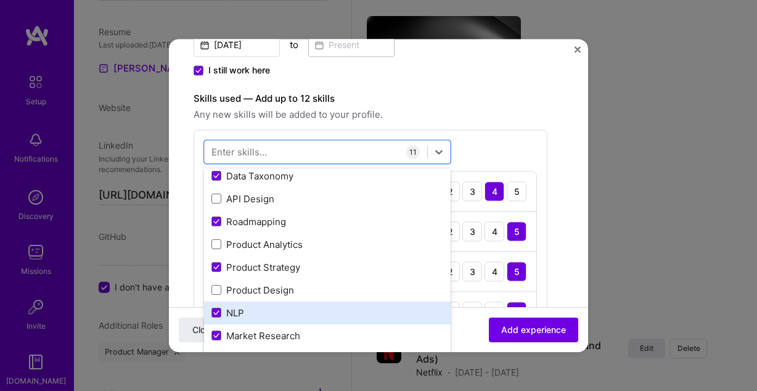
scroll to position [69, 0]
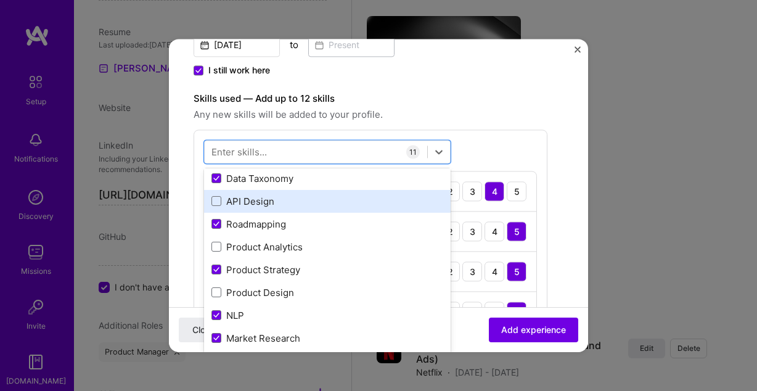
click at [295, 201] on div "API Design" at bounding box center [327, 201] width 232 height 13
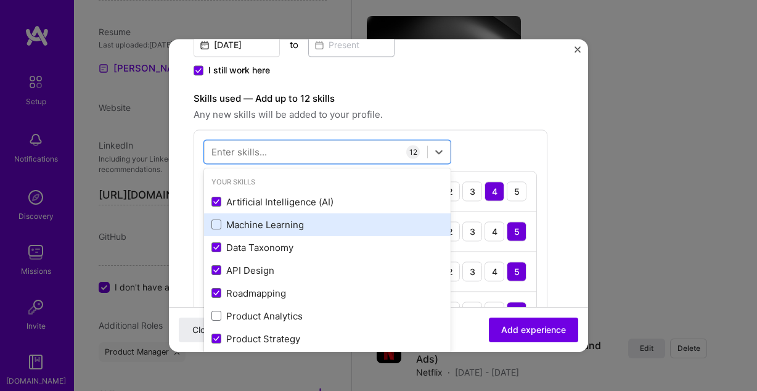
click at [316, 224] on div "Machine Learning" at bounding box center [327, 224] width 232 height 13
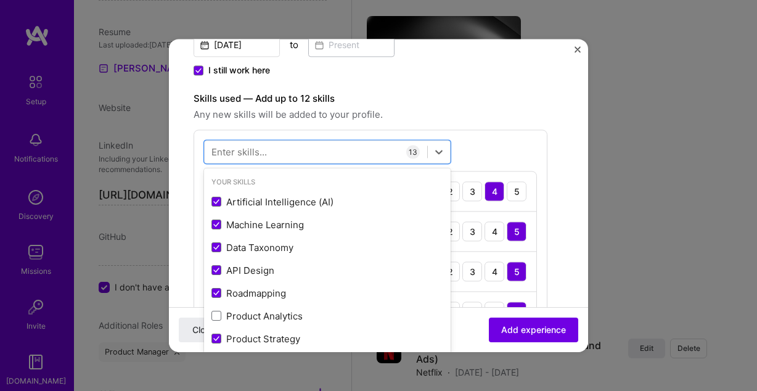
click at [505, 117] on span "Any new skills will be added to your profile." at bounding box center [371, 114] width 354 height 15
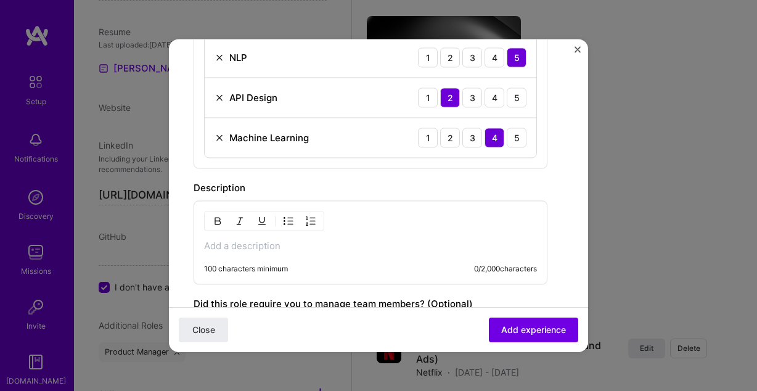
scroll to position [854, 0]
click at [355, 248] on p at bounding box center [370, 245] width 333 height 12
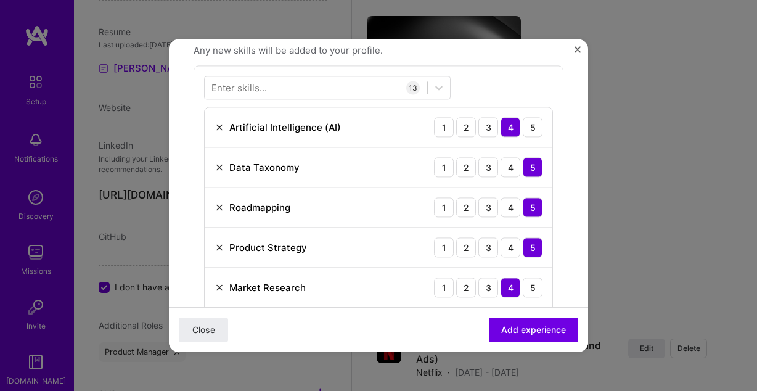
scroll to position [0, 0]
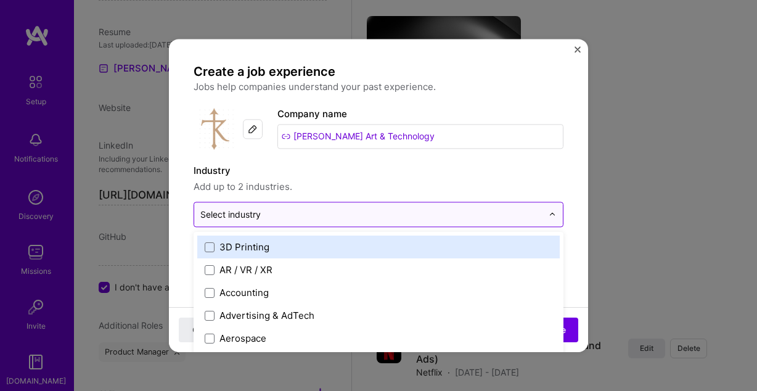
click at [327, 211] on input "text" at bounding box center [371, 214] width 342 height 13
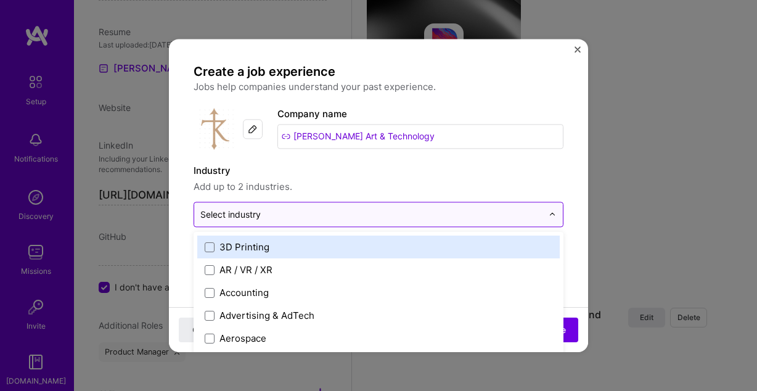
scroll to position [1910, 0]
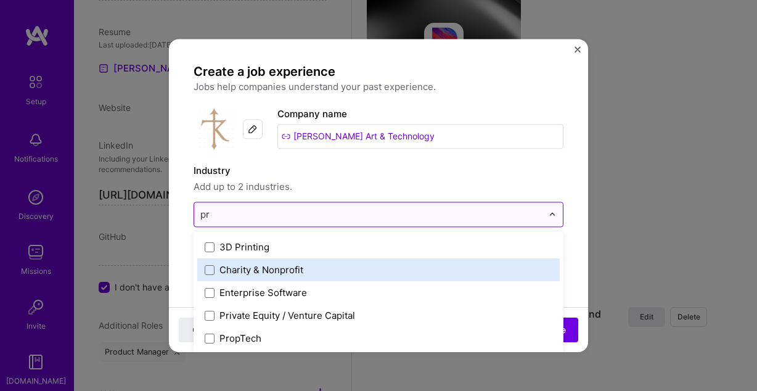
type input "p"
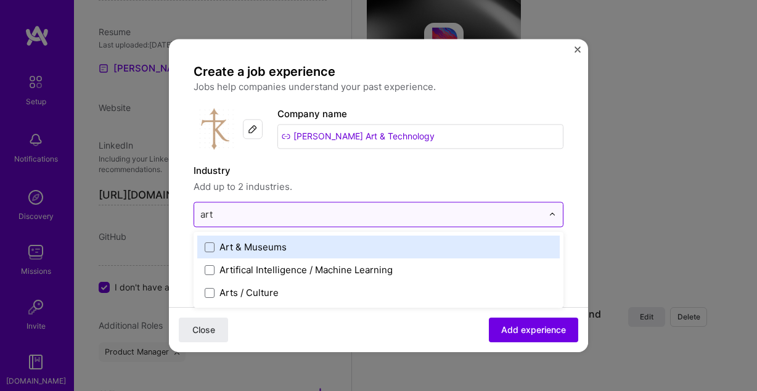
type input "arti"
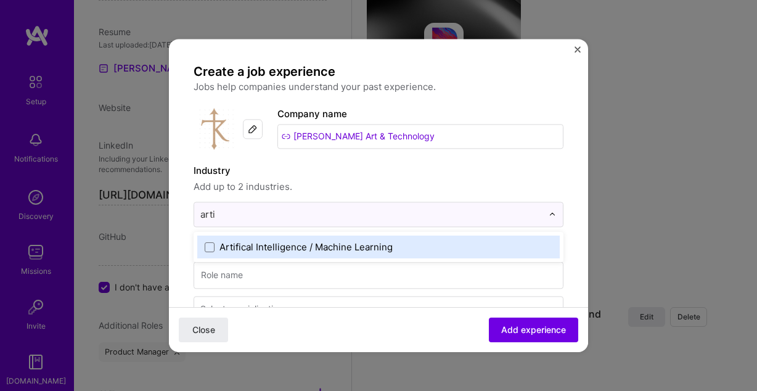
click at [203, 246] on div "Artifical Intelligence / Machine Learning" at bounding box center [378, 246] width 362 height 23
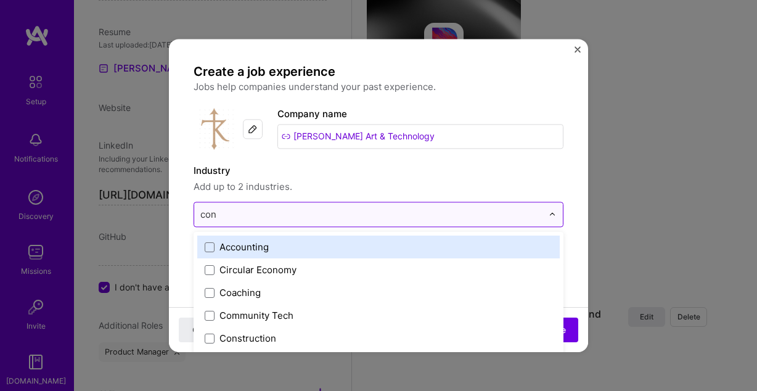
type input "cons"
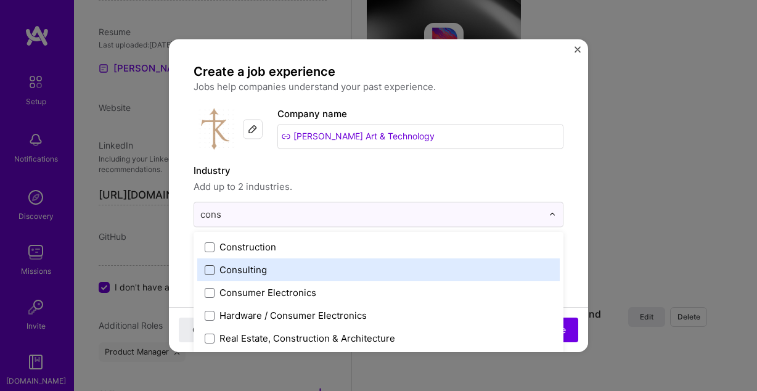
click at [213, 268] on span at bounding box center [210, 270] width 10 height 10
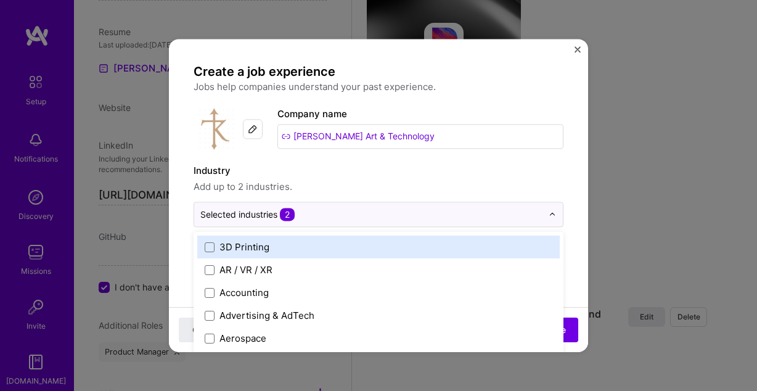
click at [510, 165] on label "Industry" at bounding box center [379, 170] width 370 height 15
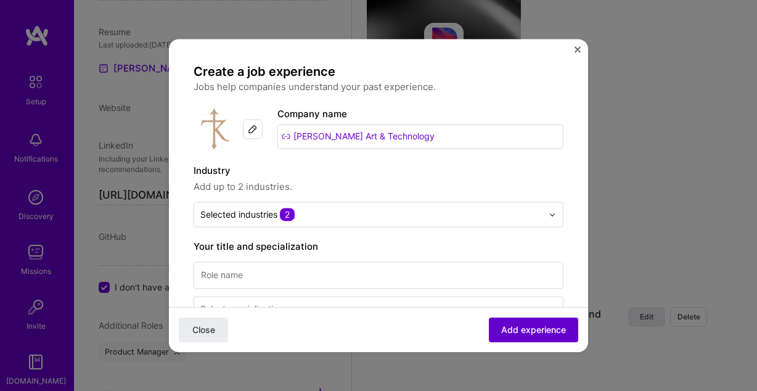
click at [513, 324] on span "Add experience" at bounding box center [533, 330] width 65 height 12
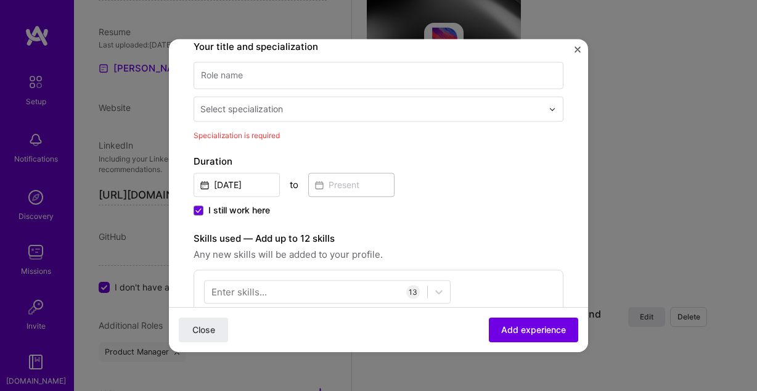
scroll to position [200, 0]
click at [298, 114] on input "text" at bounding box center [372, 108] width 345 height 13
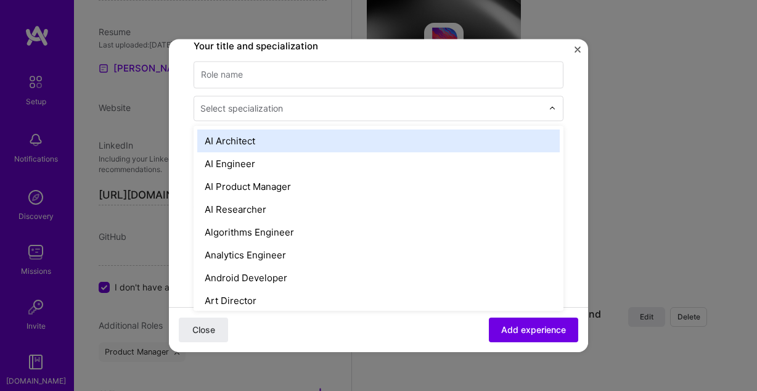
scroll to position [181, 0]
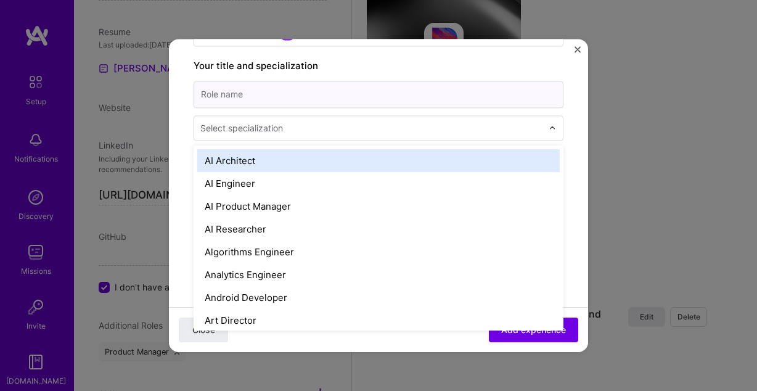
click at [292, 103] on input at bounding box center [379, 94] width 370 height 27
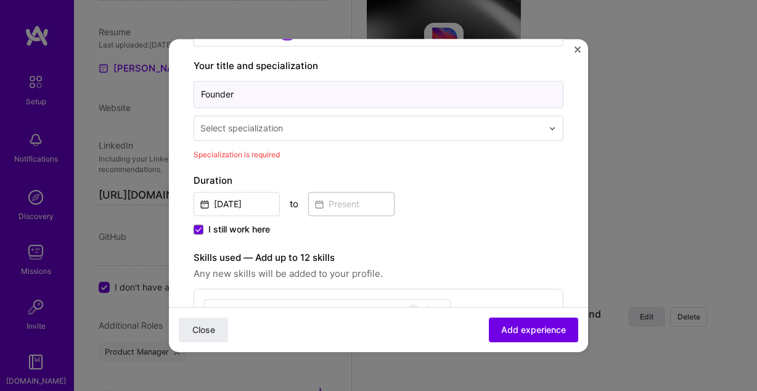
type input "Founder"
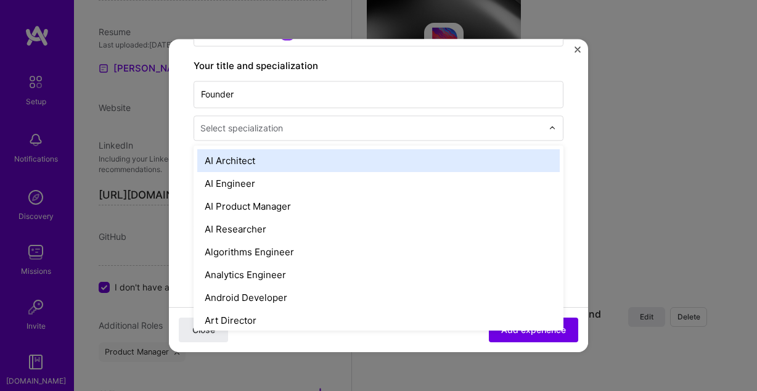
click at [268, 139] on div "Select specialization" at bounding box center [371, 128] width 354 height 24
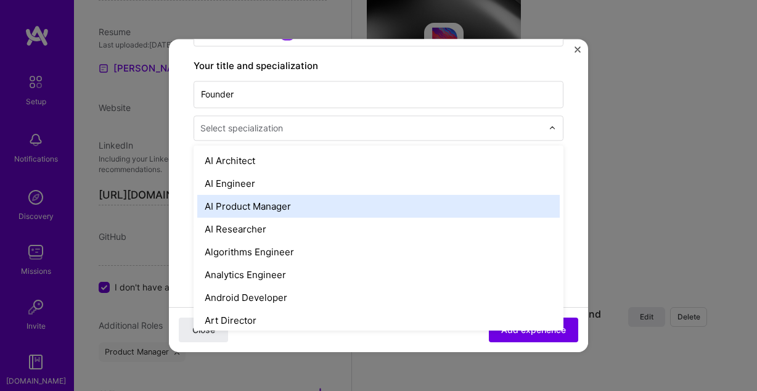
click at [284, 210] on div "AI Product Manager" at bounding box center [378, 206] width 362 height 23
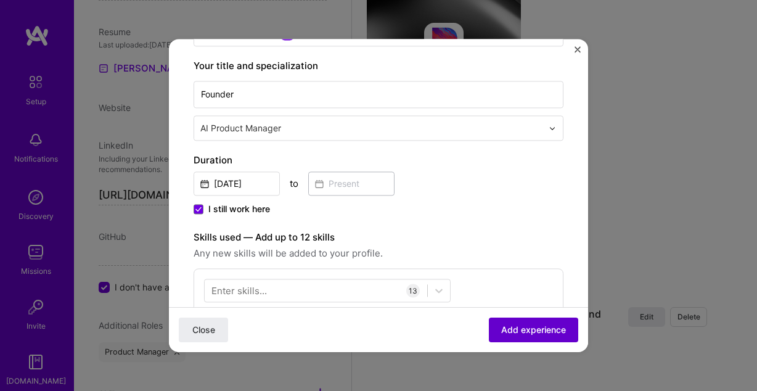
click at [524, 325] on span "Add experience" at bounding box center [533, 330] width 65 height 12
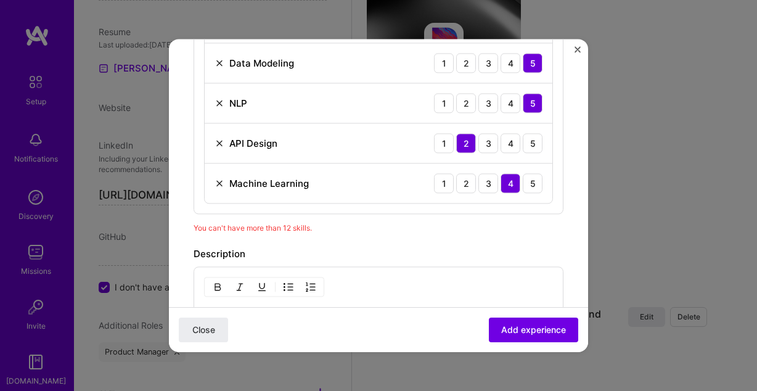
scroll to position [808, 0]
click at [218, 143] on img at bounding box center [220, 143] width 10 height 10
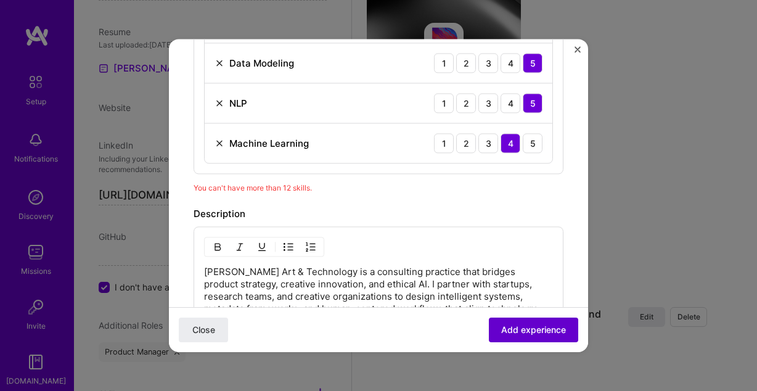
click at [546, 330] on span "Add experience" at bounding box center [533, 330] width 65 height 12
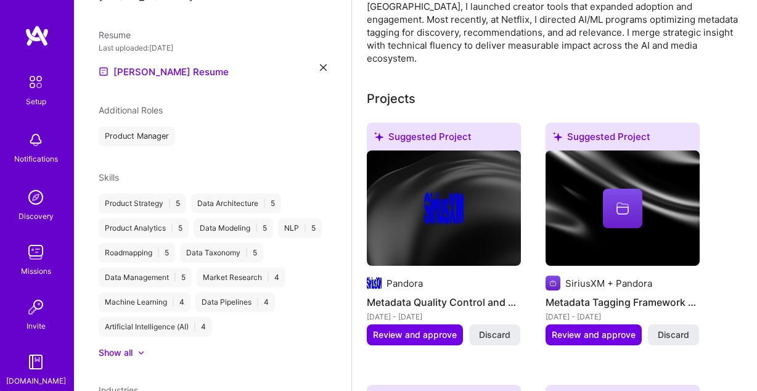
scroll to position [0, 0]
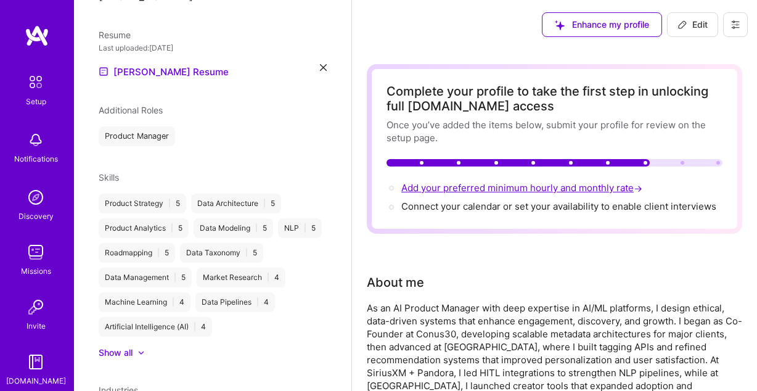
click at [510, 188] on span "Add your preferred minimum hourly and monthly rate →" at bounding box center [522, 188] width 243 height 12
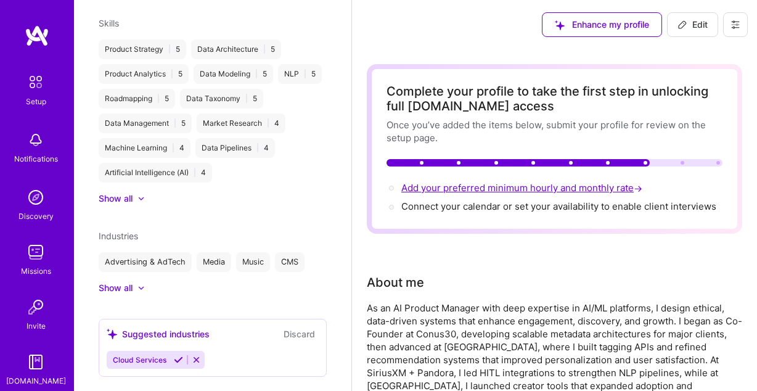
select select "US"
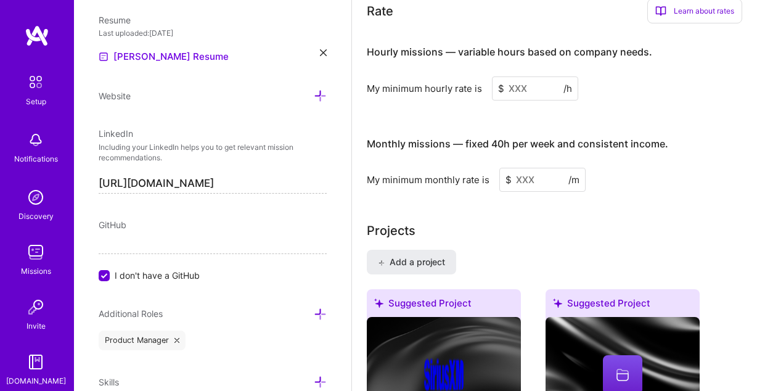
scroll to position [821, 0]
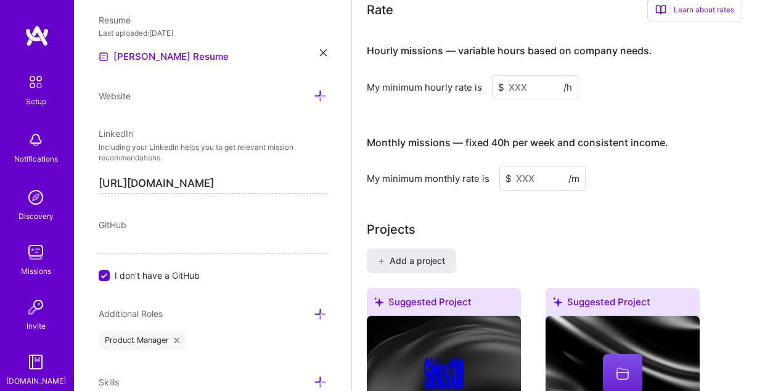
click at [528, 92] on input at bounding box center [535, 87] width 86 height 24
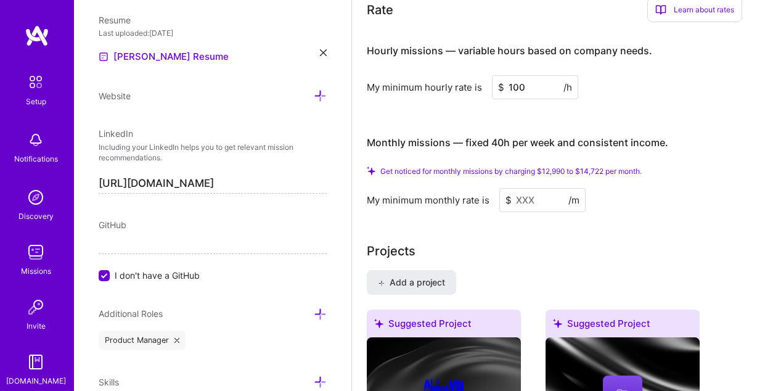
type input "100"
click at [534, 205] on input at bounding box center [542, 200] width 86 height 24
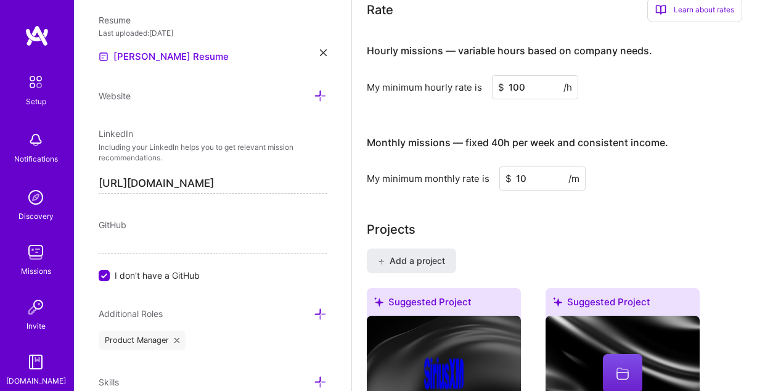
type input "1"
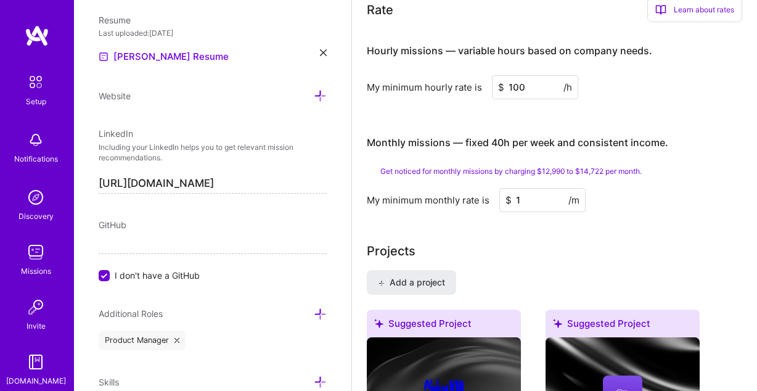
type input "12"
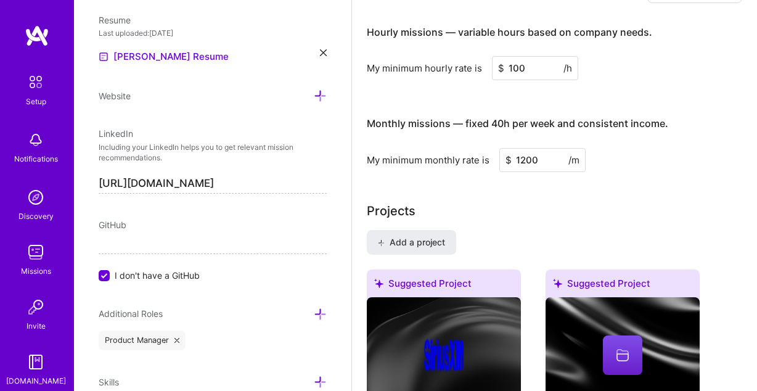
type input "12000"
drag, startPoint x: 552, startPoint y: 166, endPoint x: 491, endPoint y: 162, distance: 61.1
click at [499, 163] on input "12000" at bounding box center [542, 160] width 86 height 24
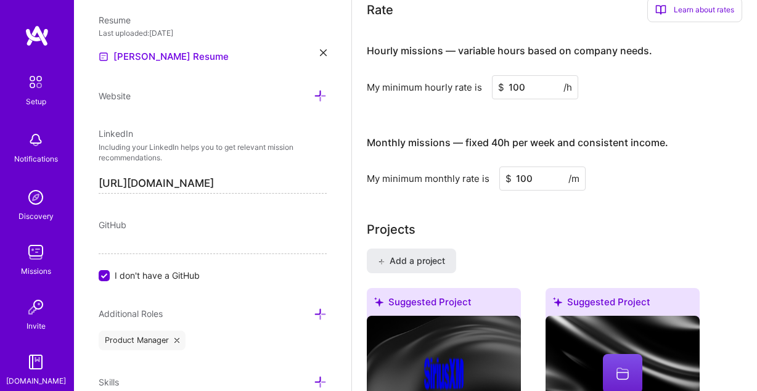
type input "1000"
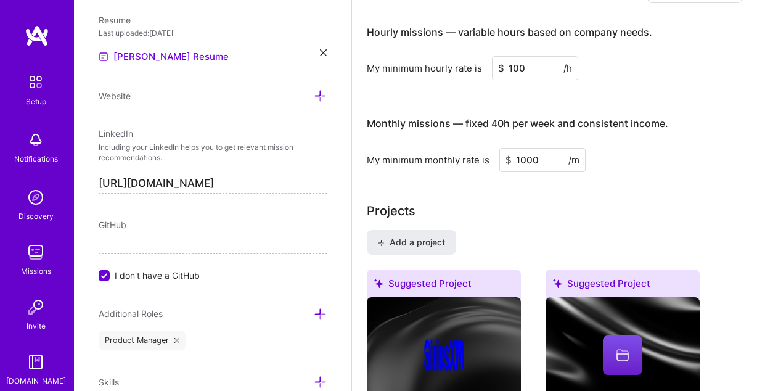
type input "1000"
click at [510, 70] on input "100" at bounding box center [535, 68] width 86 height 24
type input "200"
click at [565, 205] on div "Projects" at bounding box center [554, 211] width 375 height 18
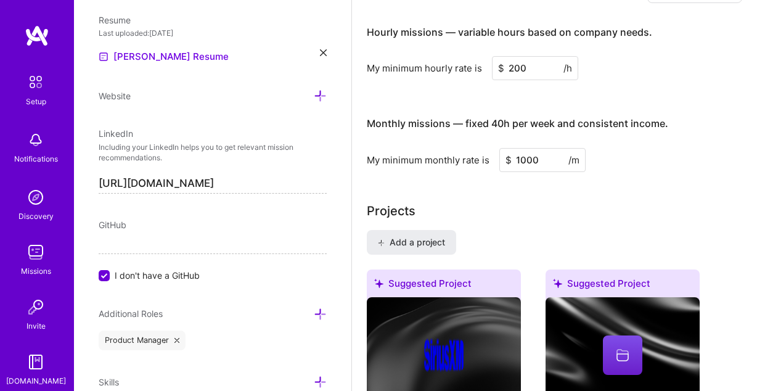
click at [536, 160] on input "1000" at bounding box center [542, 160] width 86 height 24
type input "10000"
click at [585, 216] on div "Projects" at bounding box center [554, 211] width 375 height 18
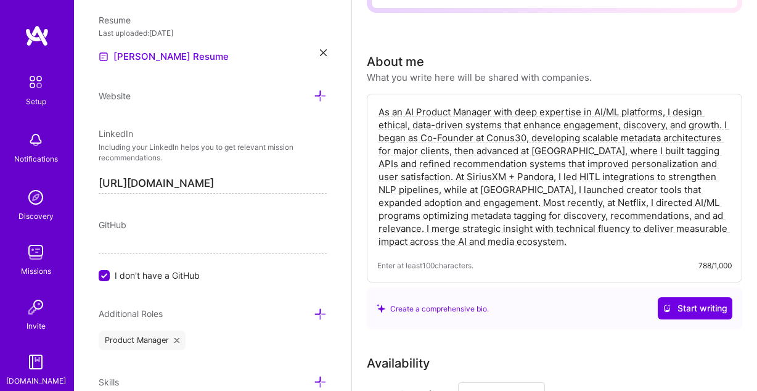
scroll to position [0, 0]
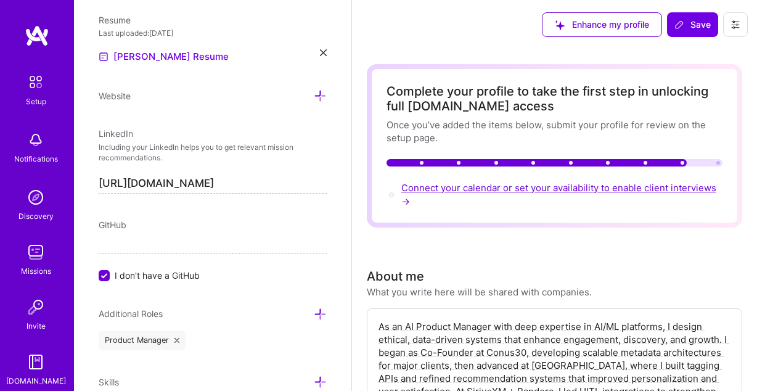
click at [640, 189] on span "Connect your calendar or set your availability to enable client interviews →" at bounding box center [558, 194] width 315 height 25
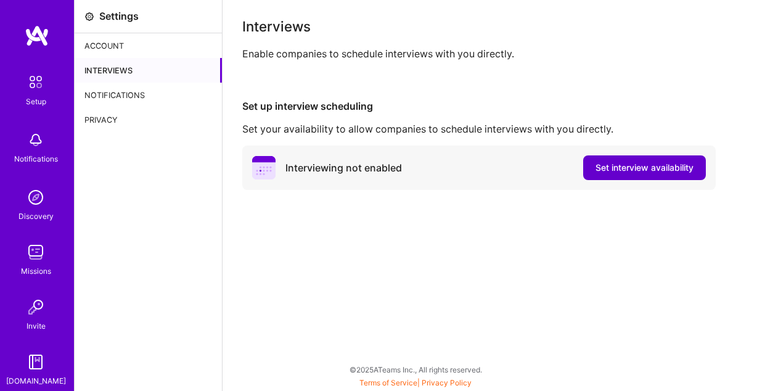
click at [649, 170] on span "Set interview availability" at bounding box center [644, 168] width 98 height 12
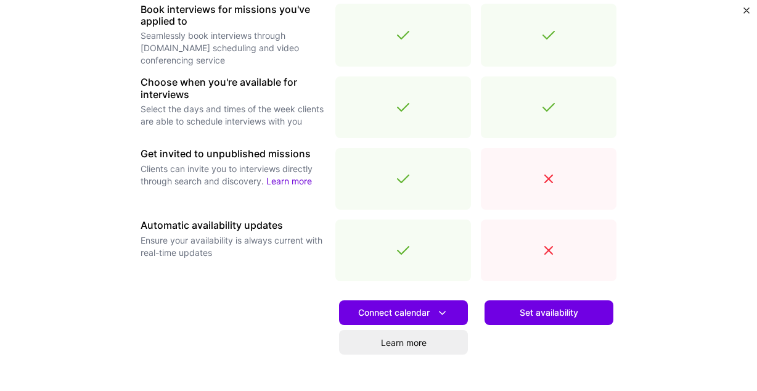
scroll to position [411, 0]
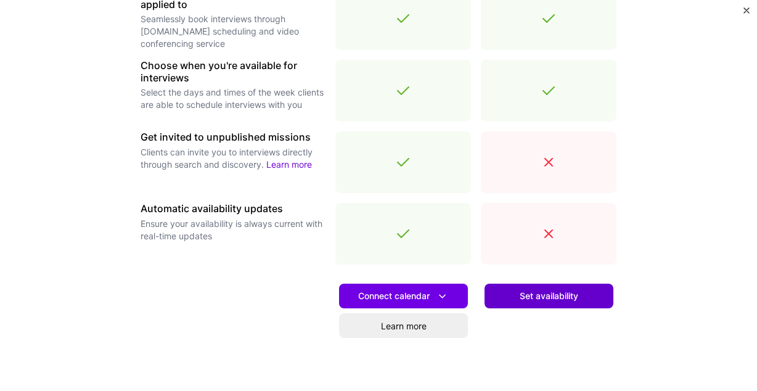
click at [526, 305] on button "Set availability" at bounding box center [549, 296] width 129 height 25
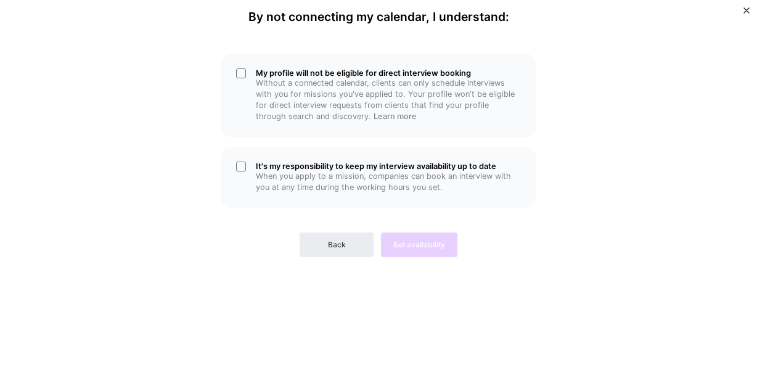
scroll to position [0, 0]
click at [333, 241] on span "Back" at bounding box center [337, 244] width 18 height 11
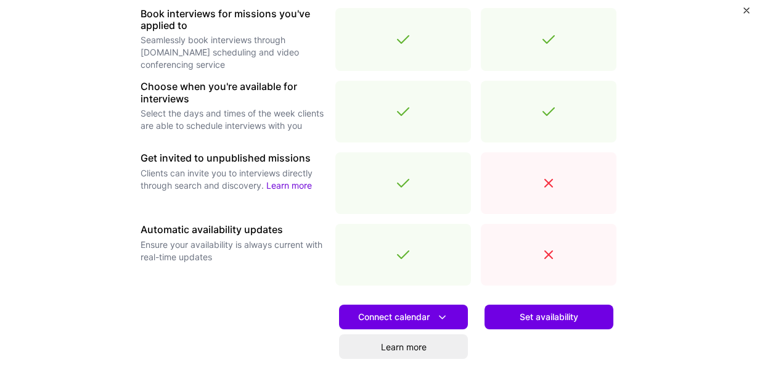
scroll to position [425, 0]
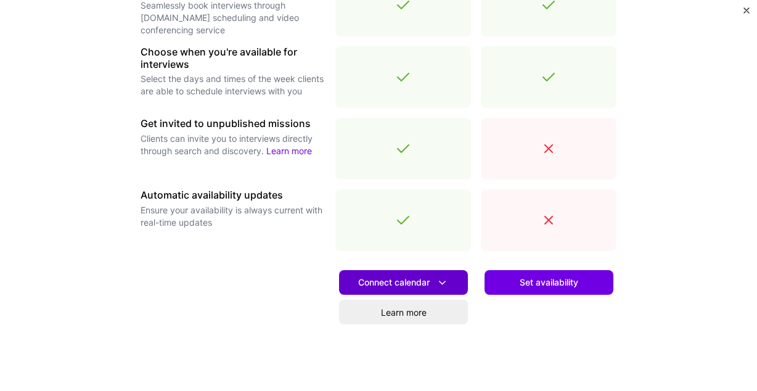
click at [423, 287] on span "Connect calendar" at bounding box center [403, 282] width 91 height 13
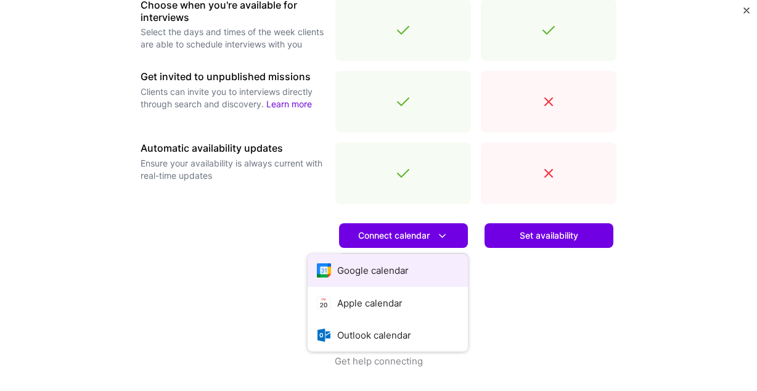
click at [403, 266] on button "Google calendar" at bounding box center [388, 270] width 160 height 33
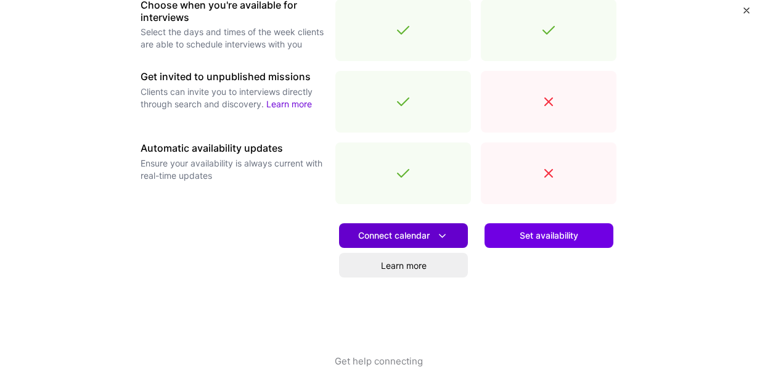
click at [402, 237] on span "Connect calendar" at bounding box center [403, 235] width 91 height 13
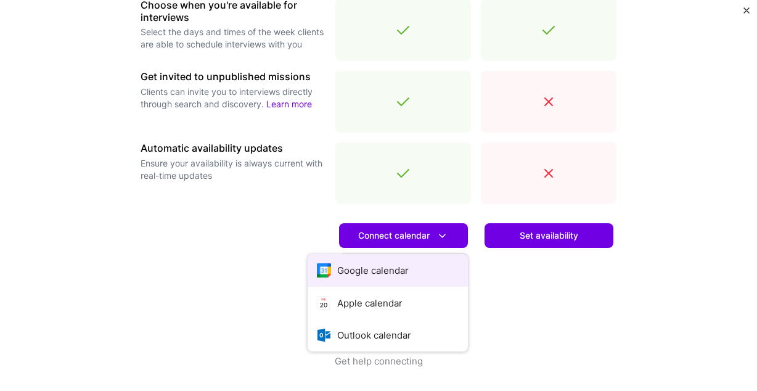
click at [377, 266] on button "Google calendar" at bounding box center [388, 270] width 160 height 33
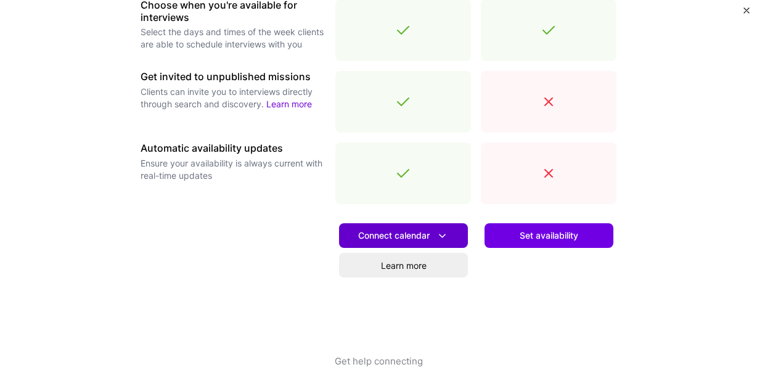
click at [441, 237] on icon at bounding box center [442, 235] width 13 height 13
click at [512, 296] on div "Set availability" at bounding box center [549, 284] width 136 height 141
click at [435, 276] on link "Learn more" at bounding box center [403, 265] width 129 height 25
click at [428, 233] on span "Connect calendar" at bounding box center [403, 235] width 91 height 13
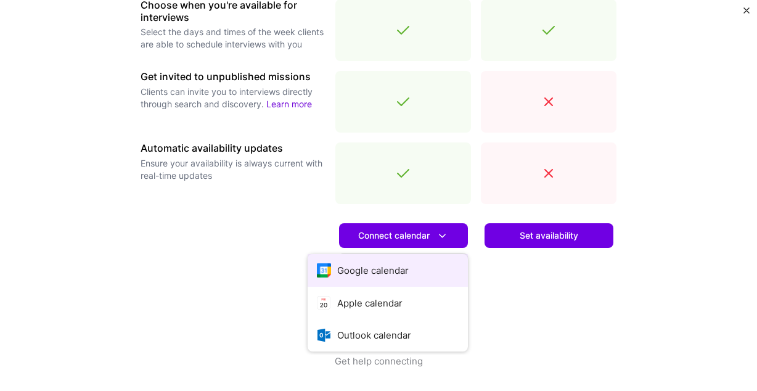
click at [407, 266] on button "Google calendar" at bounding box center [388, 270] width 160 height 33
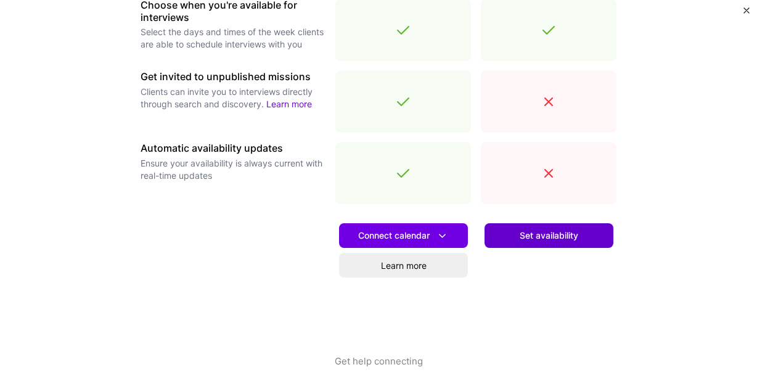
click at [541, 242] on button "Set availability" at bounding box center [549, 235] width 129 height 25
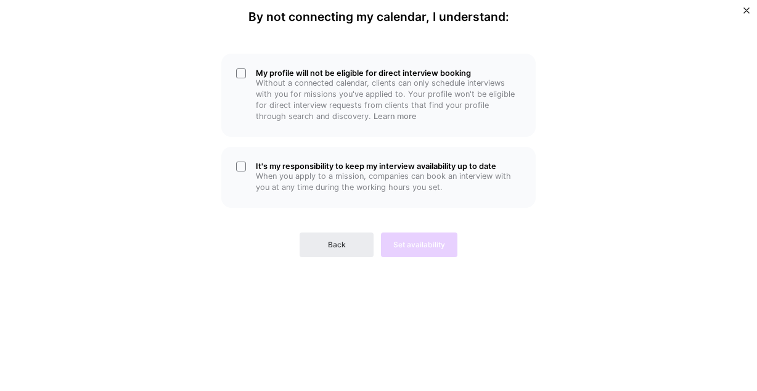
scroll to position [0, 0]
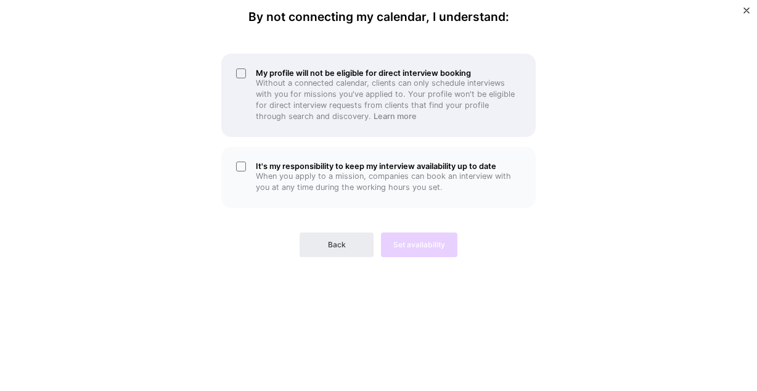
click at [268, 97] on p "Without a connected calendar, clients can only schedule interviews with you for…" at bounding box center [388, 100] width 265 height 44
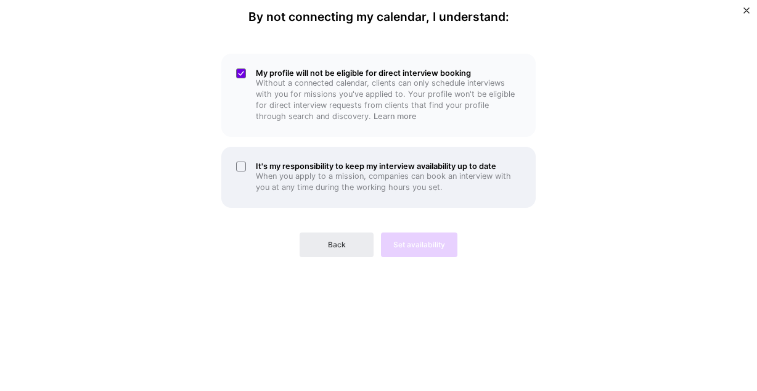
click at [271, 151] on div "It's my responsibility to keep my interview availability up to date When you ap…" at bounding box center [378, 177] width 314 height 61
click at [285, 167] on h5 "It's my responsibility to keep my interview availability up to date" at bounding box center [388, 166] width 265 height 9
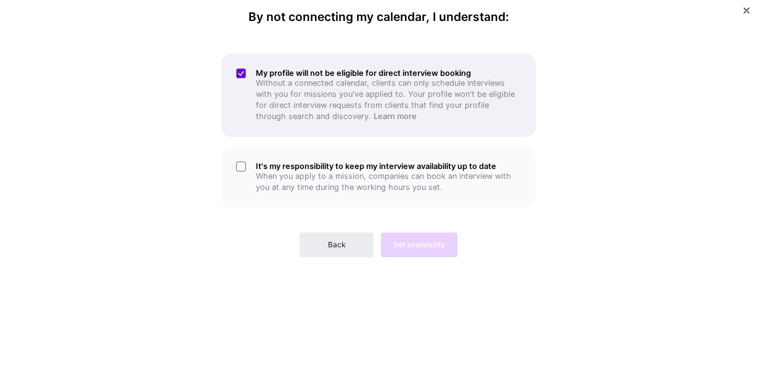
click at [278, 80] on p "Without a connected calendar, clients can only schedule interviews with you for…" at bounding box center [388, 100] width 265 height 44
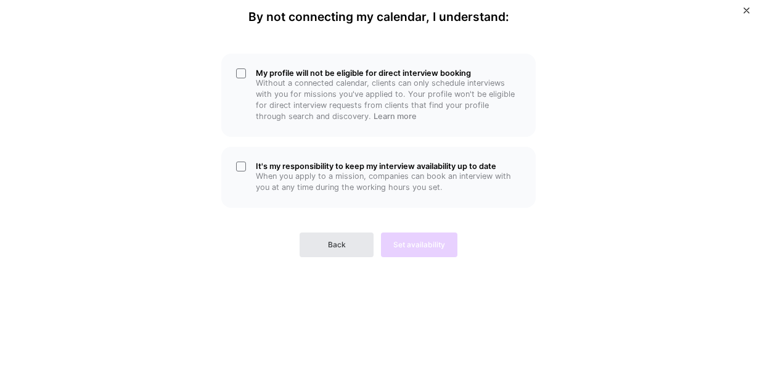
click at [325, 242] on button "Back" at bounding box center [337, 244] width 74 height 25
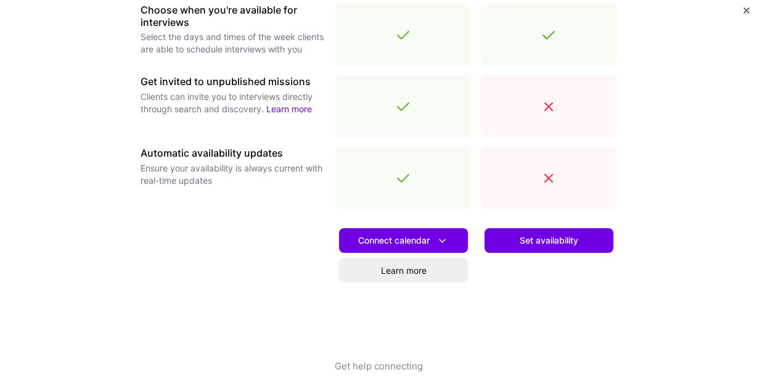
scroll to position [472, 0]
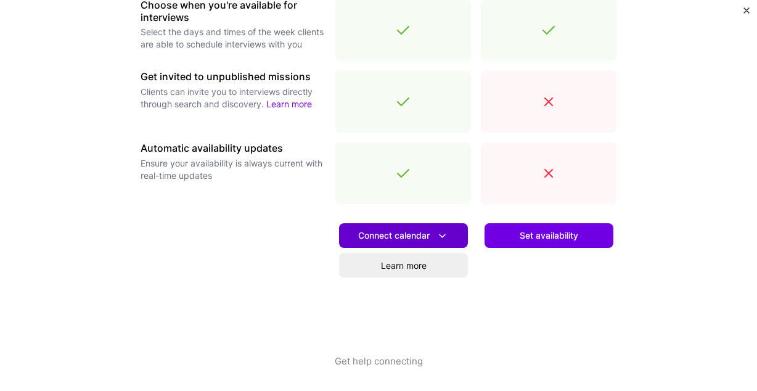
click at [456, 234] on button "Connect calendar" at bounding box center [403, 235] width 129 height 25
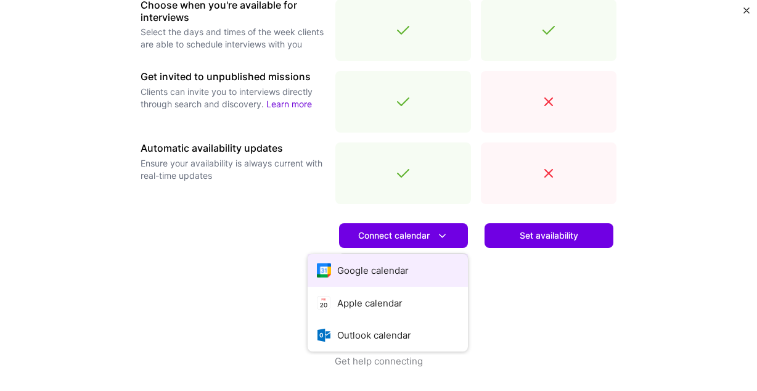
click at [406, 266] on button "Google calendar" at bounding box center [388, 270] width 160 height 33
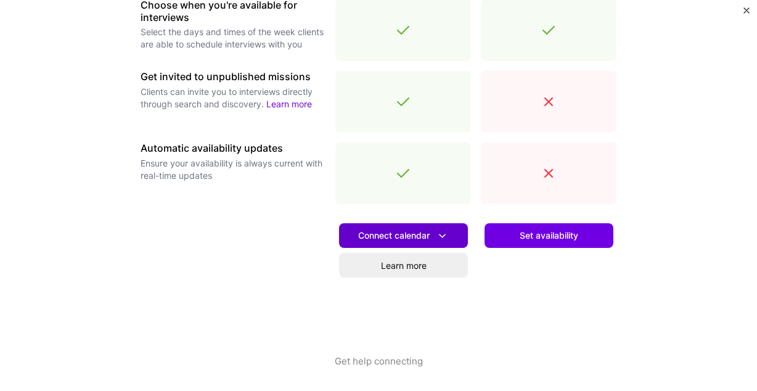
click at [433, 233] on span "Connect calendar" at bounding box center [403, 235] width 91 height 13
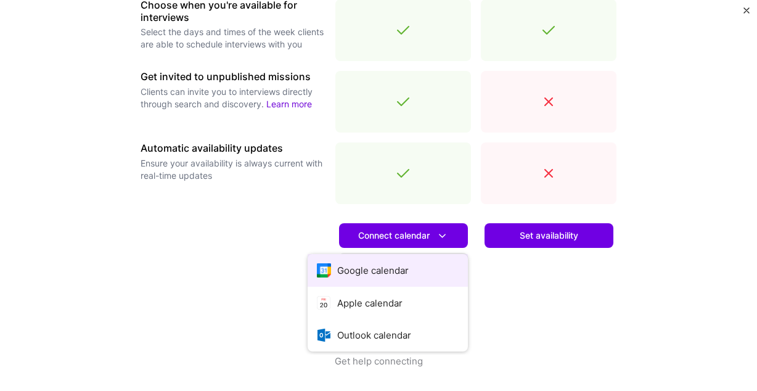
click at [389, 266] on button "Google calendar" at bounding box center [388, 270] width 160 height 33
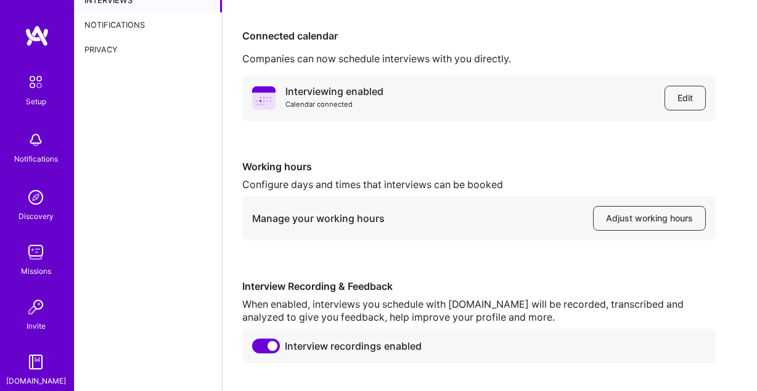
scroll to position [102, 0]
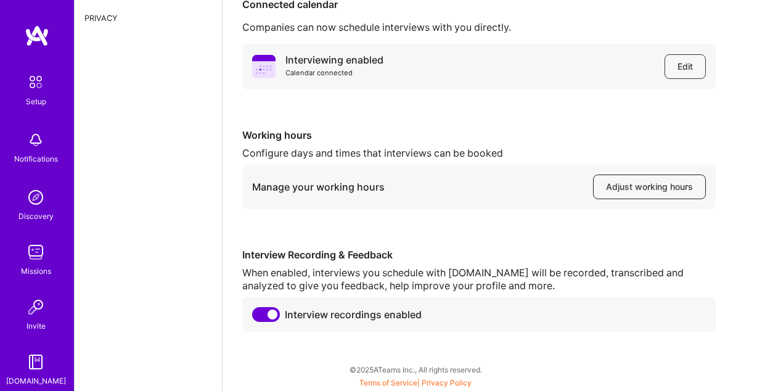
click at [609, 189] on span "Adjust working hours" at bounding box center [649, 187] width 87 height 12
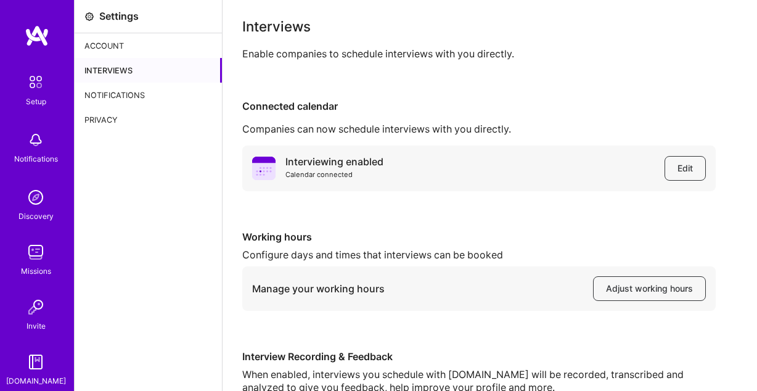
click at [115, 47] on div "Account" at bounding box center [148, 45] width 147 height 25
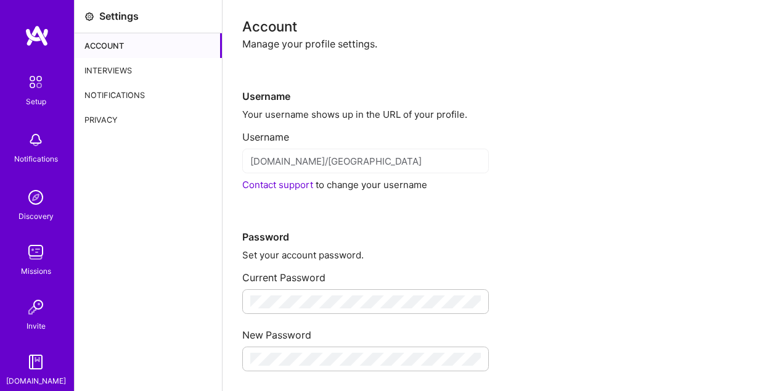
click at [37, 81] on img at bounding box center [36, 82] width 26 height 26
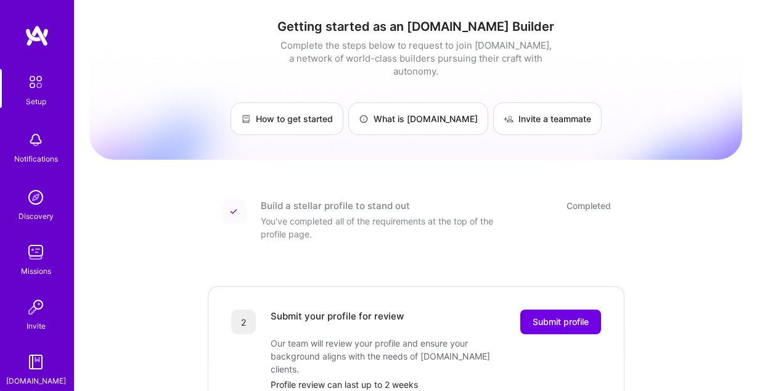
click at [41, 35] on img at bounding box center [37, 36] width 25 height 22
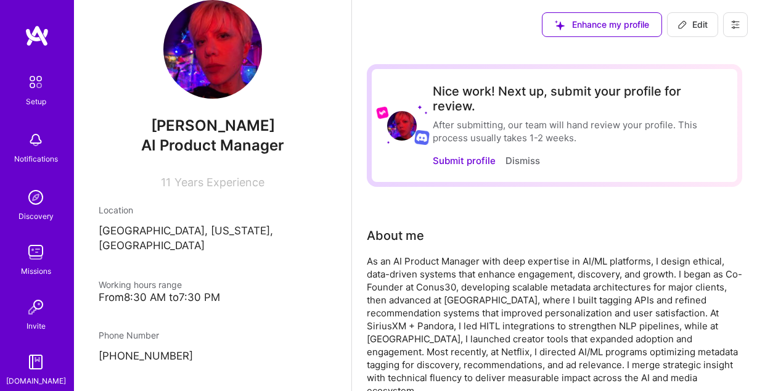
scroll to position [4, 0]
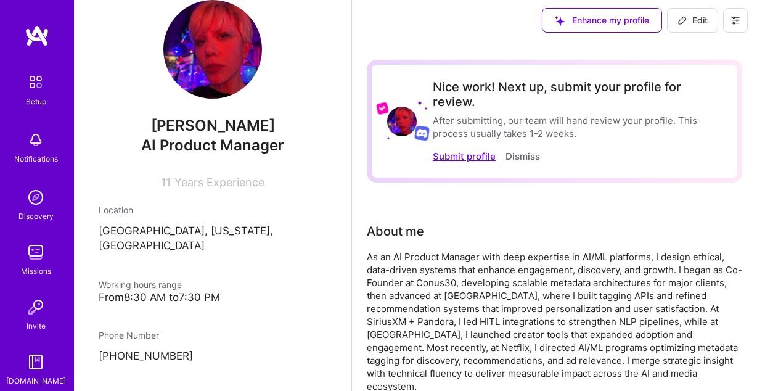
click at [472, 158] on button "Submit profile" at bounding box center [464, 156] width 63 height 13
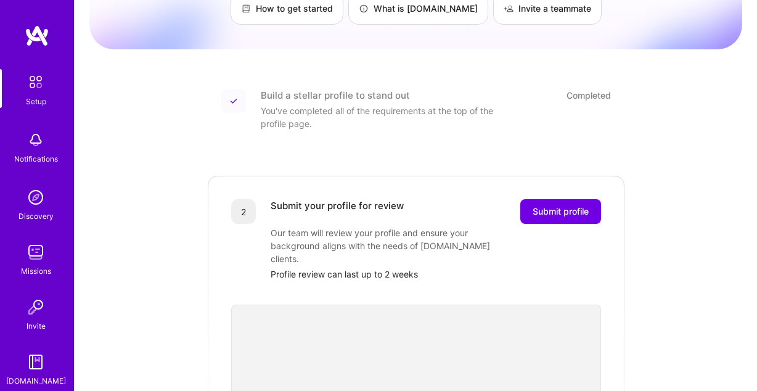
scroll to position [111, 0]
click at [552, 205] on span "Submit profile" at bounding box center [561, 211] width 56 height 12
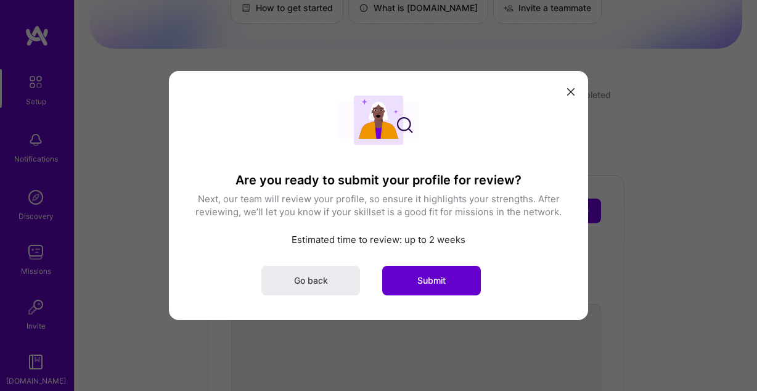
click at [423, 283] on span "Submit" at bounding box center [431, 280] width 28 height 12
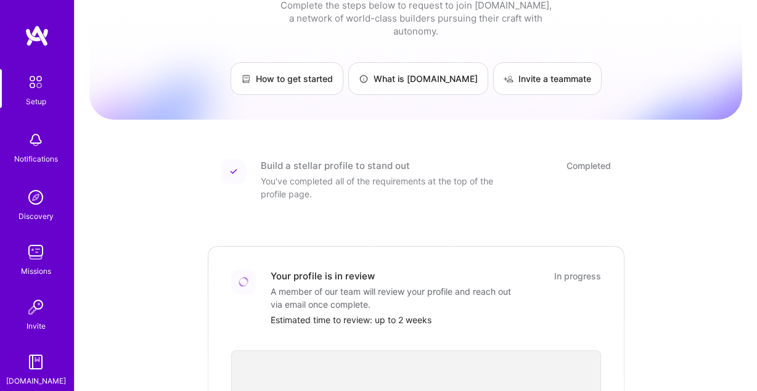
scroll to position [0, 0]
